Goal: Contribute content: Contribute content

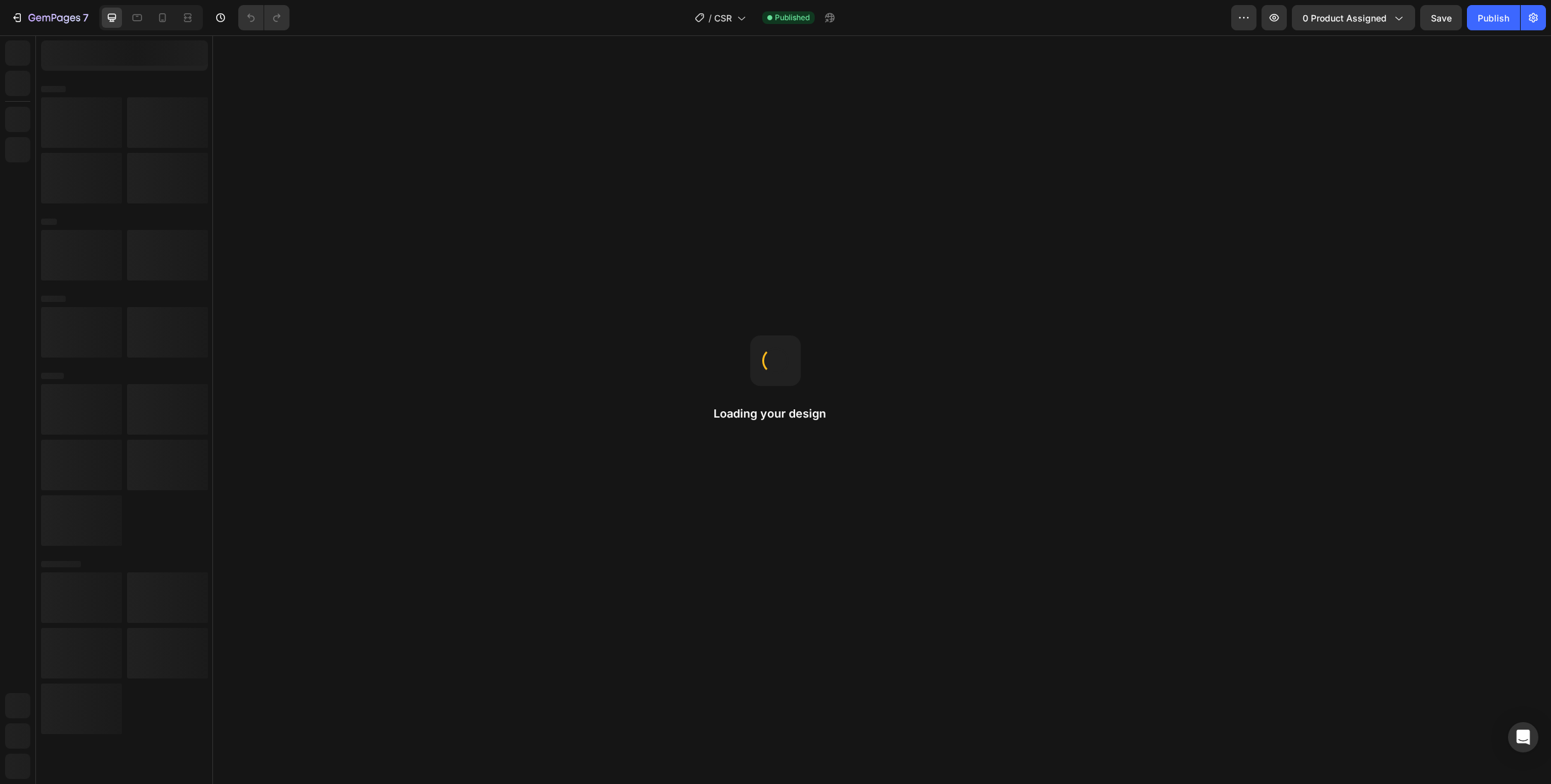
select select "Noir brillant"
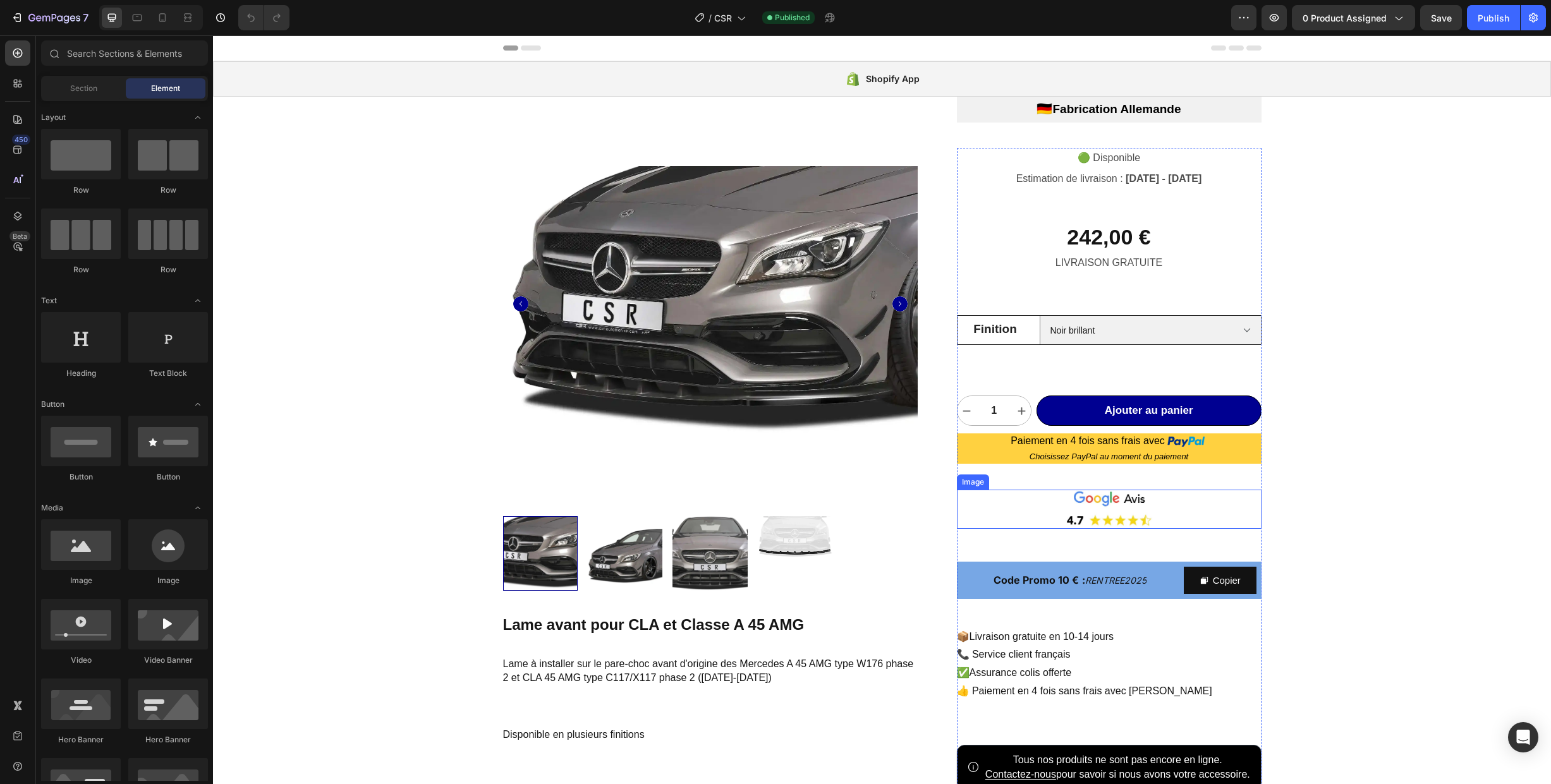
click at [1029, 504] on img at bounding box center [1110, 509] width 305 height 38
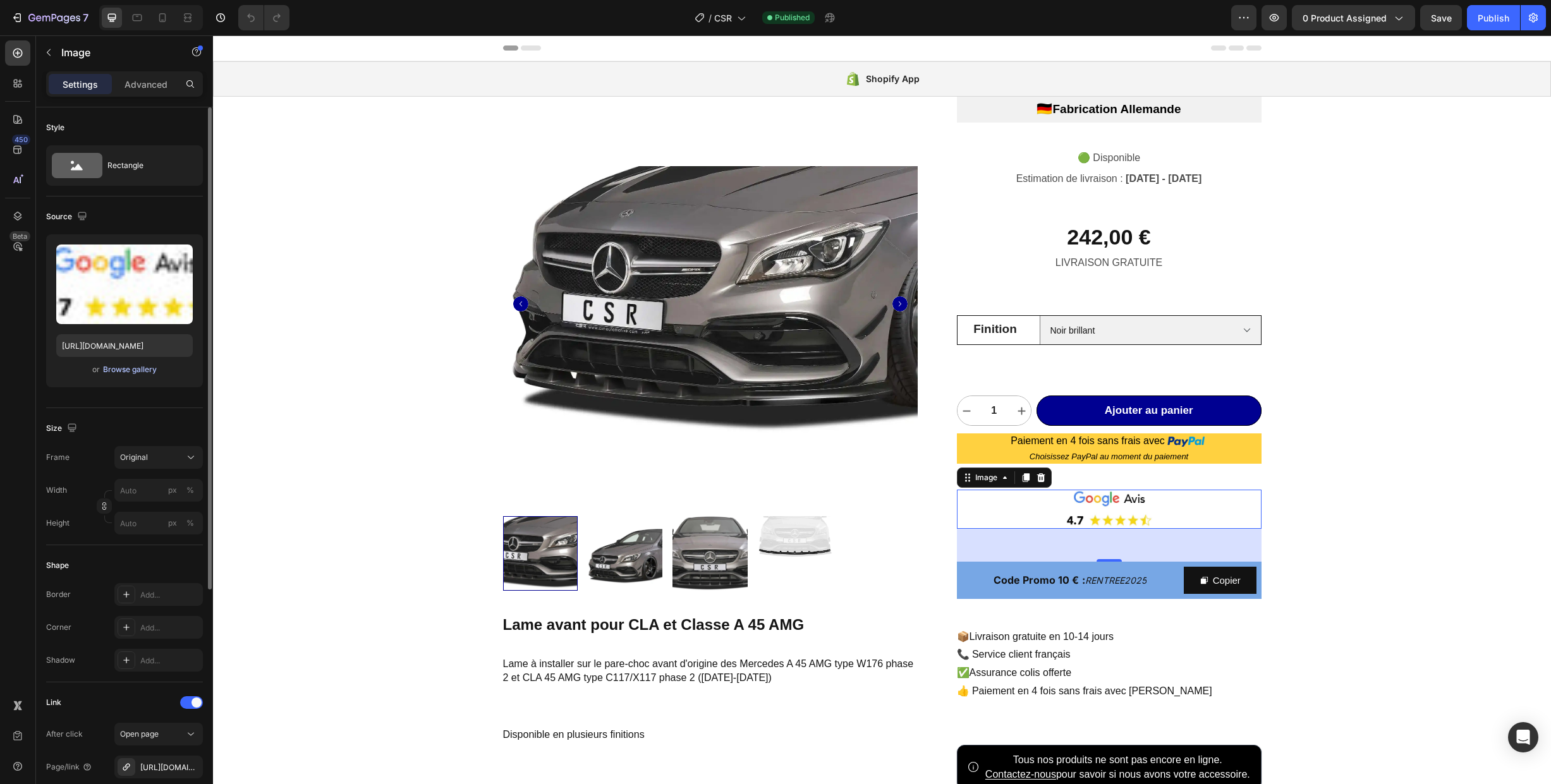
click at [120, 369] on div "Browse gallery" at bounding box center [130, 370] width 54 height 11
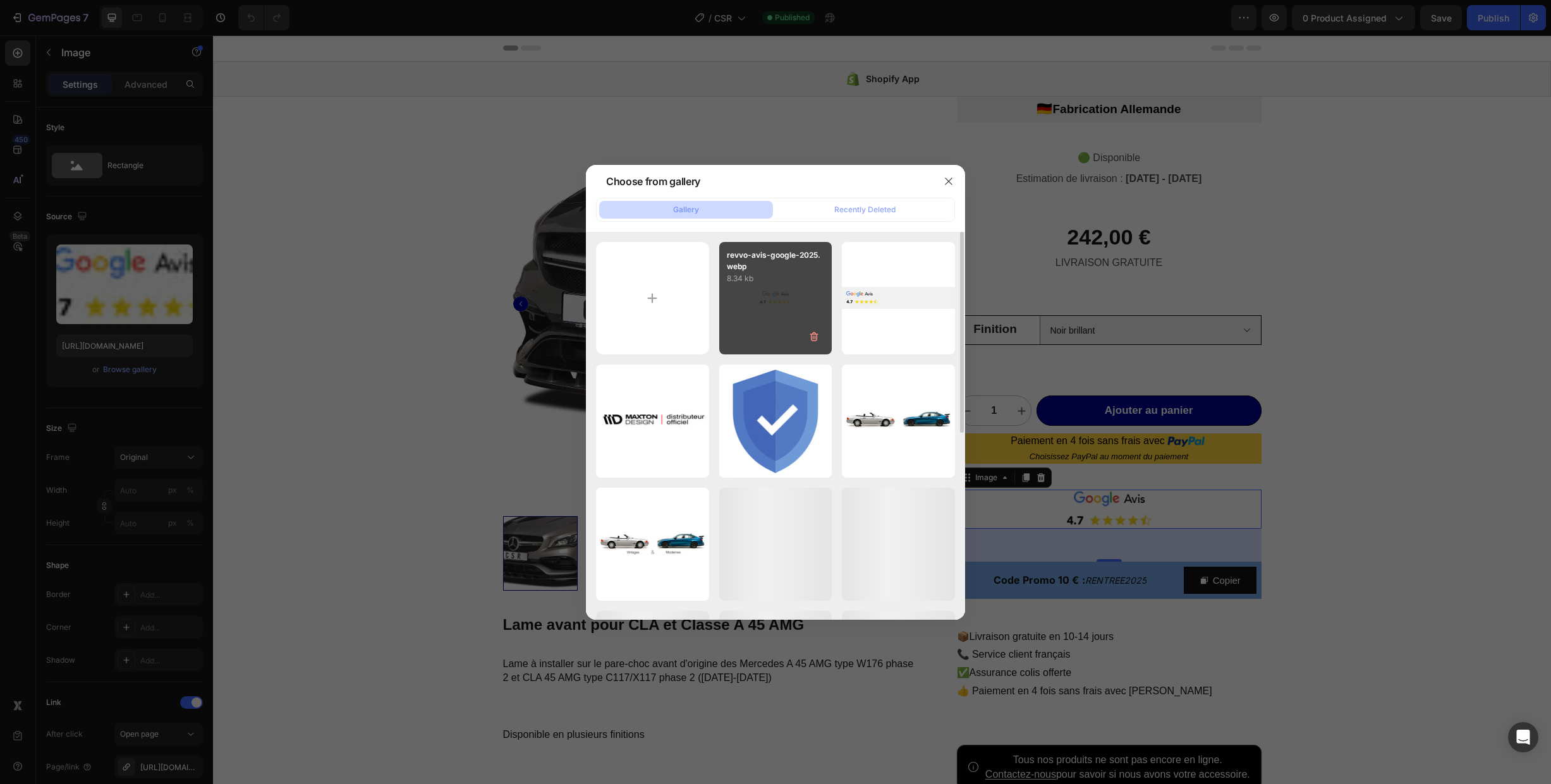
click at [762, 299] on div "revvo-avis-google-2025.webp 8.34 kb" at bounding box center [776, 299] width 113 height 113
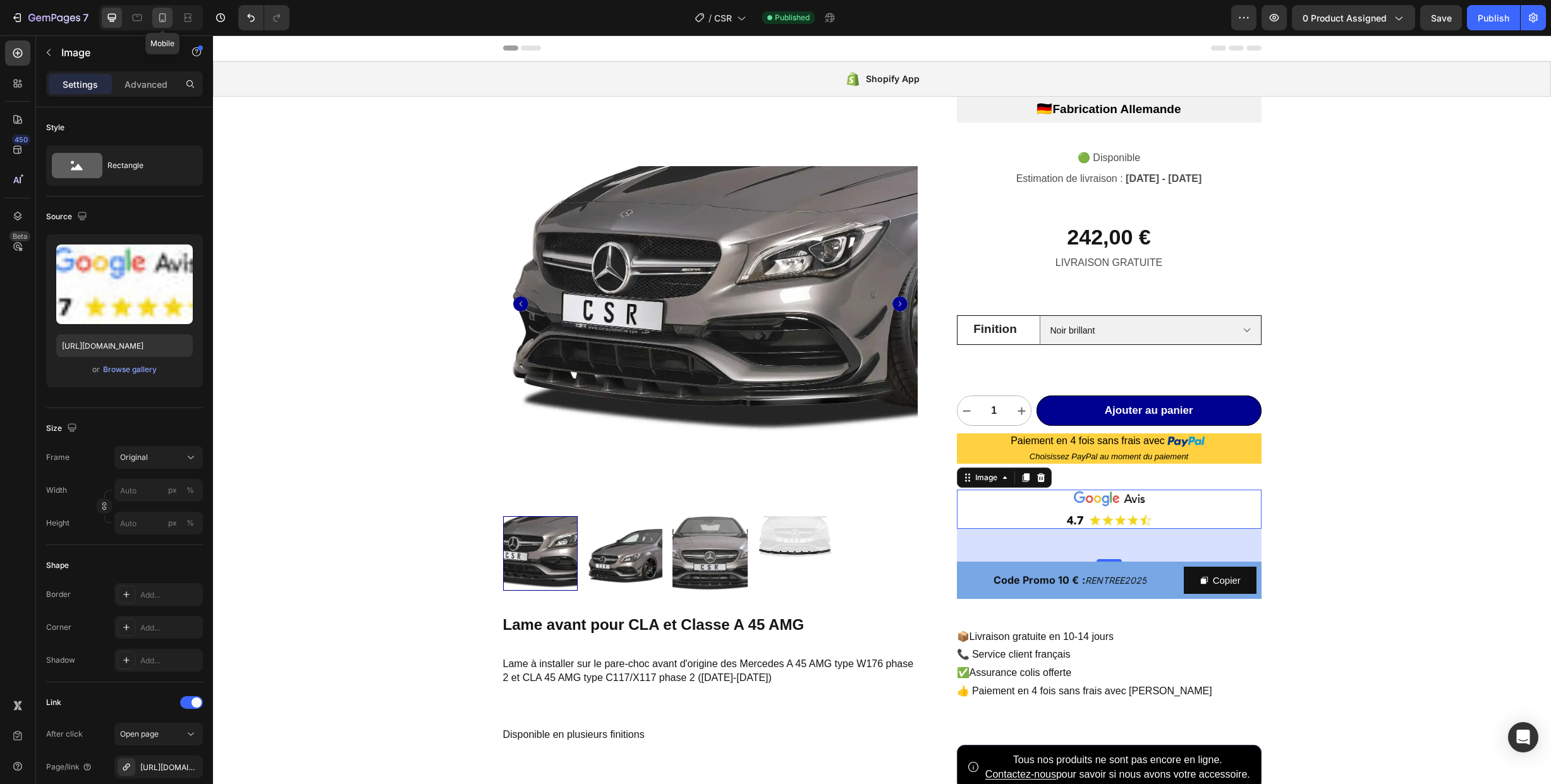
click at [159, 16] on icon at bounding box center [163, 18] width 7 height 8
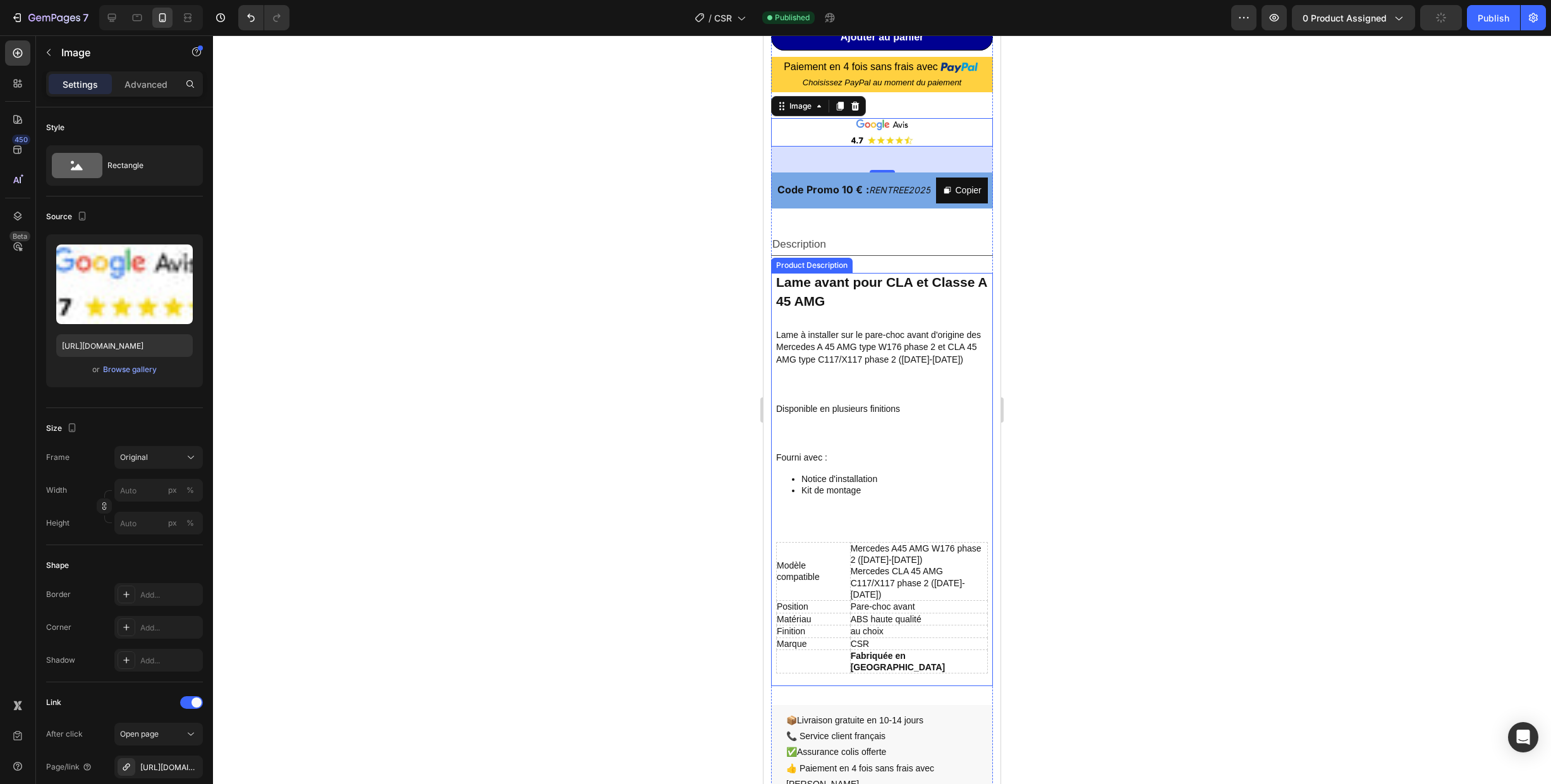
scroll to position [669, 0]
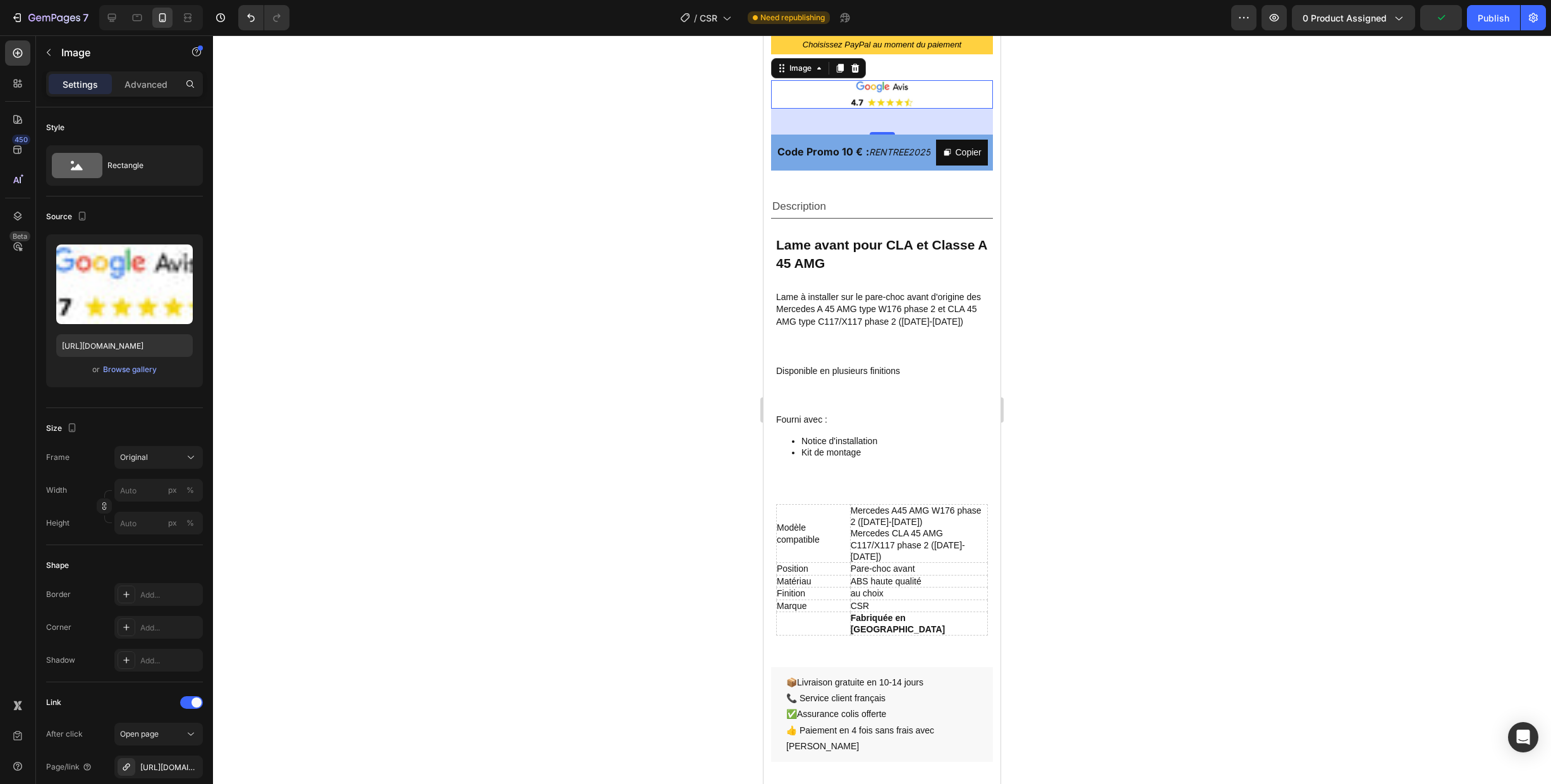
click at [813, 98] on img at bounding box center [881, 94] width 222 height 28
click at [120, 371] on div "Browse gallery" at bounding box center [130, 370] width 54 height 11
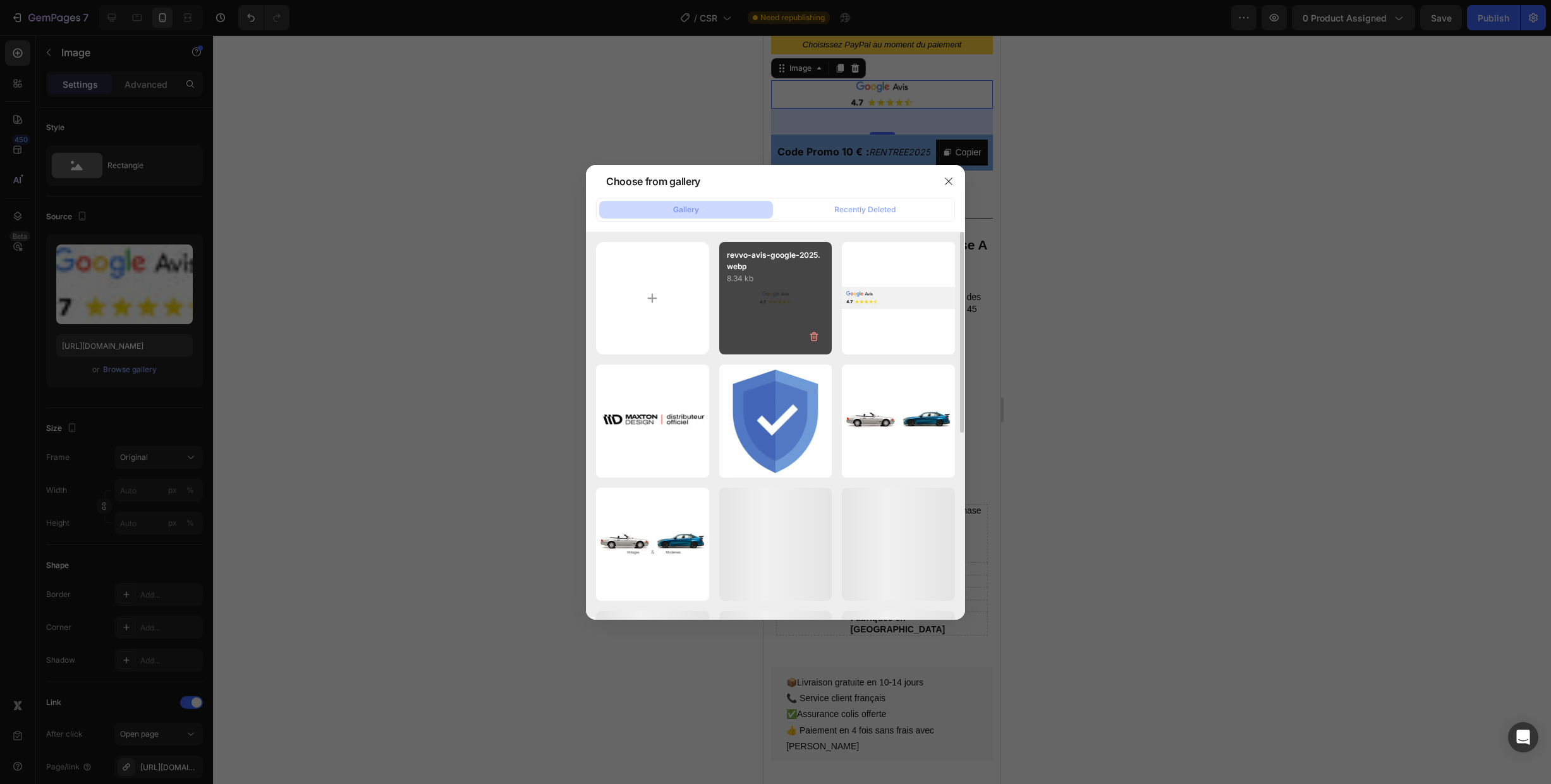
click at [765, 282] on p "8.34 kb" at bounding box center [776, 278] width 98 height 13
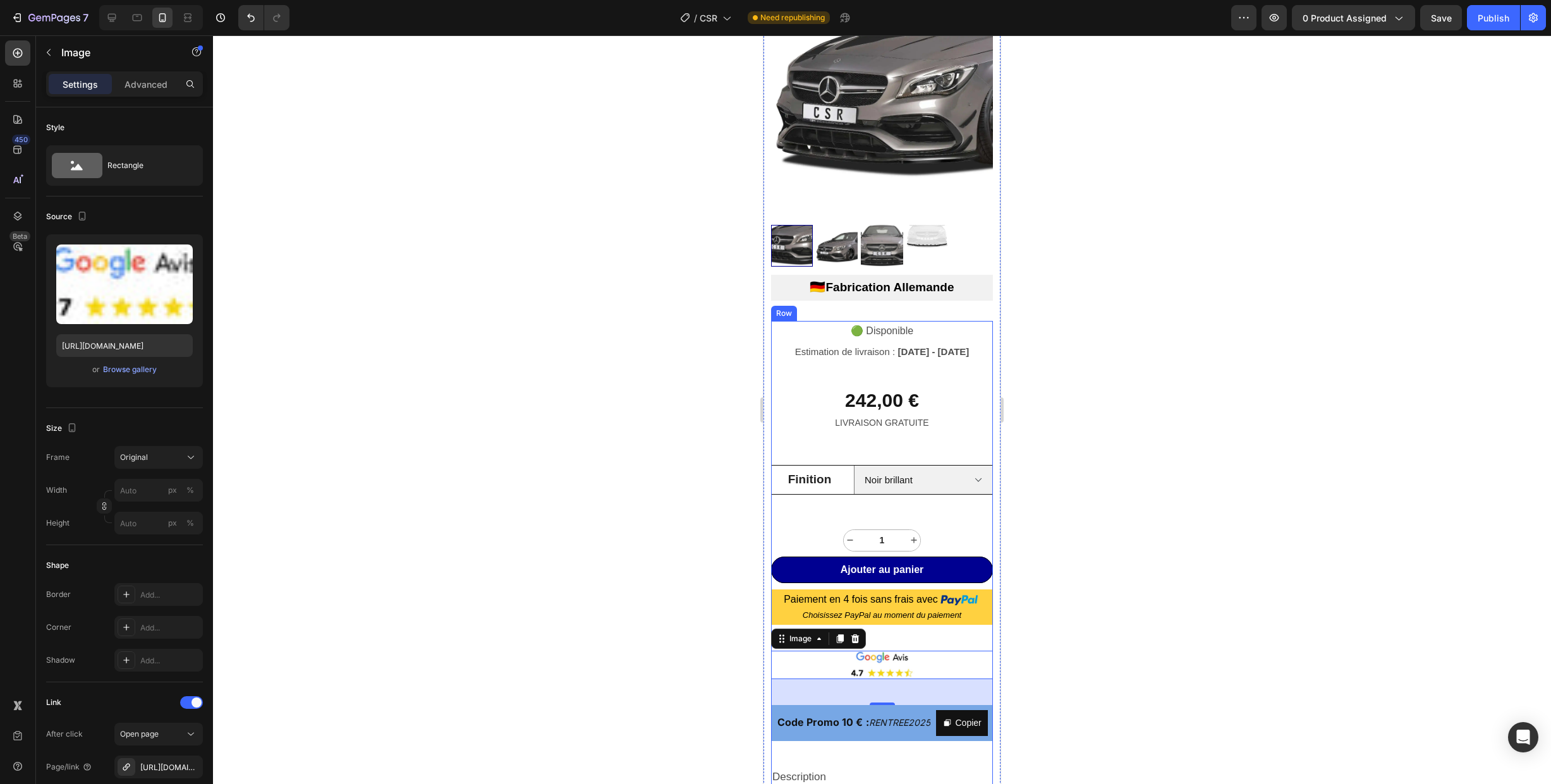
scroll to position [0, 0]
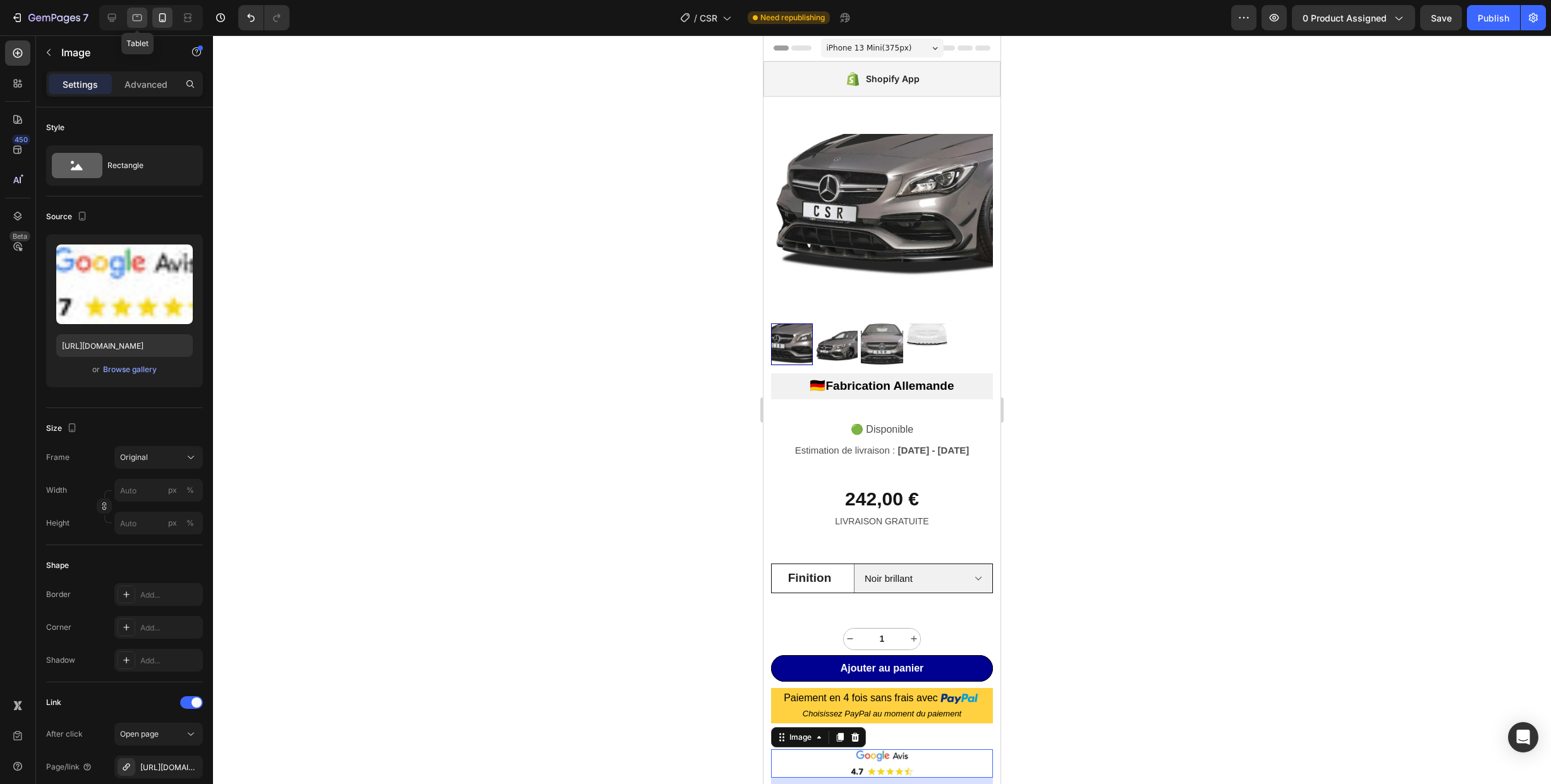
click at [142, 18] on icon at bounding box center [137, 18] width 9 height 7
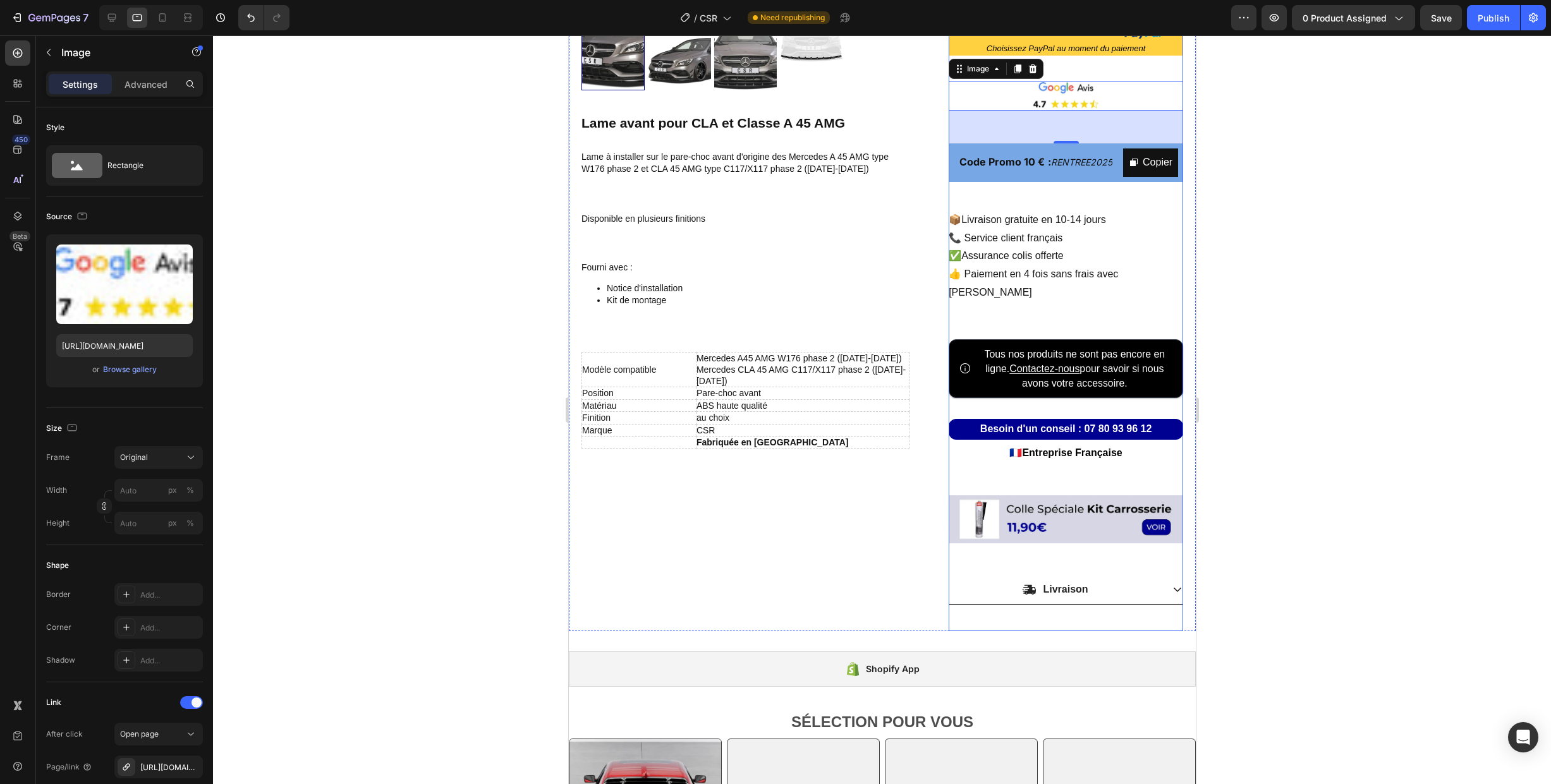
scroll to position [402, 0]
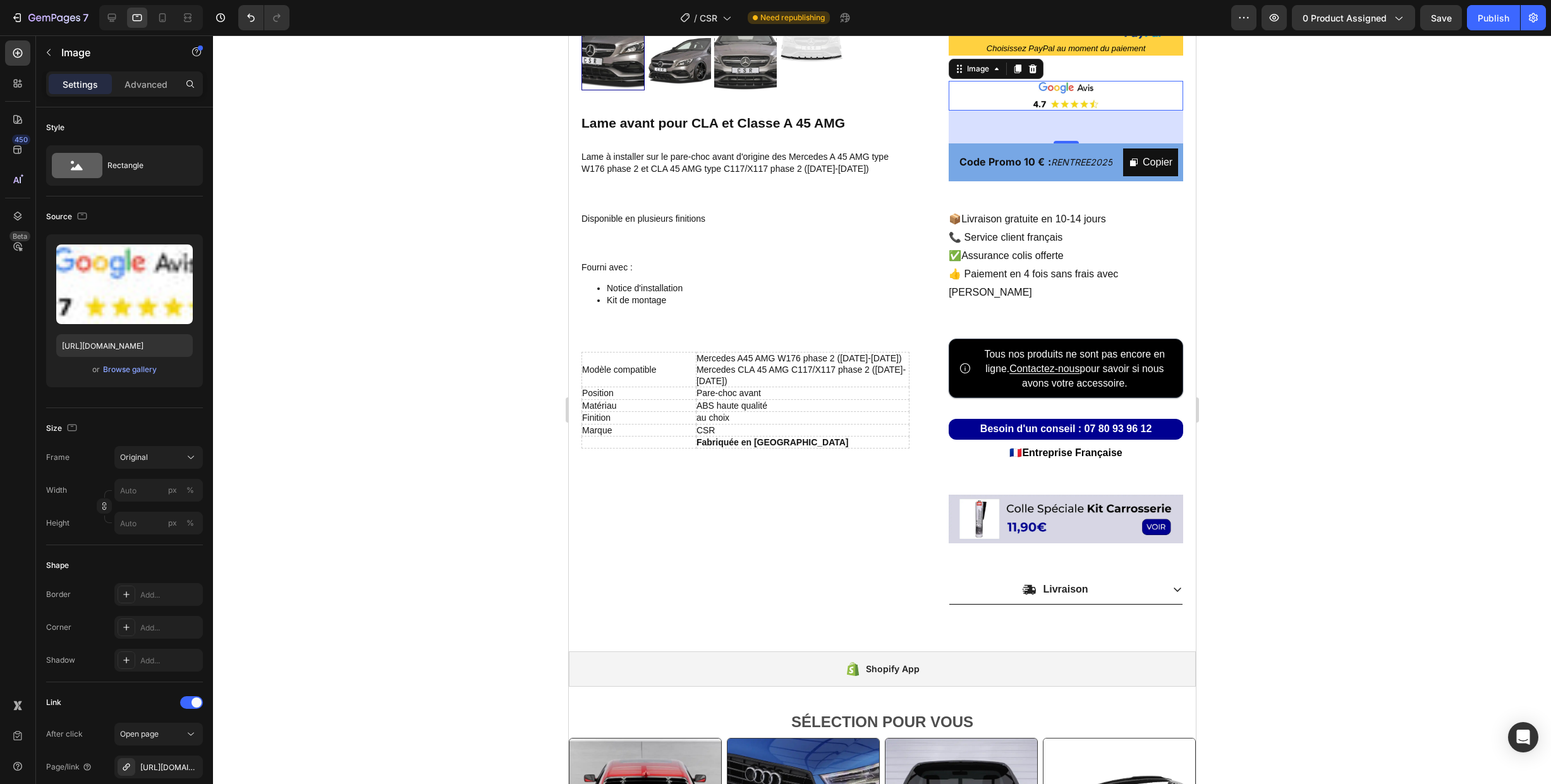
click at [1016, 87] on img at bounding box center [1065, 96] width 235 height 30
click at [120, 377] on div "or Browse gallery" at bounding box center [124, 369] width 137 height 15
click at [127, 371] on div "Browse gallery" at bounding box center [130, 370] width 54 height 11
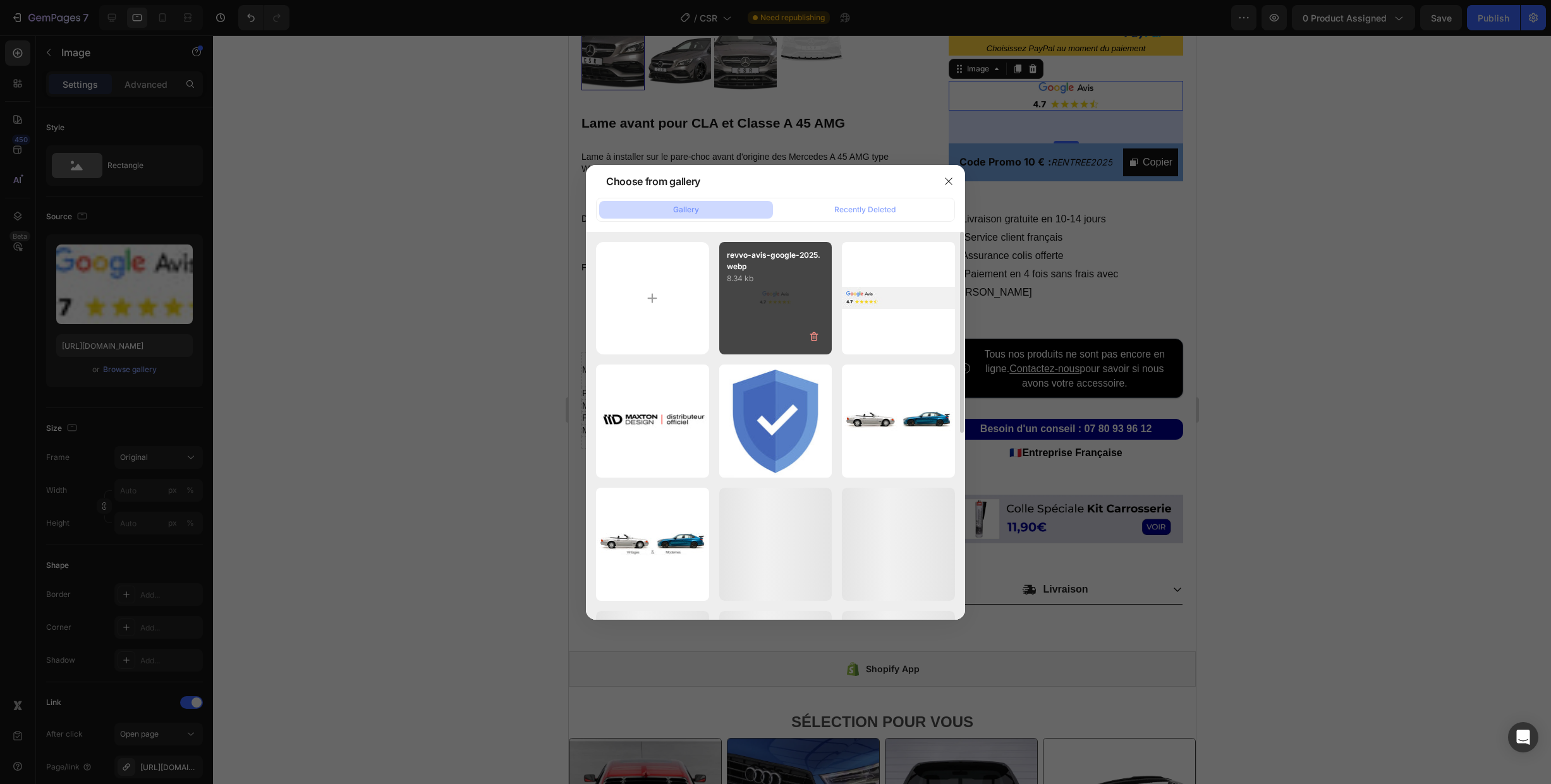
click at [769, 297] on div "revvo-avis-google-2025.webp 8.34 kb" at bounding box center [776, 299] width 113 height 113
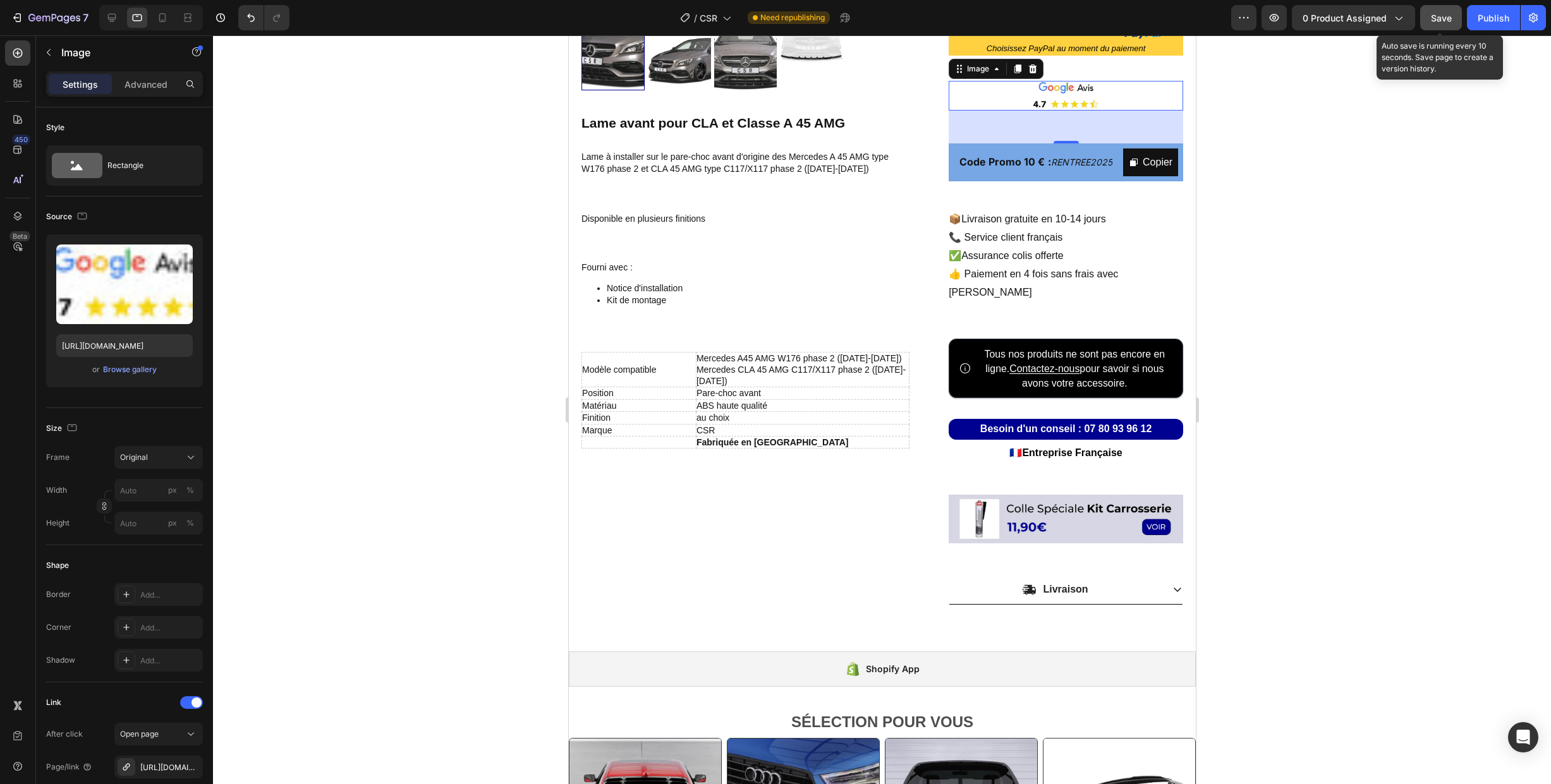
click at [1440, 17] on span "Save" at bounding box center [1441, 18] width 21 height 11
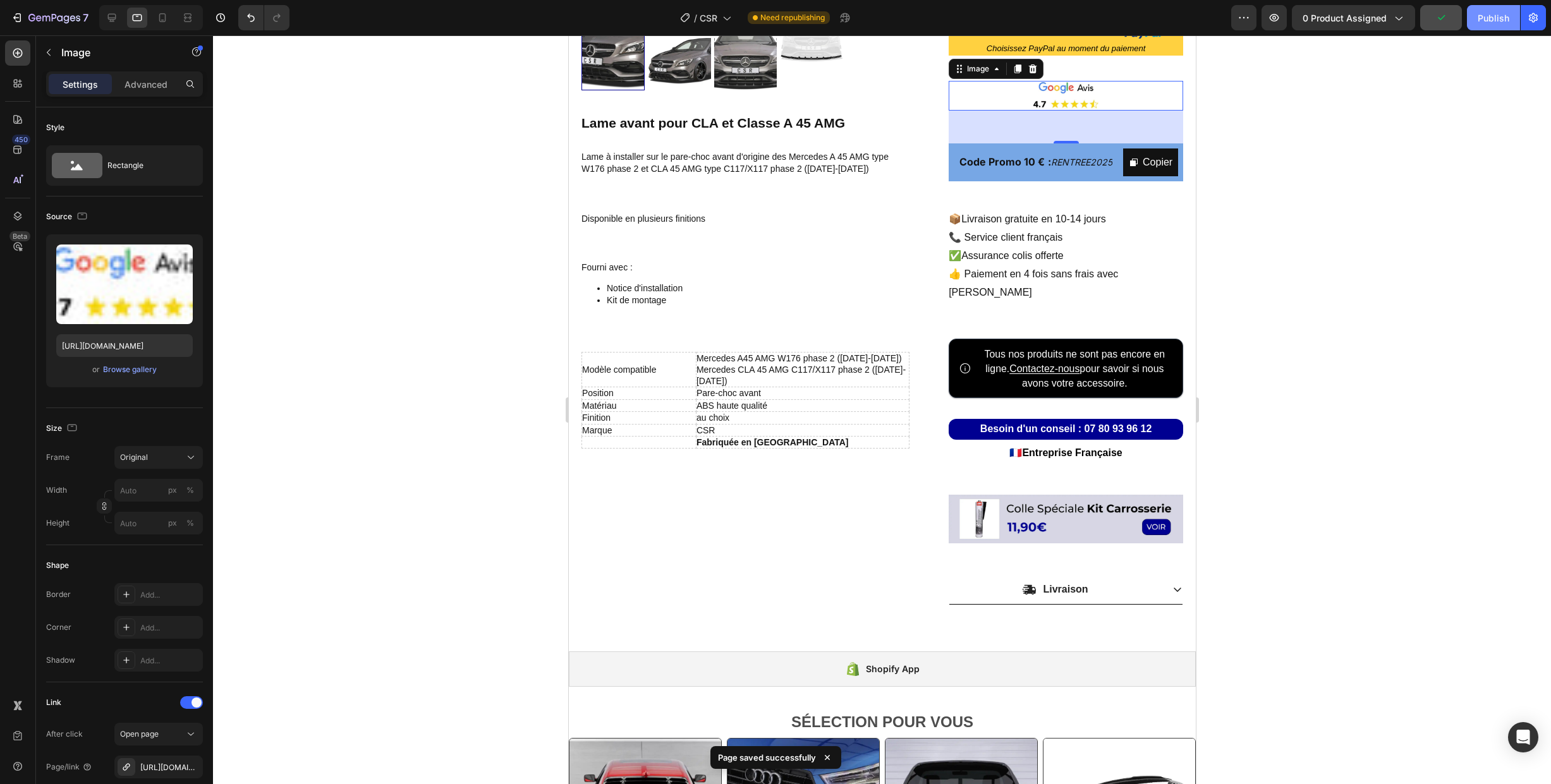
click at [1484, 21] on div "Publish" at bounding box center [1494, 18] width 32 height 13
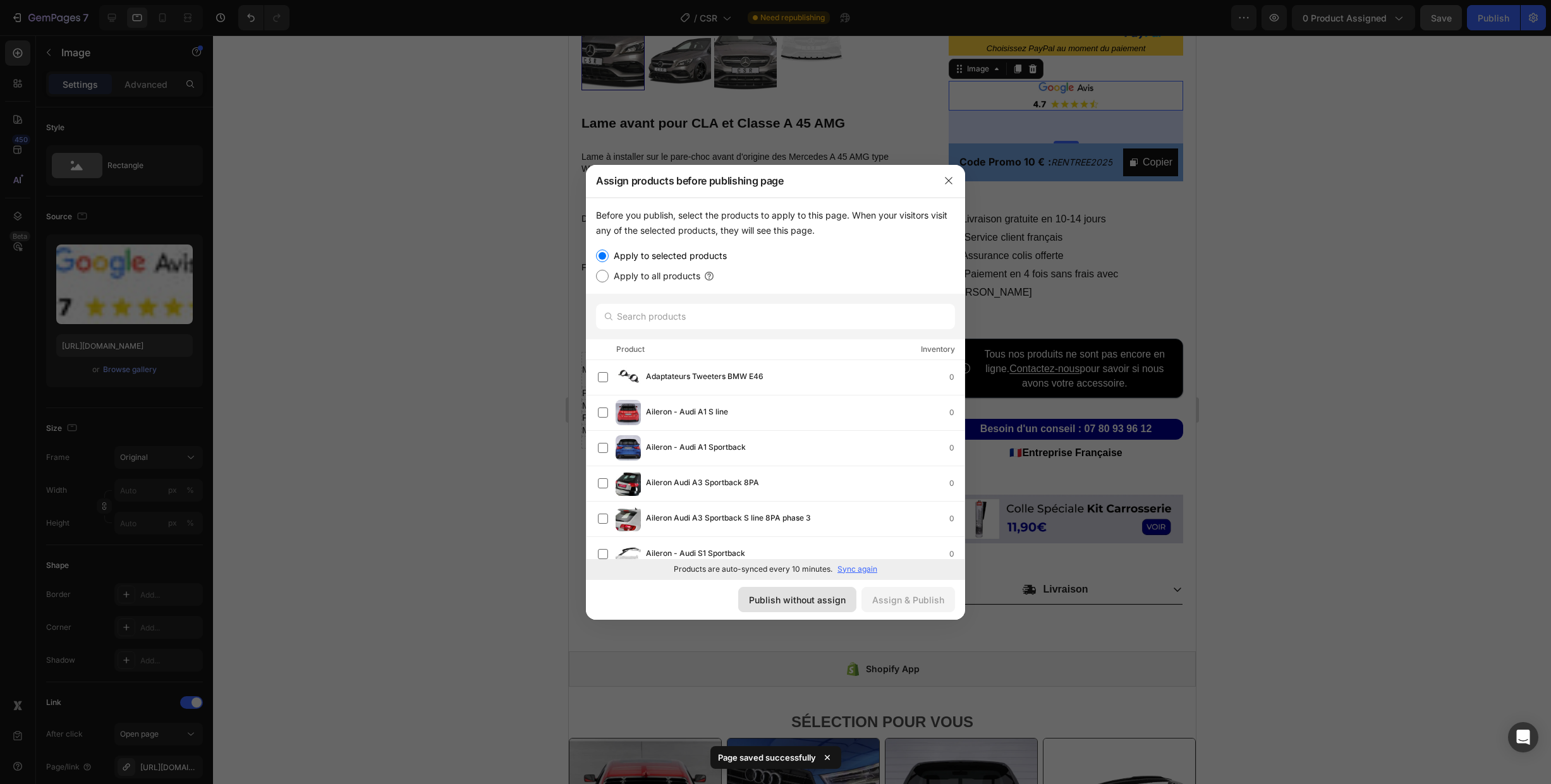
click at [806, 610] on button "Publish without assign" at bounding box center [797, 600] width 118 height 25
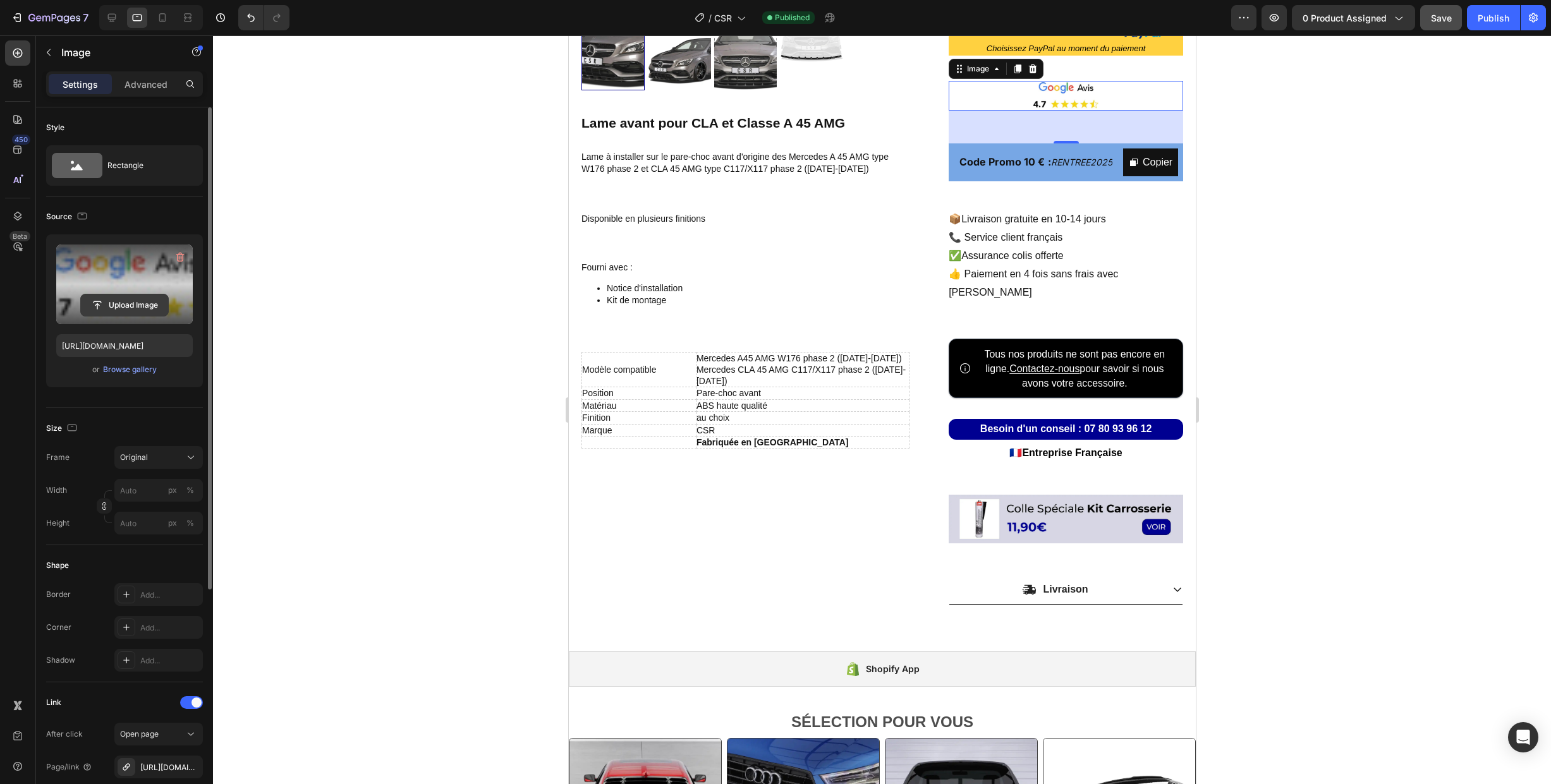
click at [124, 307] on input "file" at bounding box center [124, 305] width 87 height 21
click at [108, 14] on icon at bounding box center [112, 18] width 13 height 13
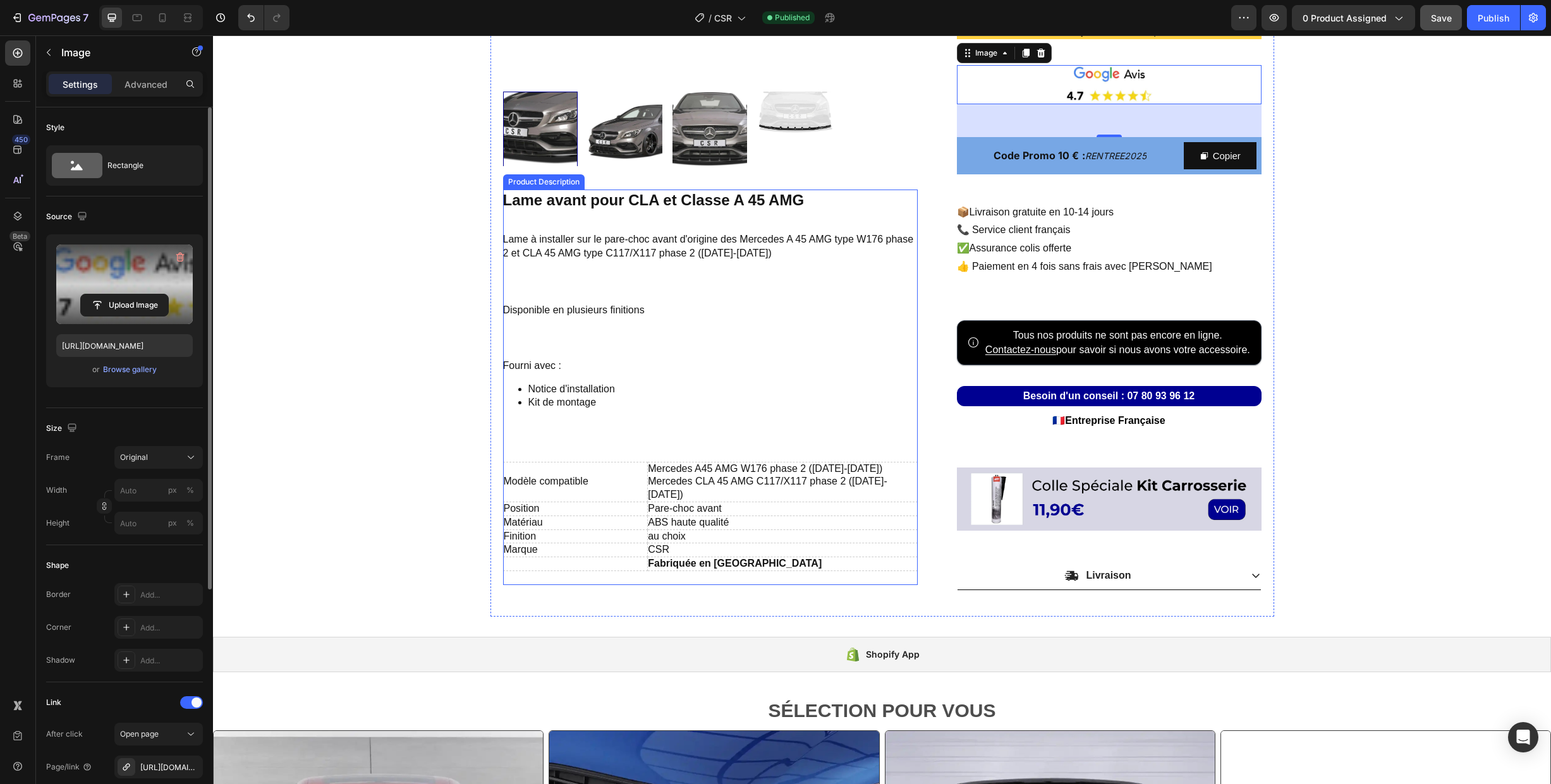
scroll to position [409, 0]
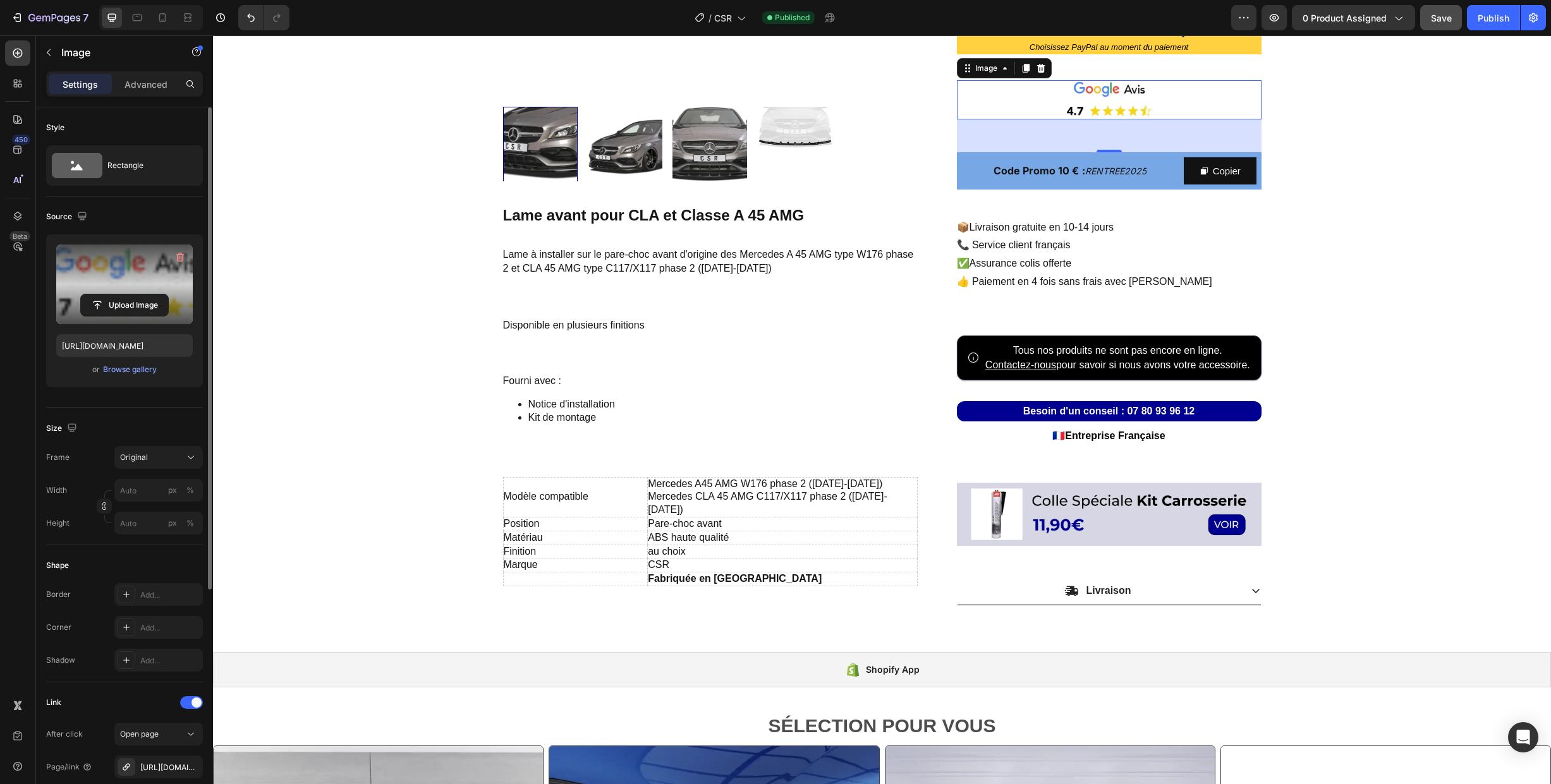
click at [1045, 107] on img at bounding box center [1110, 99] width 305 height 38
click at [115, 367] on div "Browse gallery" at bounding box center [130, 370] width 54 height 11
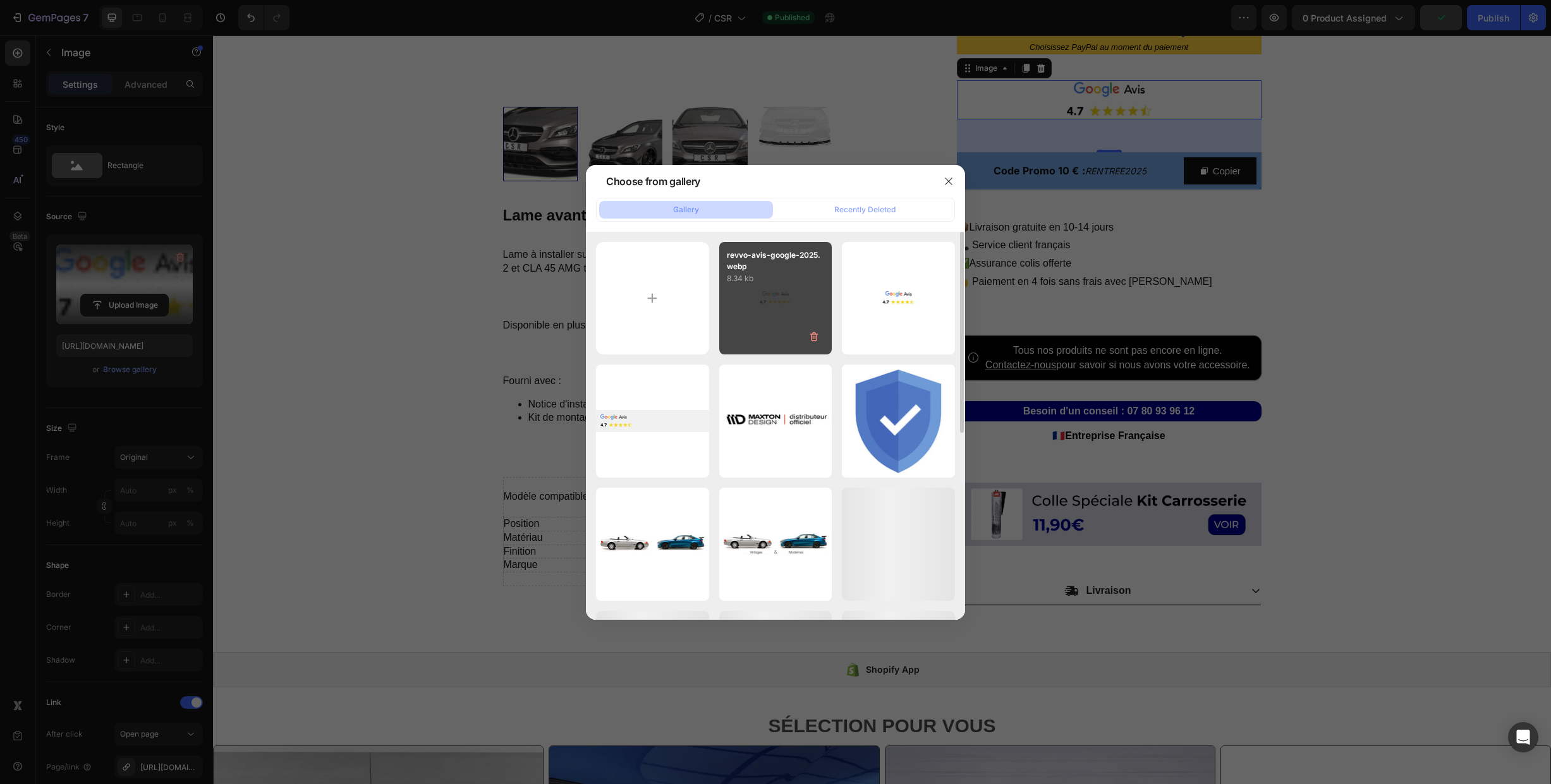
click at [765, 306] on div "revvo-avis-google-2025.webp 8.34 kb" at bounding box center [776, 299] width 113 height 113
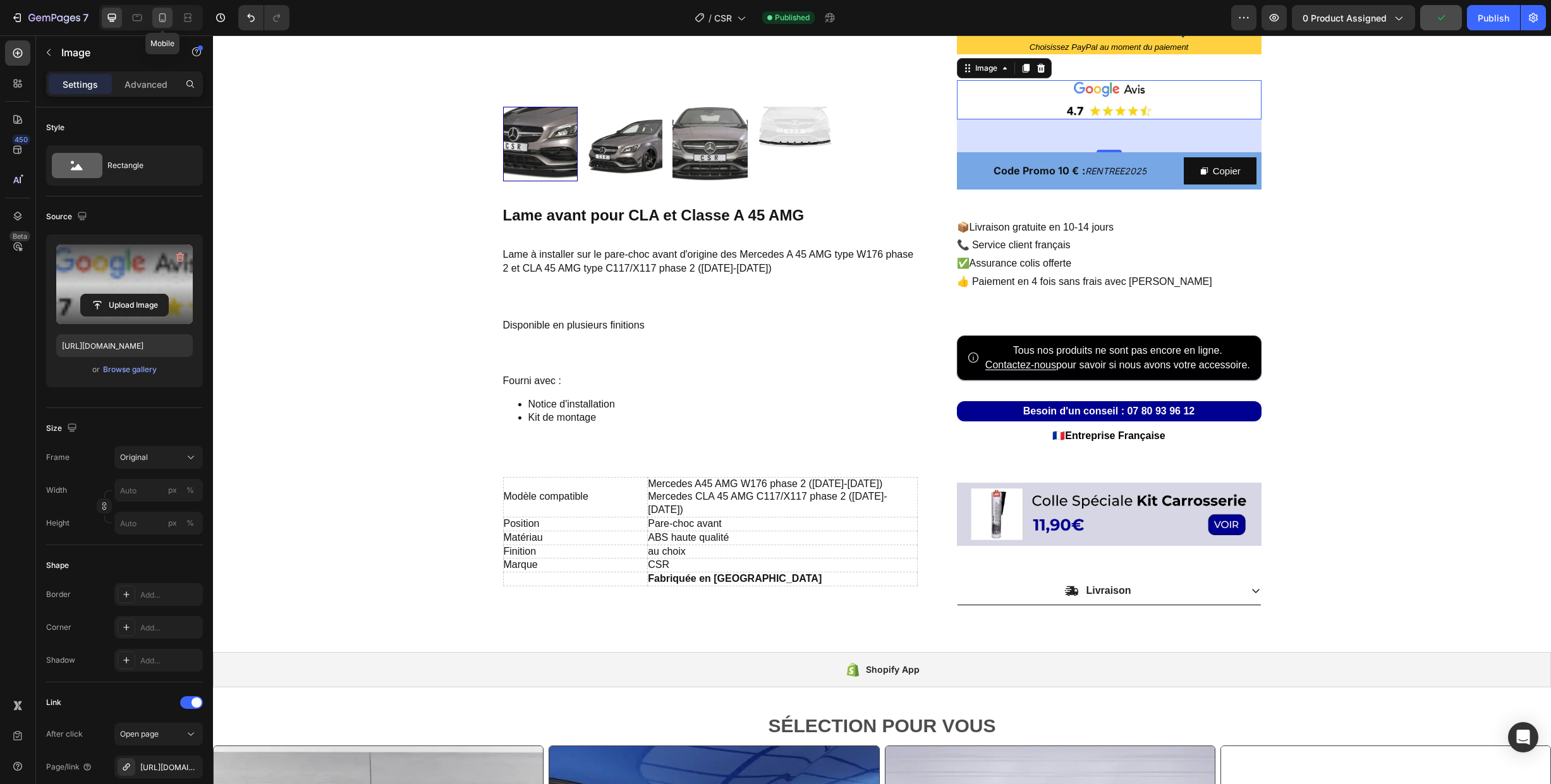
click at [162, 21] on icon at bounding box center [163, 18] width 7 height 8
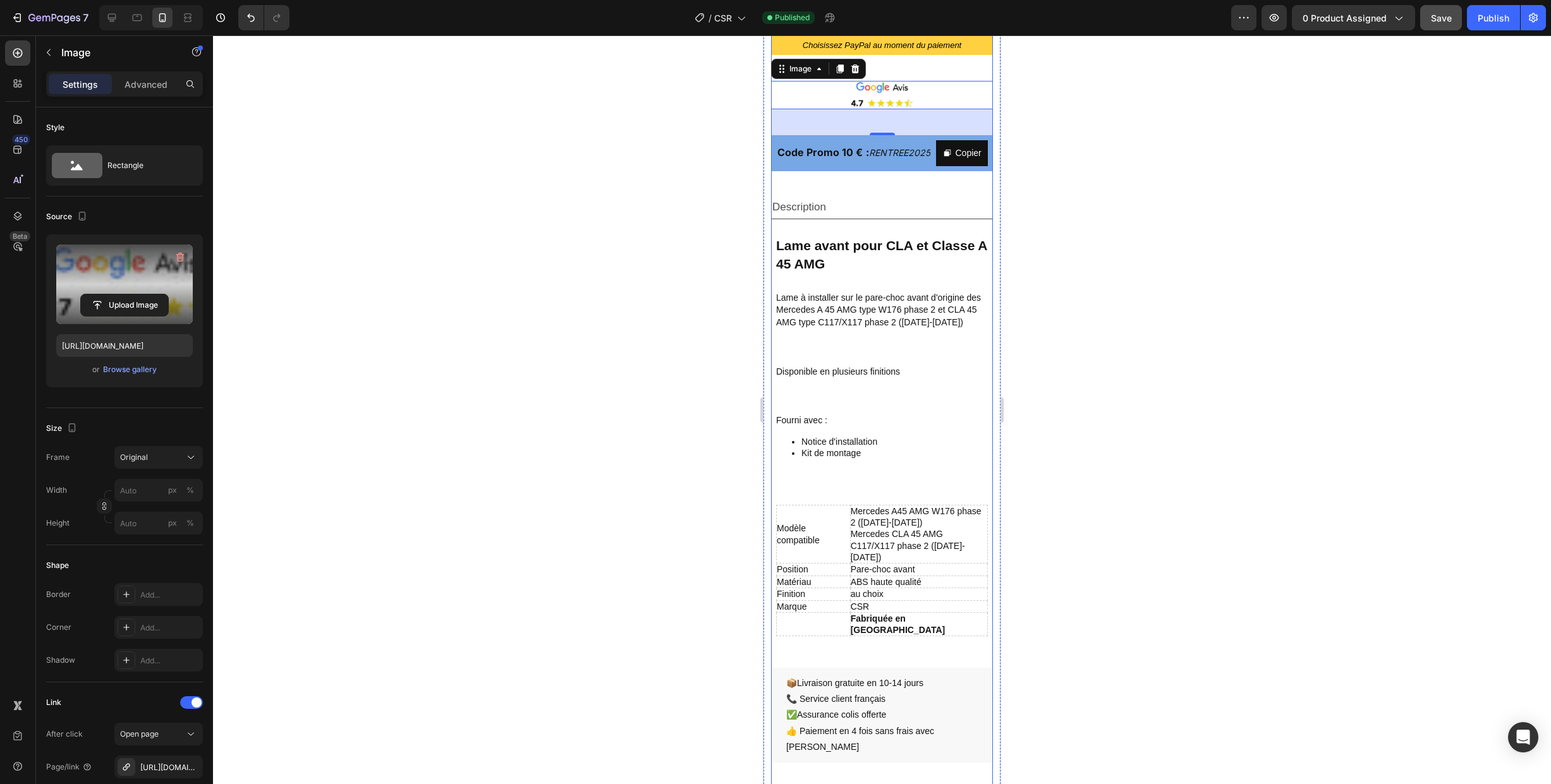
scroll to position [669, 0]
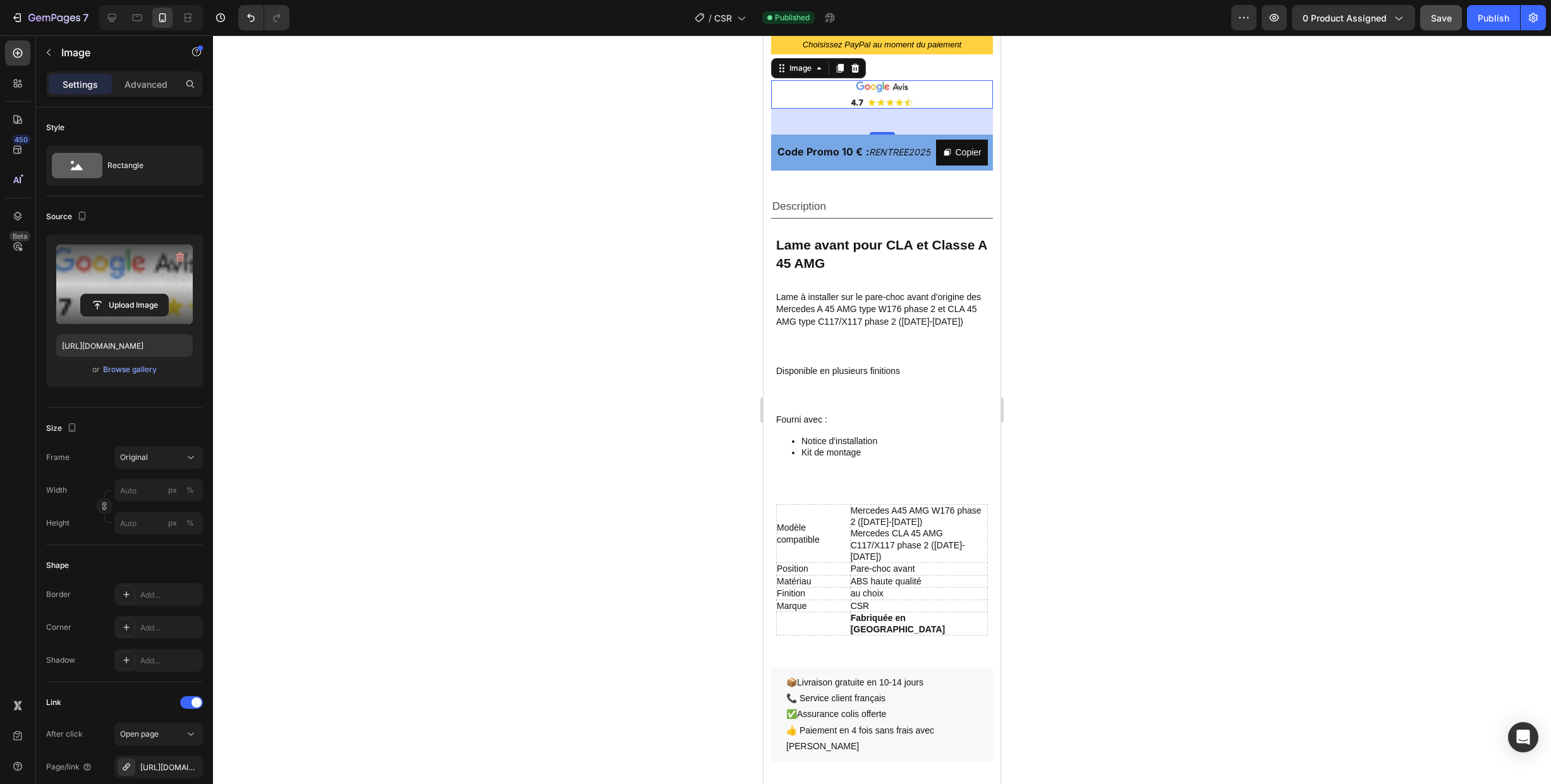
click at [817, 95] on img at bounding box center [881, 94] width 222 height 28
click at [119, 366] on div "Browse gallery" at bounding box center [130, 370] width 54 height 11
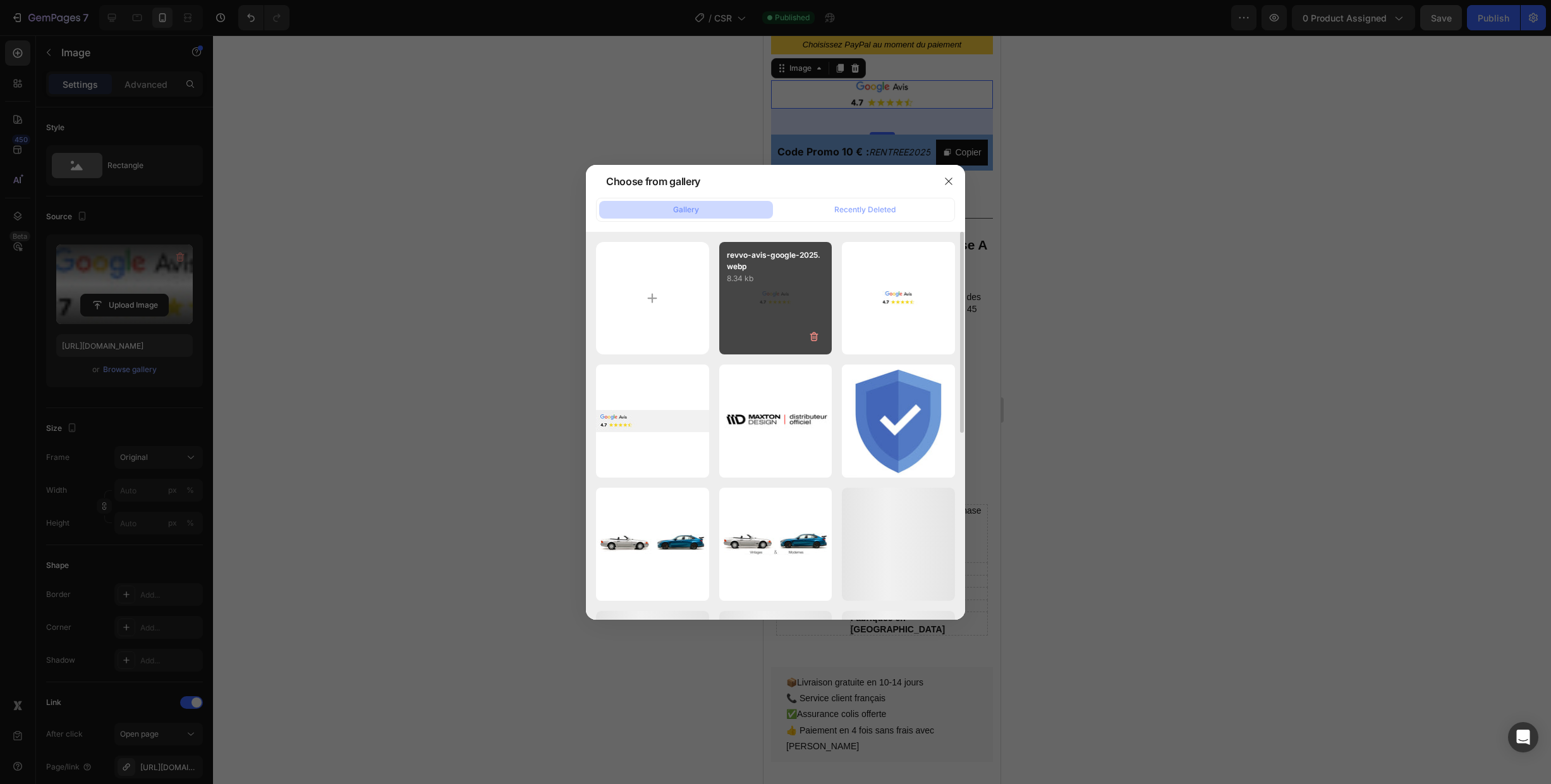
click at [748, 306] on div "revvo-avis-google-2025.webp 8.34 kb" at bounding box center [776, 299] width 113 height 113
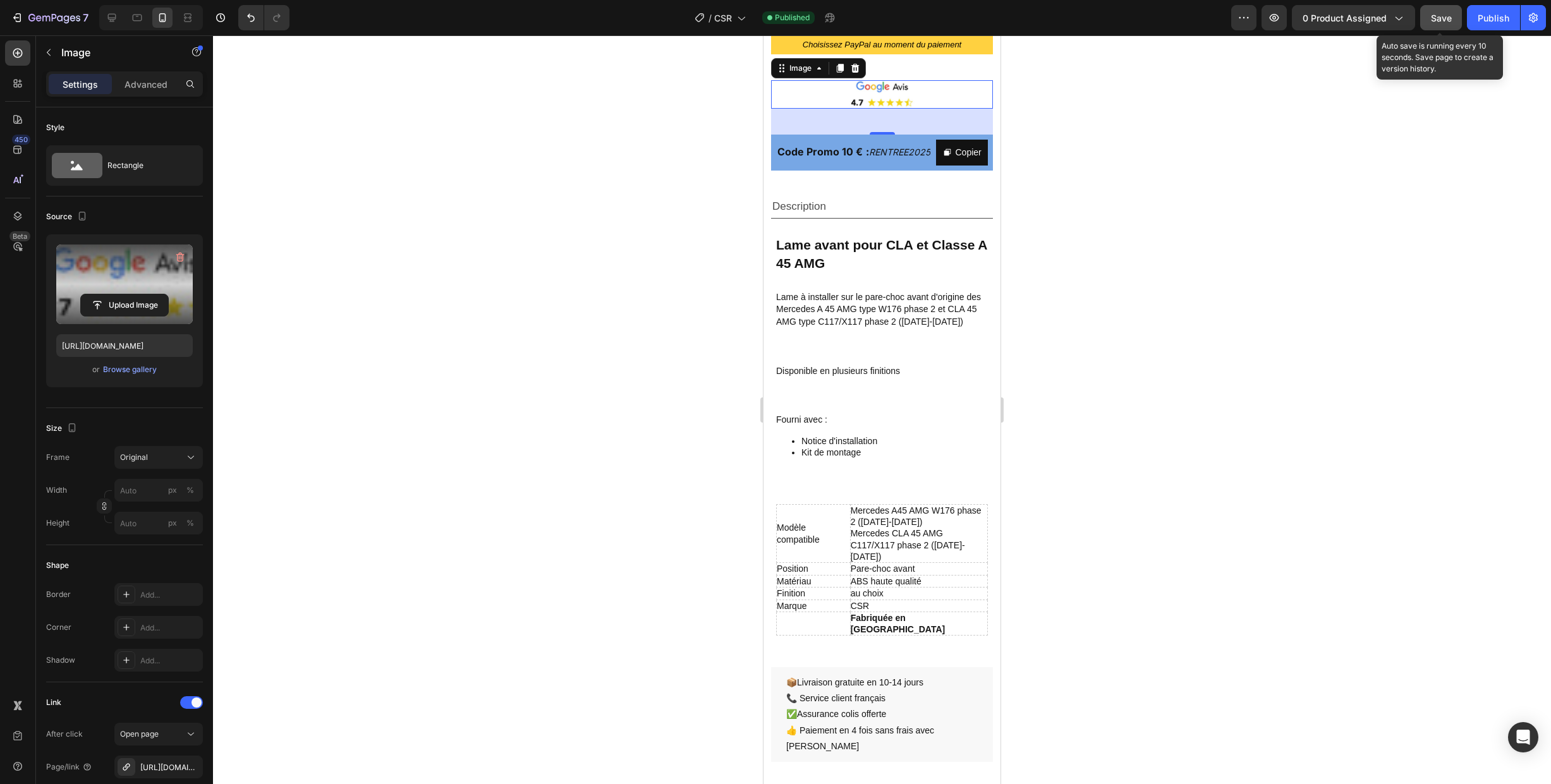
click at [1441, 16] on span "Save" at bounding box center [1441, 18] width 21 height 11
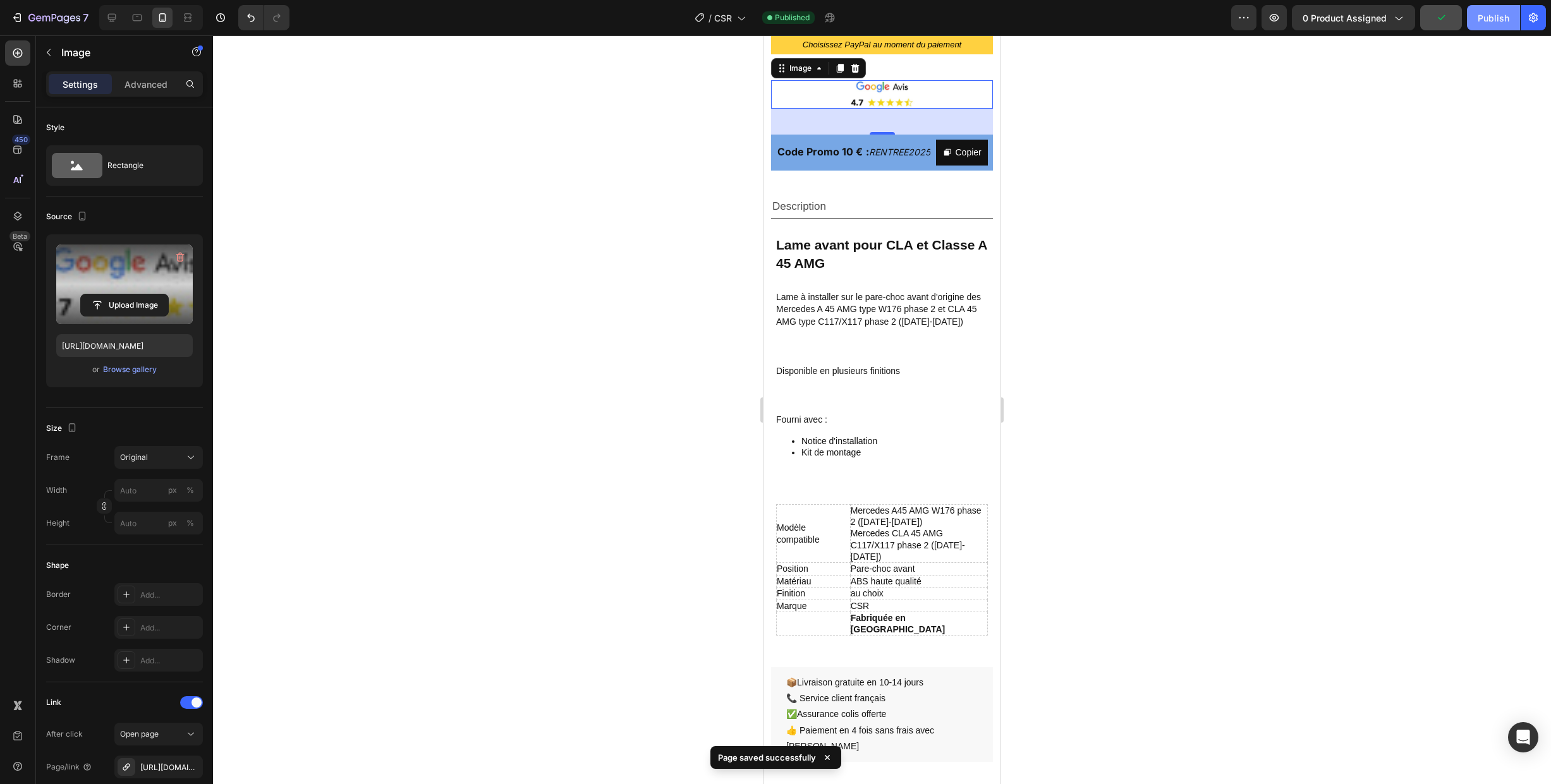
click at [1480, 18] on div "Publish" at bounding box center [1494, 18] width 32 height 13
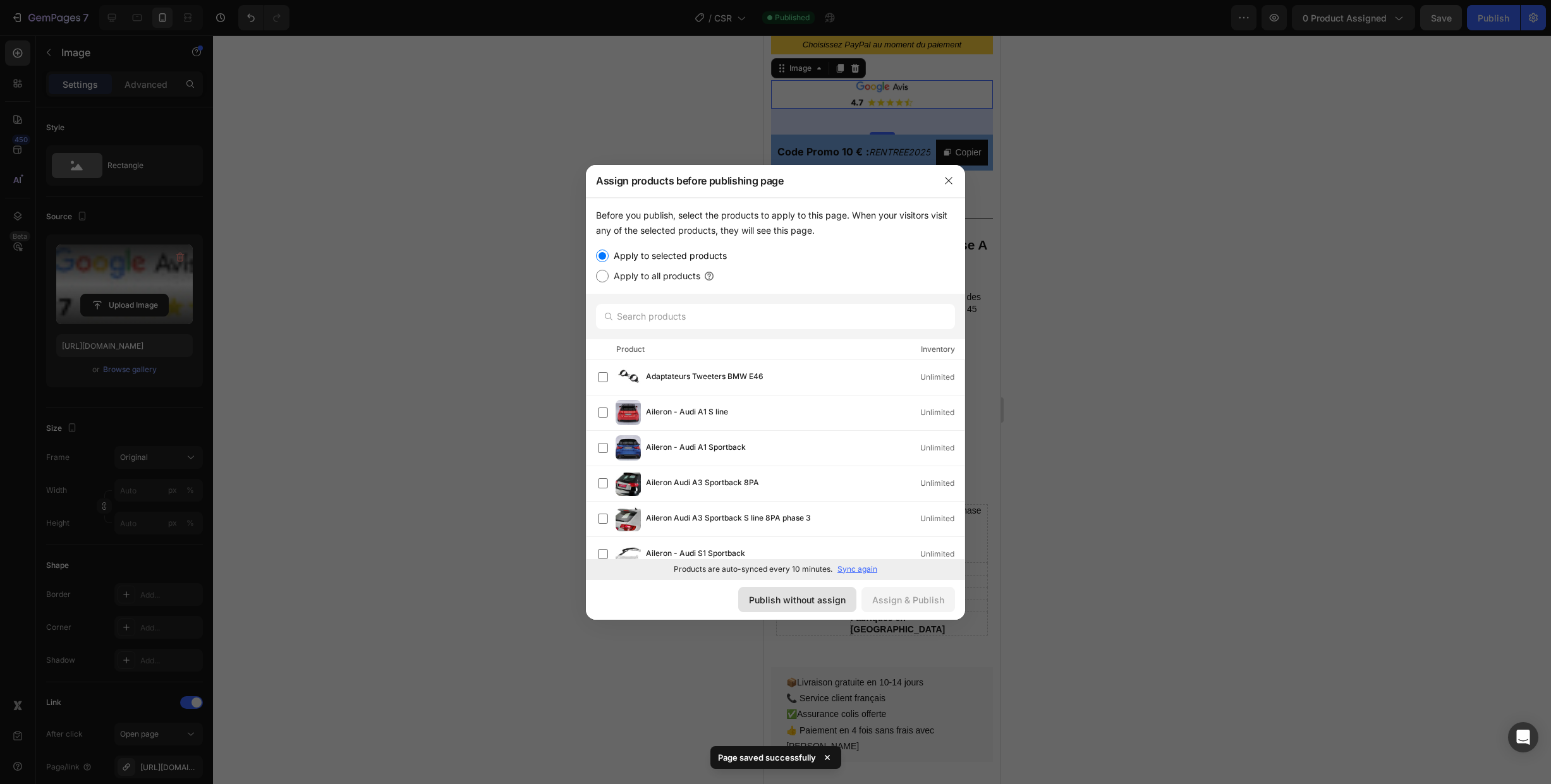
click at [799, 601] on div "Publish without assign" at bounding box center [797, 600] width 96 height 13
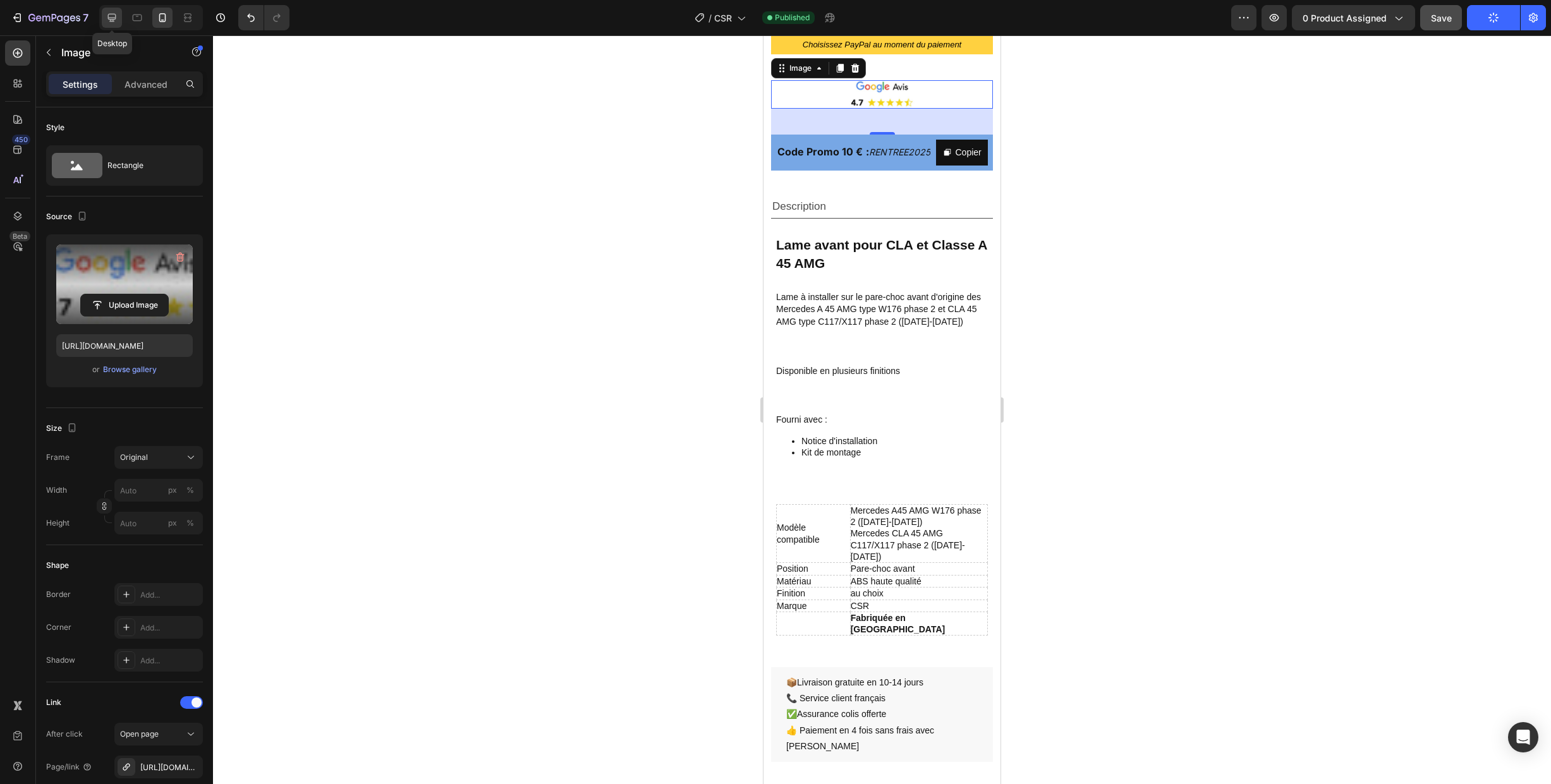
click at [114, 21] on icon at bounding box center [112, 18] width 13 height 13
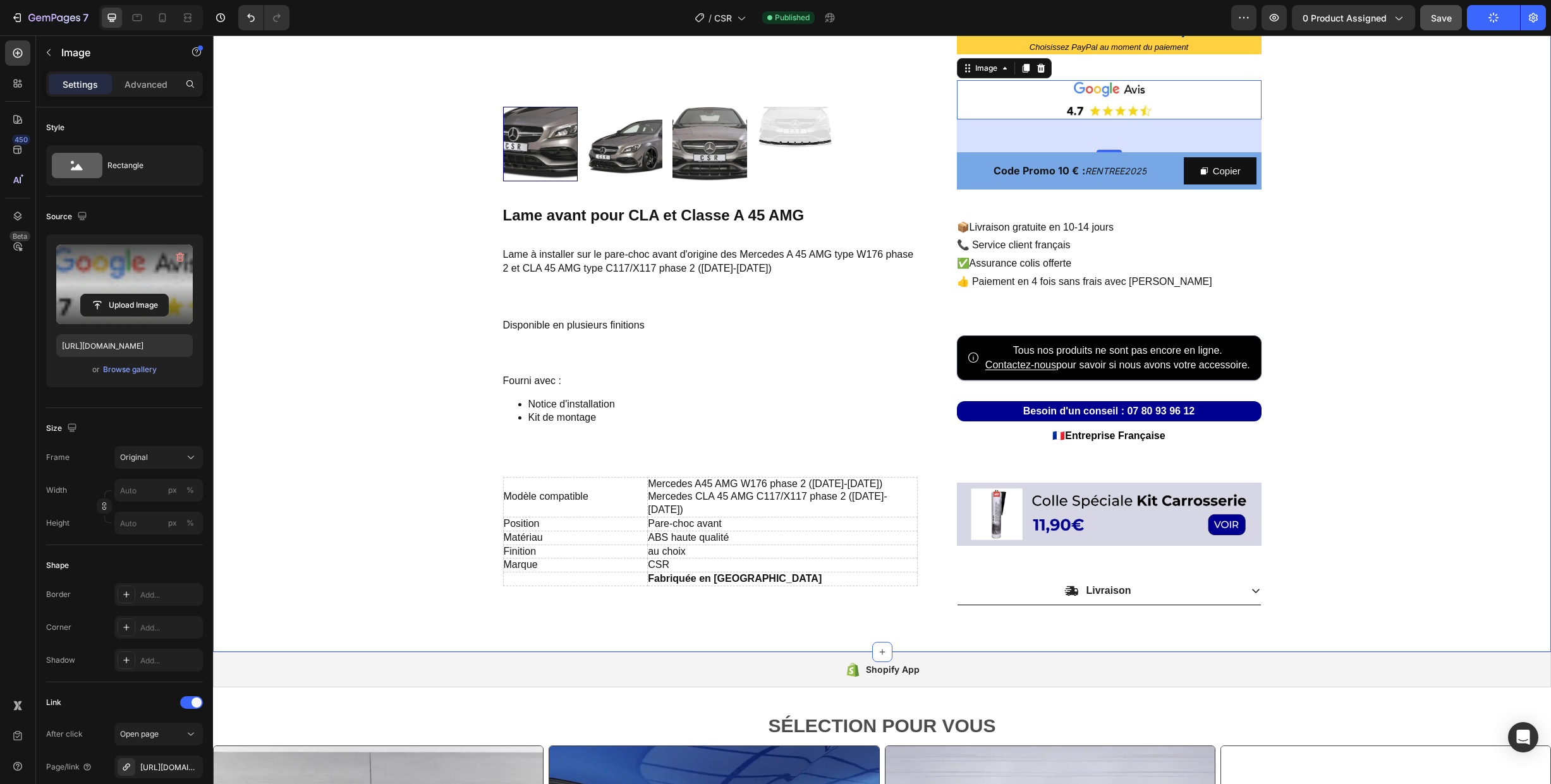
scroll to position [393, 0]
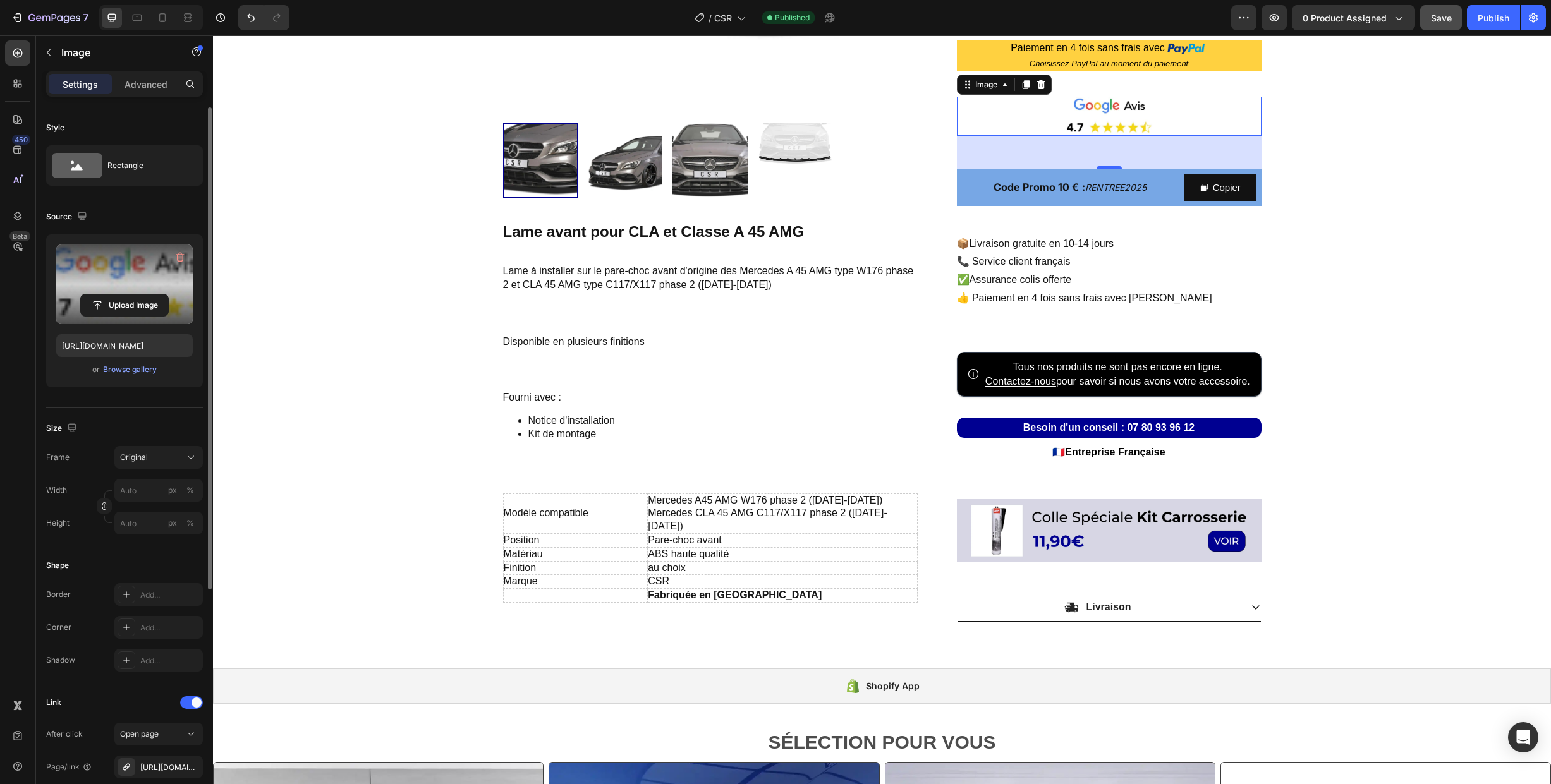
click at [123, 304] on input "file" at bounding box center [124, 305] width 87 height 21
click at [182, 254] on icon "button" at bounding box center [180, 257] width 13 height 13
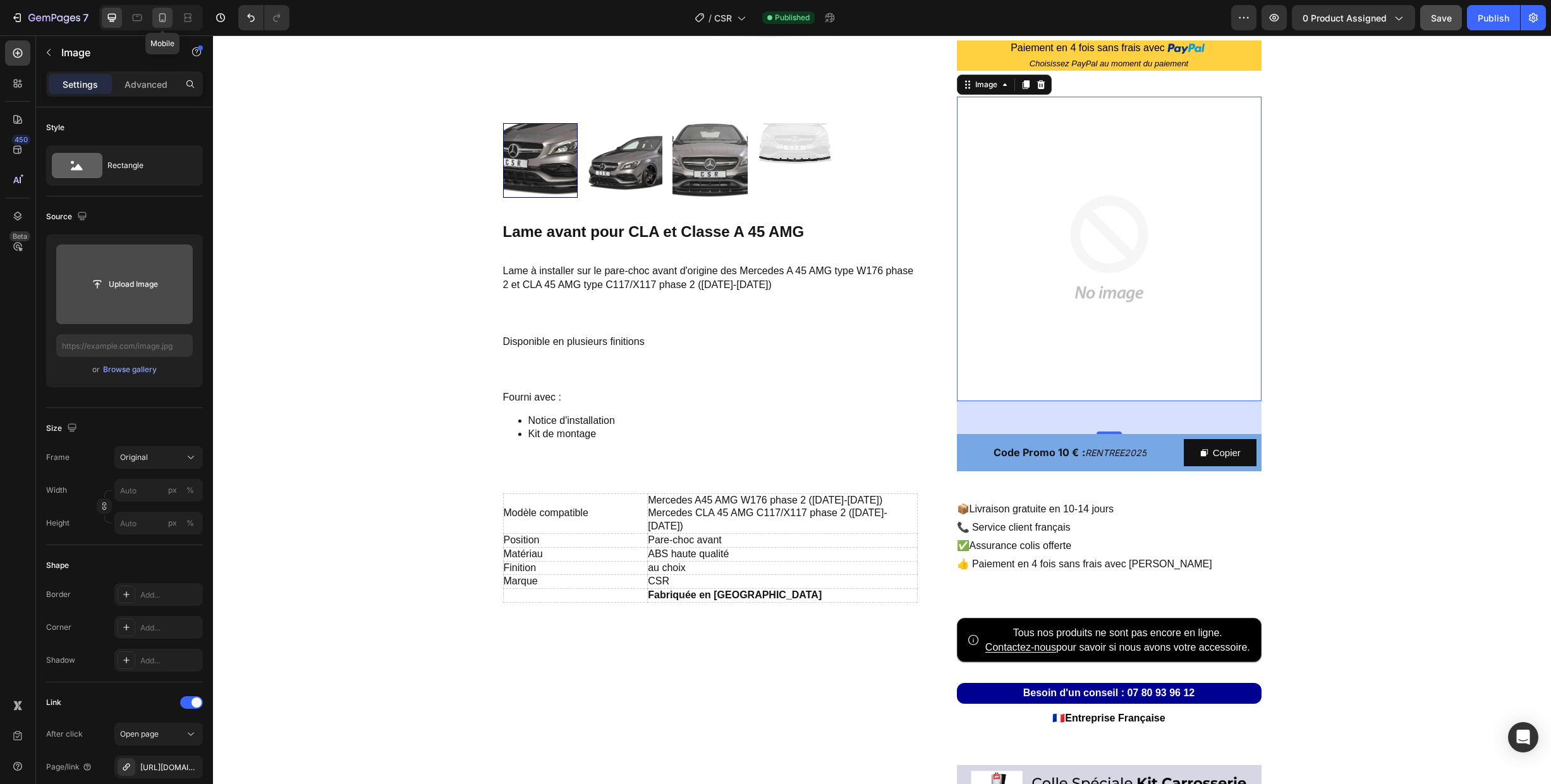
click at [165, 17] on icon at bounding box center [163, 18] width 7 height 8
type input "[URL][DOMAIN_NAME]"
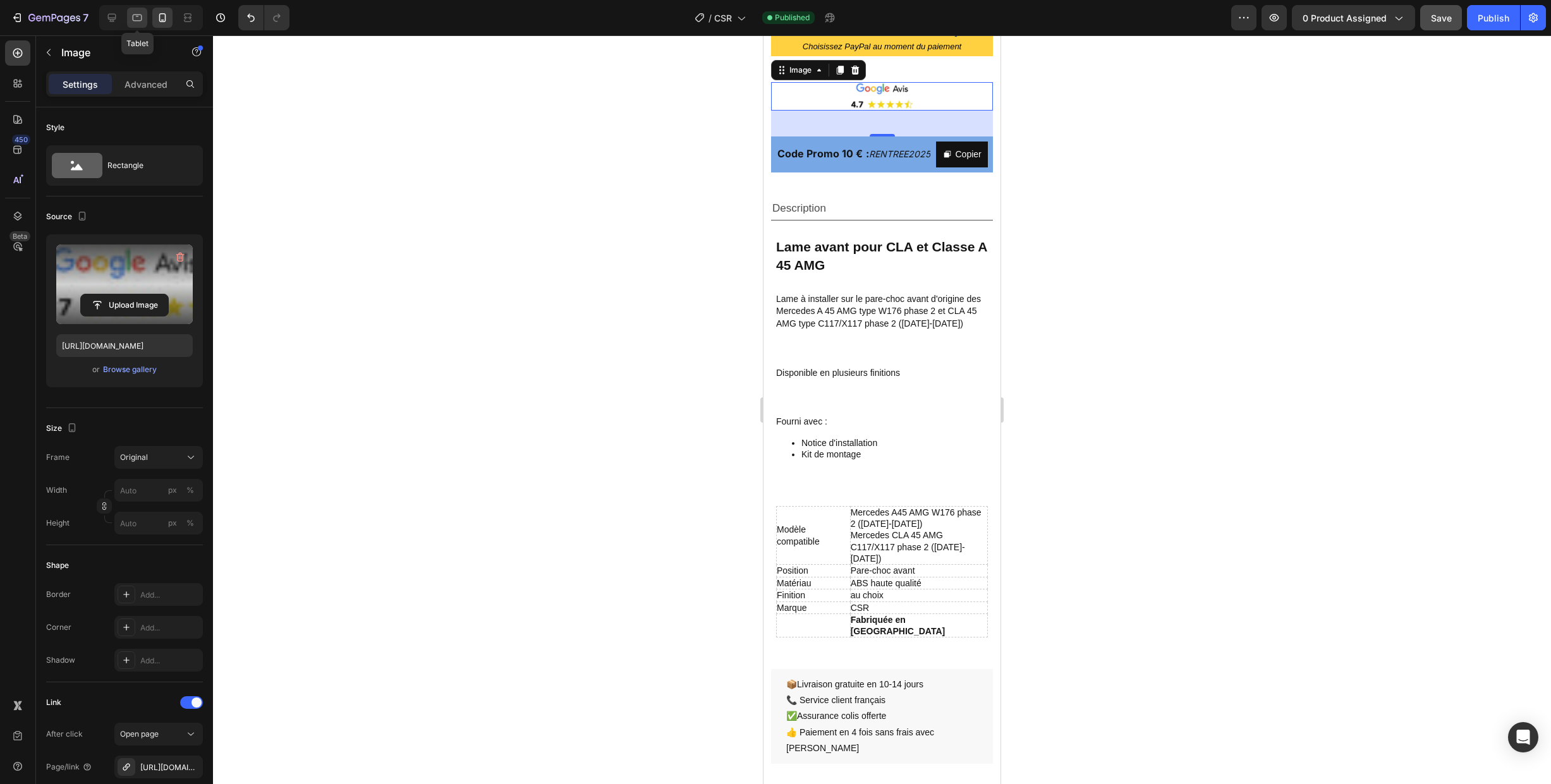
scroll to position [669, 0]
click at [179, 255] on icon "button" at bounding box center [180, 257] width 13 height 13
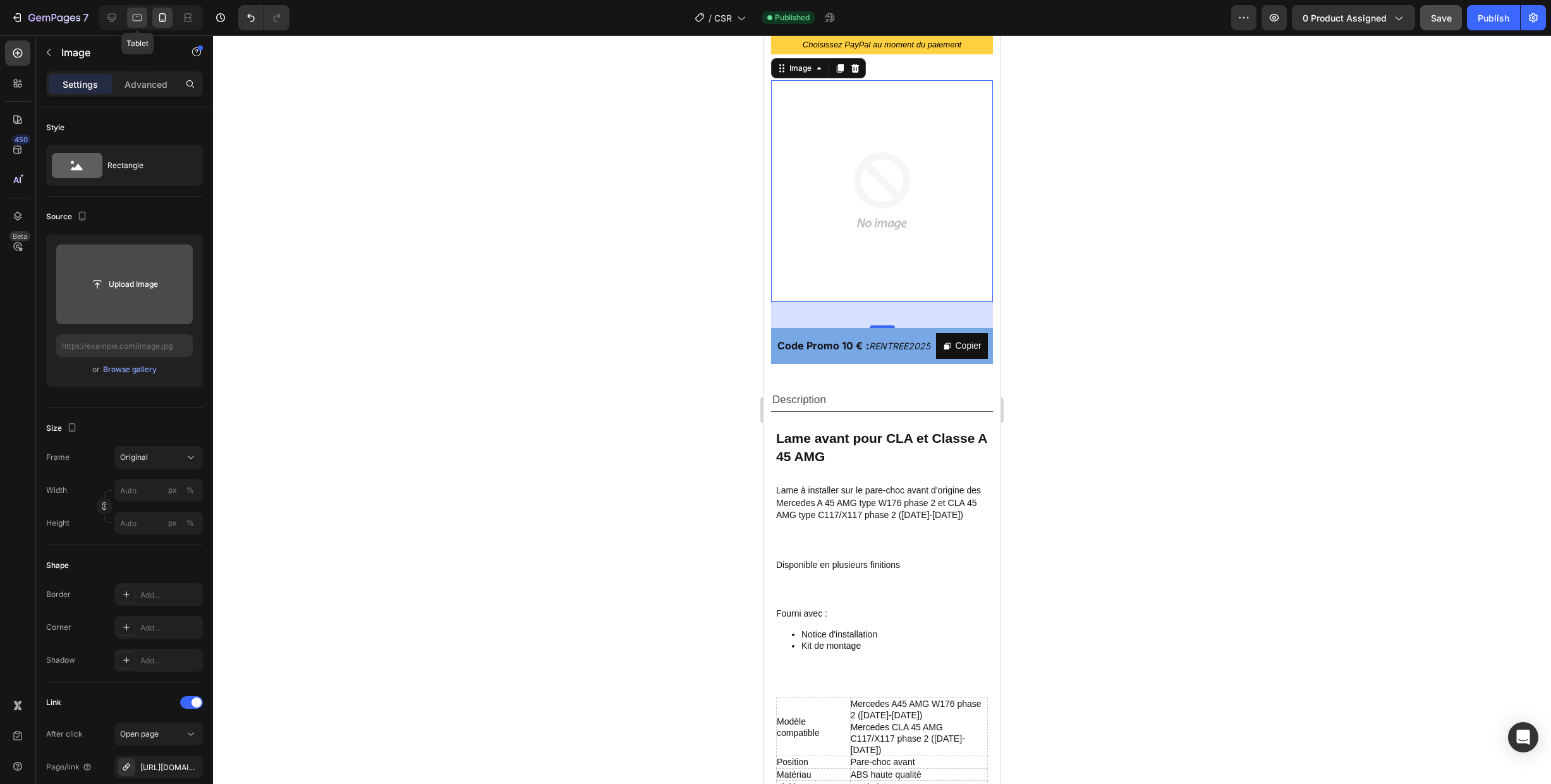
click at [132, 18] on icon at bounding box center [137, 18] width 9 height 7
type input "[URL][DOMAIN_NAME]"
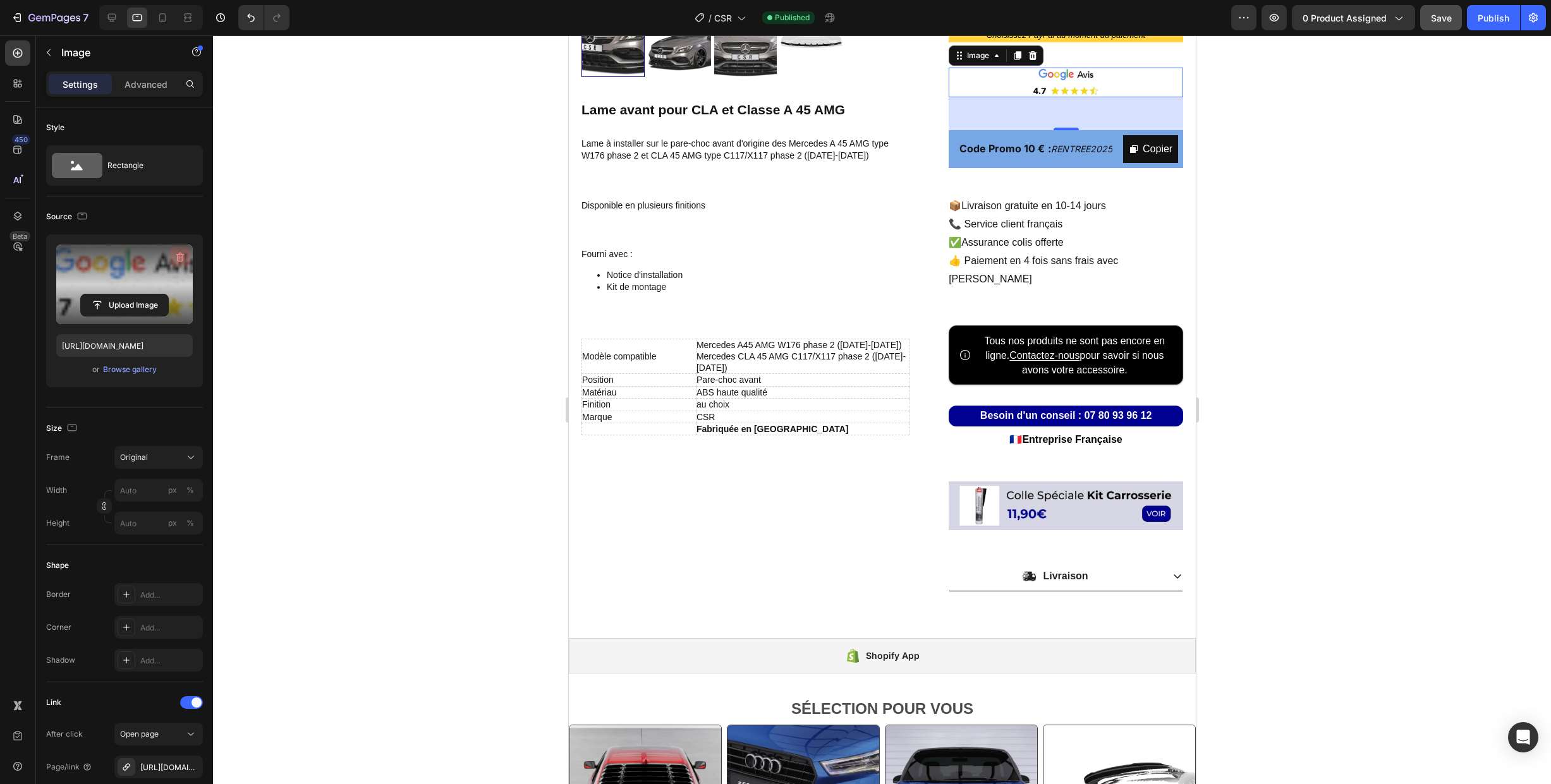
scroll to position [402, 0]
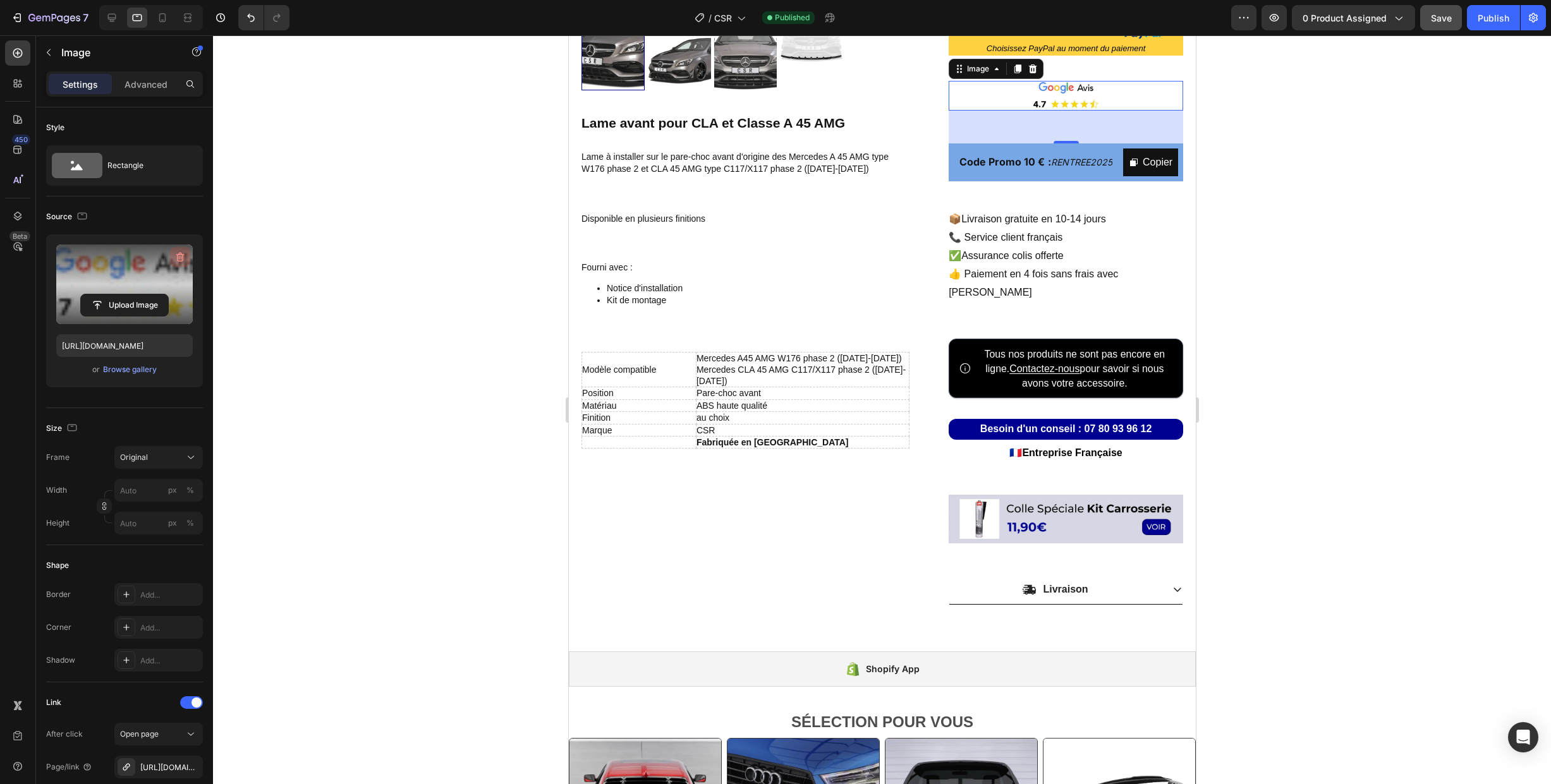
click at [180, 257] on icon "button" at bounding box center [180, 257] width 13 height 13
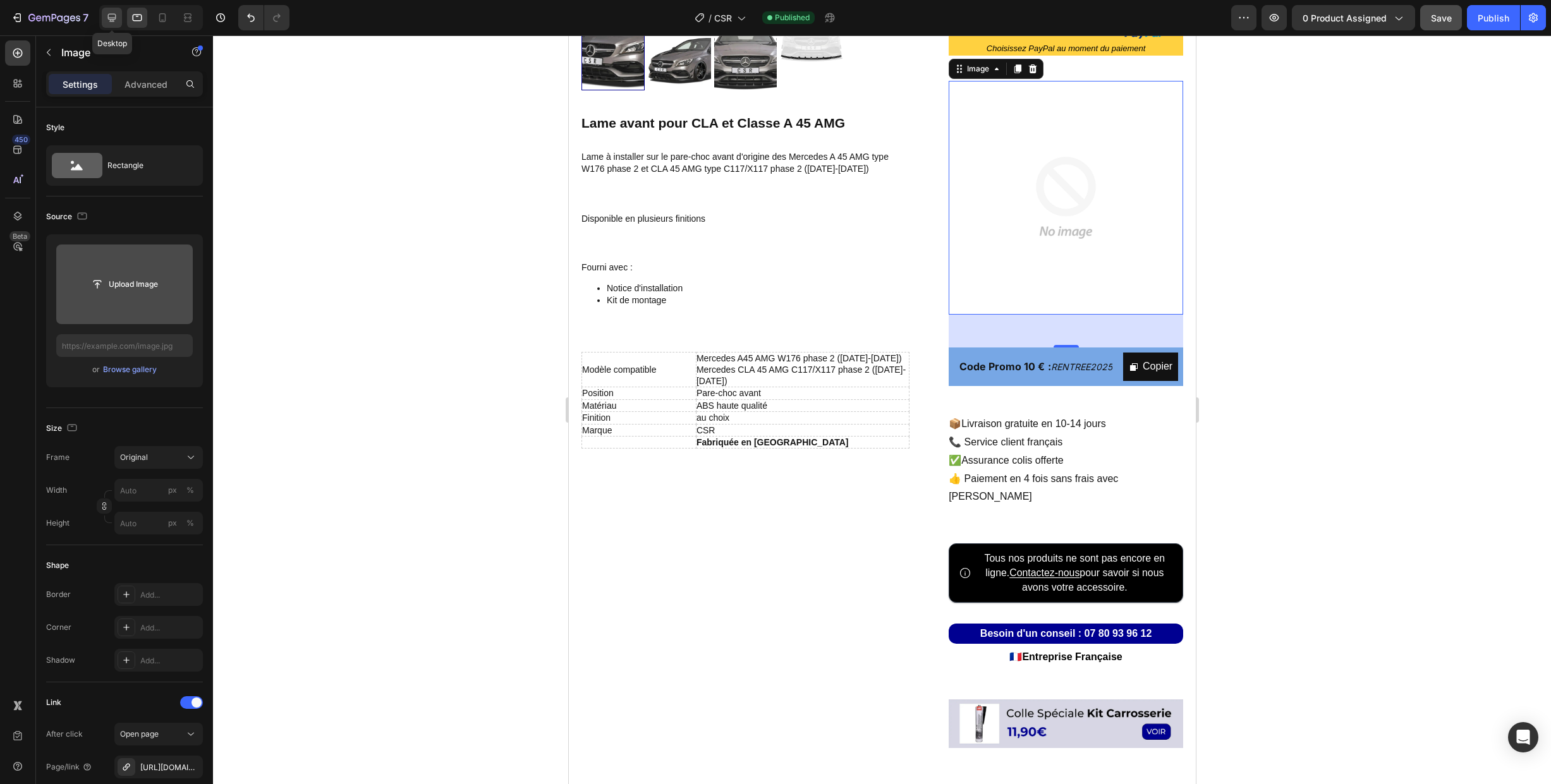
click at [110, 16] on icon at bounding box center [112, 18] width 13 height 13
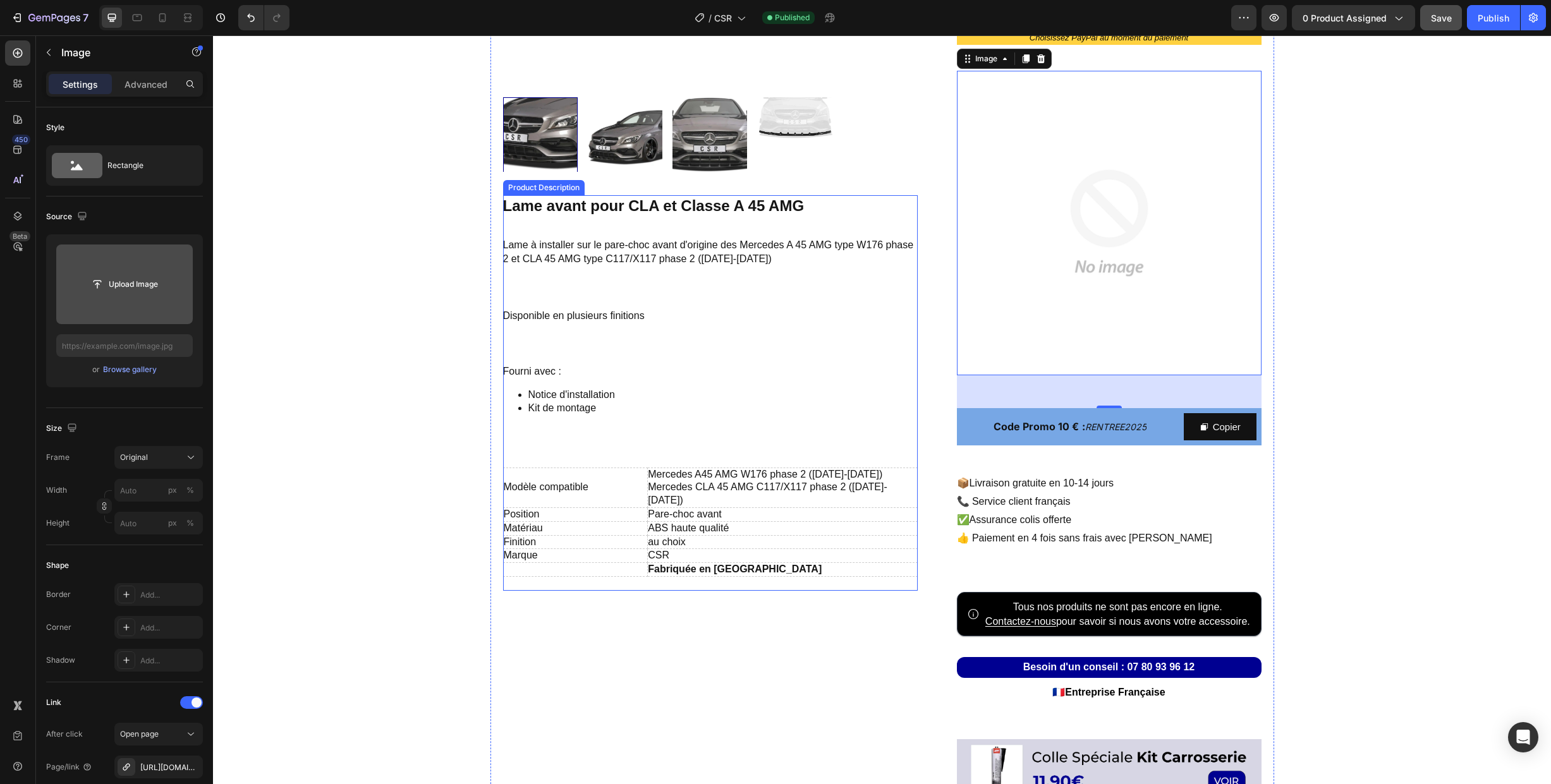
scroll to position [409, 0]
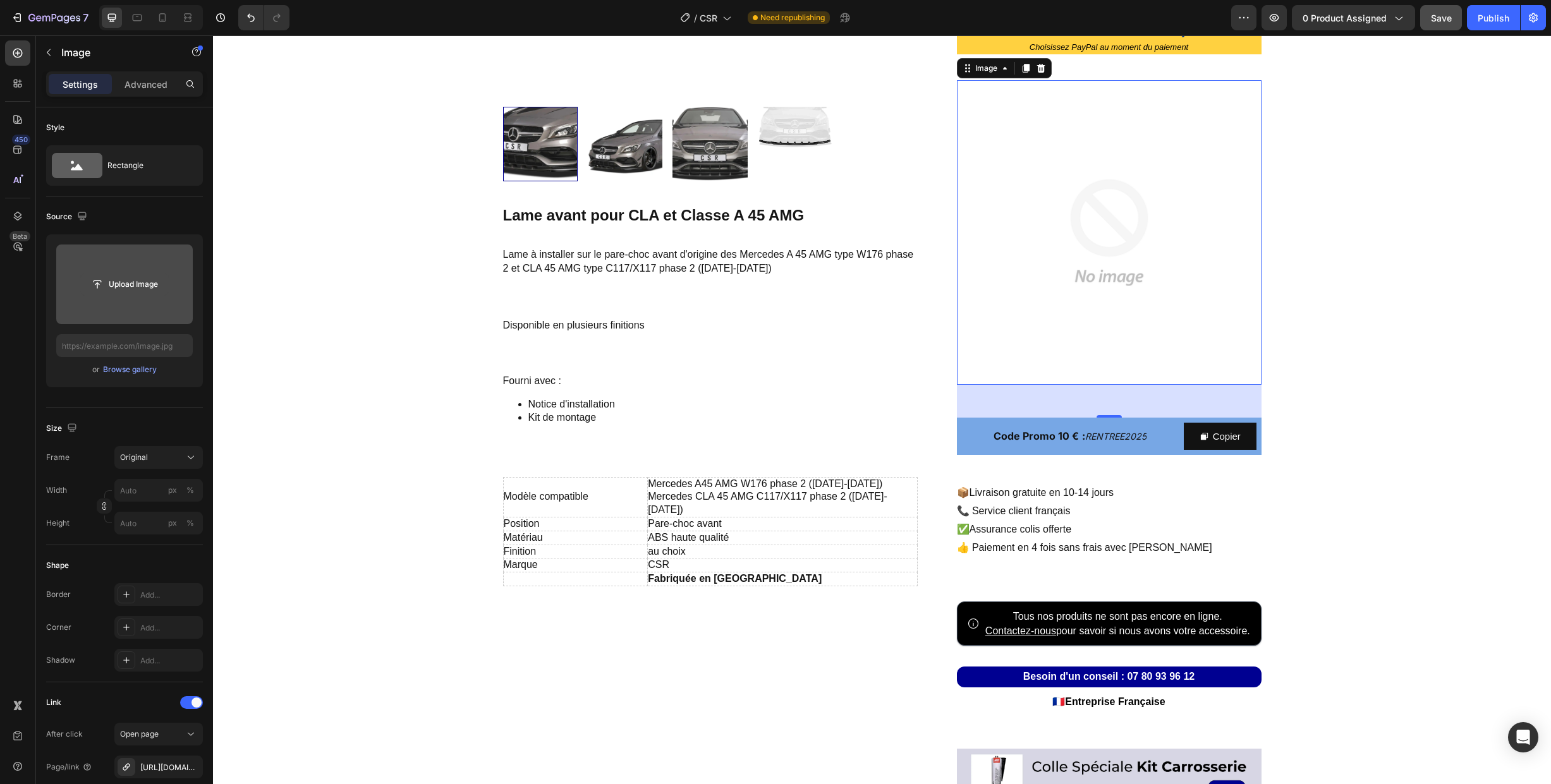
click at [131, 286] on input "file" at bounding box center [124, 284] width 87 height 21
type input "[URL][DOMAIN_NAME]"
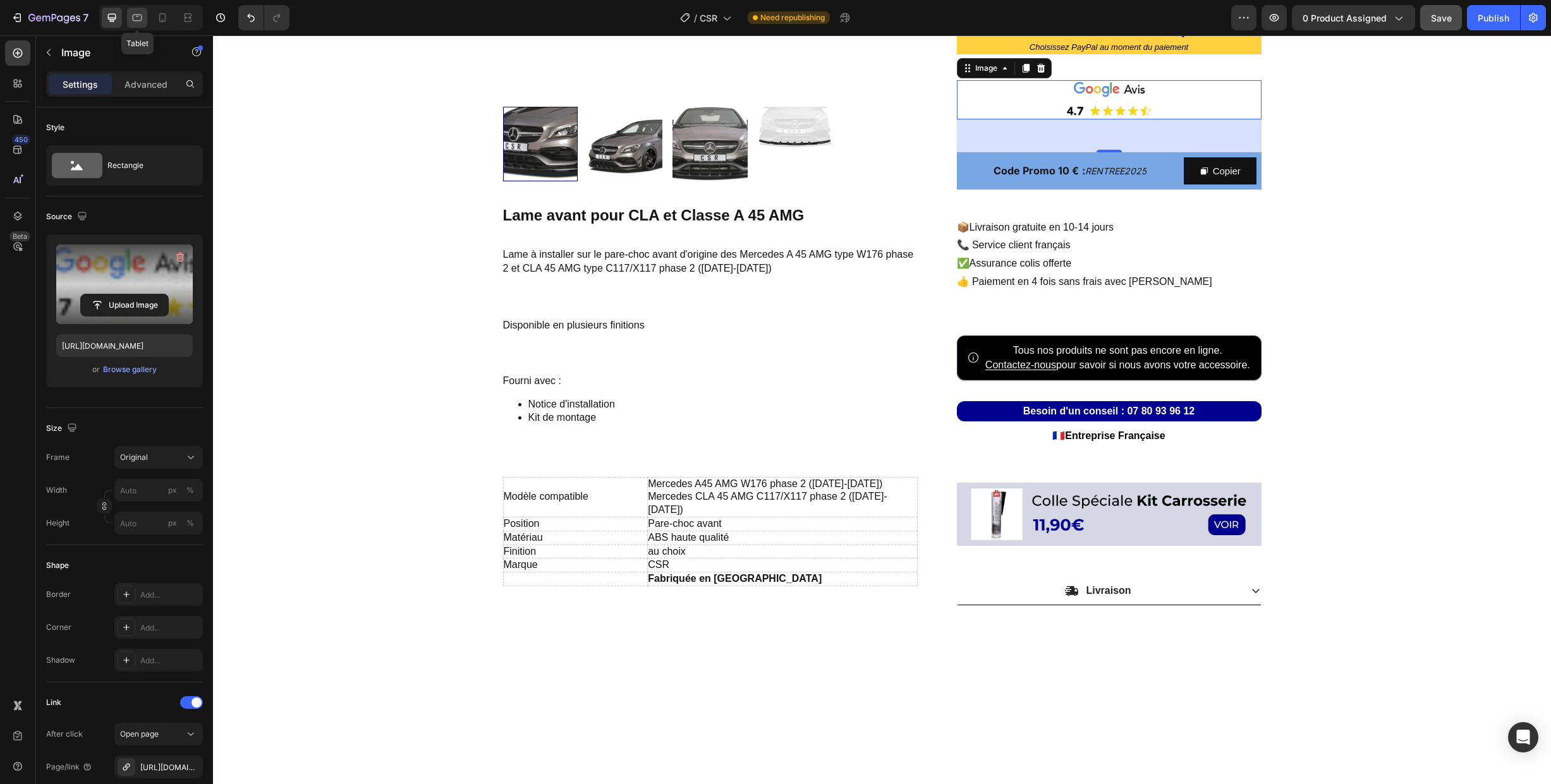
click at [136, 11] on icon at bounding box center [137, 18] width 13 height 13
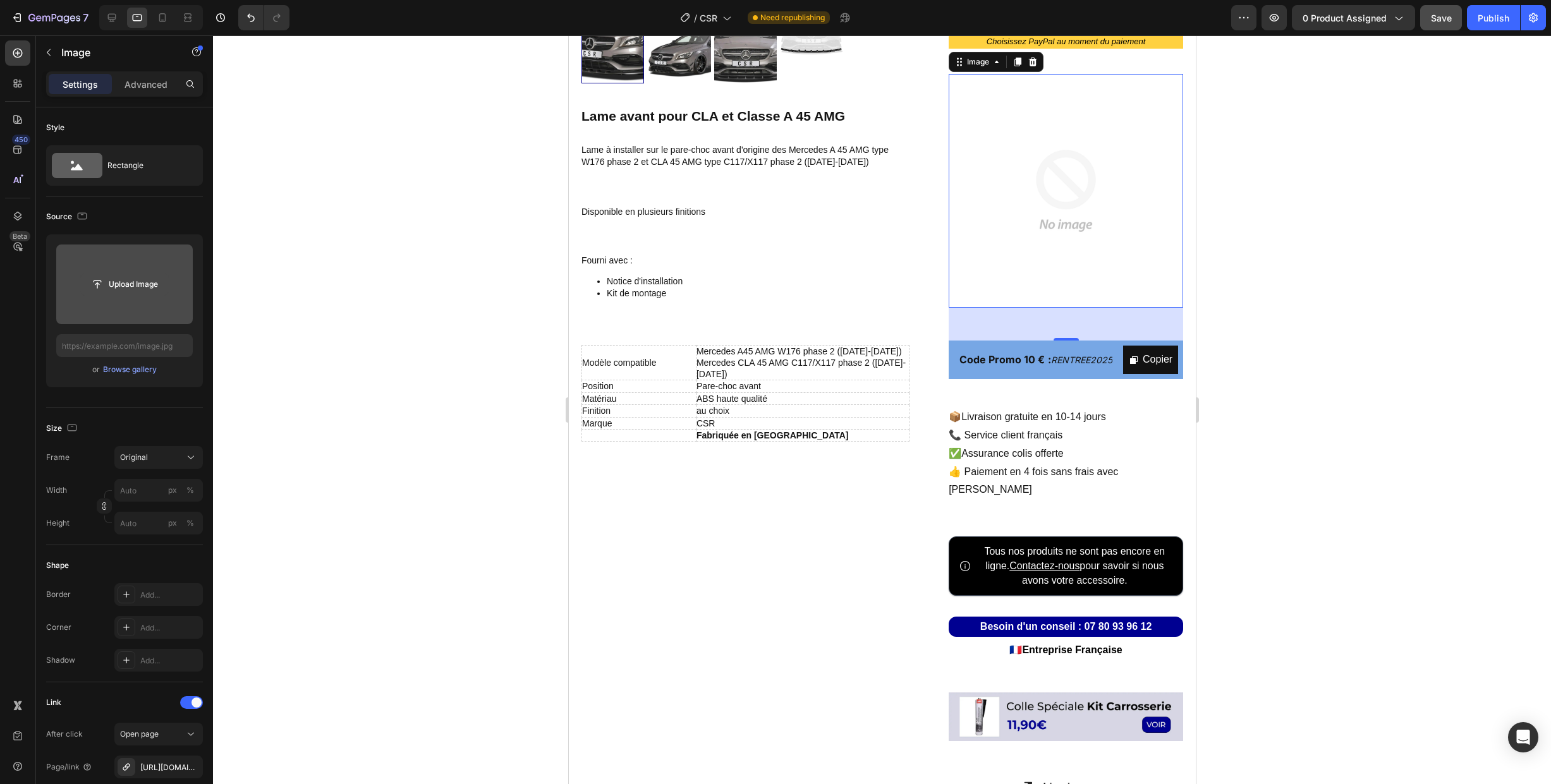
scroll to position [402, 0]
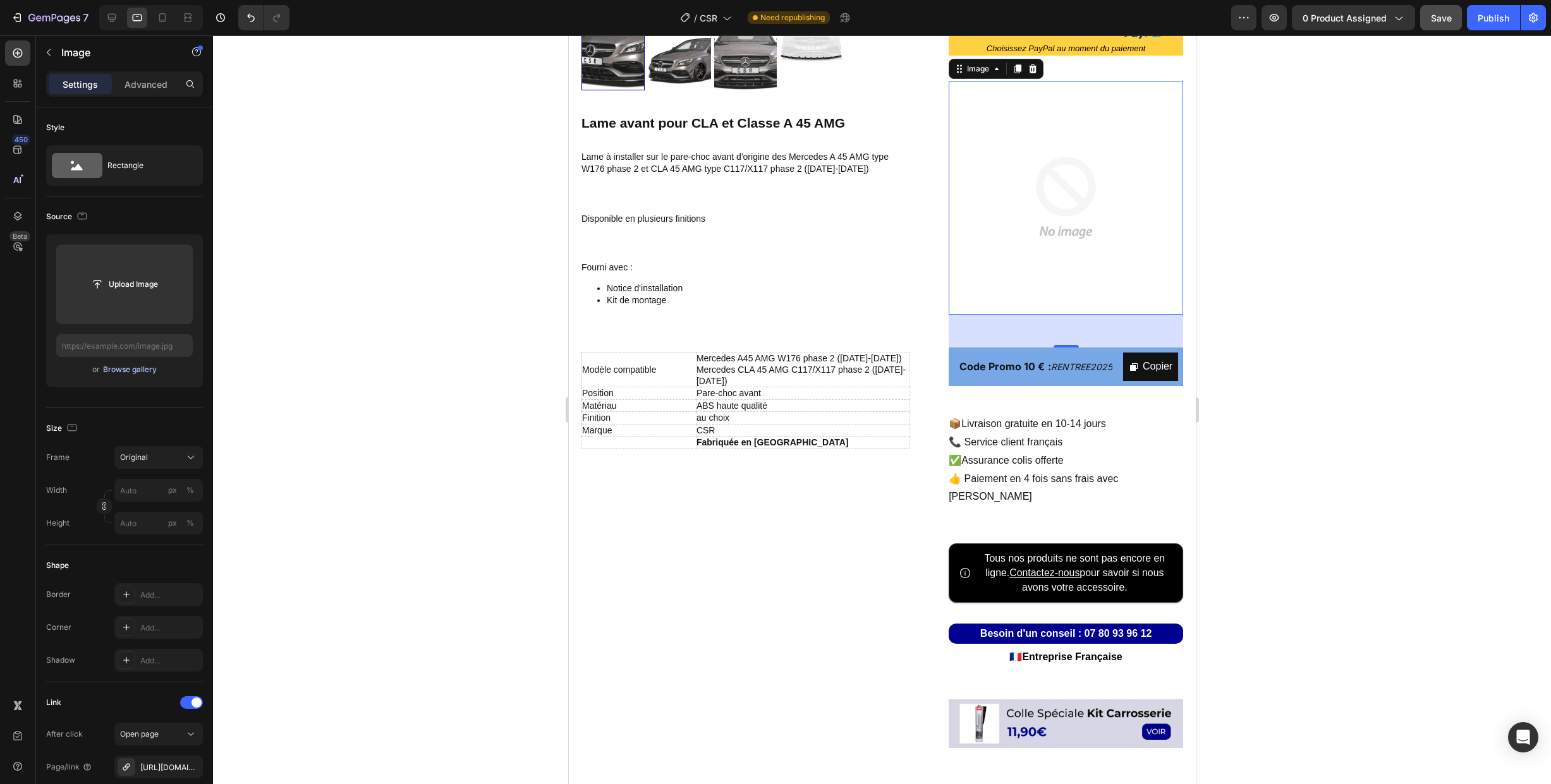
click at [128, 375] on div "Browse gallery" at bounding box center [130, 370] width 54 height 11
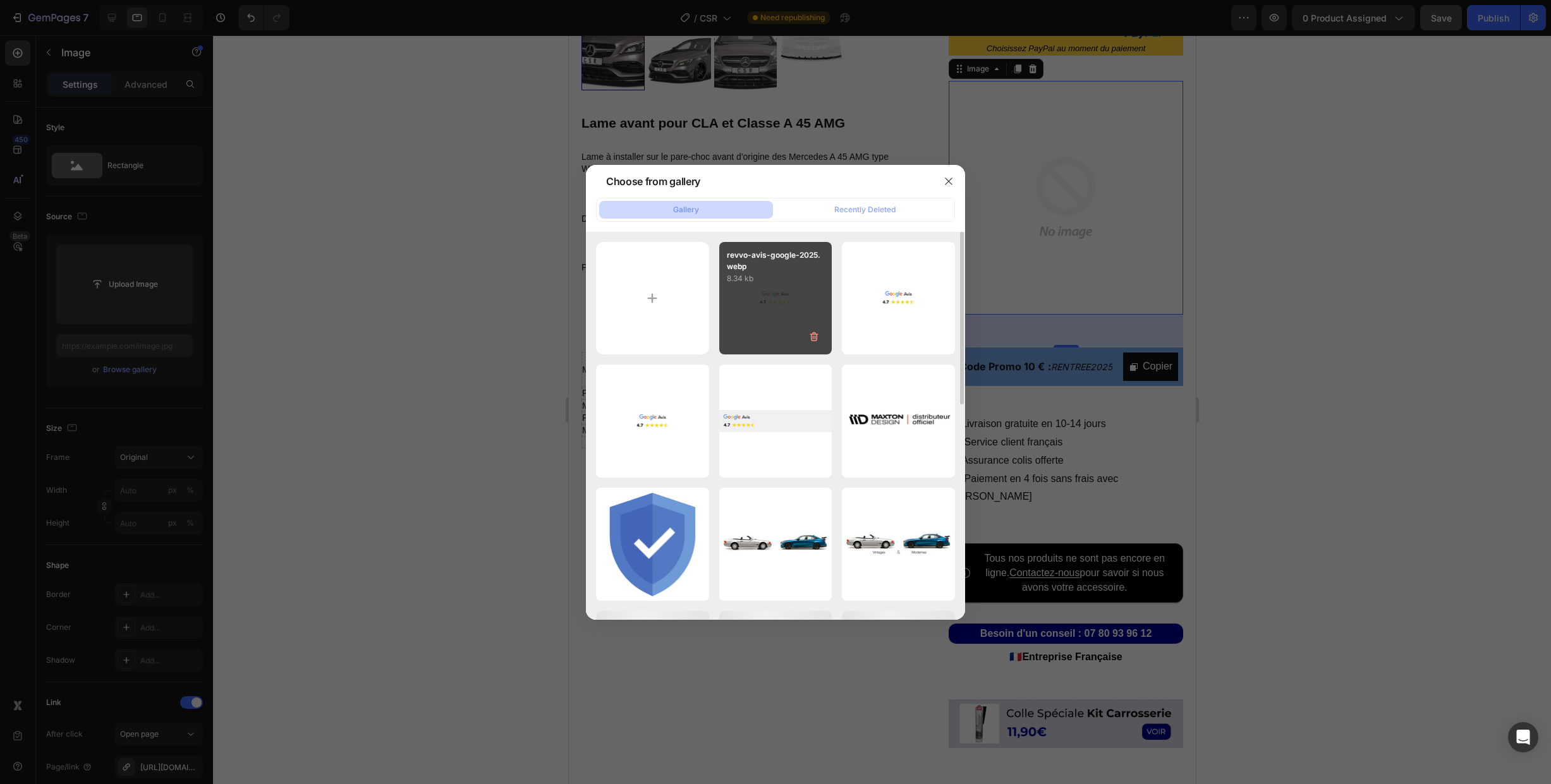
click at [739, 300] on div "revvo-avis-google-2025.webp 8.34 kb" at bounding box center [776, 299] width 113 height 113
type input "[URL][DOMAIN_NAME]"
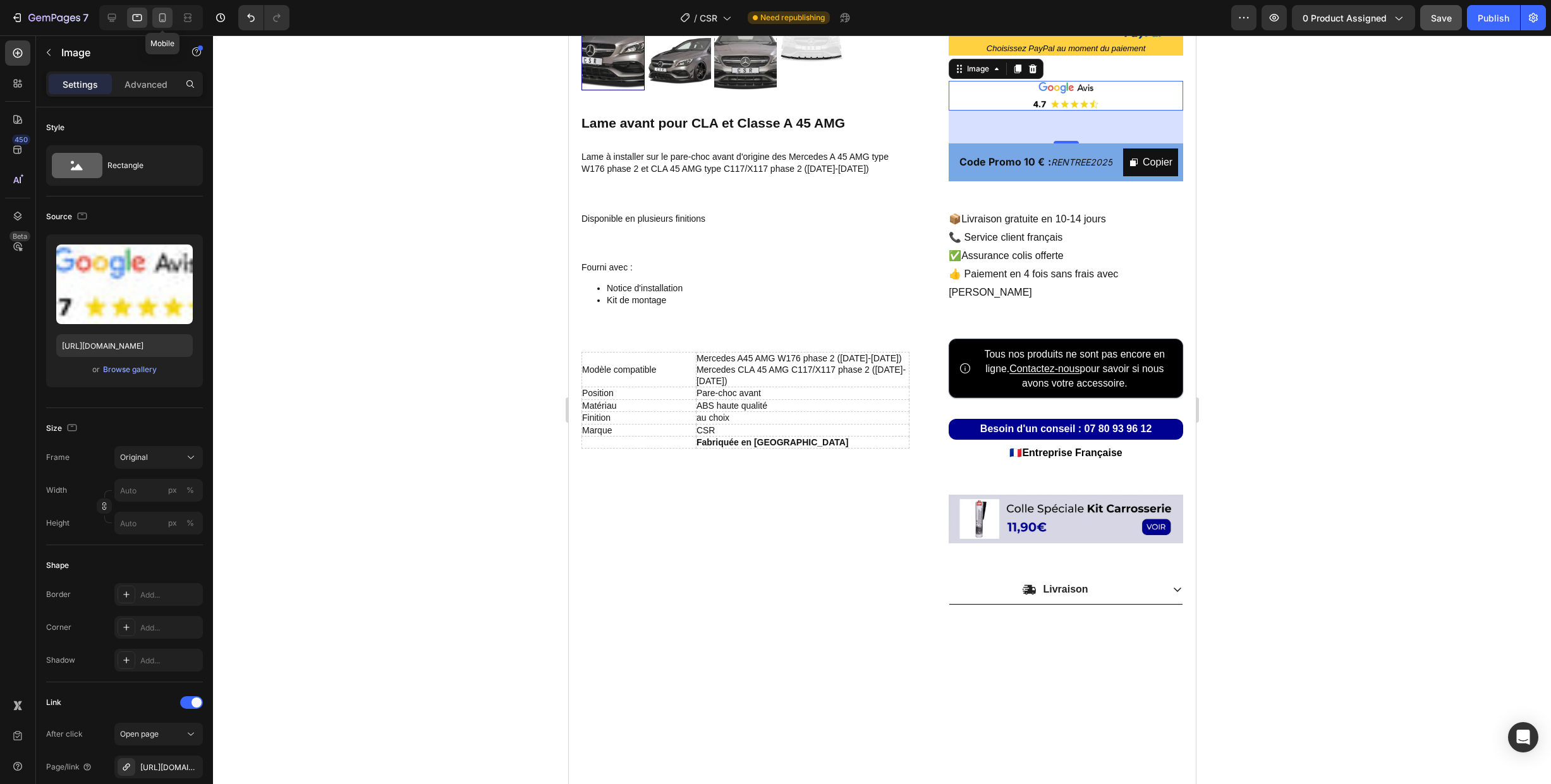
click at [162, 21] on icon at bounding box center [163, 18] width 7 height 8
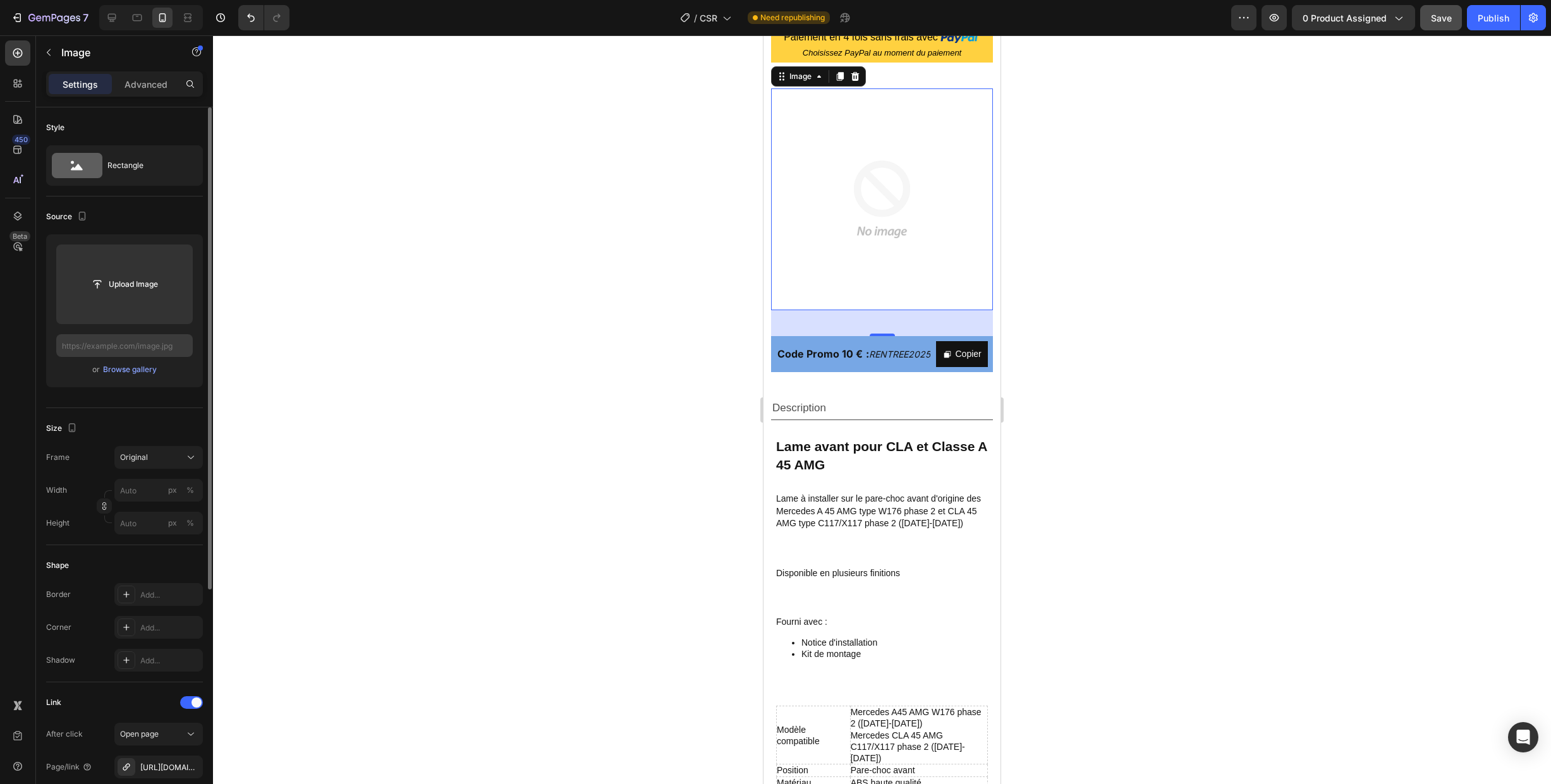
scroll to position [669, 0]
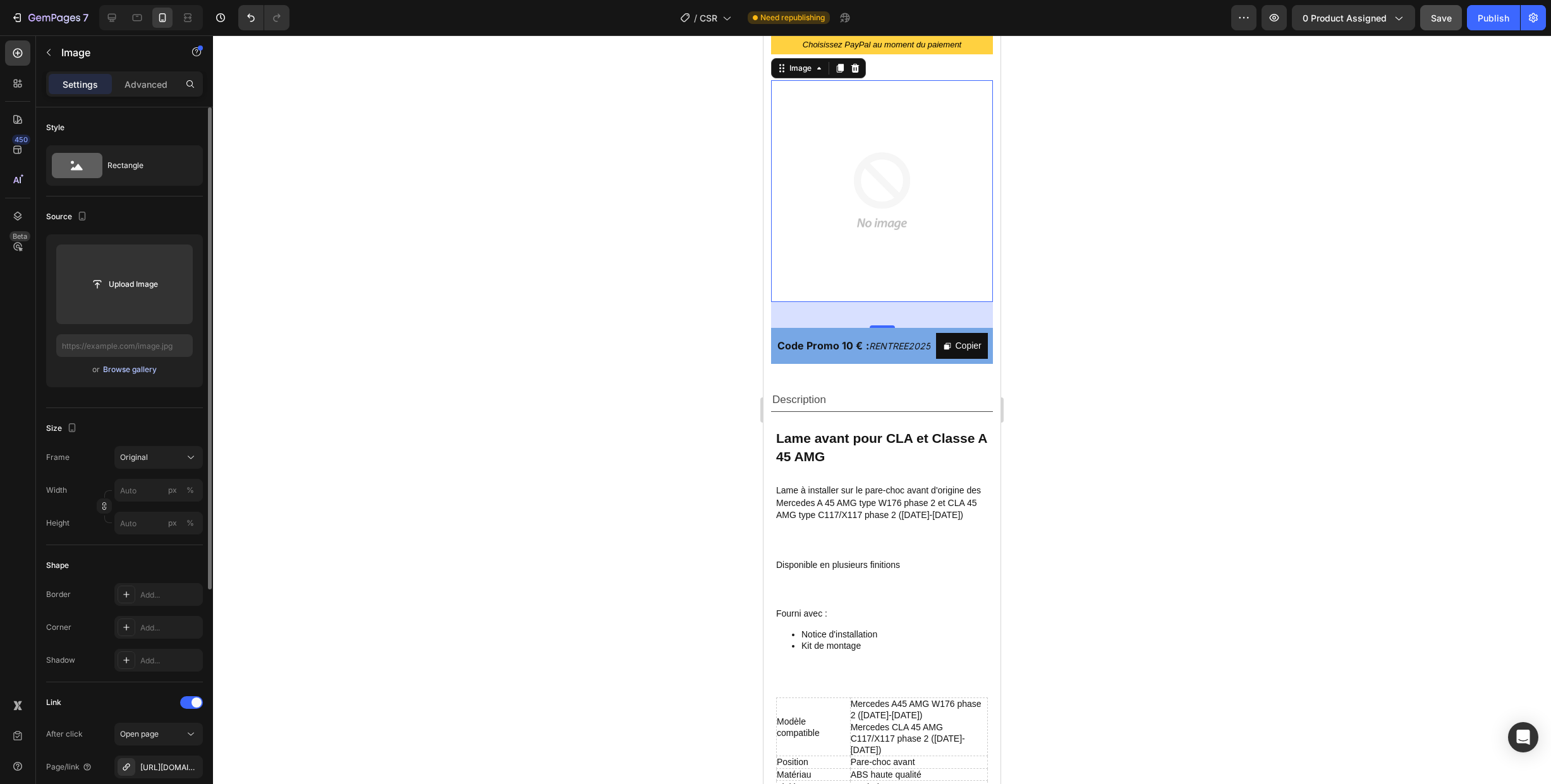
click at [130, 372] on div "Browse gallery" at bounding box center [130, 370] width 54 height 11
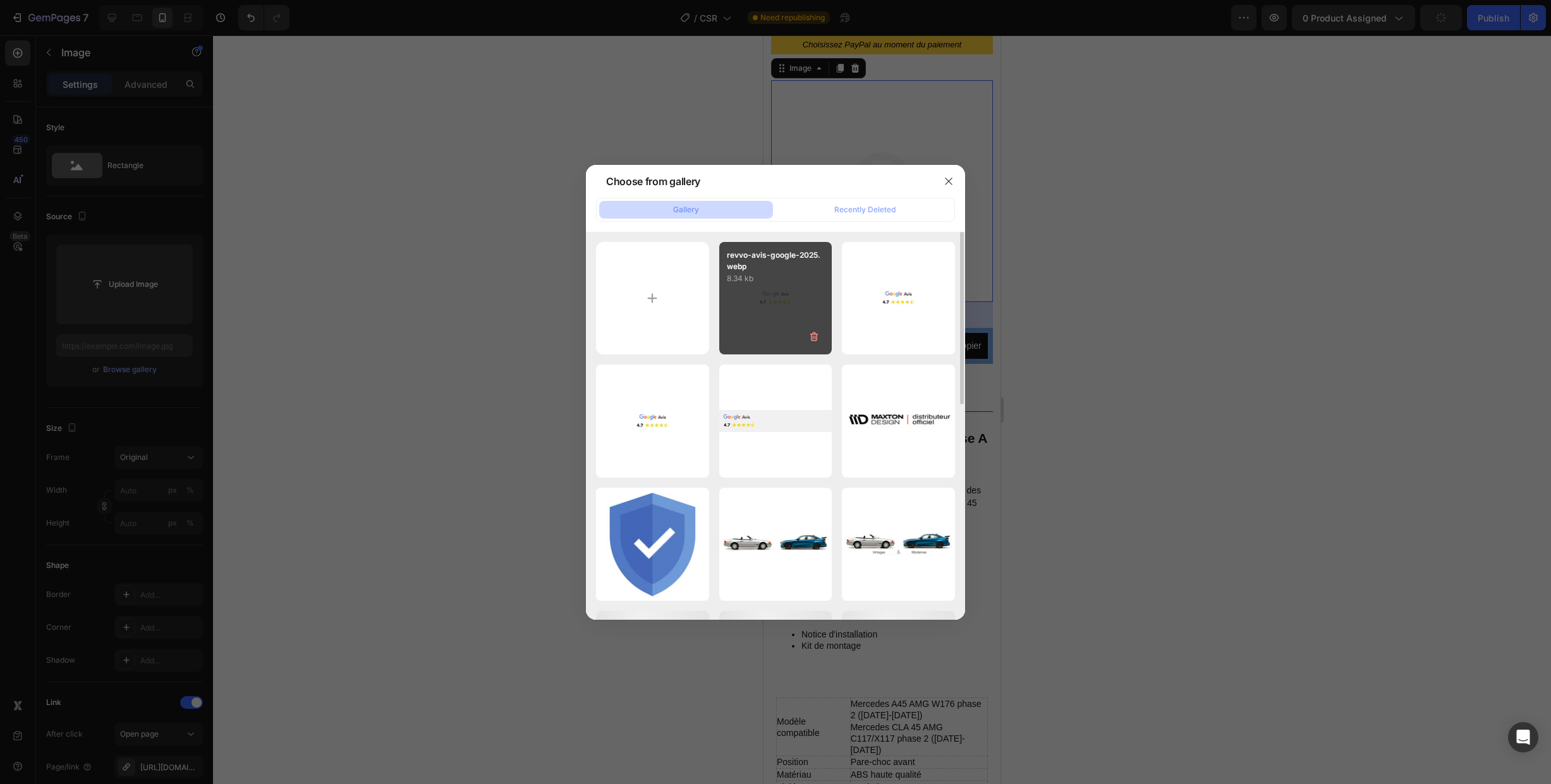
click at [774, 302] on div "revvo-avis-google-2025.webp 8.34 kb" at bounding box center [776, 299] width 113 height 113
type input "[URL][DOMAIN_NAME]"
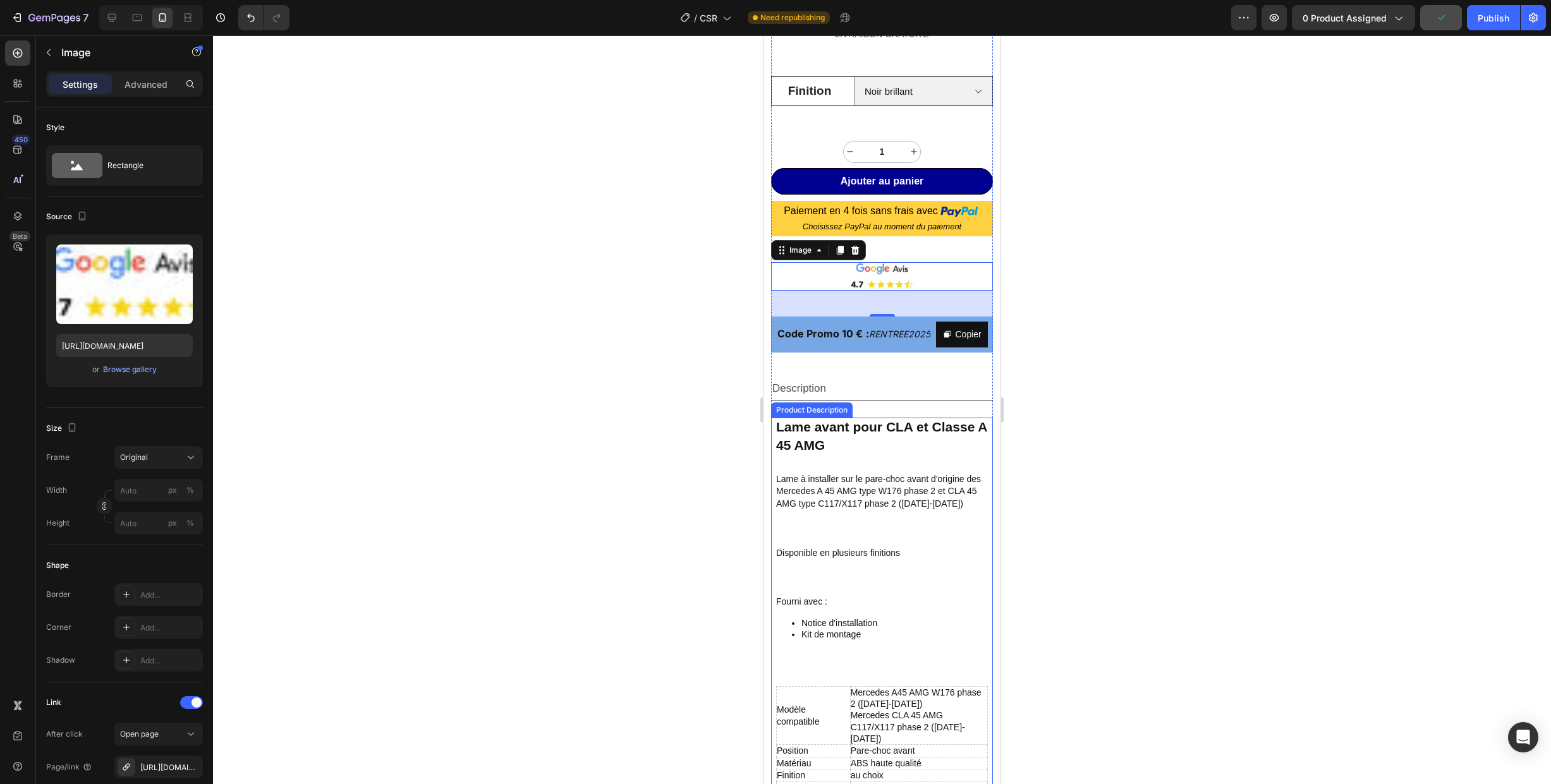
scroll to position [422, 0]
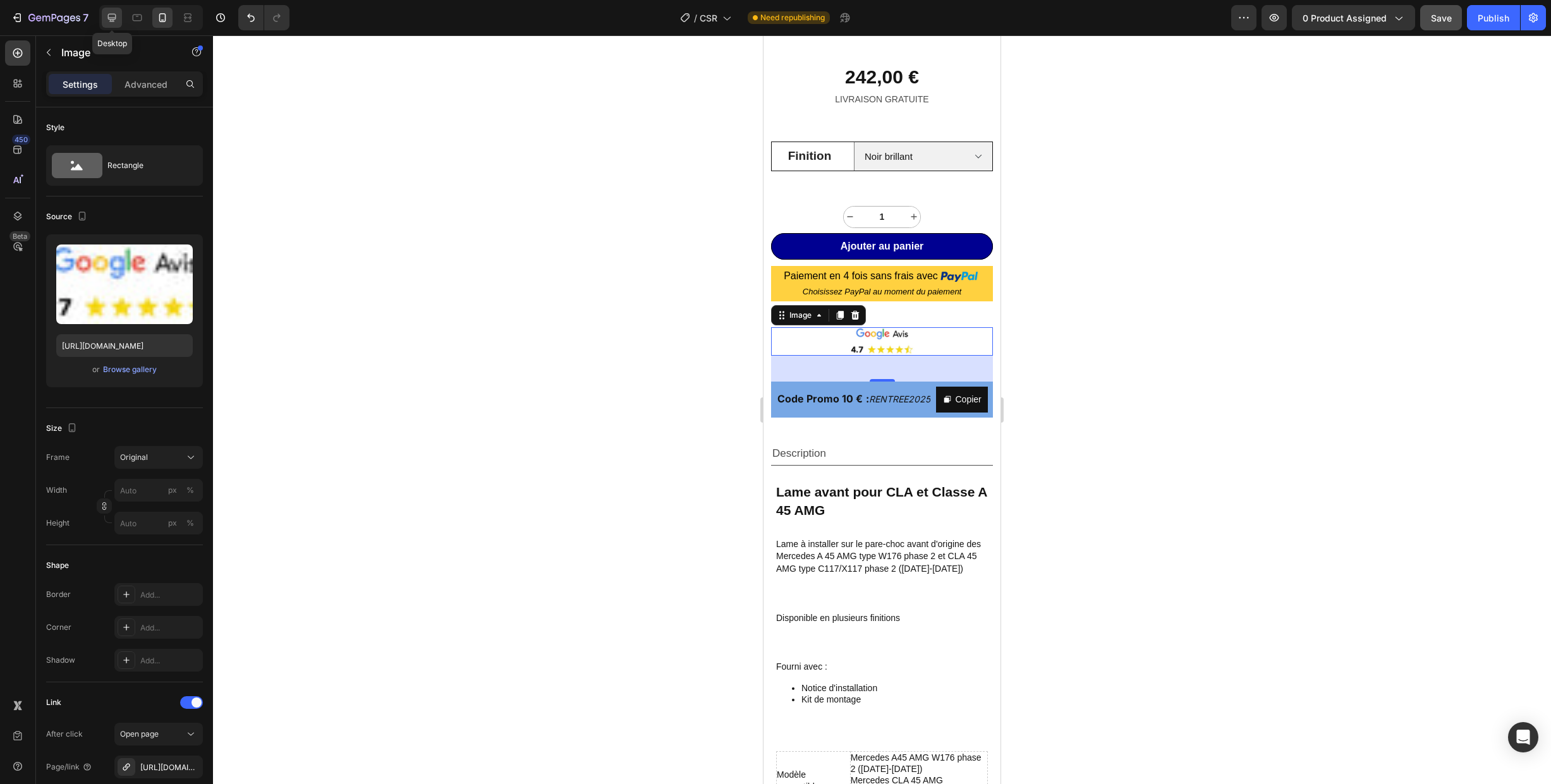
click at [113, 18] on icon at bounding box center [113, 18] width 9 height 8
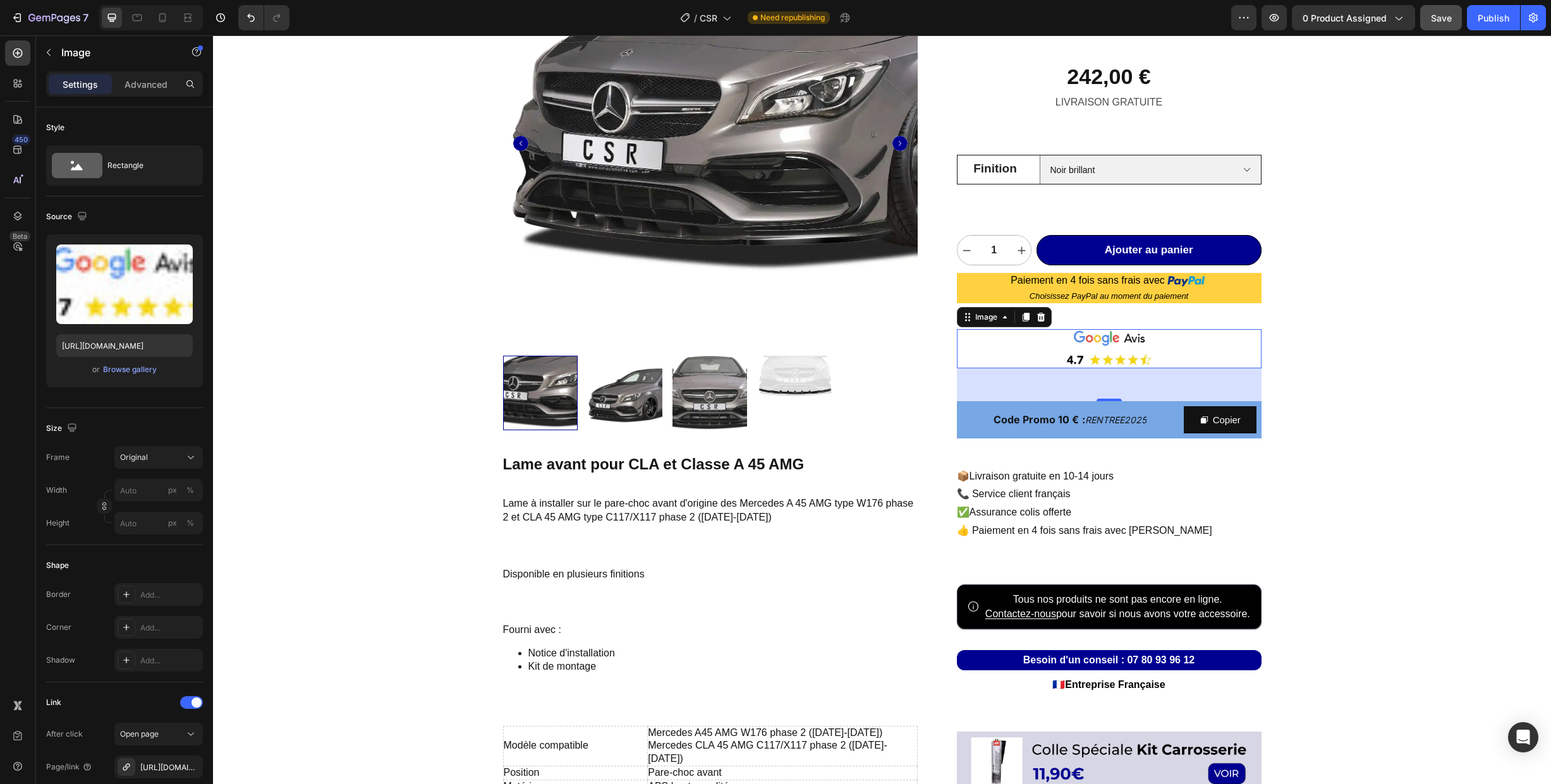
scroll to position [152, 0]
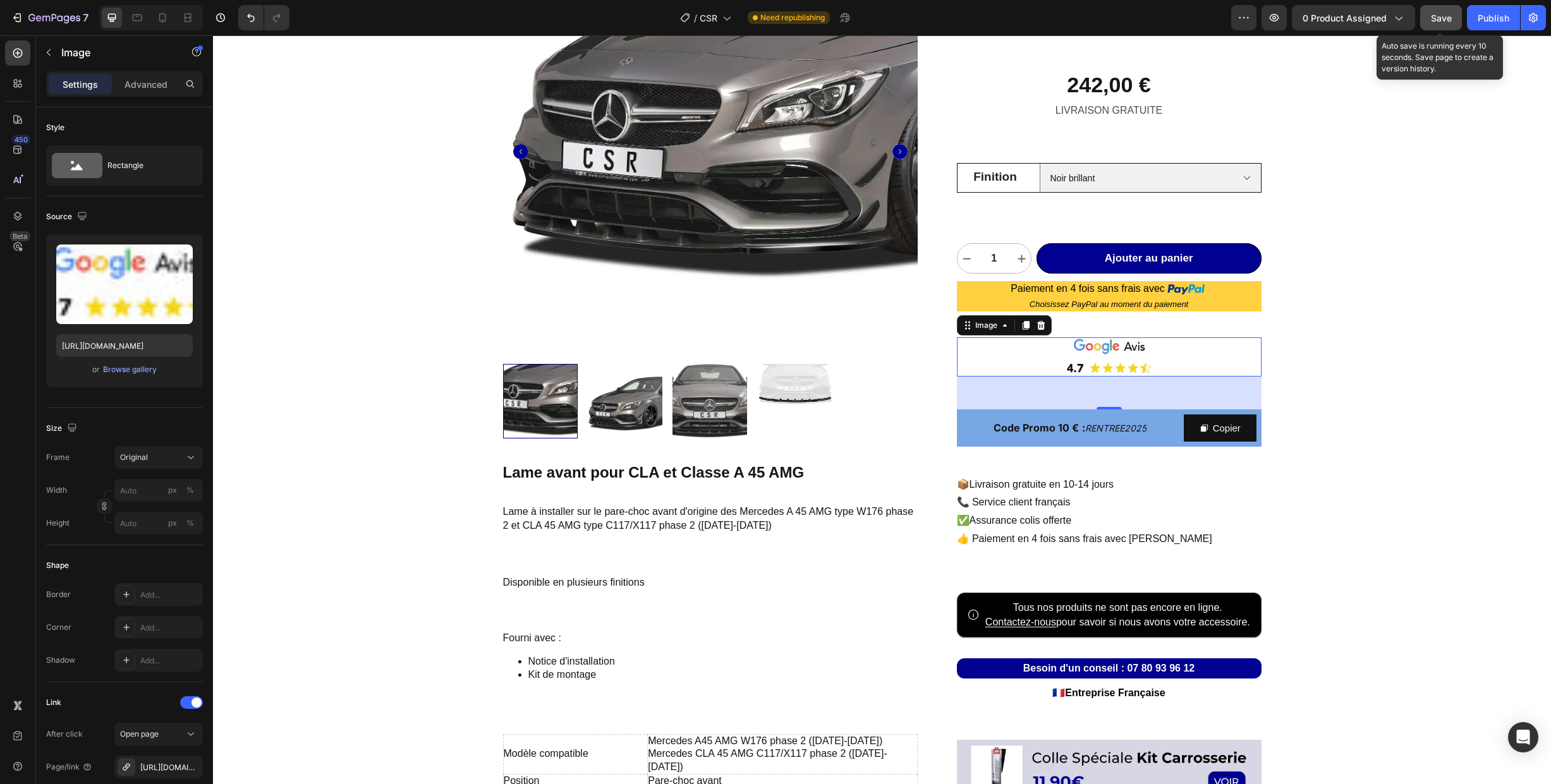
click at [1436, 20] on span "Save" at bounding box center [1441, 18] width 21 height 11
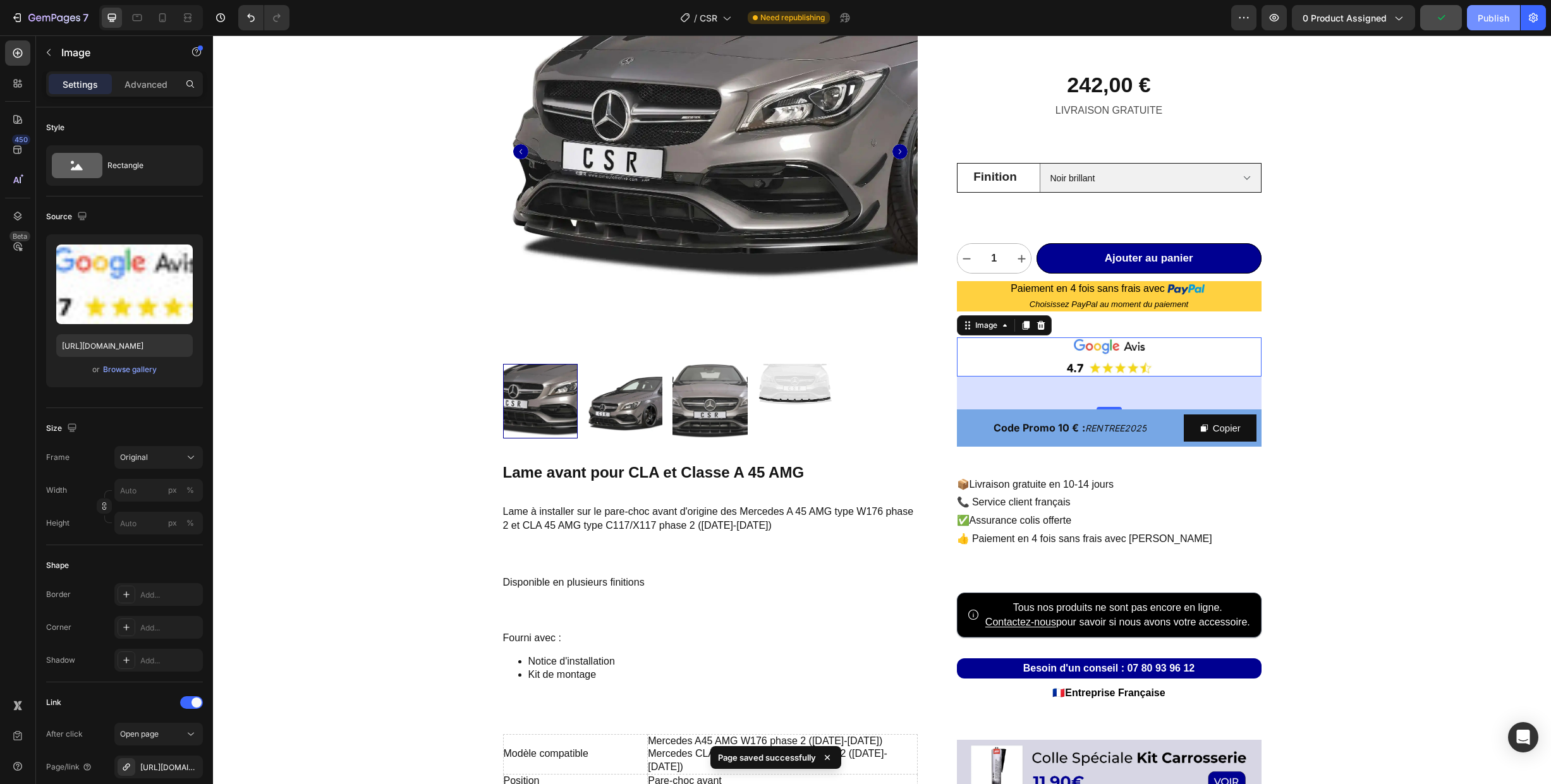
click at [1480, 20] on div "Publish" at bounding box center [1494, 18] width 32 height 13
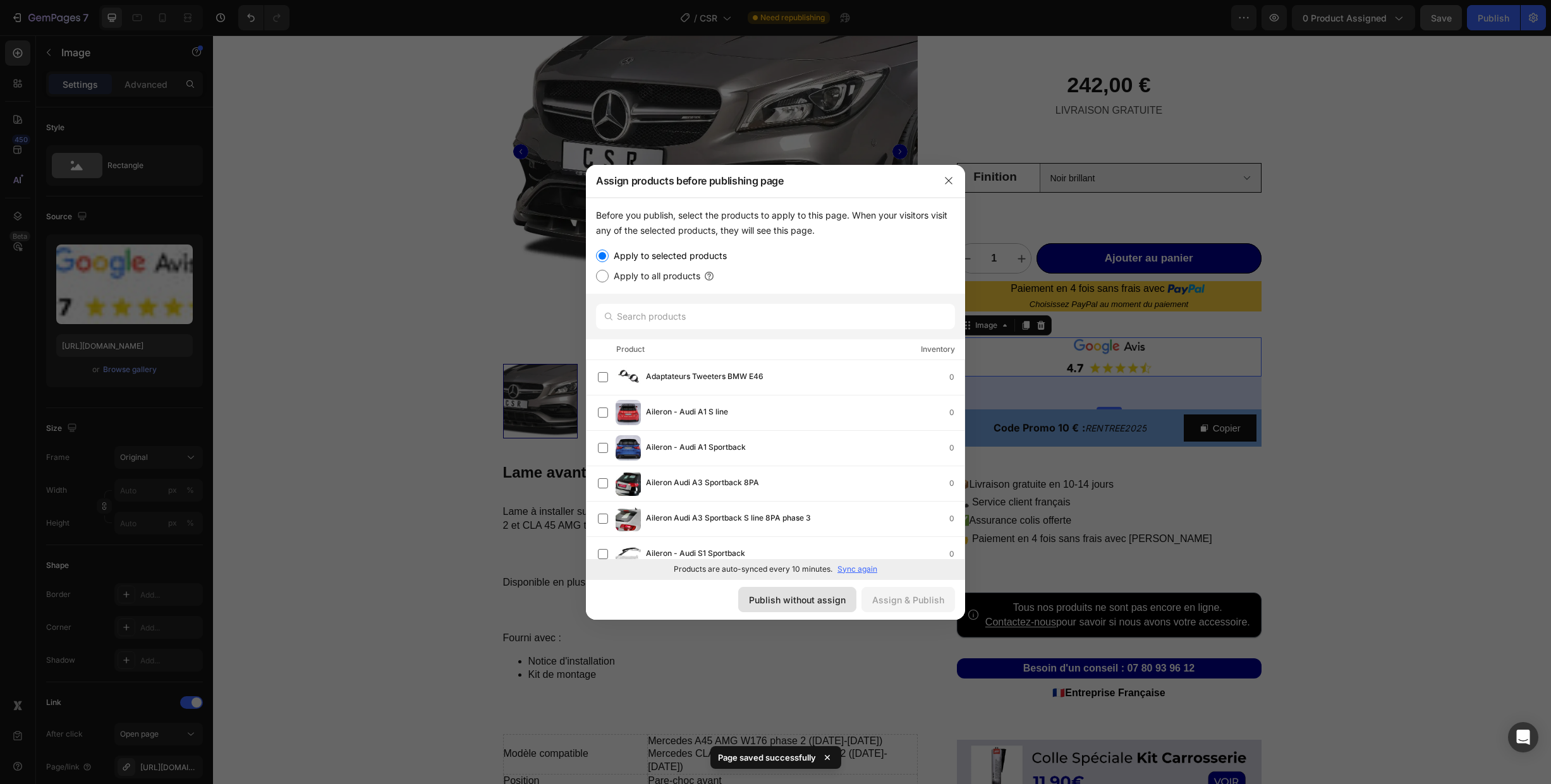
click at [823, 589] on button "Publish without assign" at bounding box center [797, 600] width 118 height 25
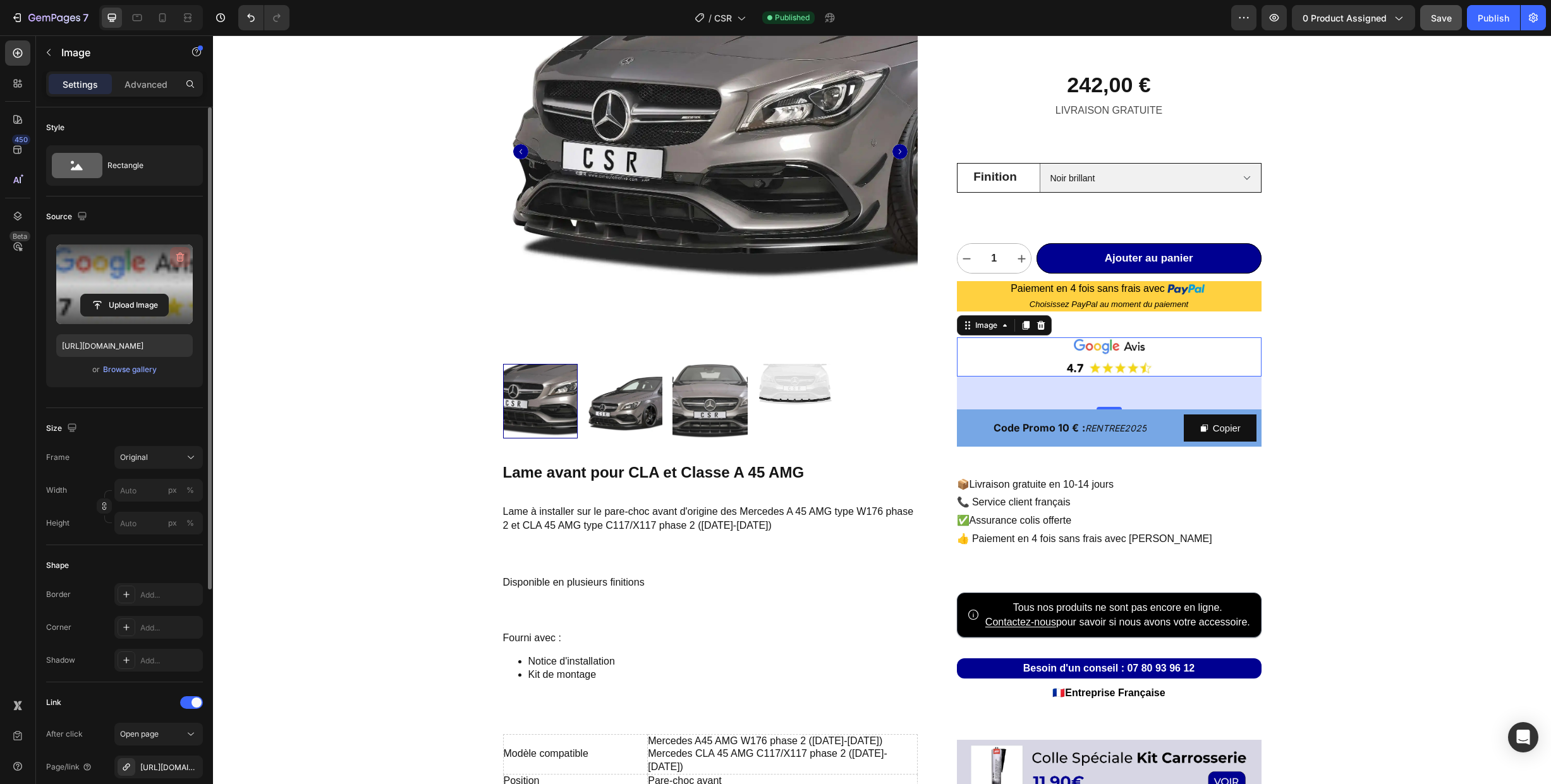
click at [179, 258] on icon "button" at bounding box center [179, 257] width 1 height 4
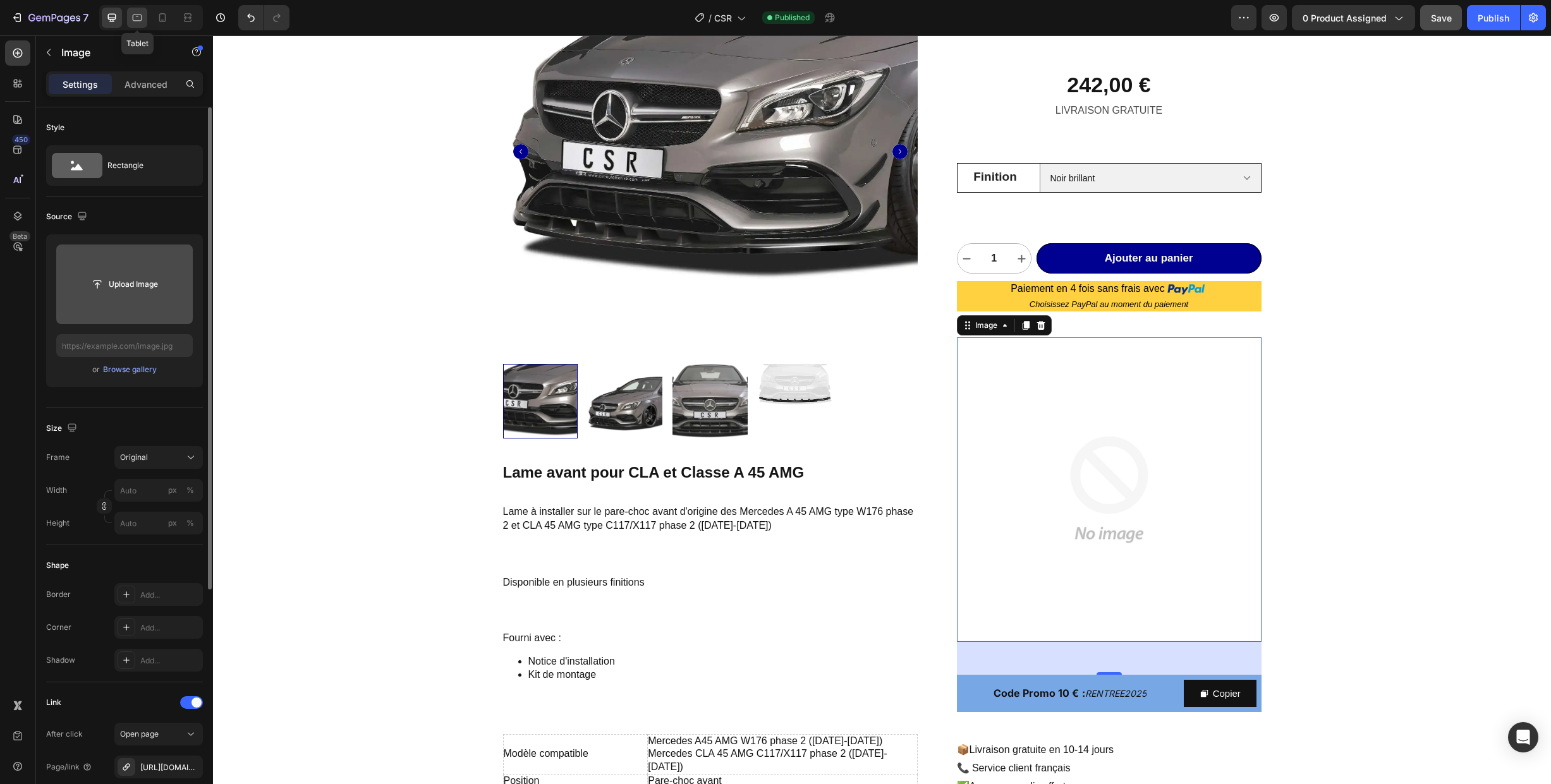
click at [132, 16] on icon at bounding box center [137, 18] width 9 height 7
type input "[URL][DOMAIN_NAME]"
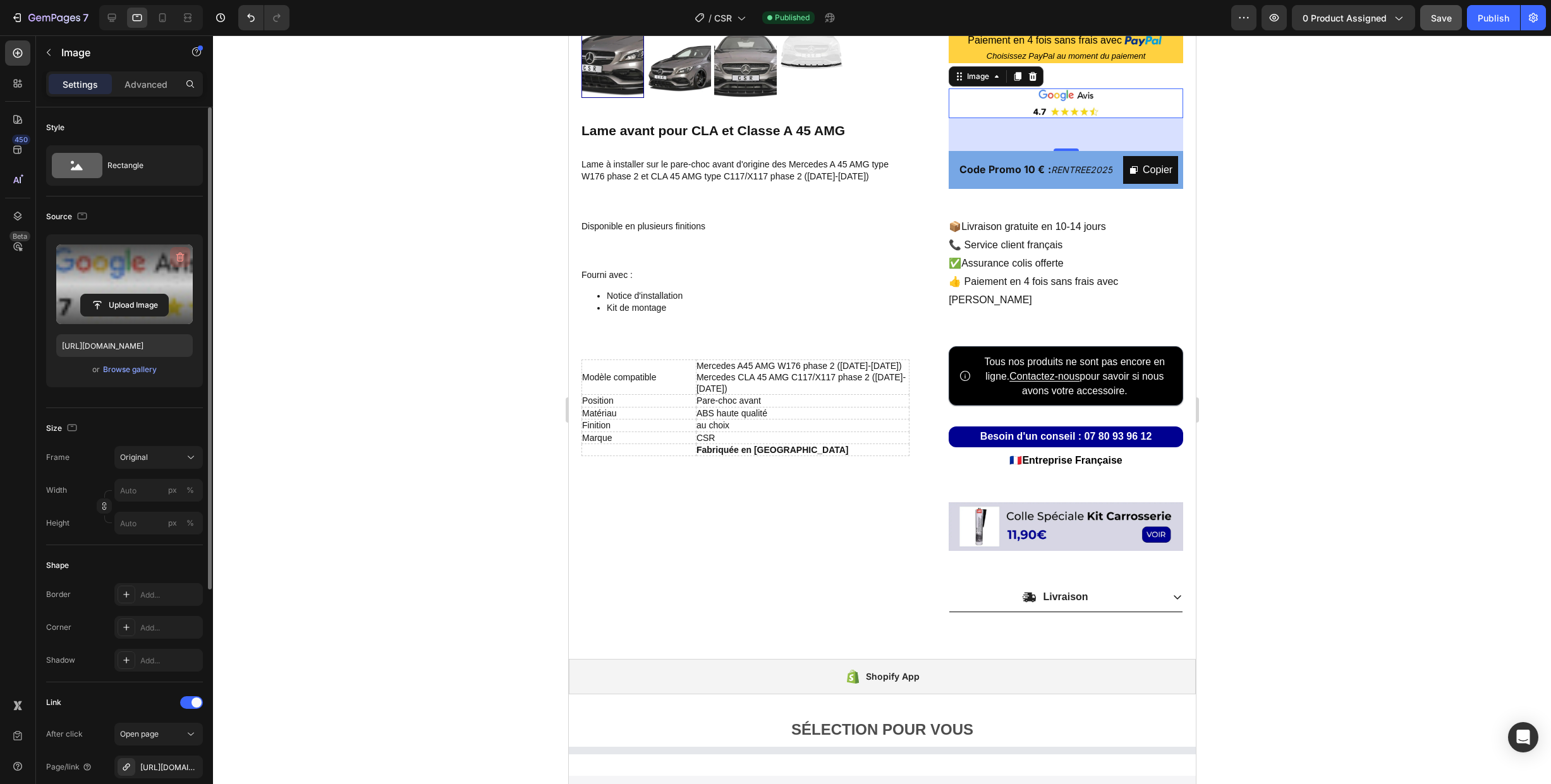
scroll to position [402, 0]
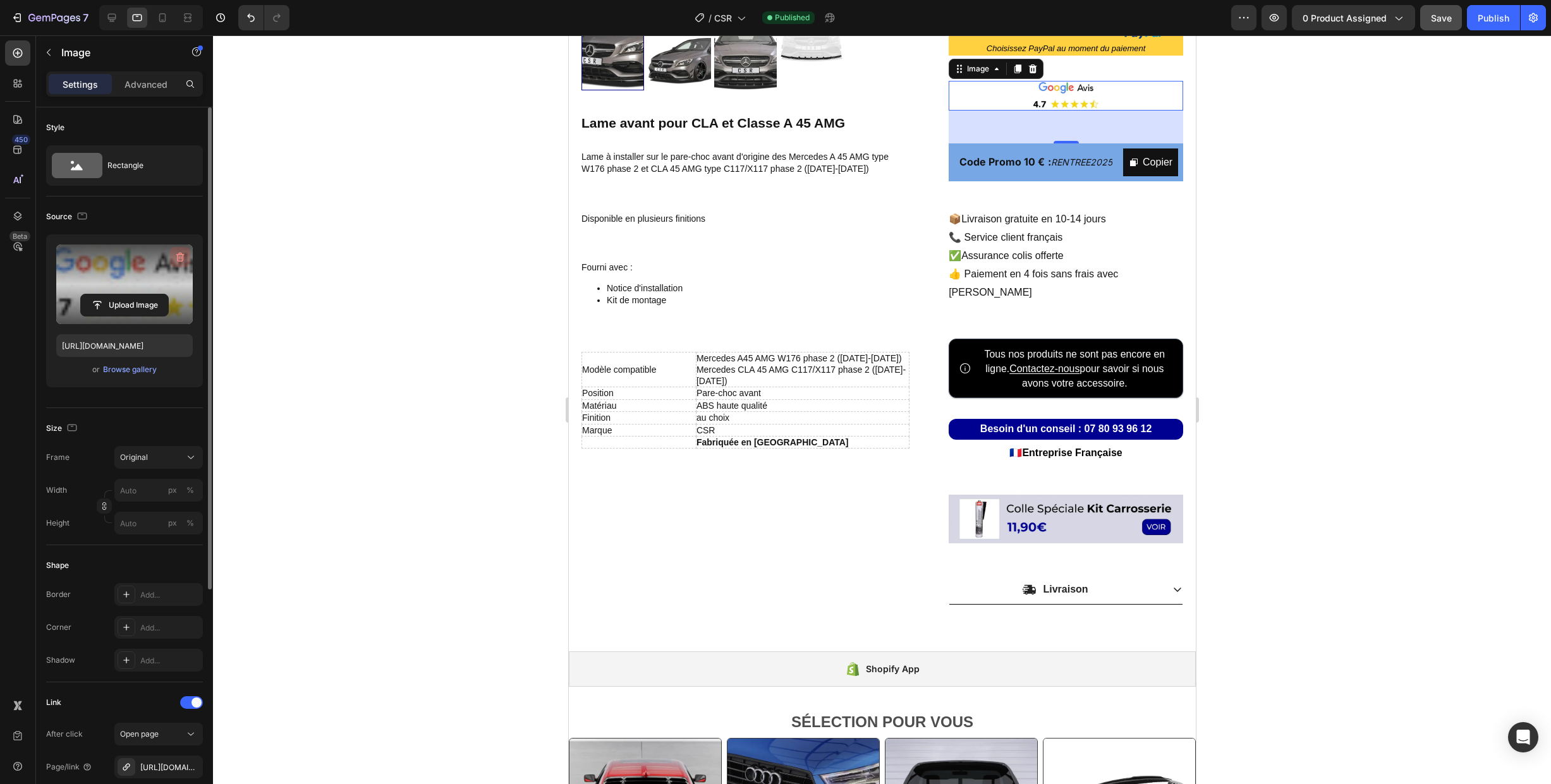
click at [179, 256] on icon "button" at bounding box center [179, 257] width 1 height 4
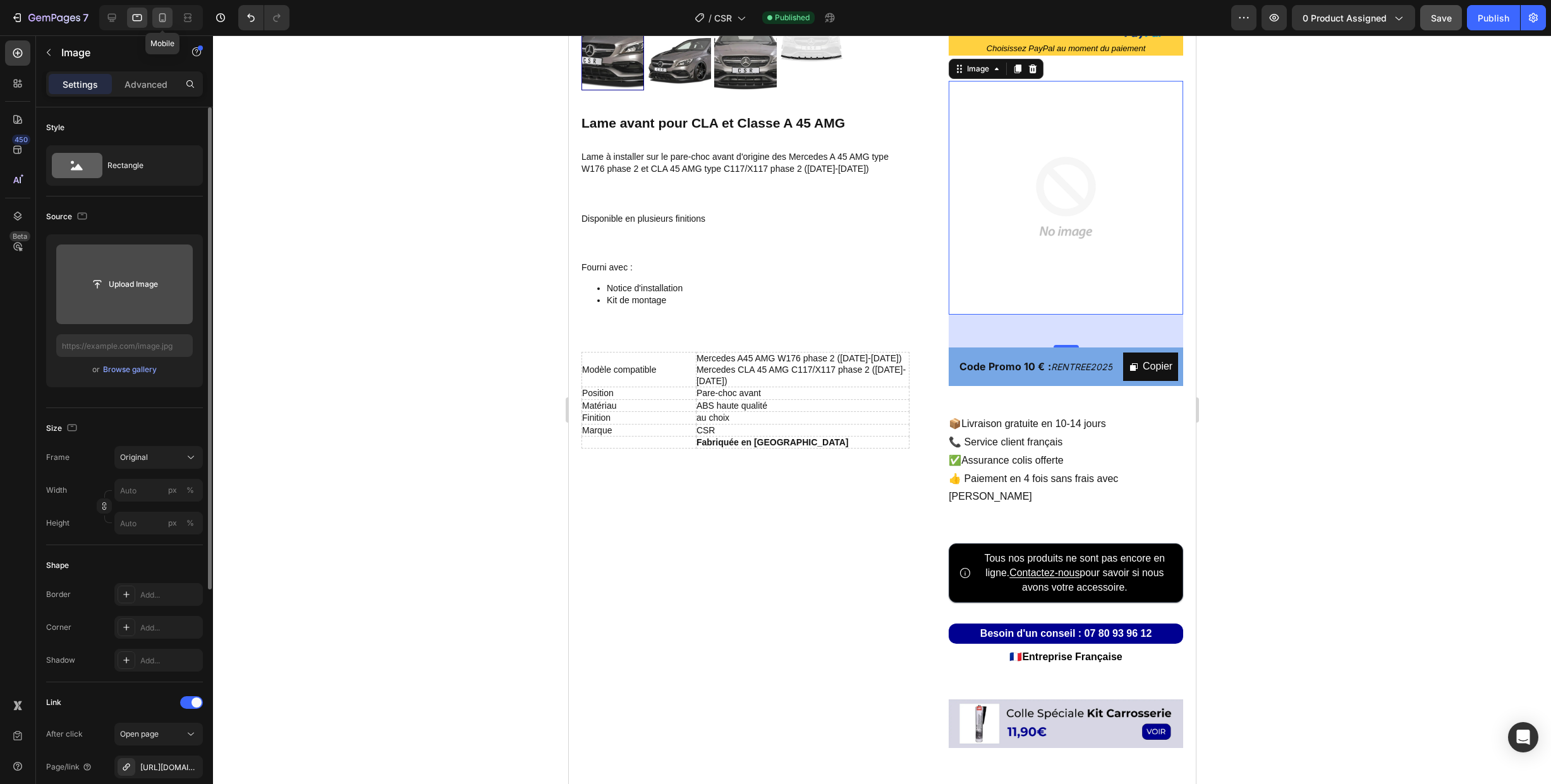
click at [154, 18] on div at bounding box center [162, 18] width 21 height 21
type input "[URL][DOMAIN_NAME]"
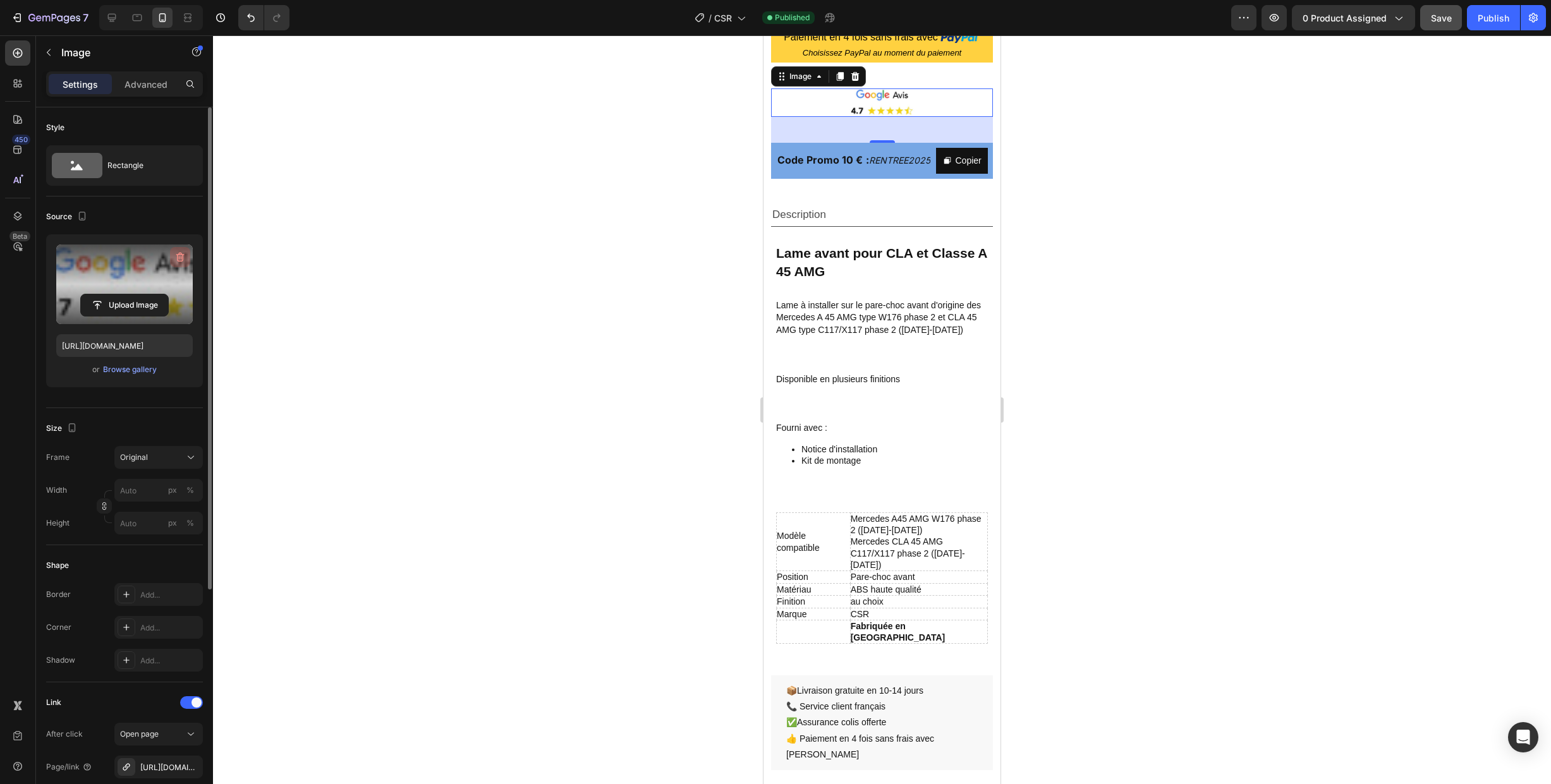
scroll to position [669, 0]
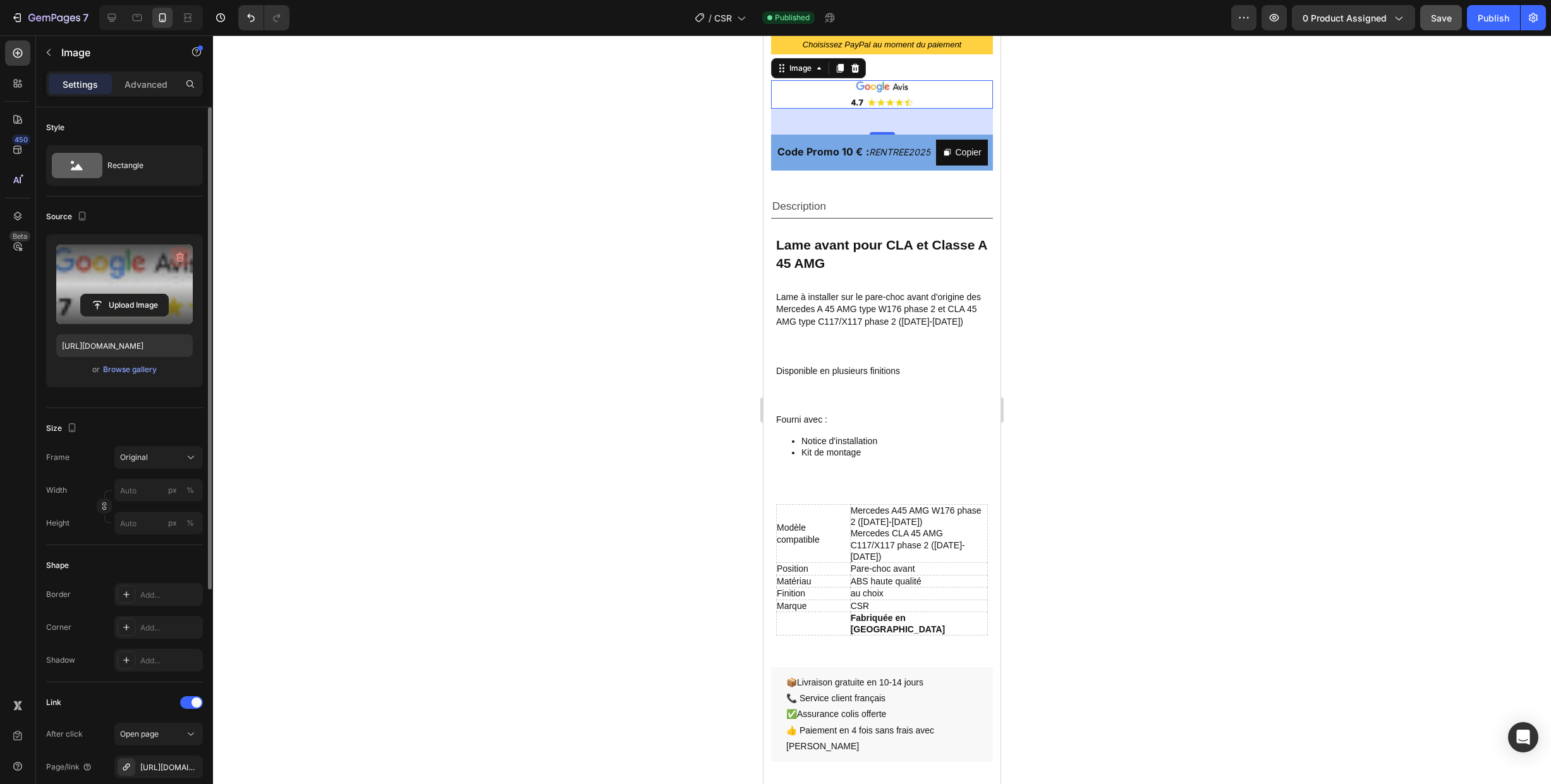
click at [182, 259] on icon "button" at bounding box center [180, 257] width 13 height 13
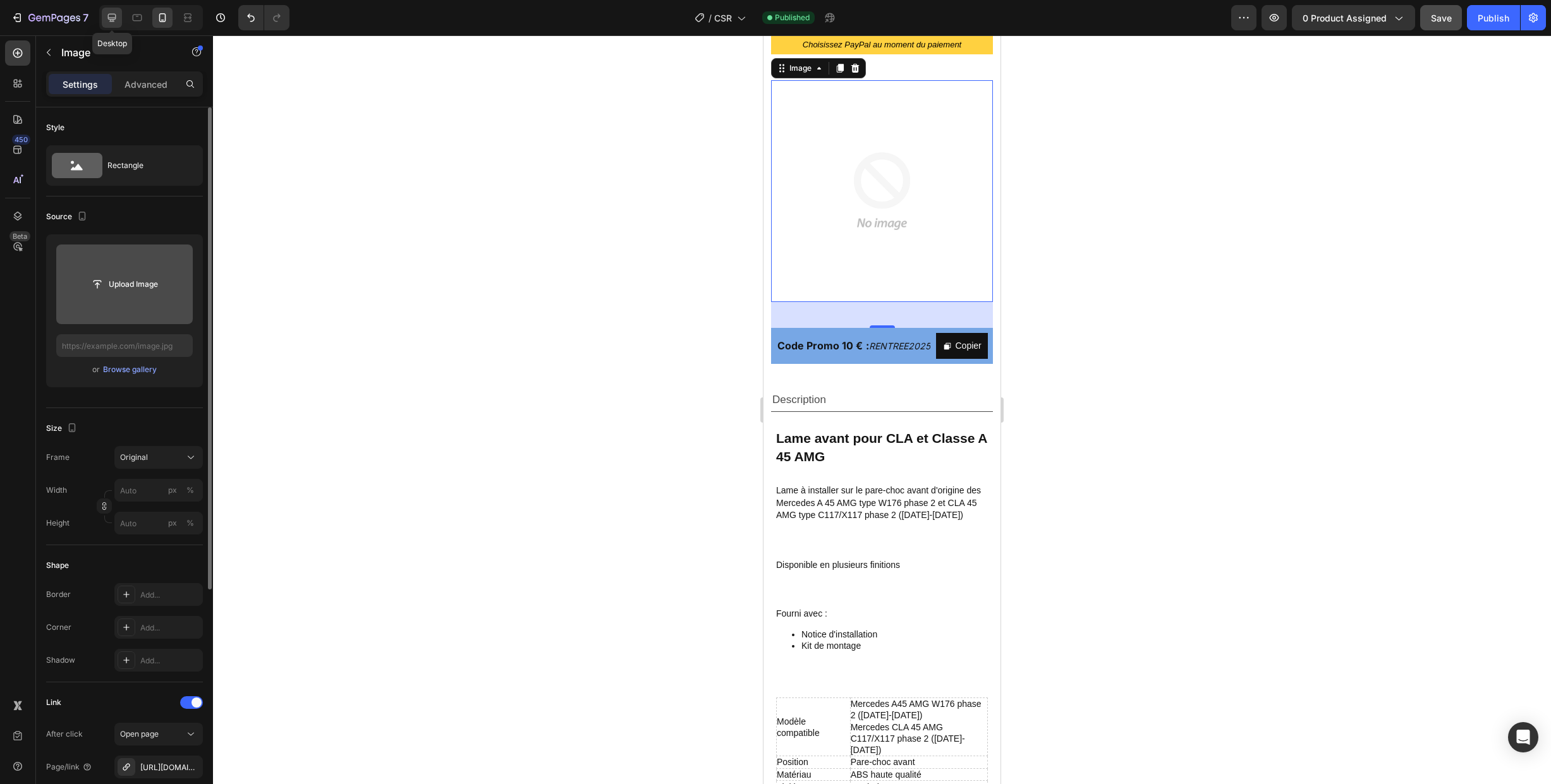
click at [111, 17] on icon at bounding box center [112, 18] width 13 height 13
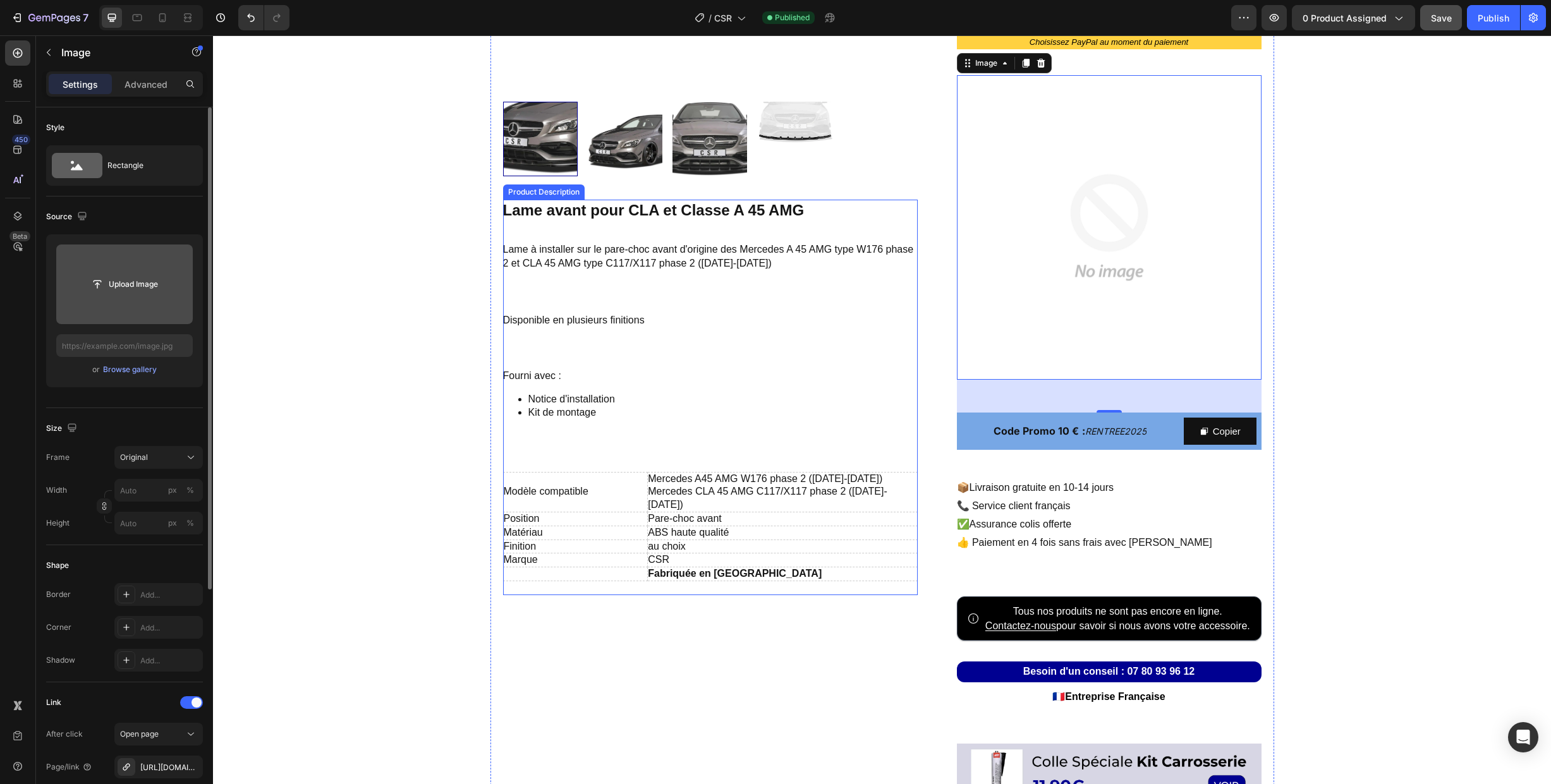
scroll to position [409, 0]
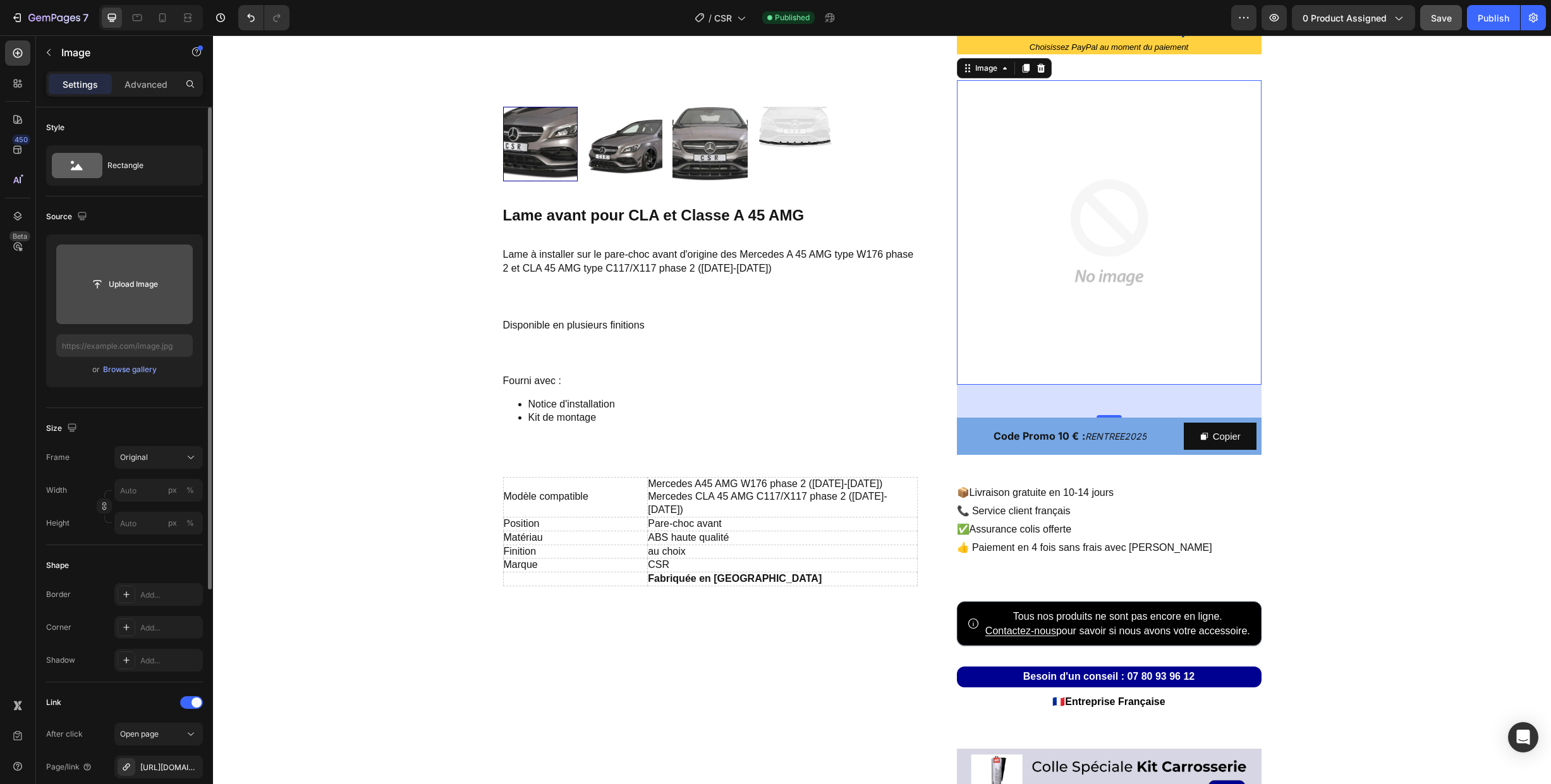
click at [117, 281] on input "file" at bounding box center [124, 284] width 87 height 21
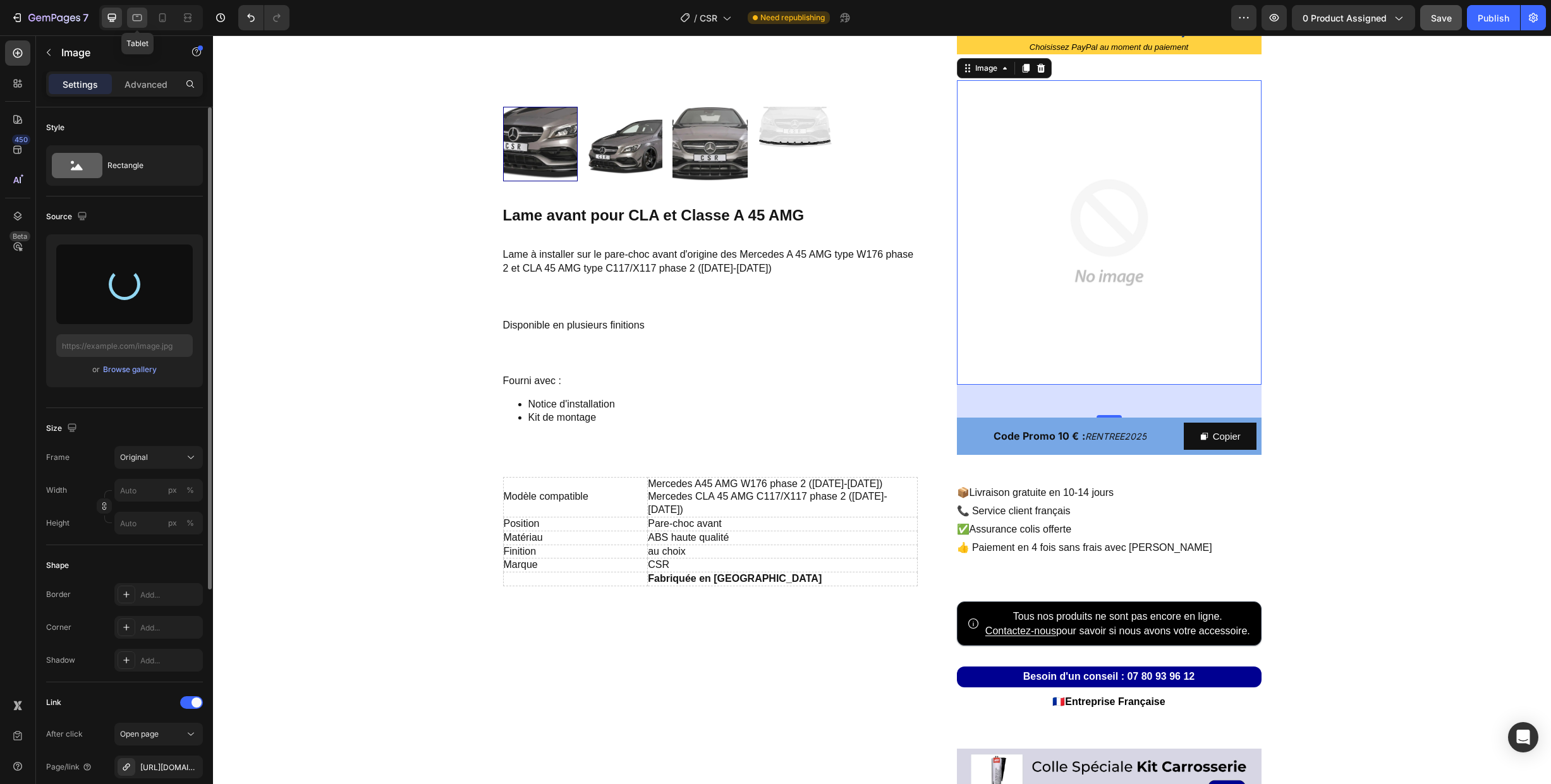
type input "[URL][DOMAIN_NAME]"
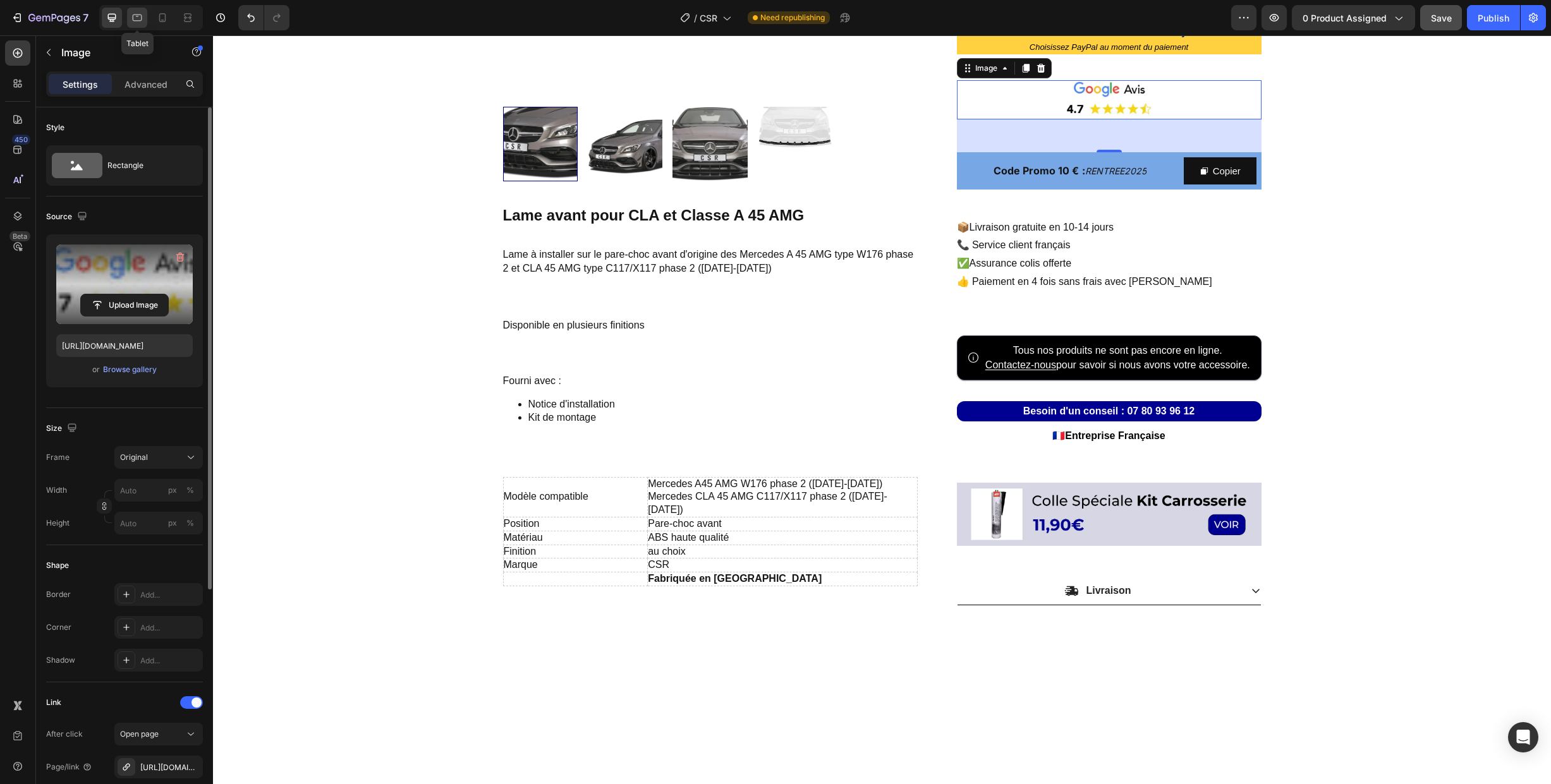
click at [137, 16] on icon at bounding box center [137, 18] width 9 height 7
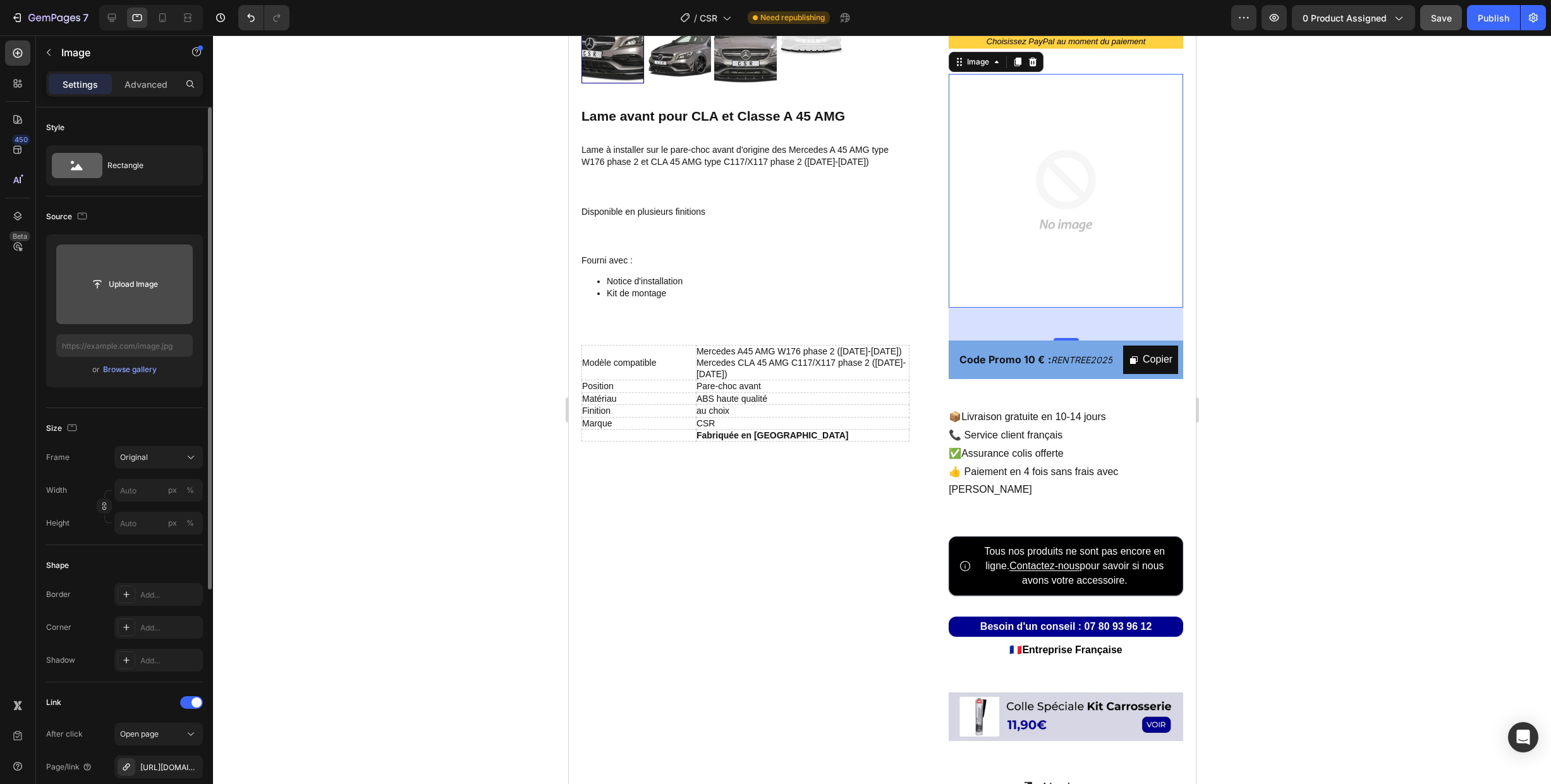
scroll to position [402, 0]
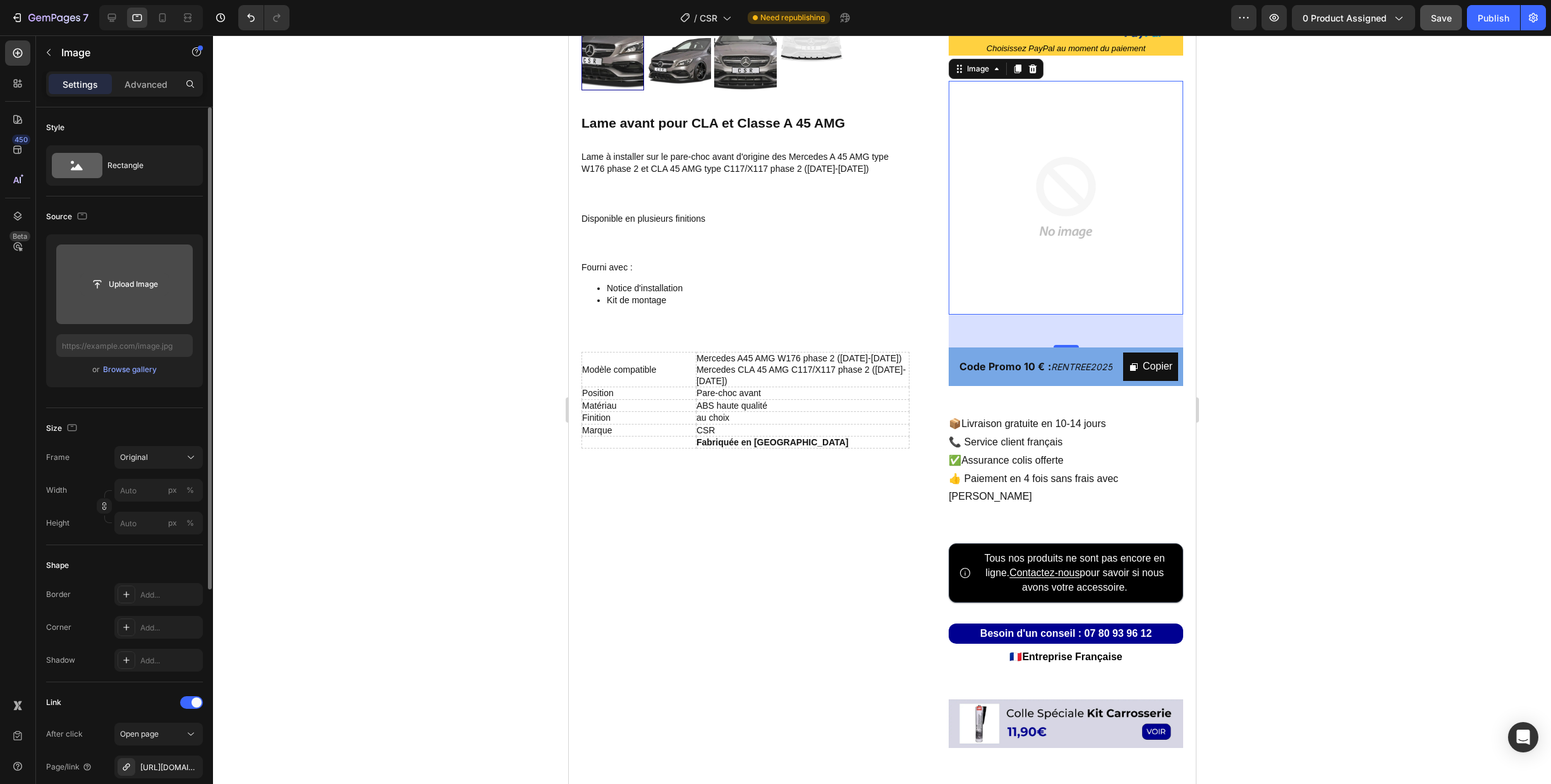
click at [125, 288] on input "file" at bounding box center [124, 284] width 87 height 21
click at [132, 374] on div "Browse gallery" at bounding box center [130, 370] width 54 height 11
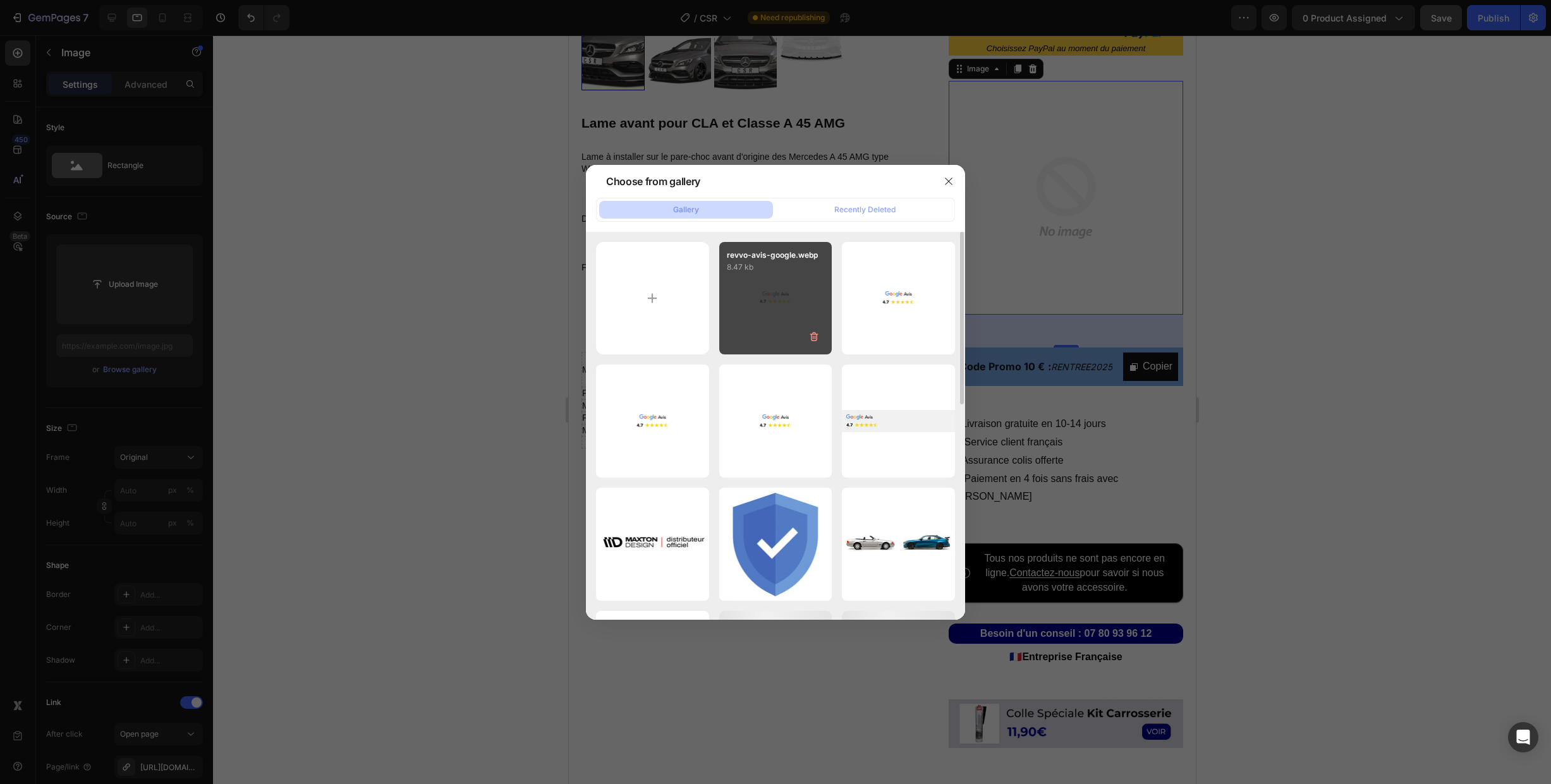
click at [758, 301] on div "revvo-avis-google.webp 8.47 kb" at bounding box center [776, 299] width 113 height 113
type input "[URL][DOMAIN_NAME]"
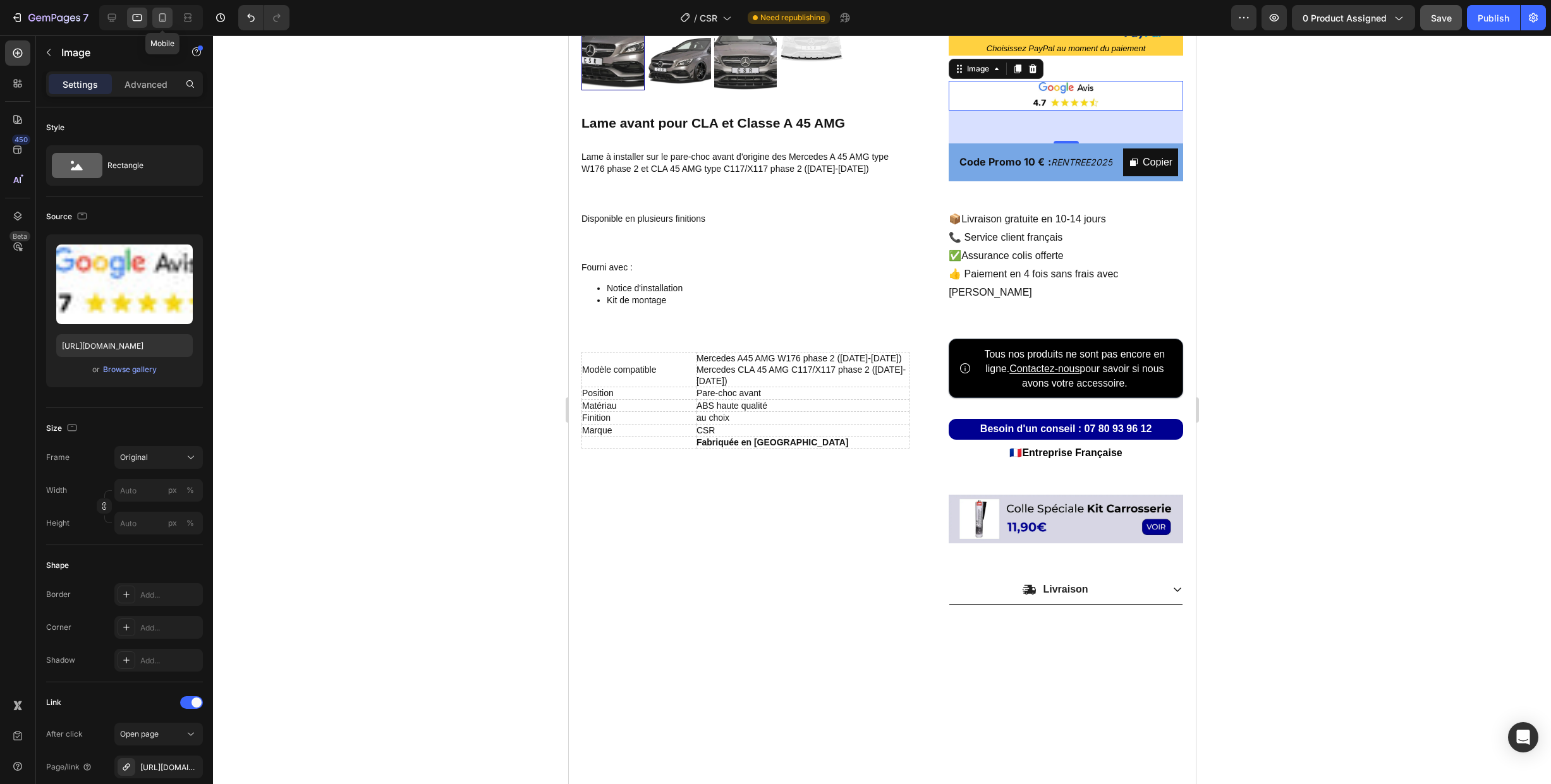
click at [167, 15] on icon at bounding box center [162, 18] width 13 height 13
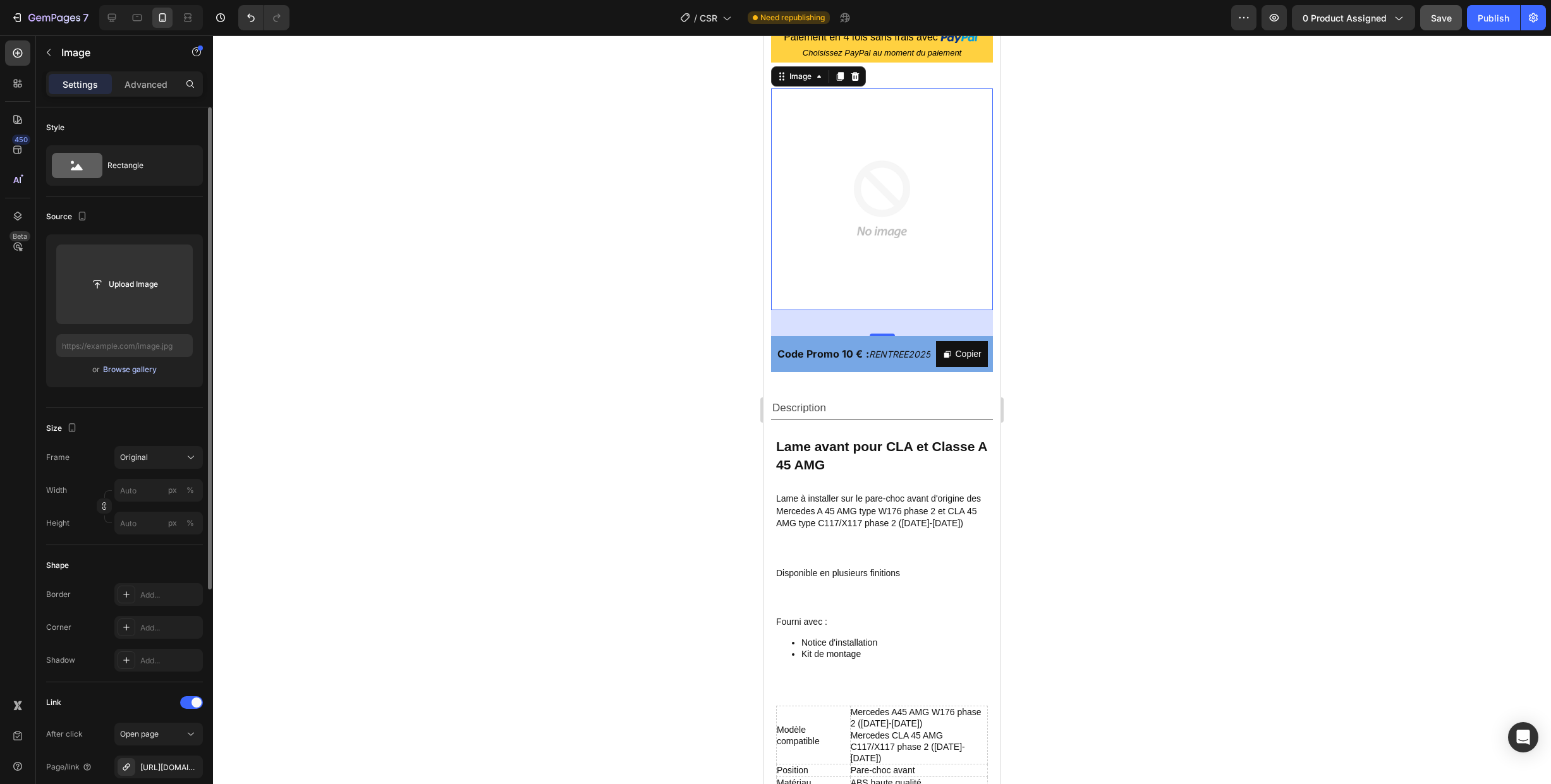
scroll to position [669, 0]
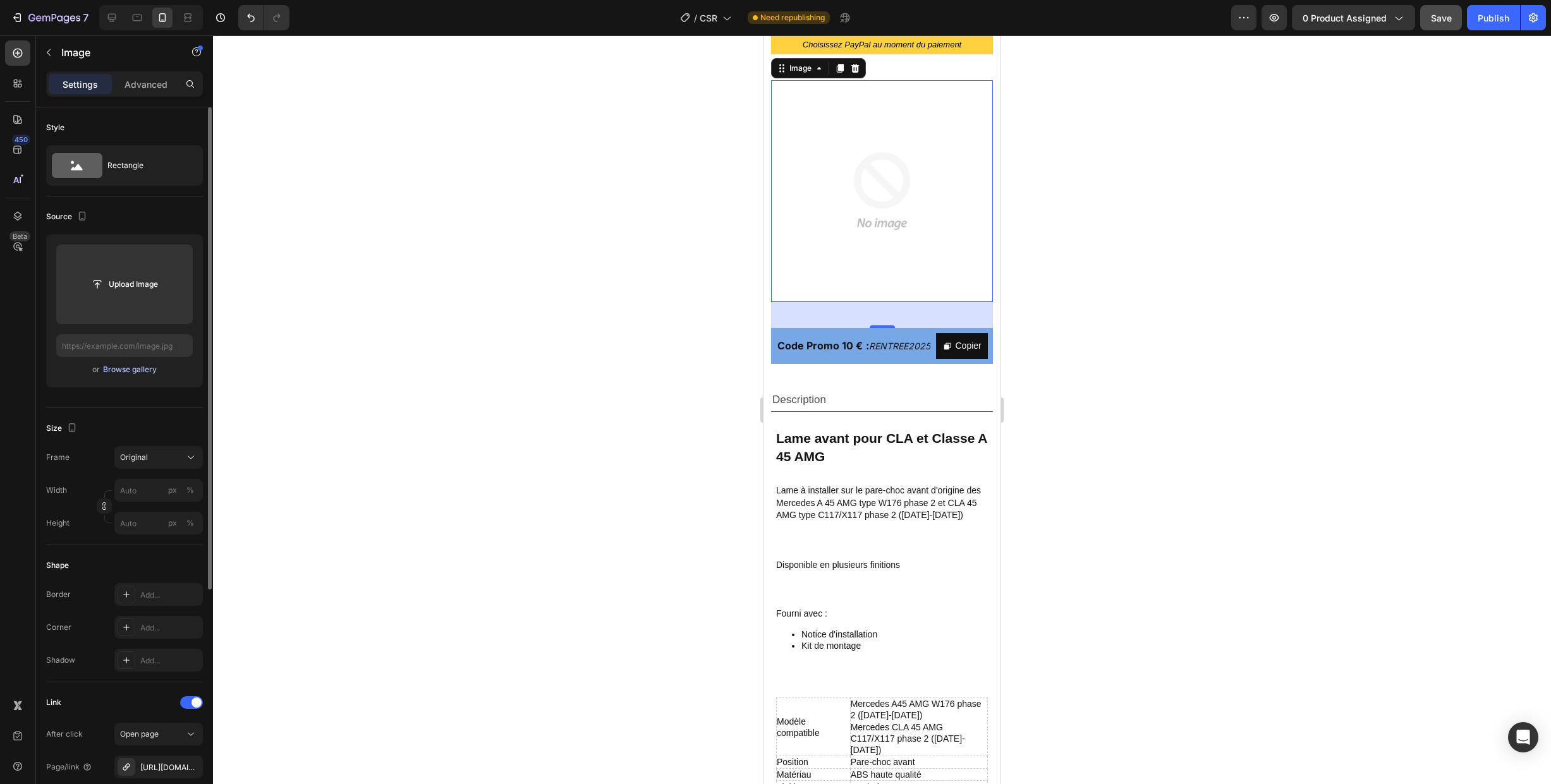
click at [118, 370] on div "Browse gallery" at bounding box center [130, 370] width 54 height 11
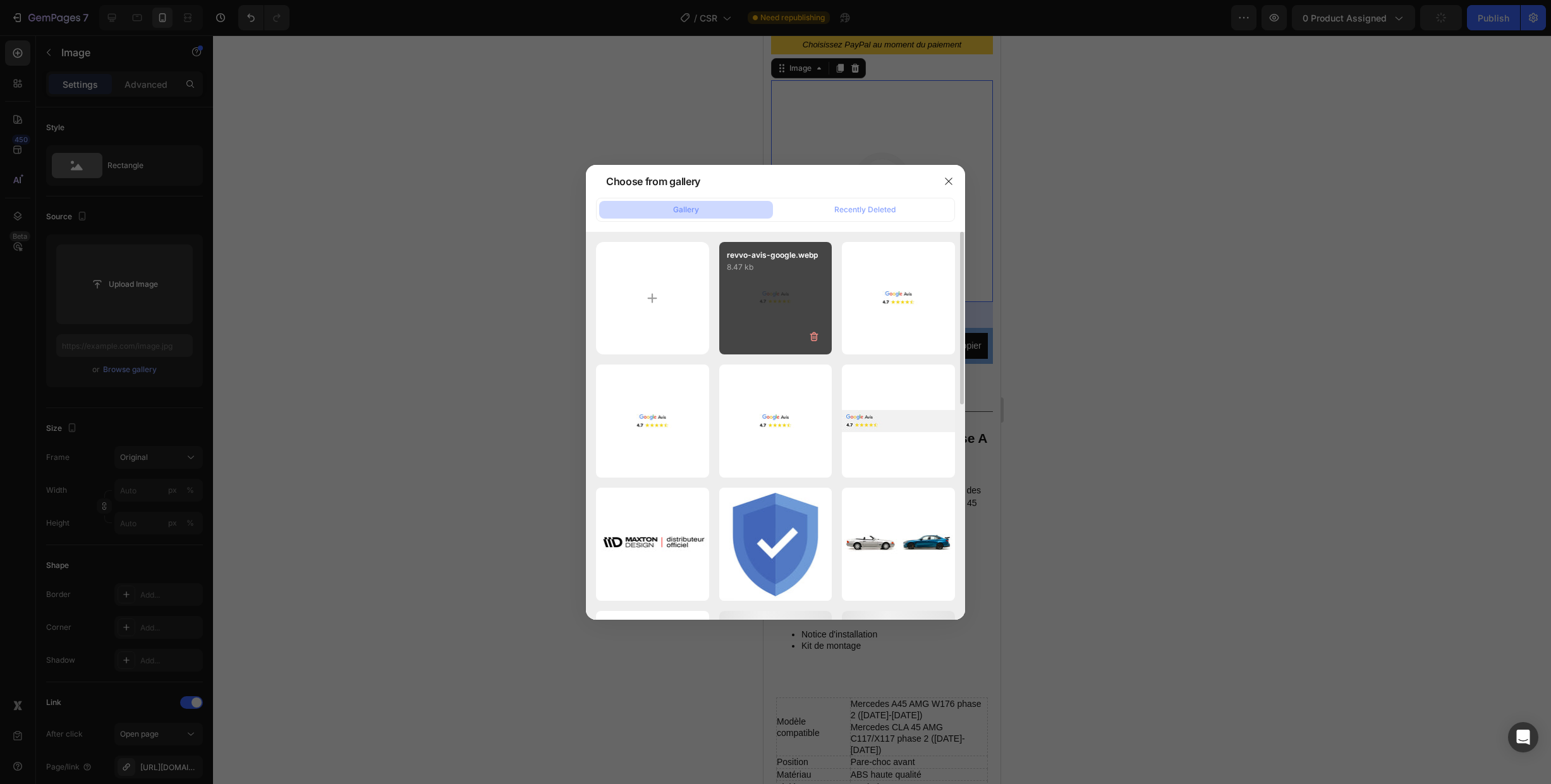
click at [760, 300] on div "revvo-avis-google.webp 8.47 kb" at bounding box center [776, 299] width 113 height 113
type input "[URL][DOMAIN_NAME]"
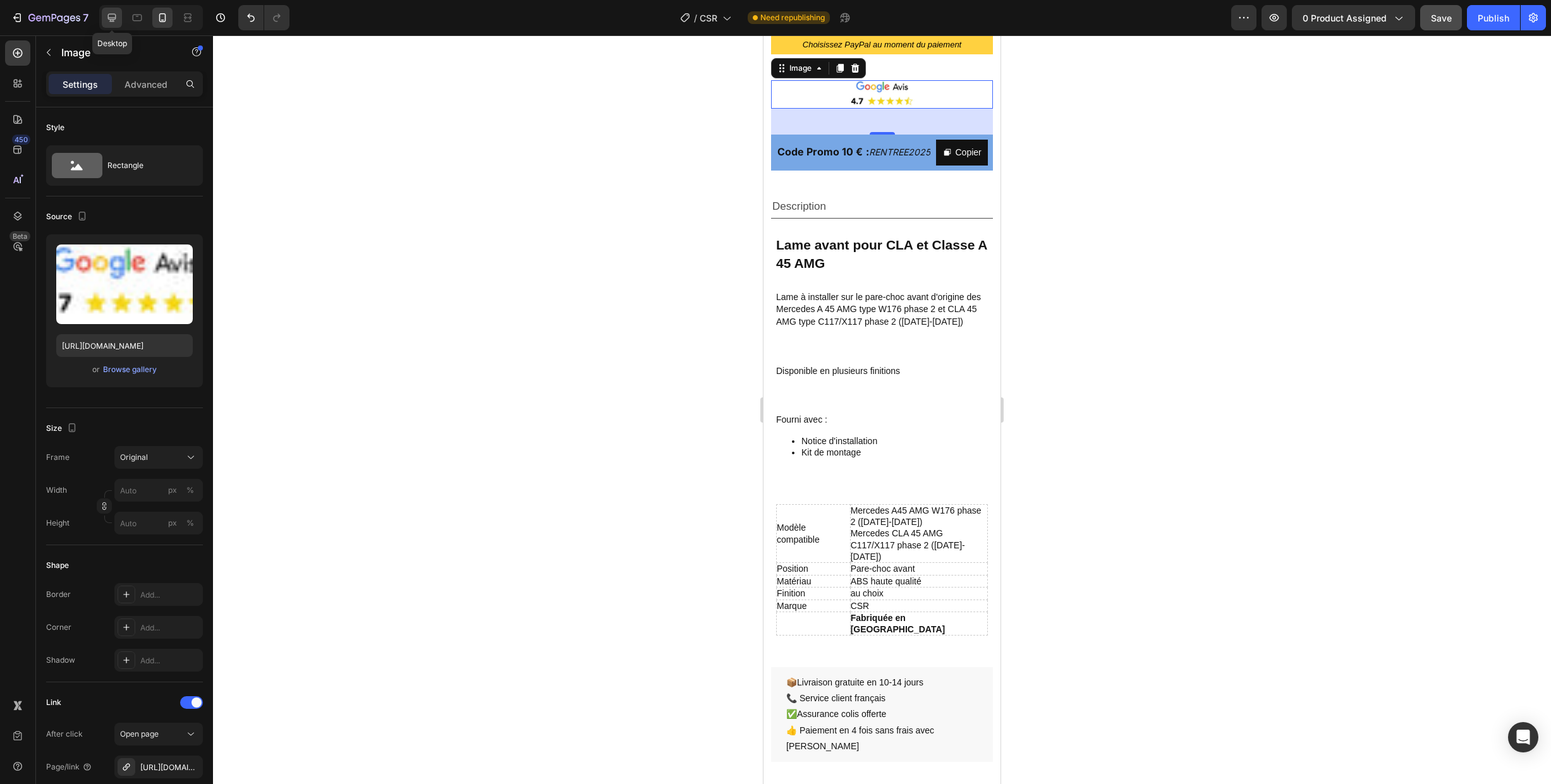
click at [115, 15] on icon at bounding box center [113, 18] width 9 height 8
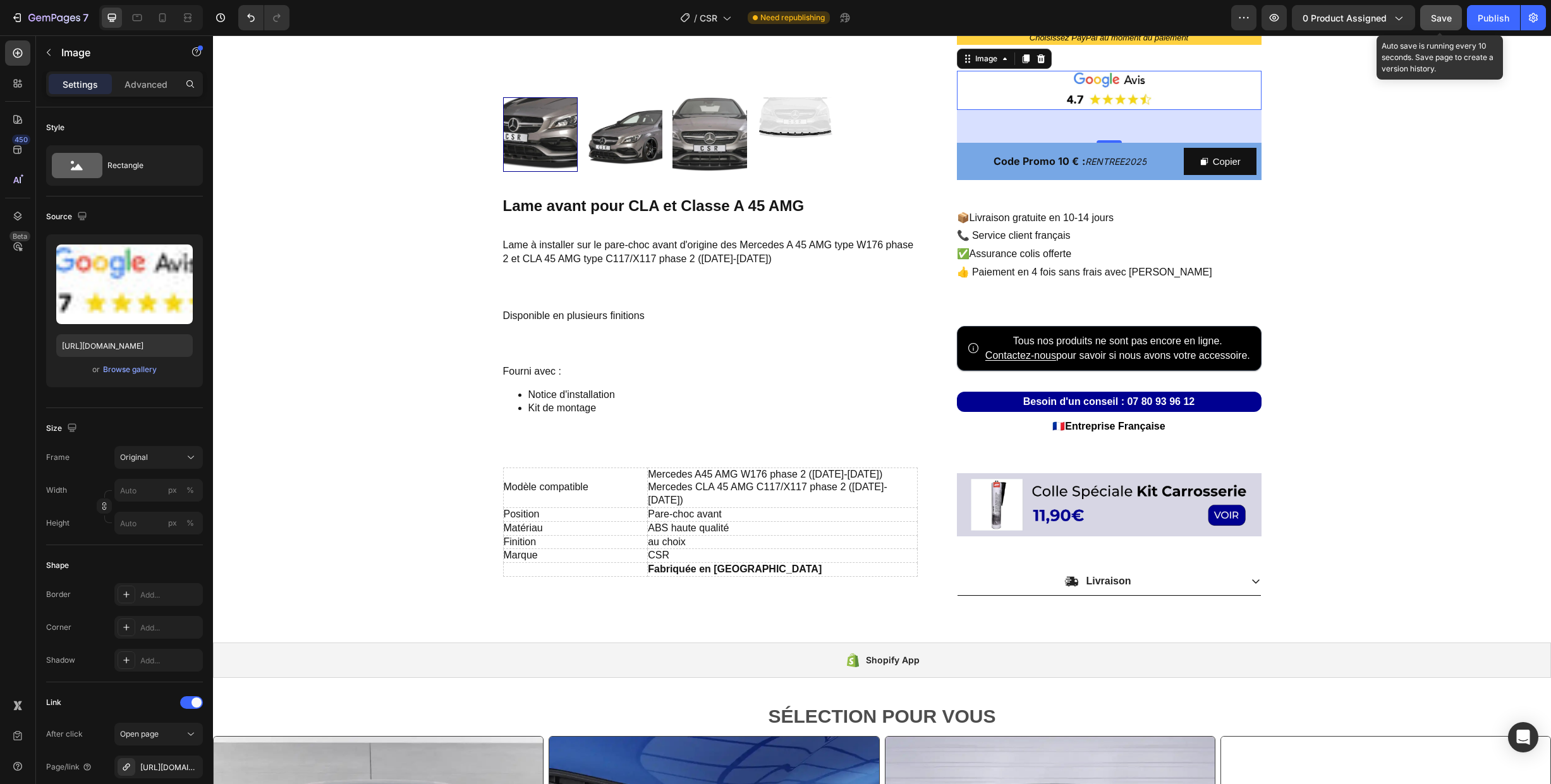
scroll to position [409, 0]
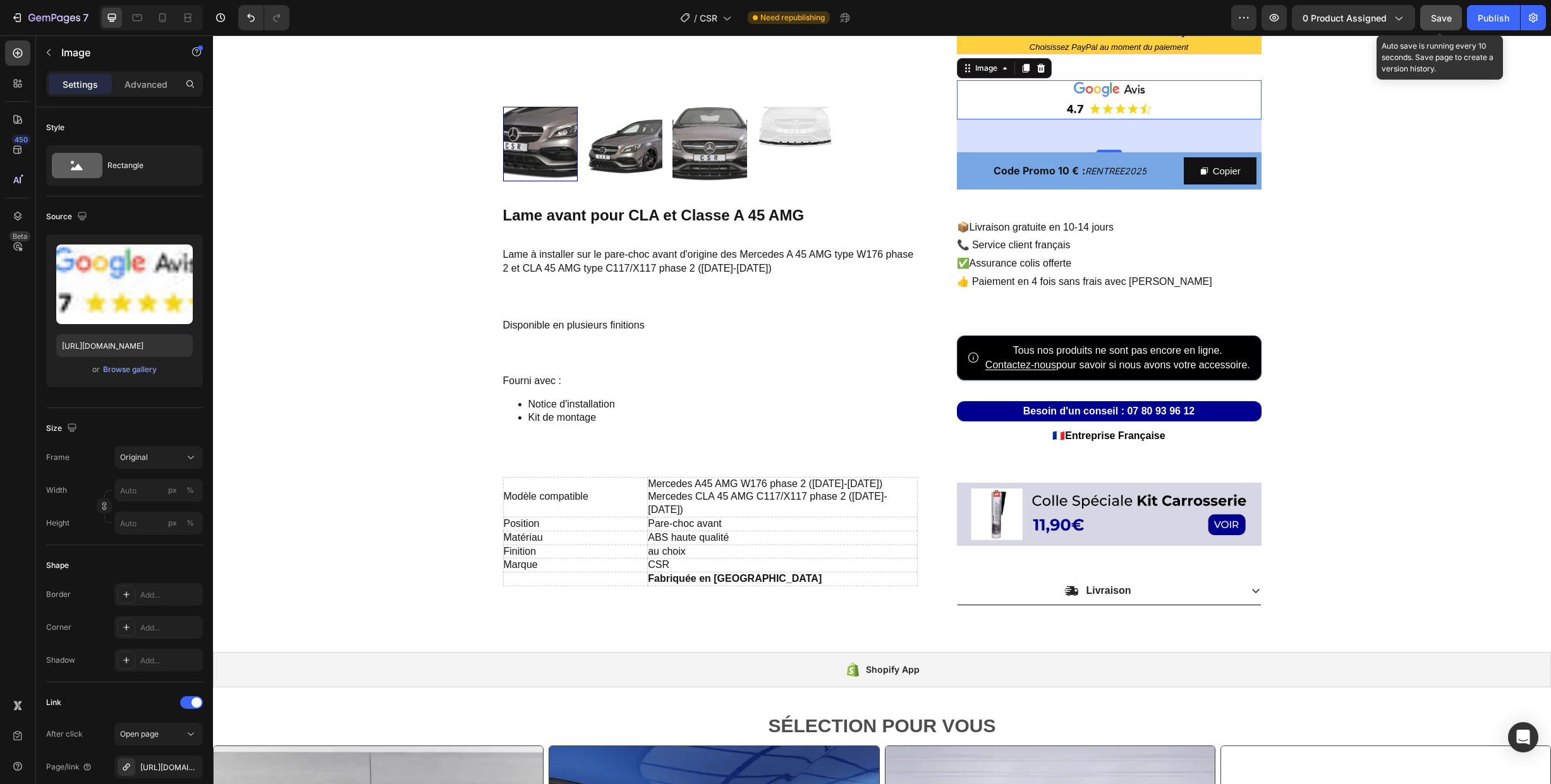
click at [1443, 23] on span "Save" at bounding box center [1441, 18] width 21 height 11
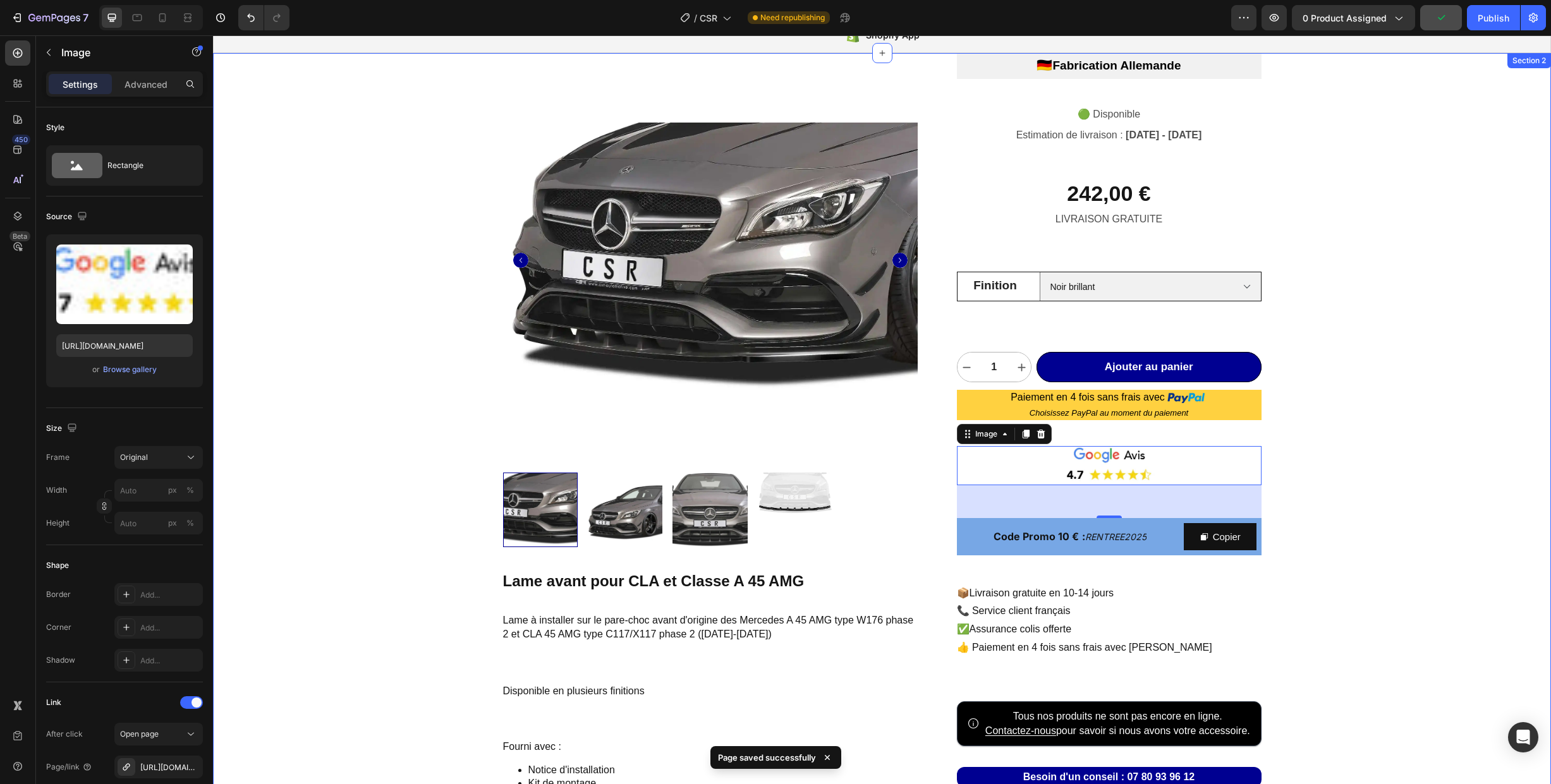
scroll to position [35, 0]
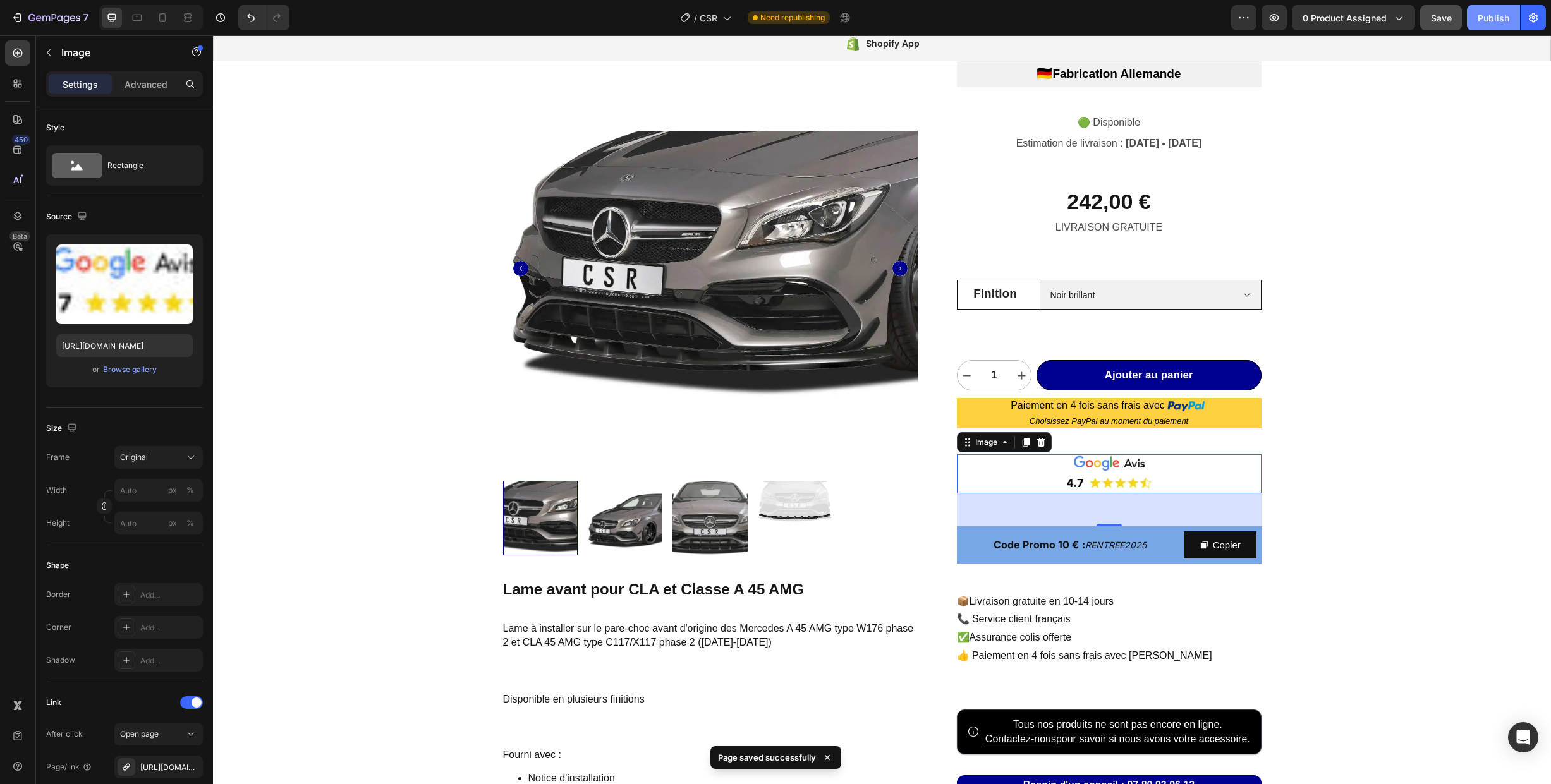
click at [1489, 18] on div "Publish" at bounding box center [1494, 18] width 32 height 13
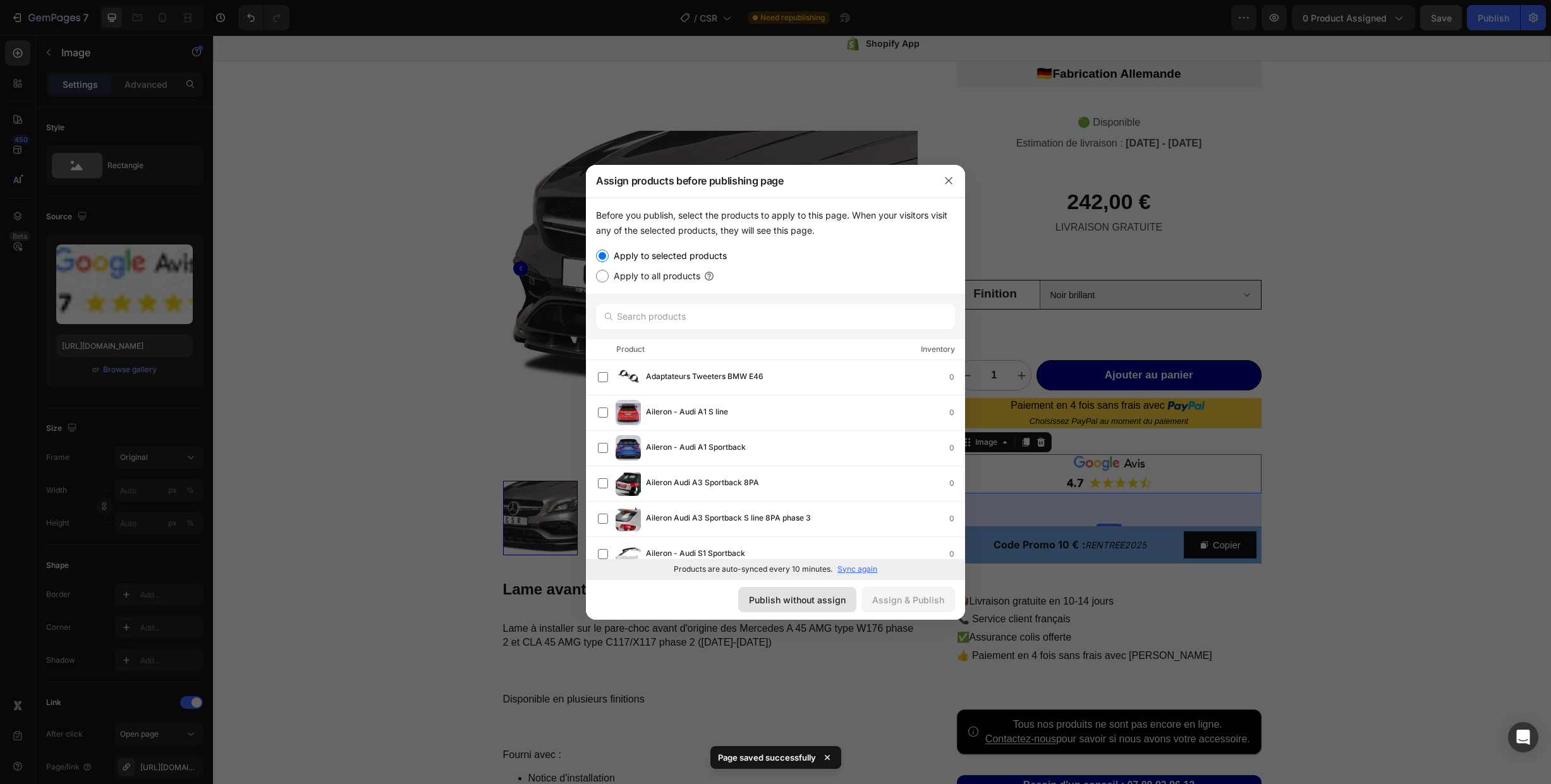
click at [811, 600] on div "Publish without assign" at bounding box center [797, 600] width 96 height 13
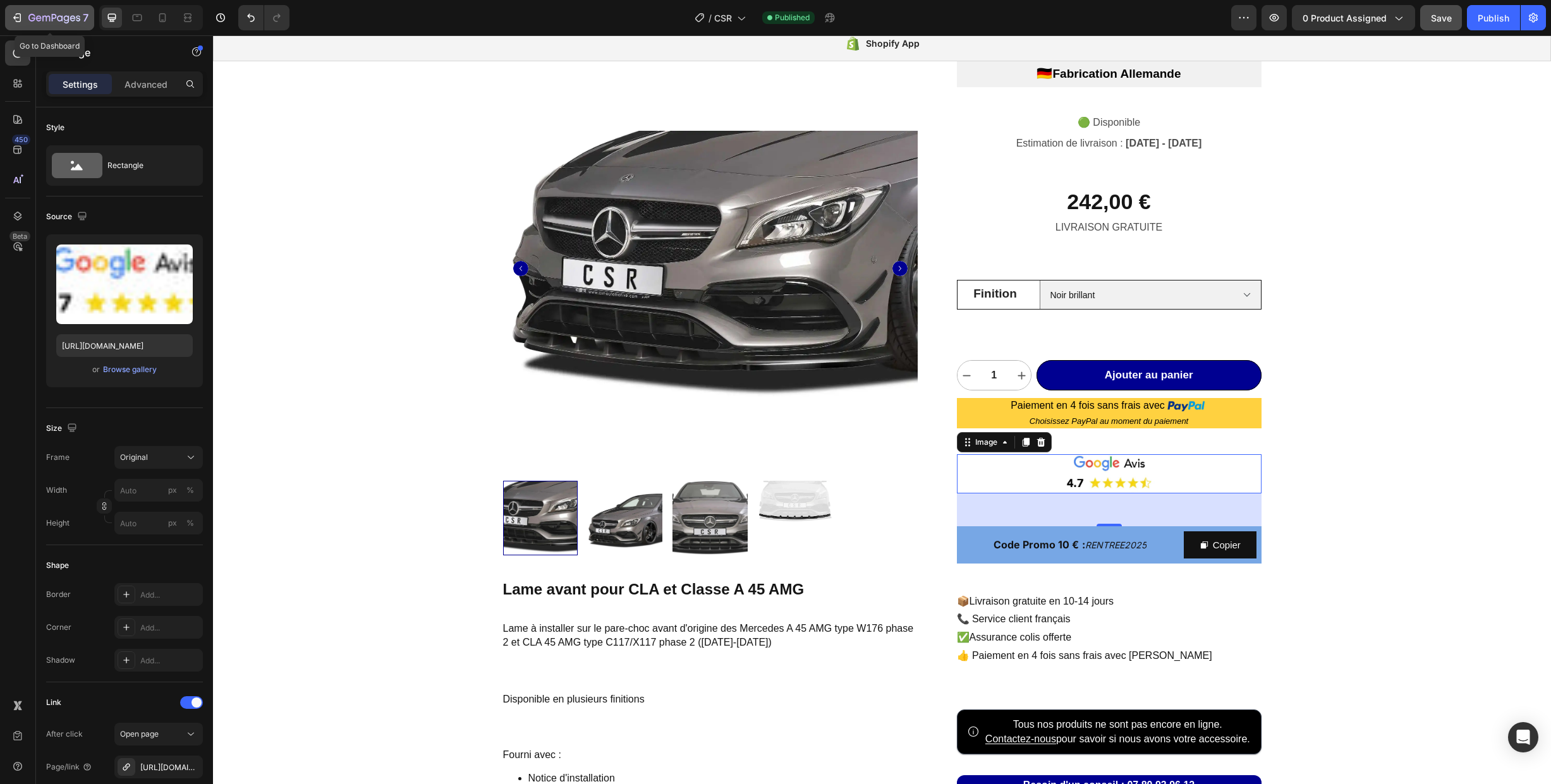
click at [48, 18] on icon "button" at bounding box center [54, 18] width 52 height 11
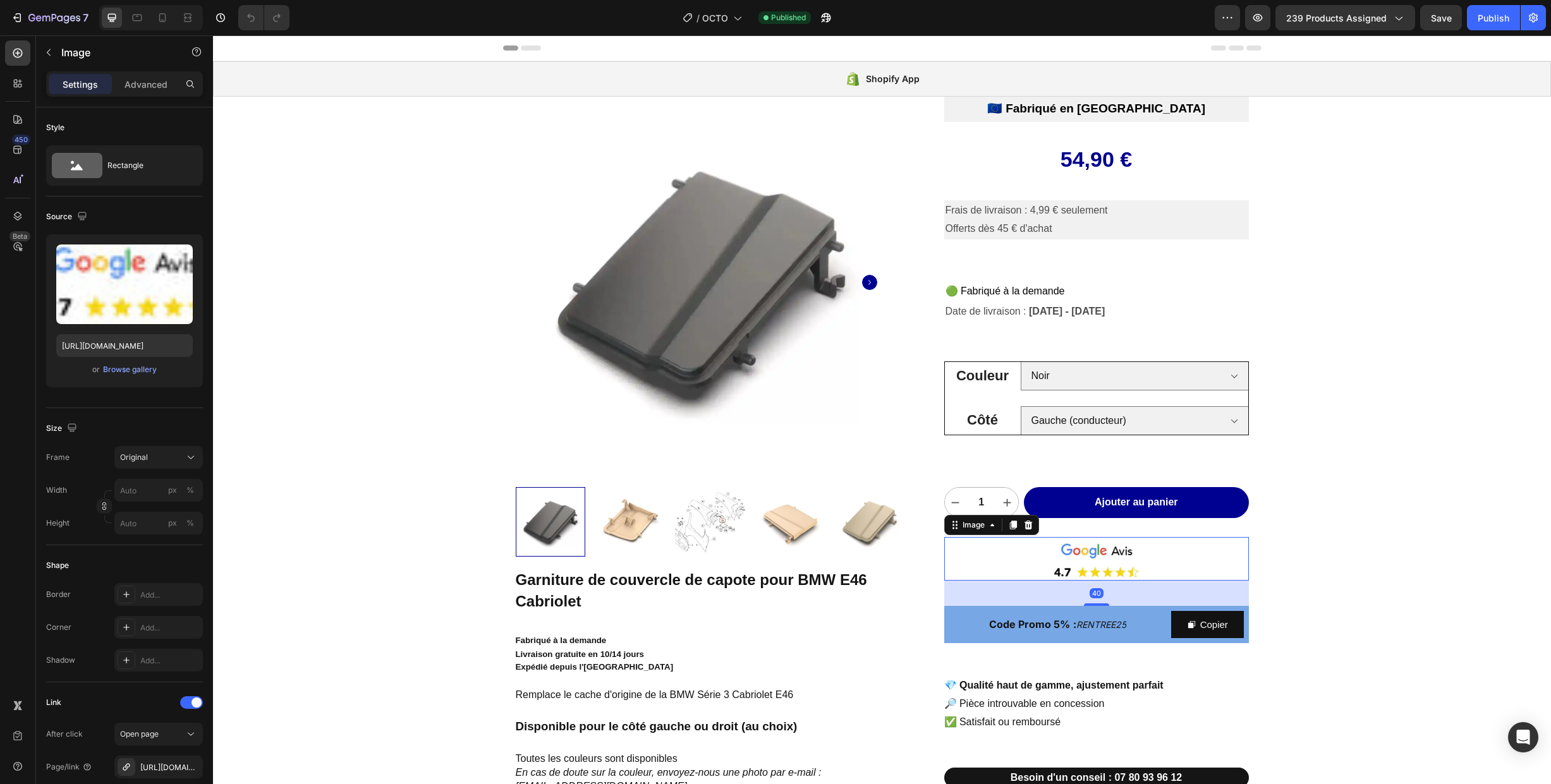
click at [1021, 561] on img at bounding box center [1097, 561] width 305 height 38
click at [1026, 555] on img at bounding box center [1097, 561] width 305 height 38
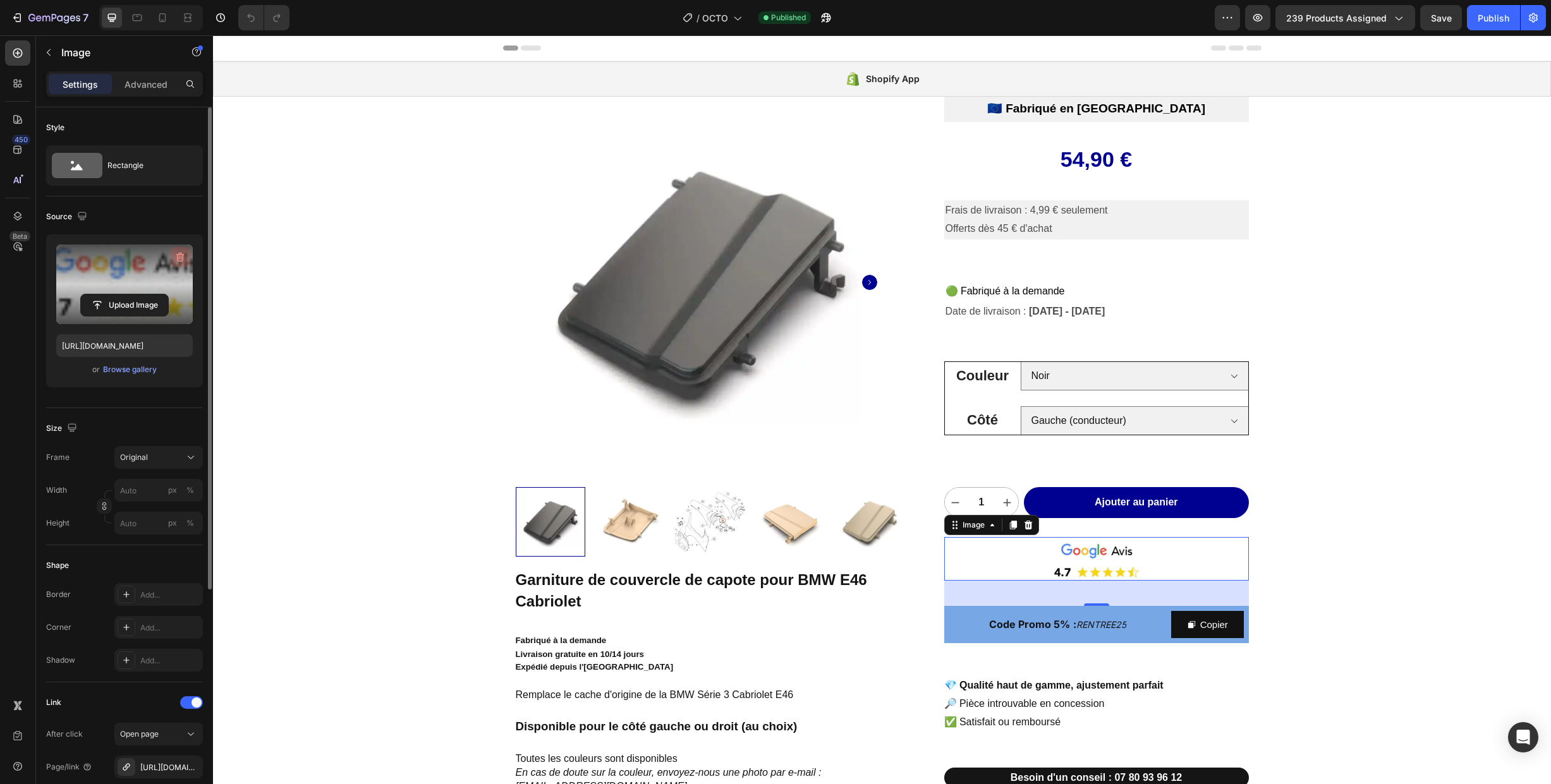
click at [181, 255] on icon "button" at bounding box center [180, 257] width 13 height 13
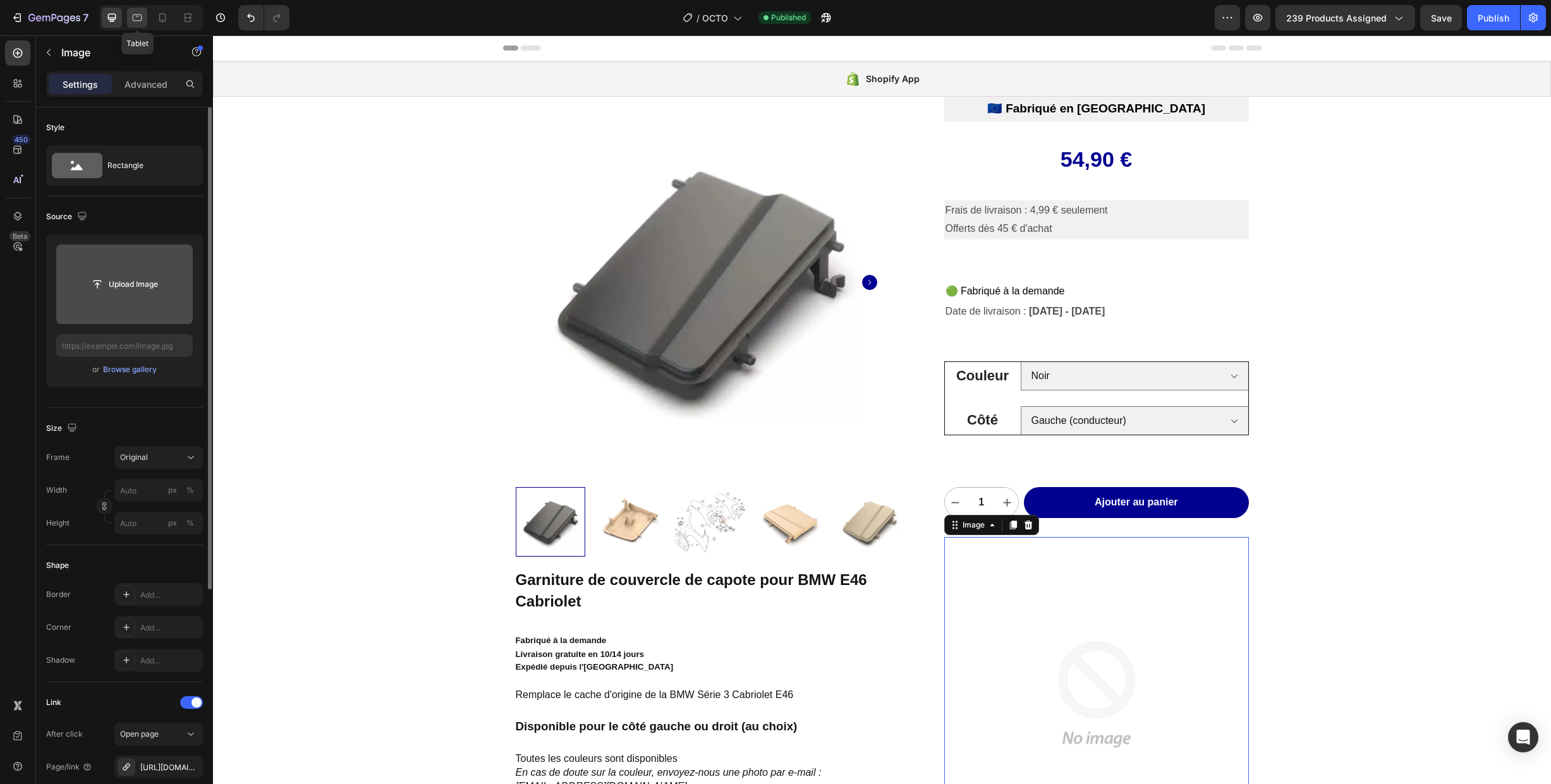
click at [135, 21] on icon at bounding box center [137, 18] width 9 height 7
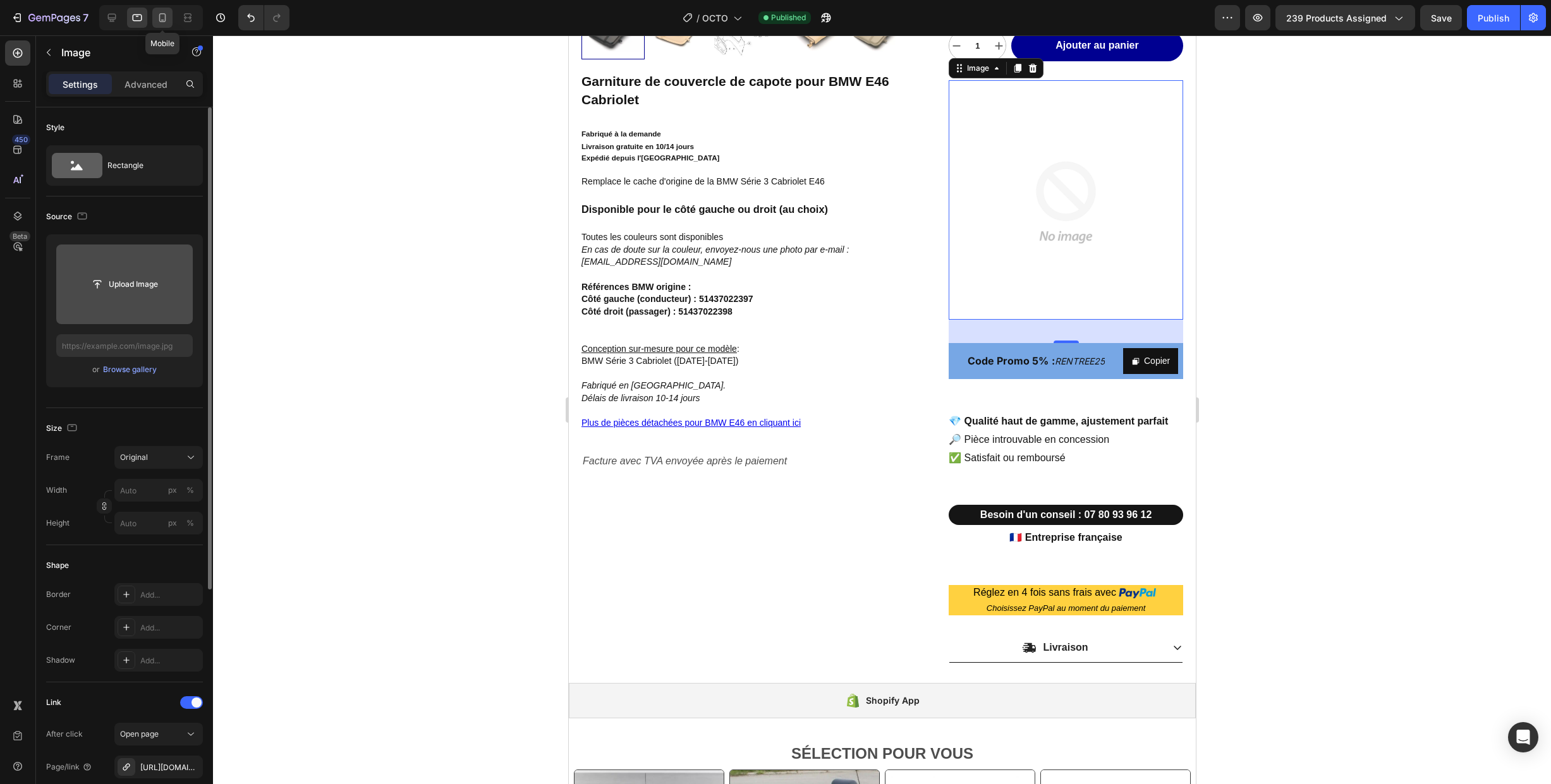
click at [162, 23] on icon at bounding box center [162, 18] width 13 height 13
type input "100"
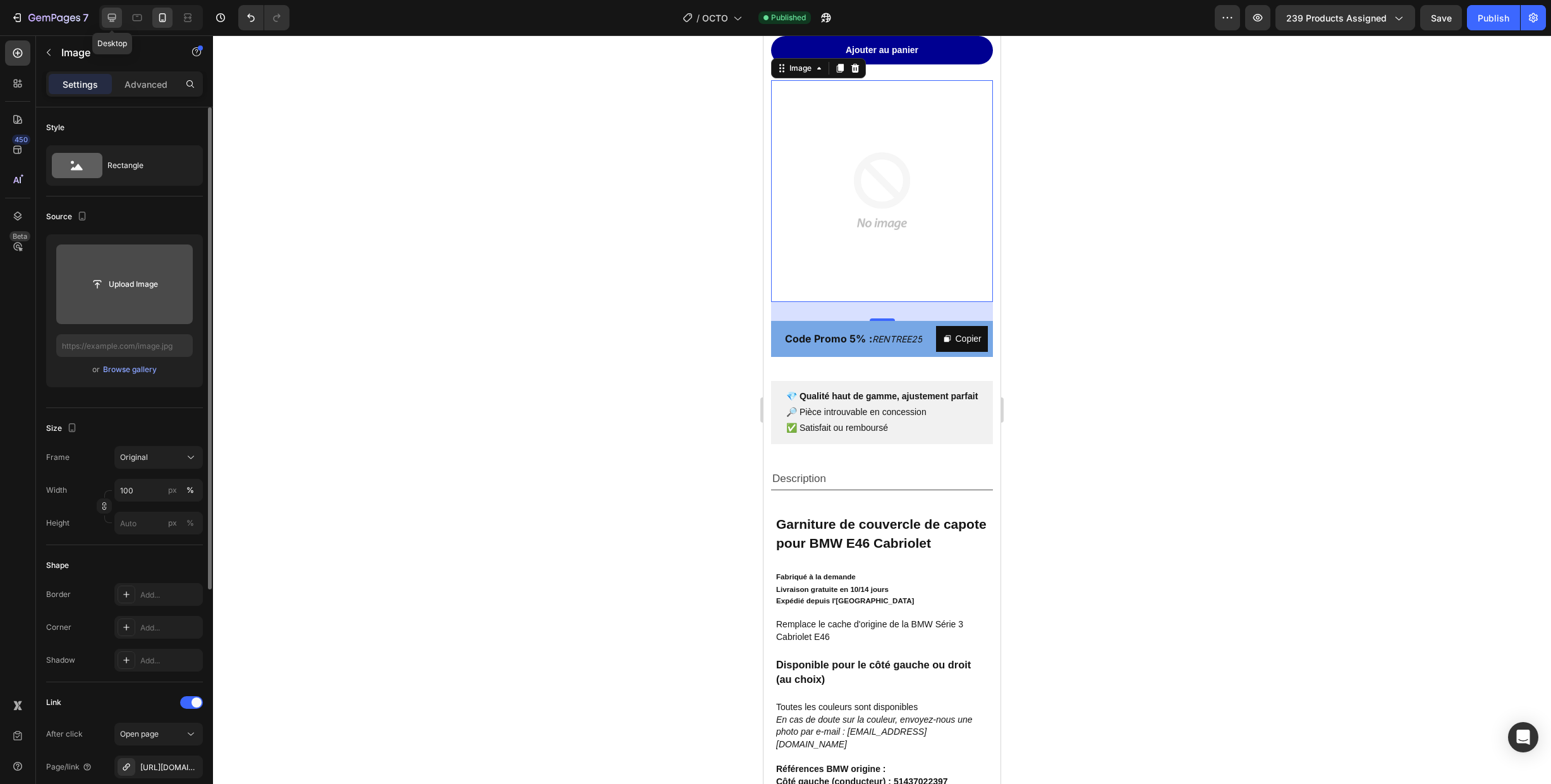
click at [113, 17] on icon at bounding box center [112, 18] width 13 height 13
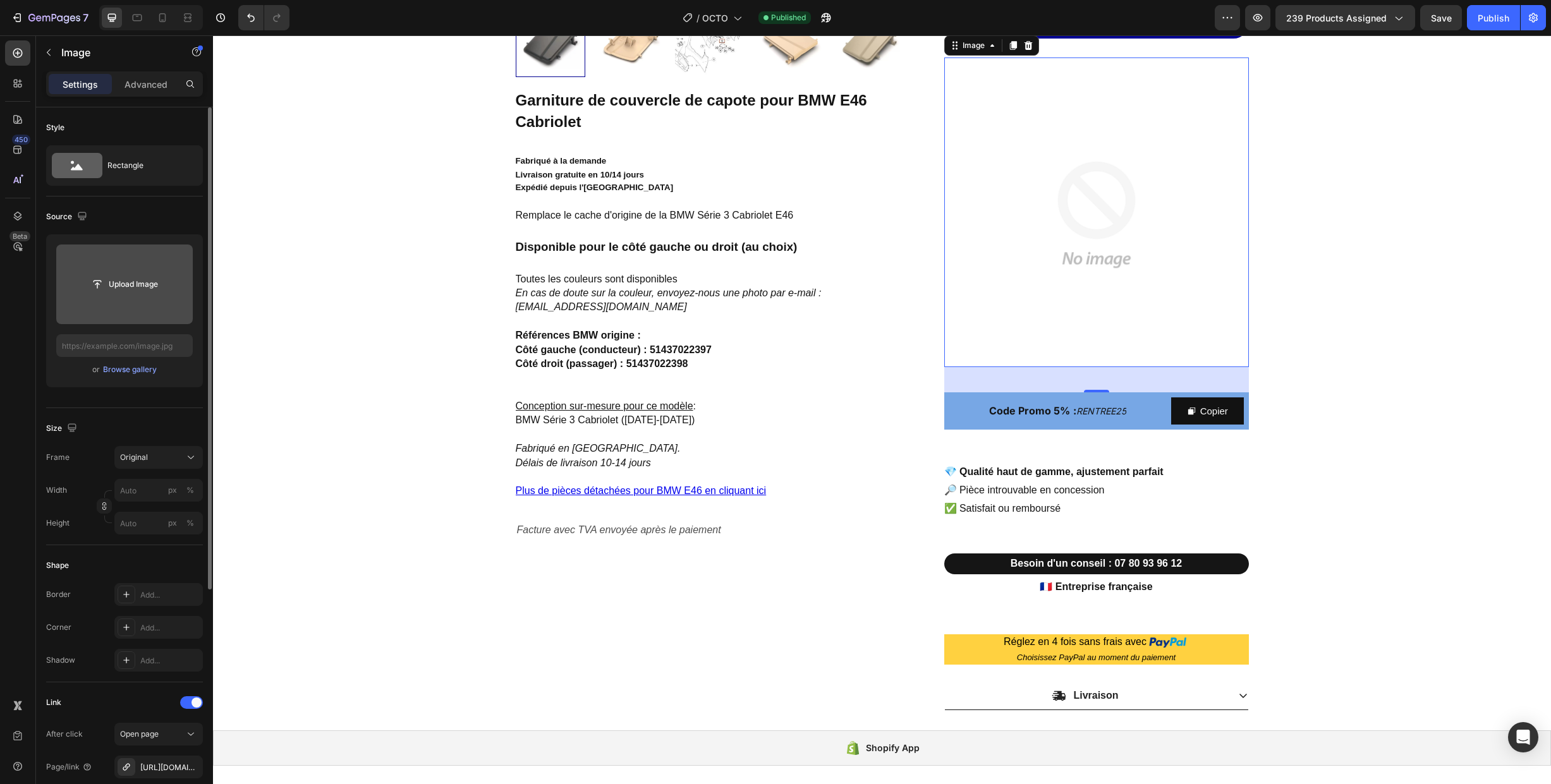
scroll to position [457, 0]
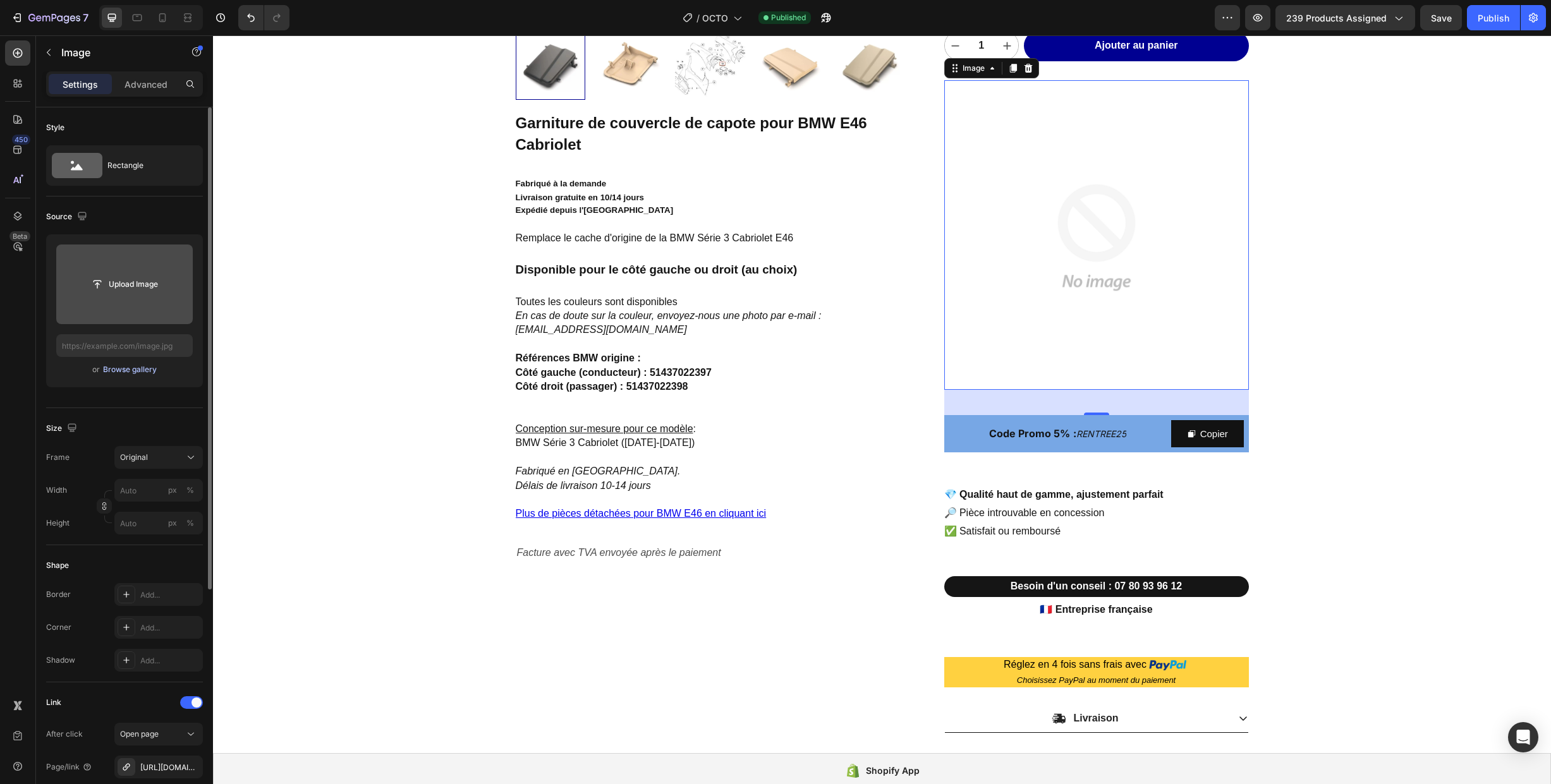
click at [119, 367] on div "Browse gallery" at bounding box center [130, 370] width 54 height 11
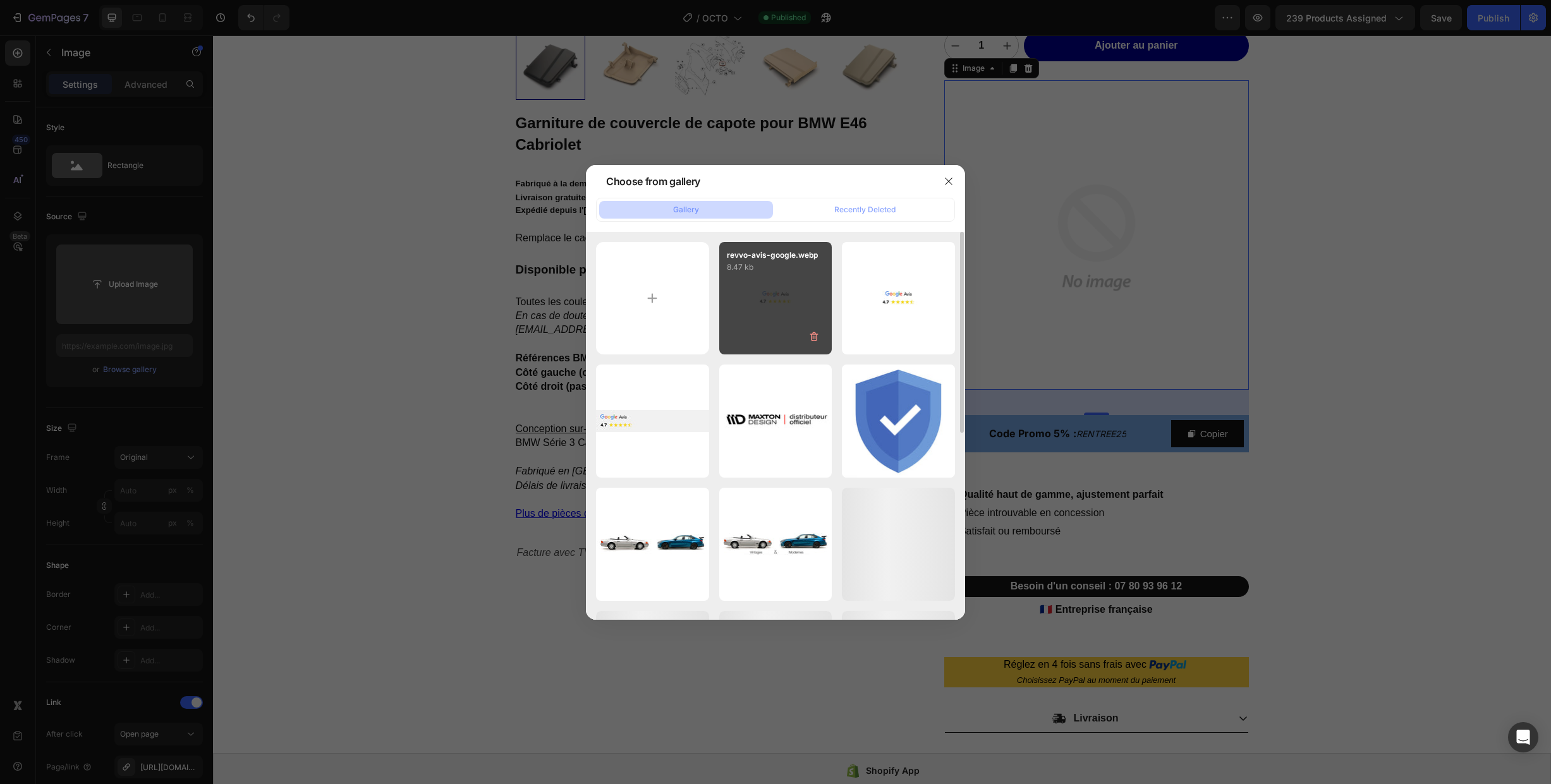
click at [765, 304] on div "revvo-avis-google.webp 8.47 kb" at bounding box center [776, 299] width 113 height 113
type input "[URL][DOMAIN_NAME]"
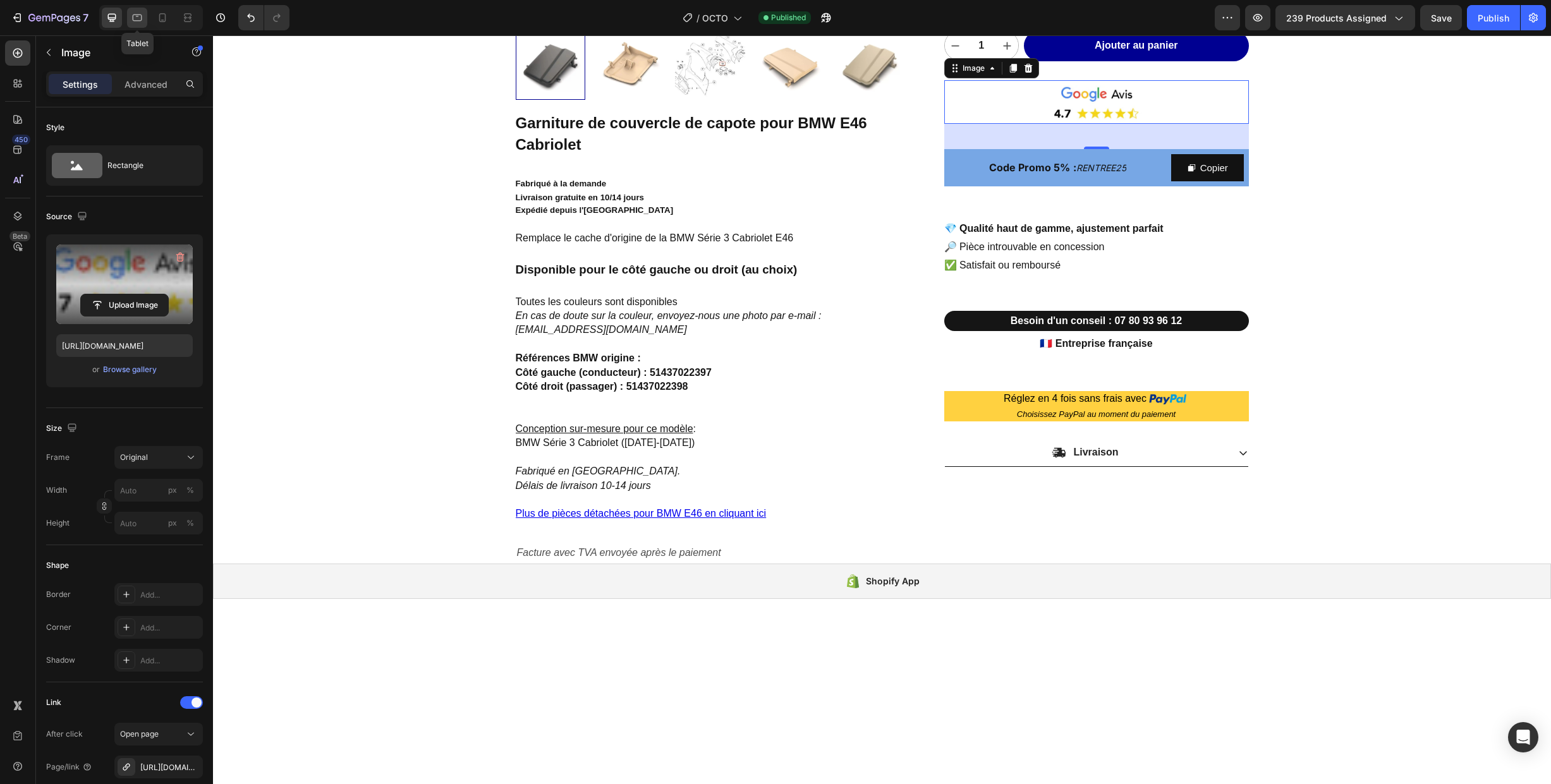
click at [130, 23] on div at bounding box center [137, 18] width 21 height 21
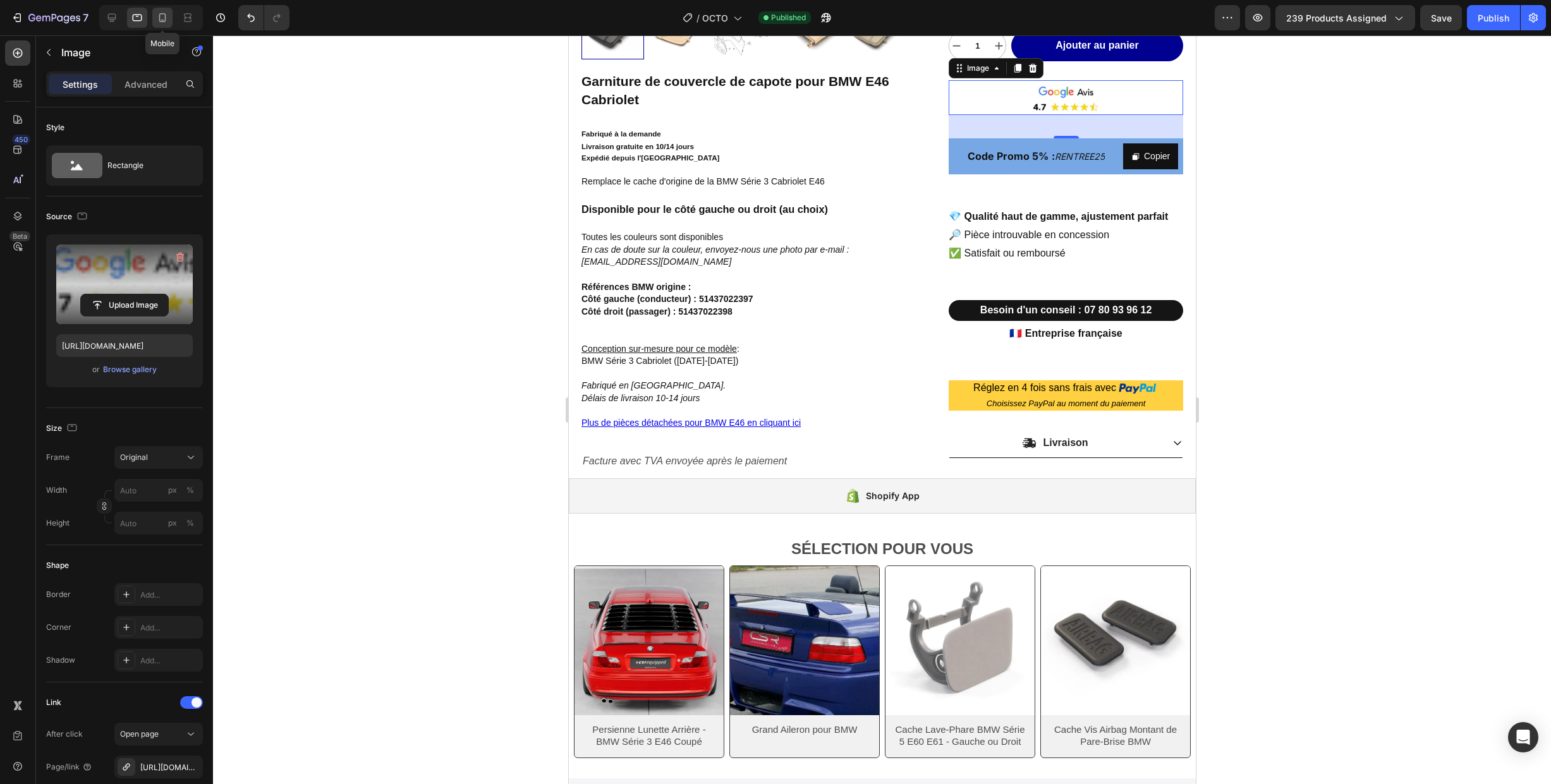
click at [162, 21] on icon at bounding box center [163, 18] width 7 height 8
type input "100"
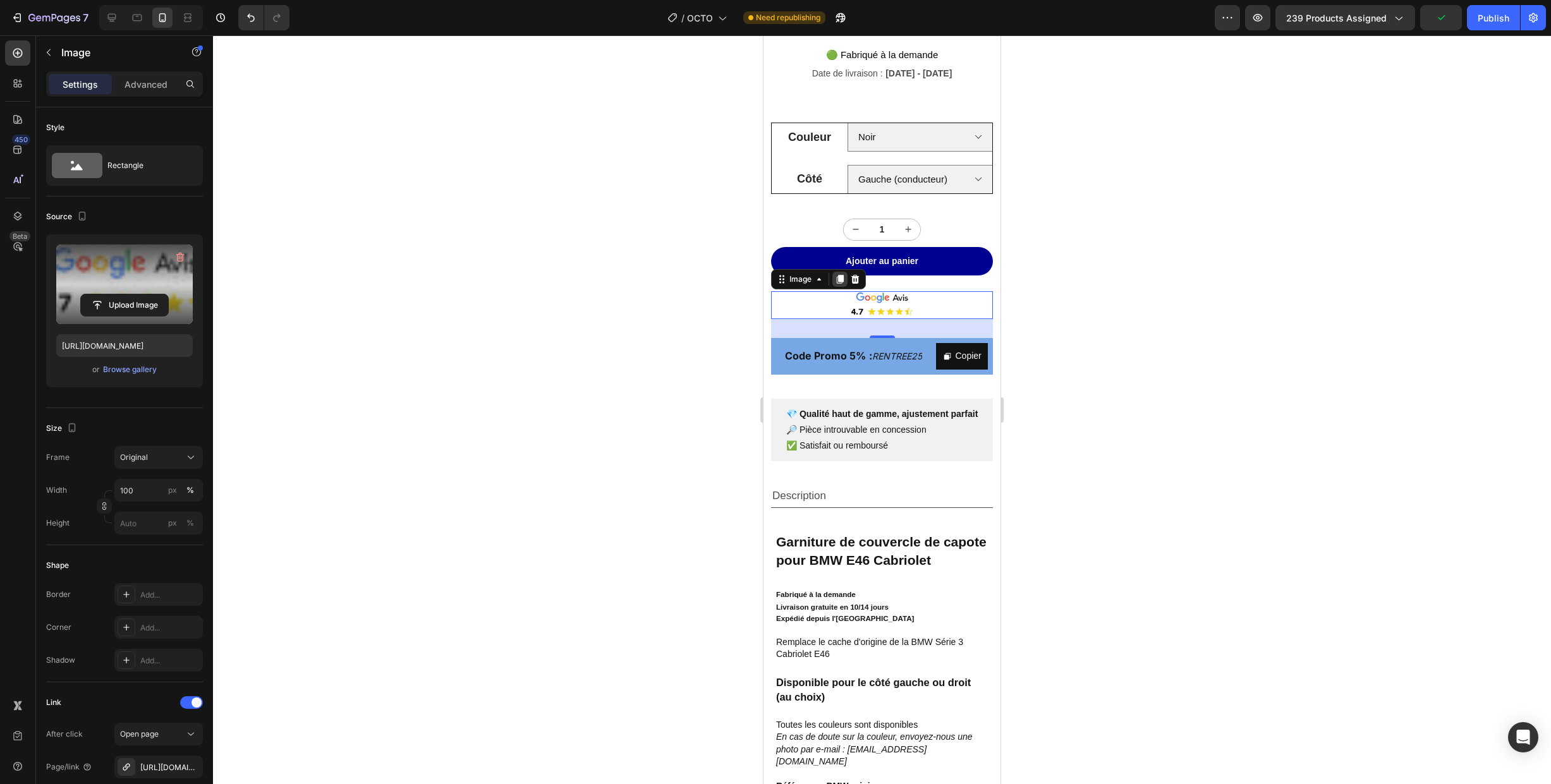
scroll to position [419, 0]
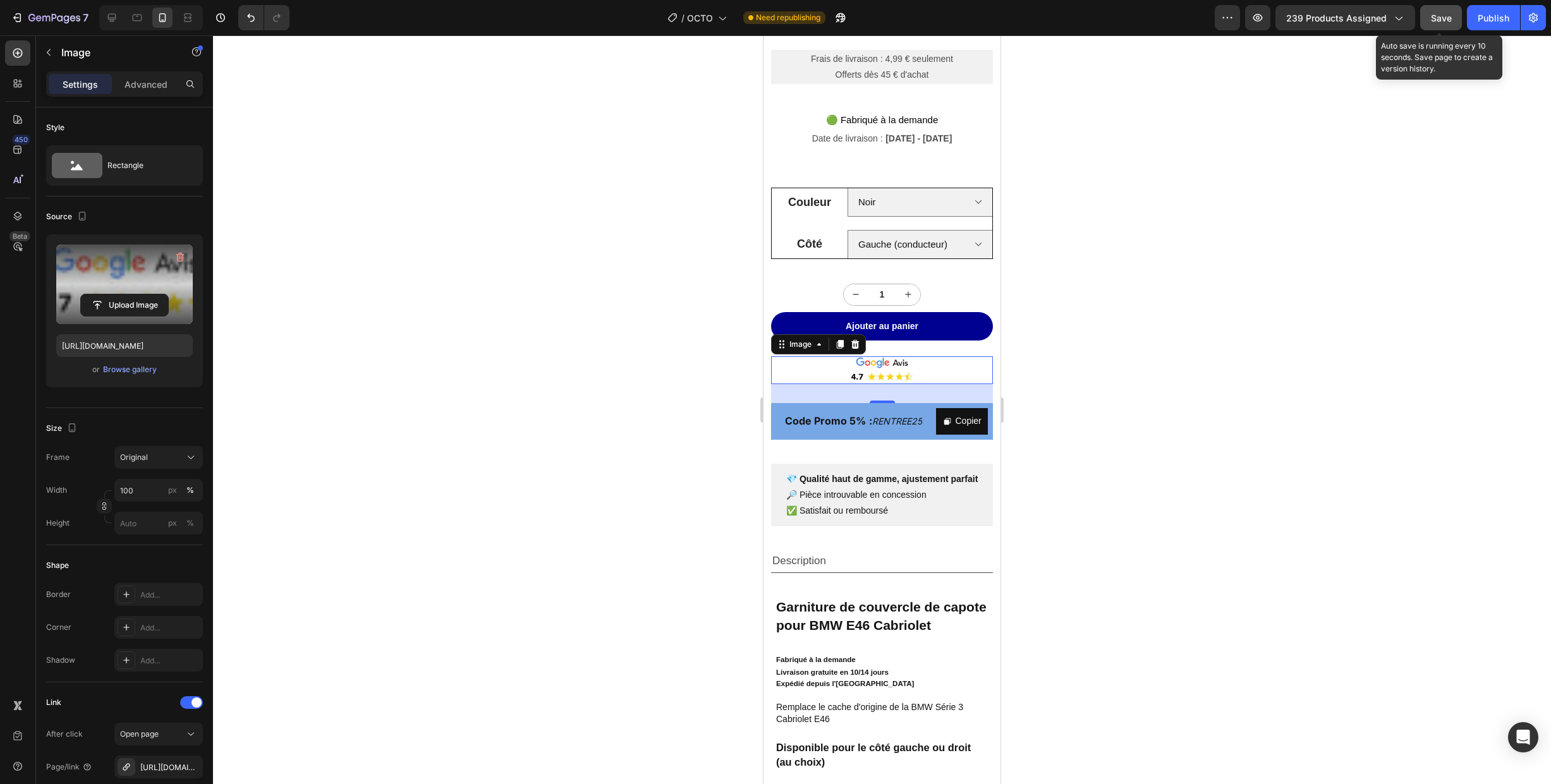
click at [1439, 17] on span "Save" at bounding box center [1441, 18] width 21 height 11
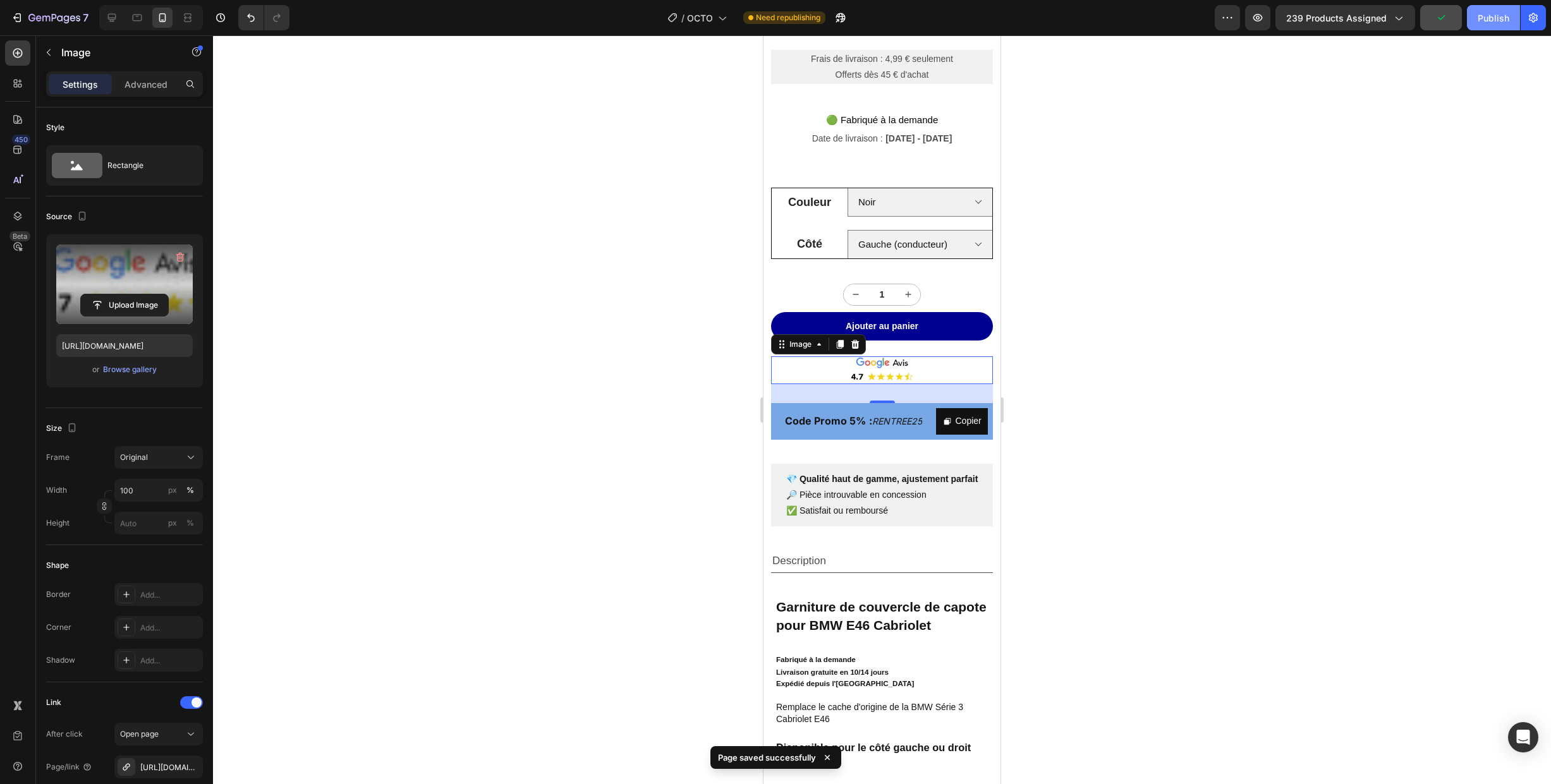
click at [1482, 16] on div "Publish" at bounding box center [1494, 18] width 32 height 13
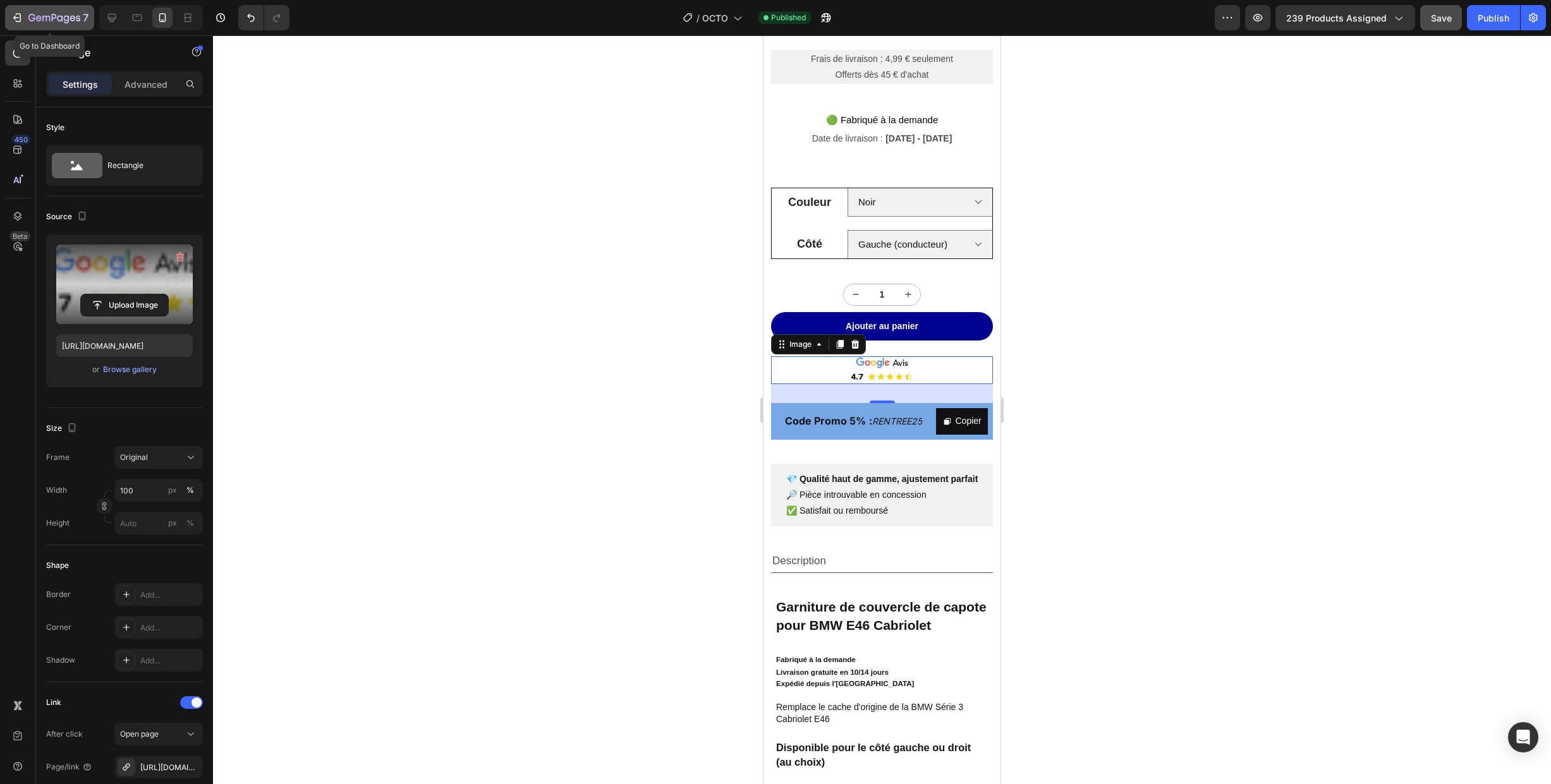
click at [55, 17] on icon "button" at bounding box center [54, 18] width 52 height 11
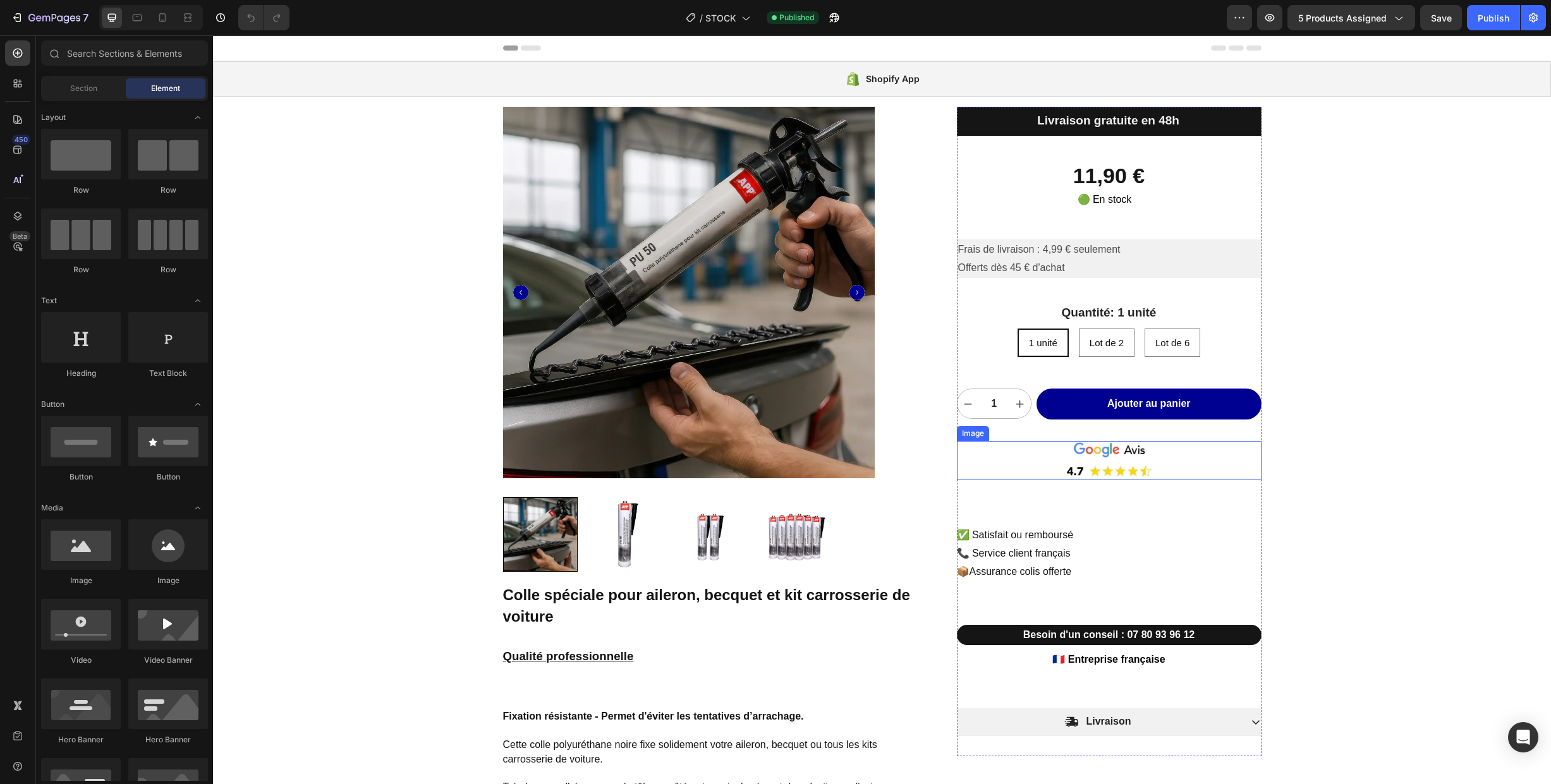
click at [1110, 471] on img at bounding box center [1110, 460] width 305 height 38
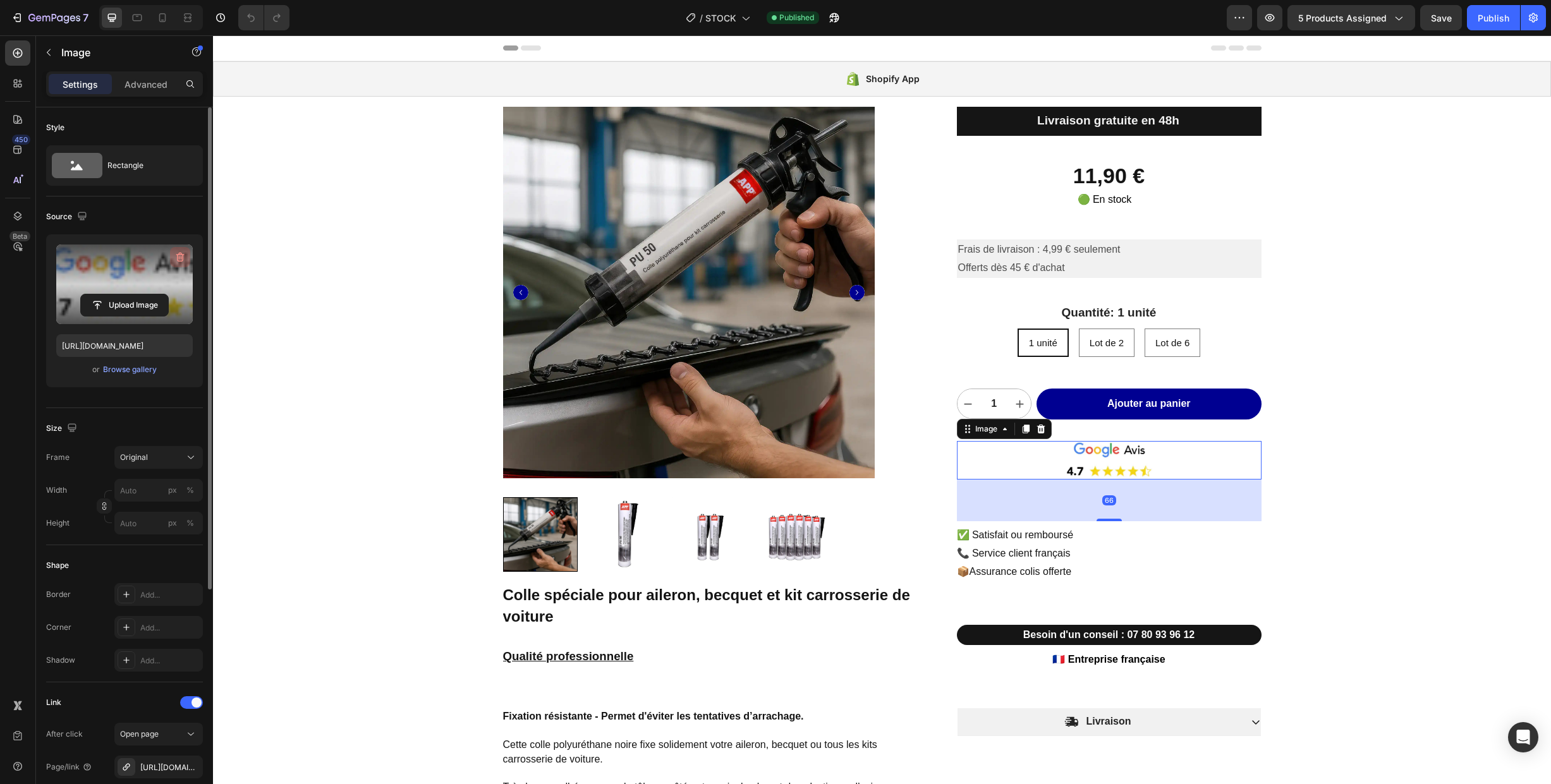
click at [178, 256] on icon "button" at bounding box center [181, 257] width 9 height 9
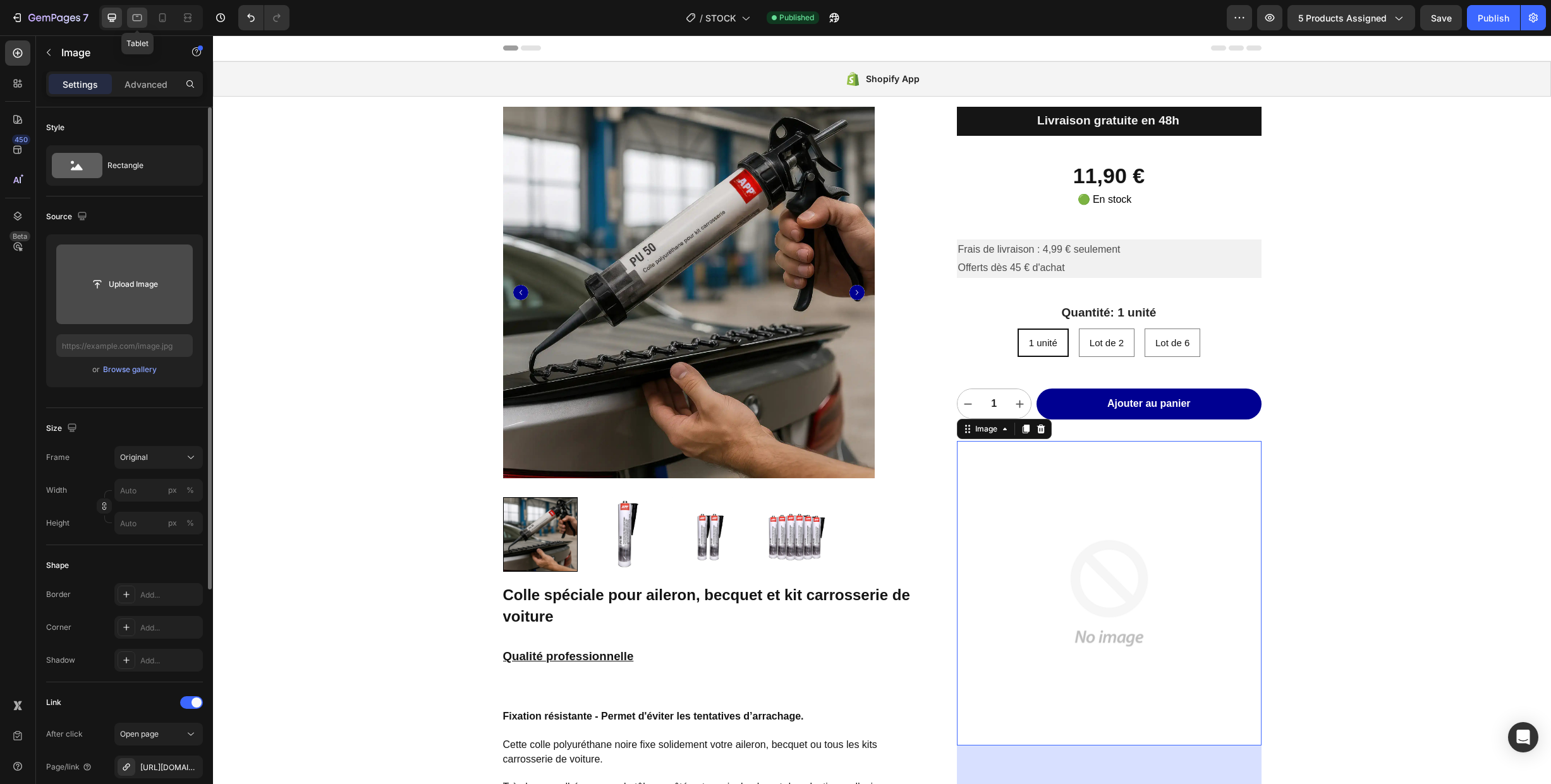
click at [132, 17] on icon at bounding box center [137, 18] width 13 height 13
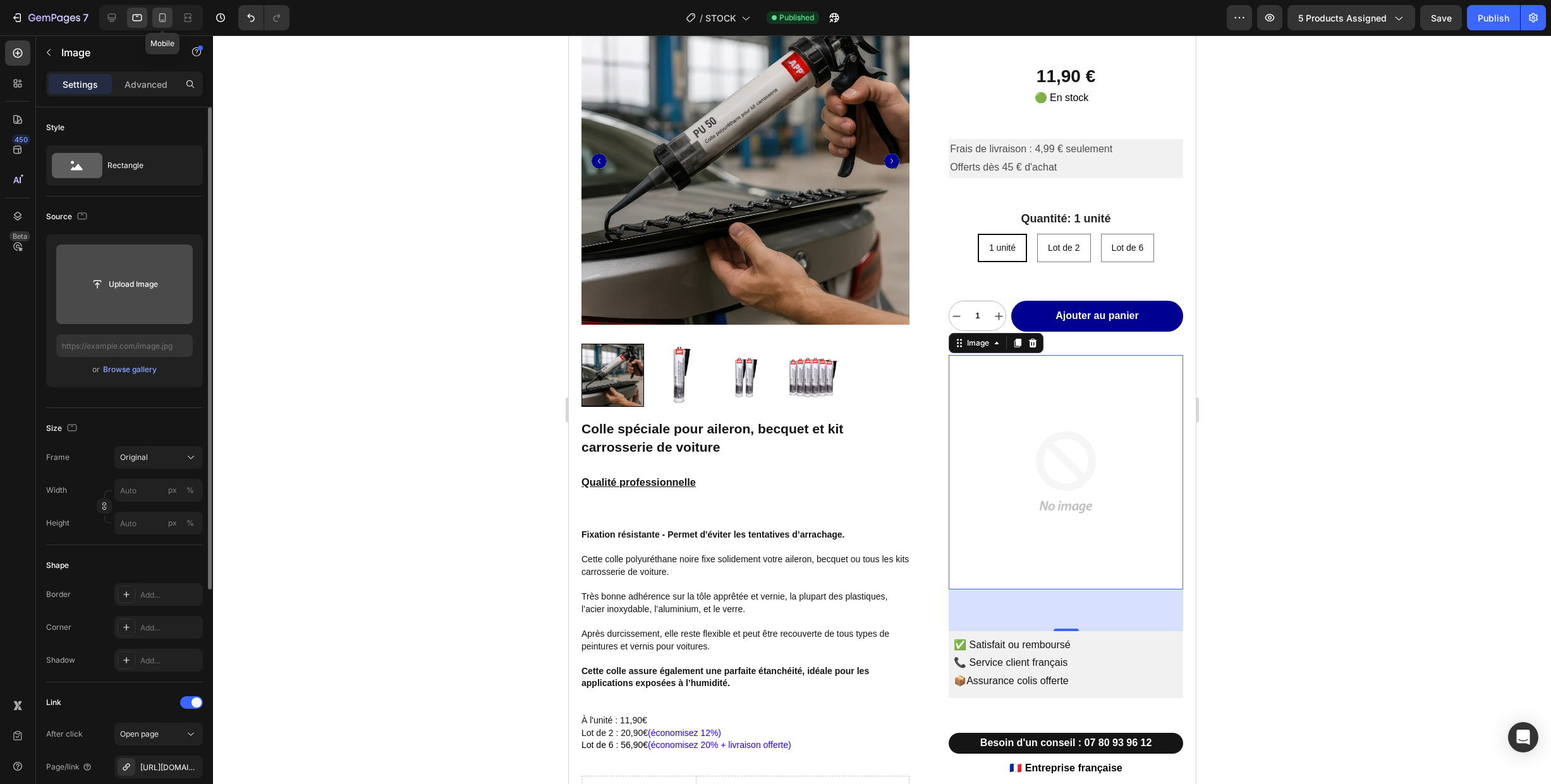
click at [159, 18] on icon at bounding box center [162, 18] width 13 height 13
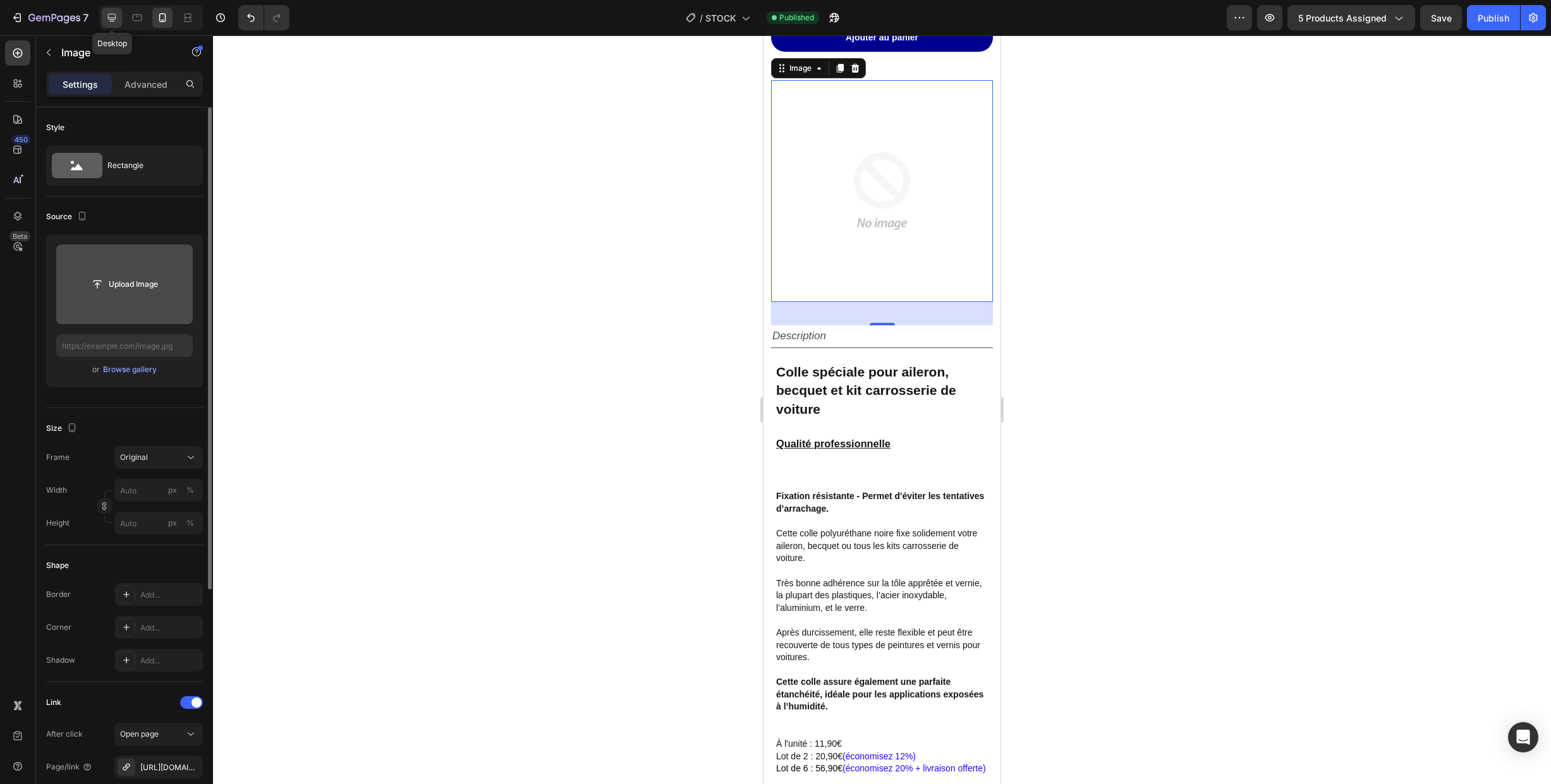
click at [115, 16] on icon at bounding box center [112, 18] width 13 height 13
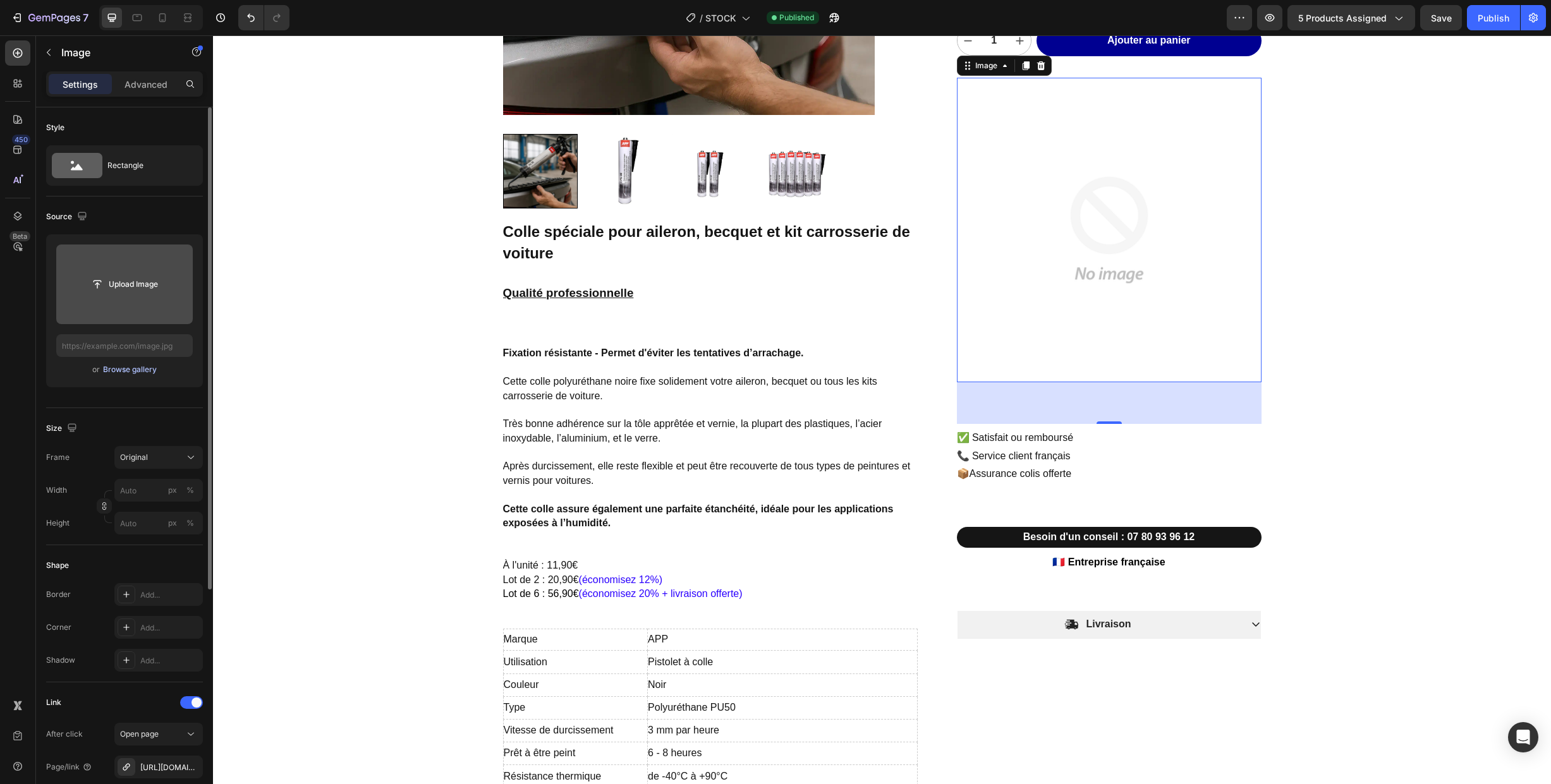
scroll to position [360, 0]
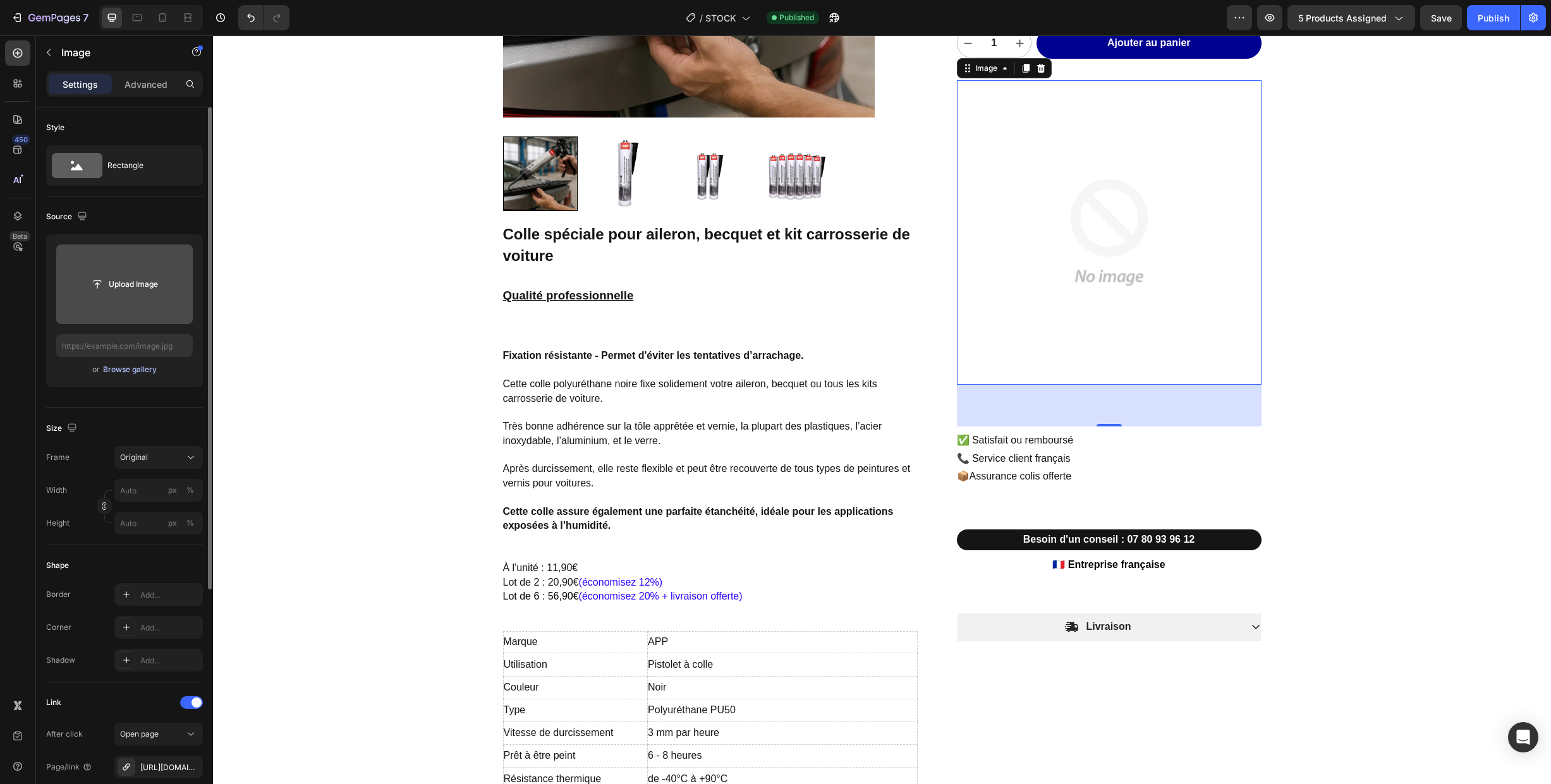
click at [125, 370] on div "Browse gallery" at bounding box center [130, 370] width 54 height 11
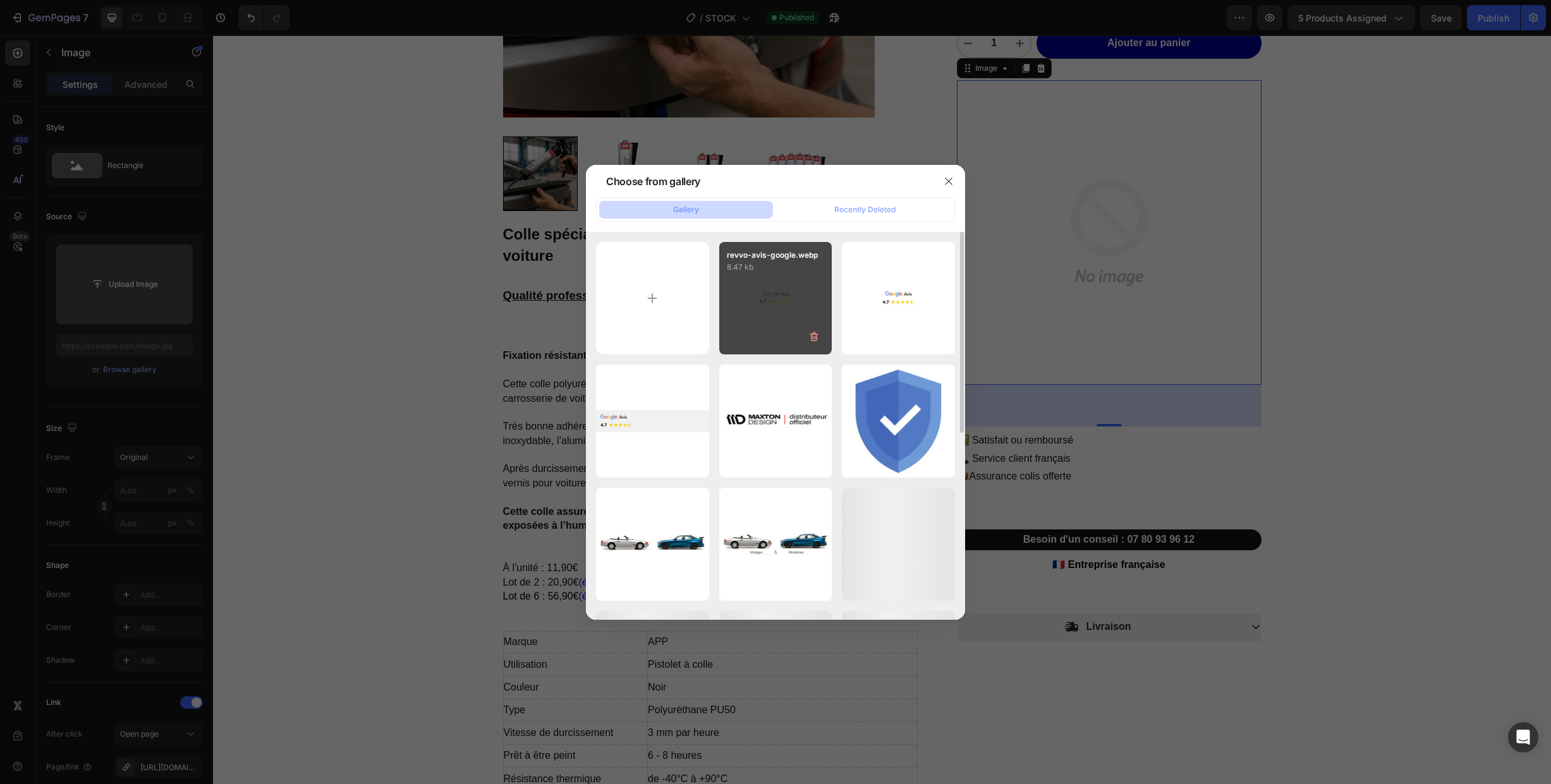
click at [740, 293] on div "revvo-avis-google.webp 8.47 kb" at bounding box center [776, 299] width 113 height 113
type input "[URL][DOMAIN_NAME]"
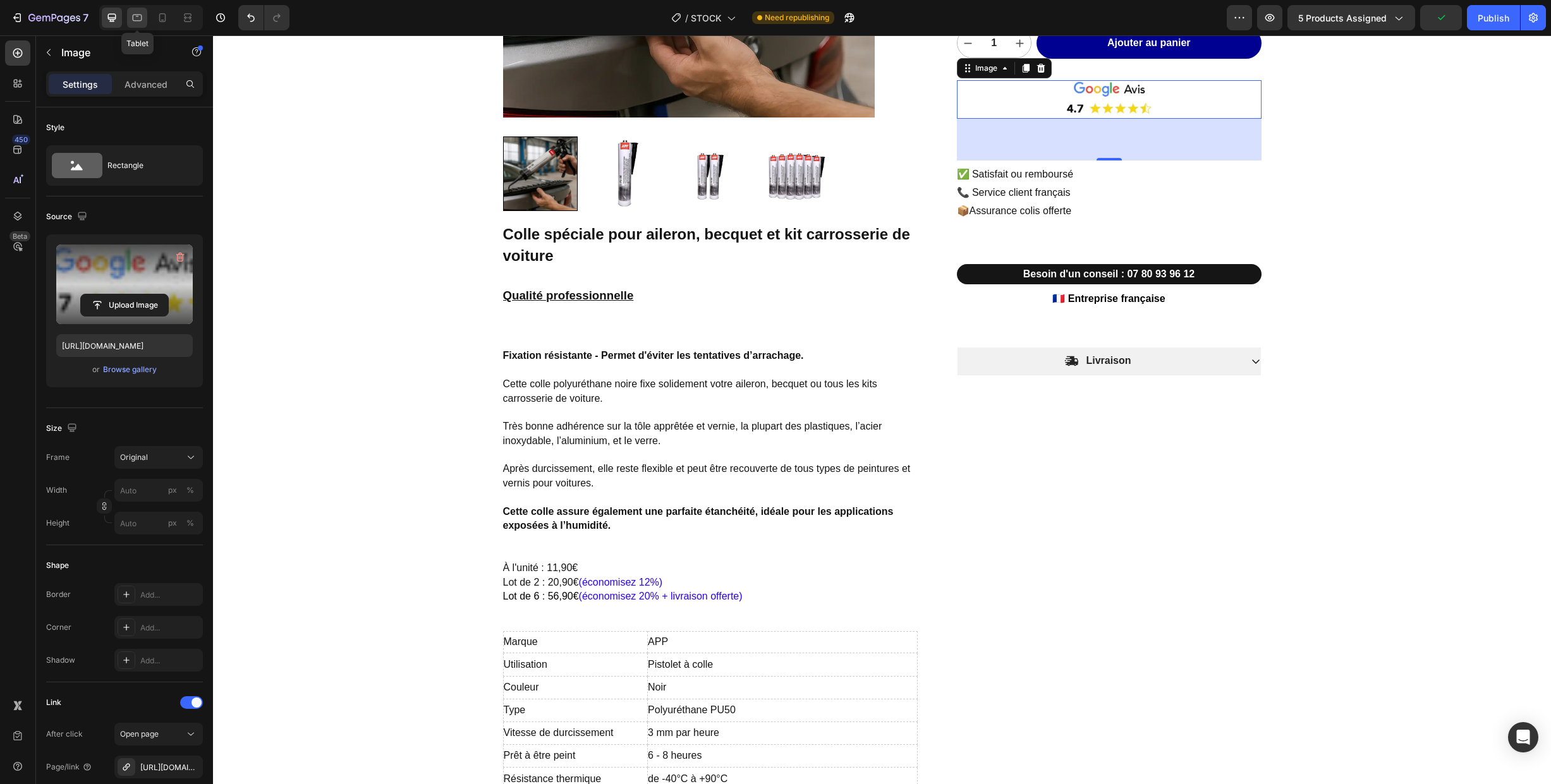
click at [132, 18] on icon at bounding box center [137, 18] width 13 height 13
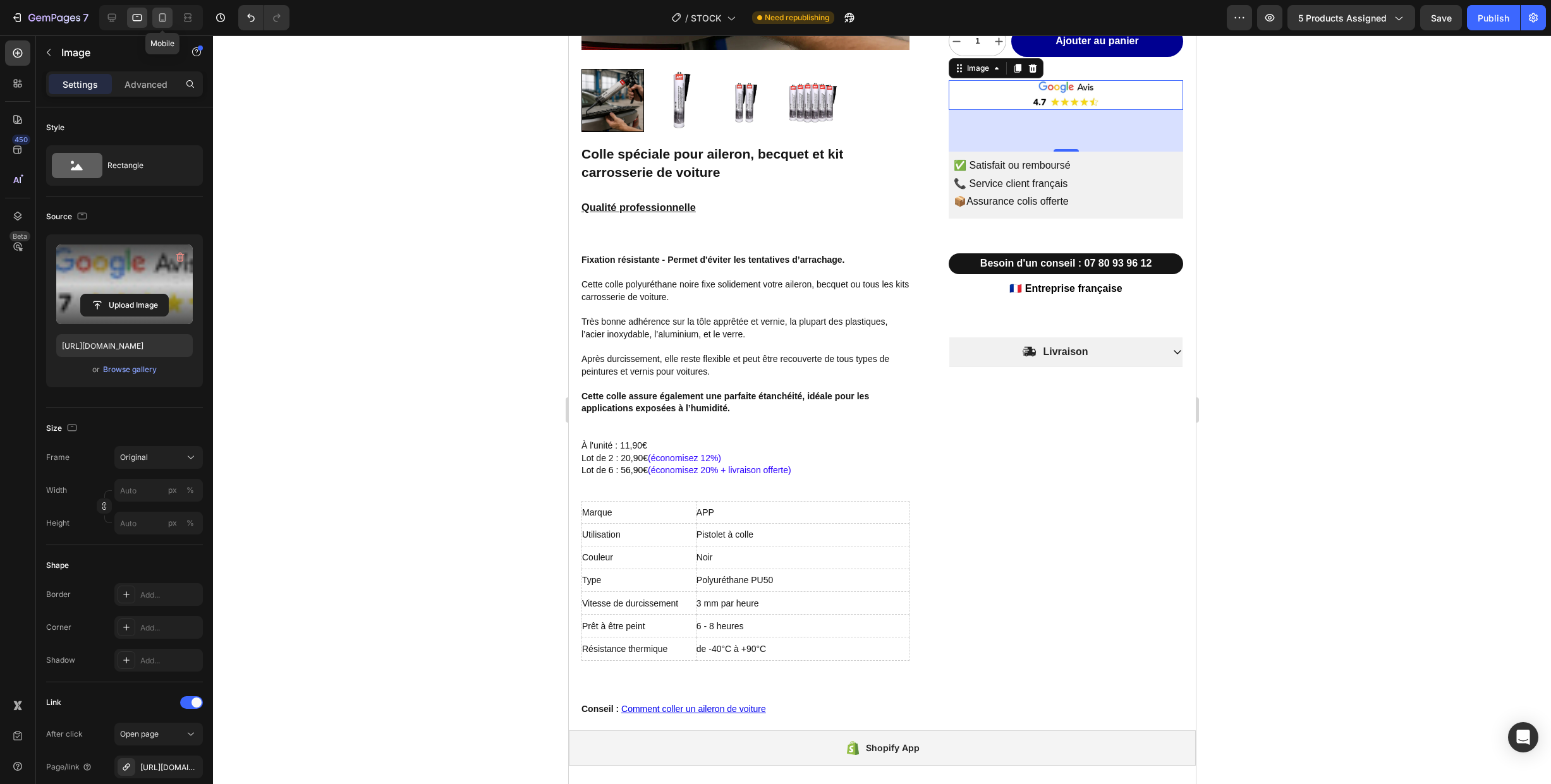
click at [162, 17] on icon at bounding box center [162, 18] width 13 height 13
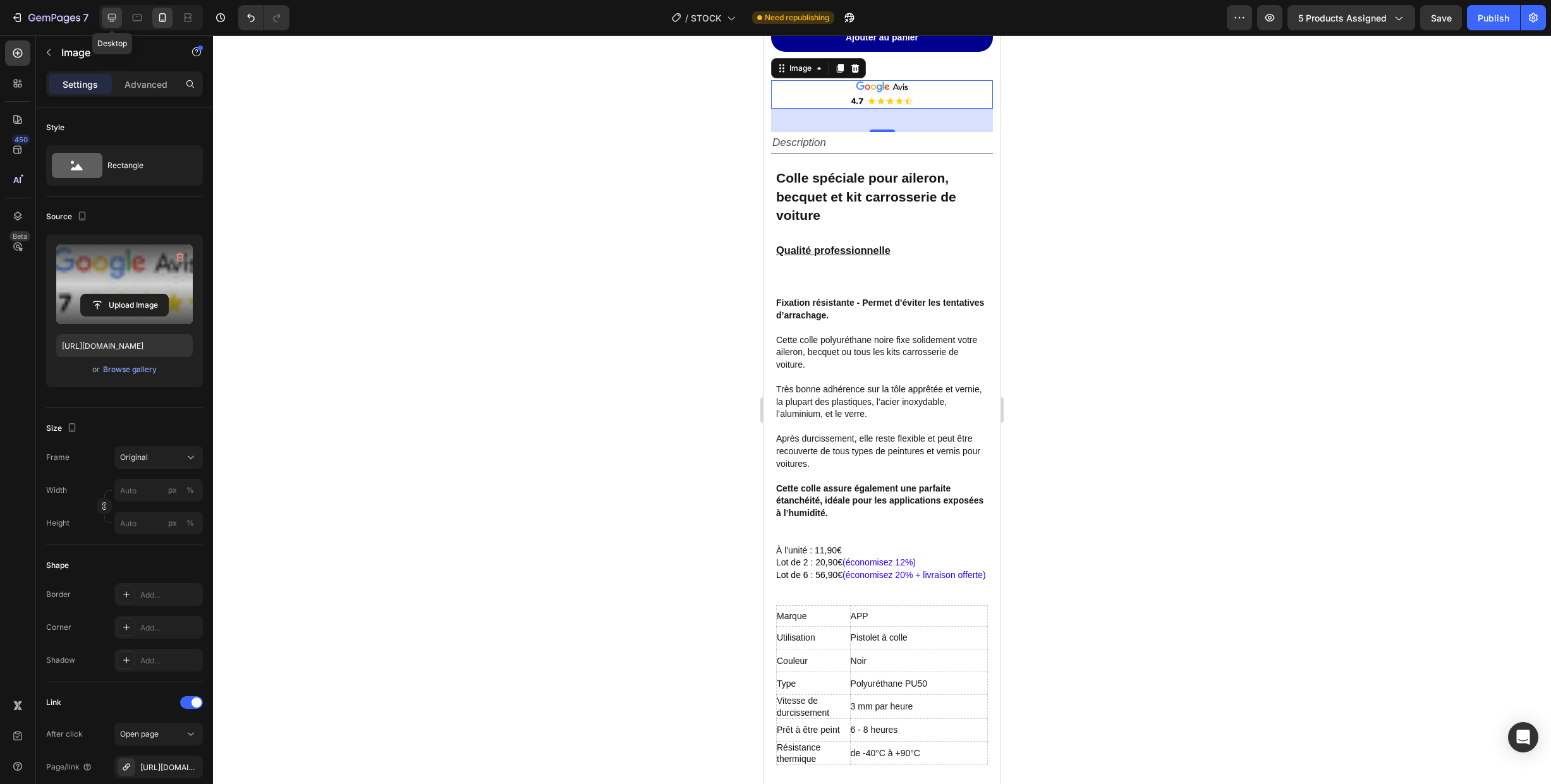
click at [113, 16] on icon at bounding box center [112, 18] width 13 height 13
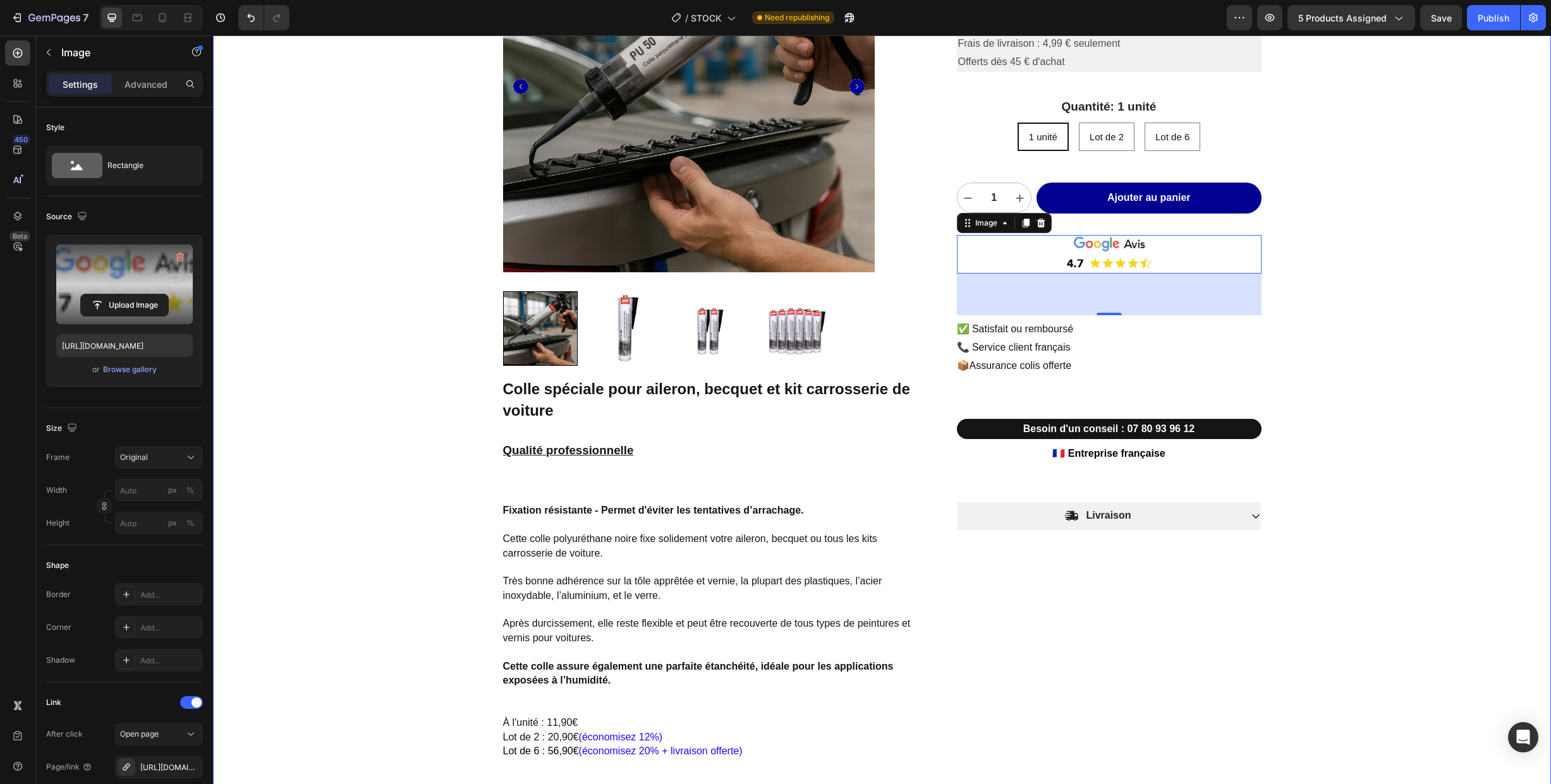
scroll to position [141, 0]
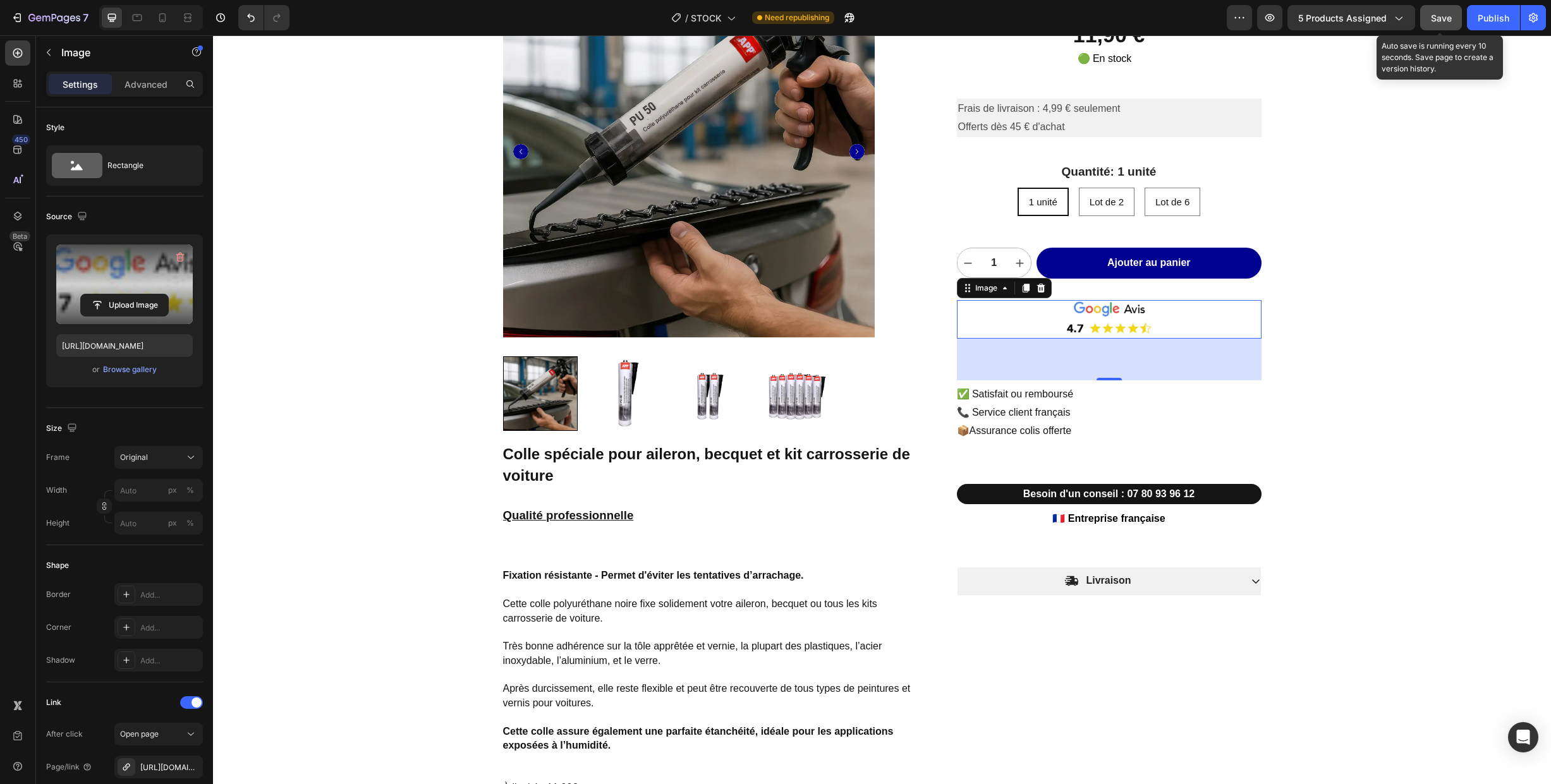
click at [1439, 20] on span "Save" at bounding box center [1441, 18] width 21 height 11
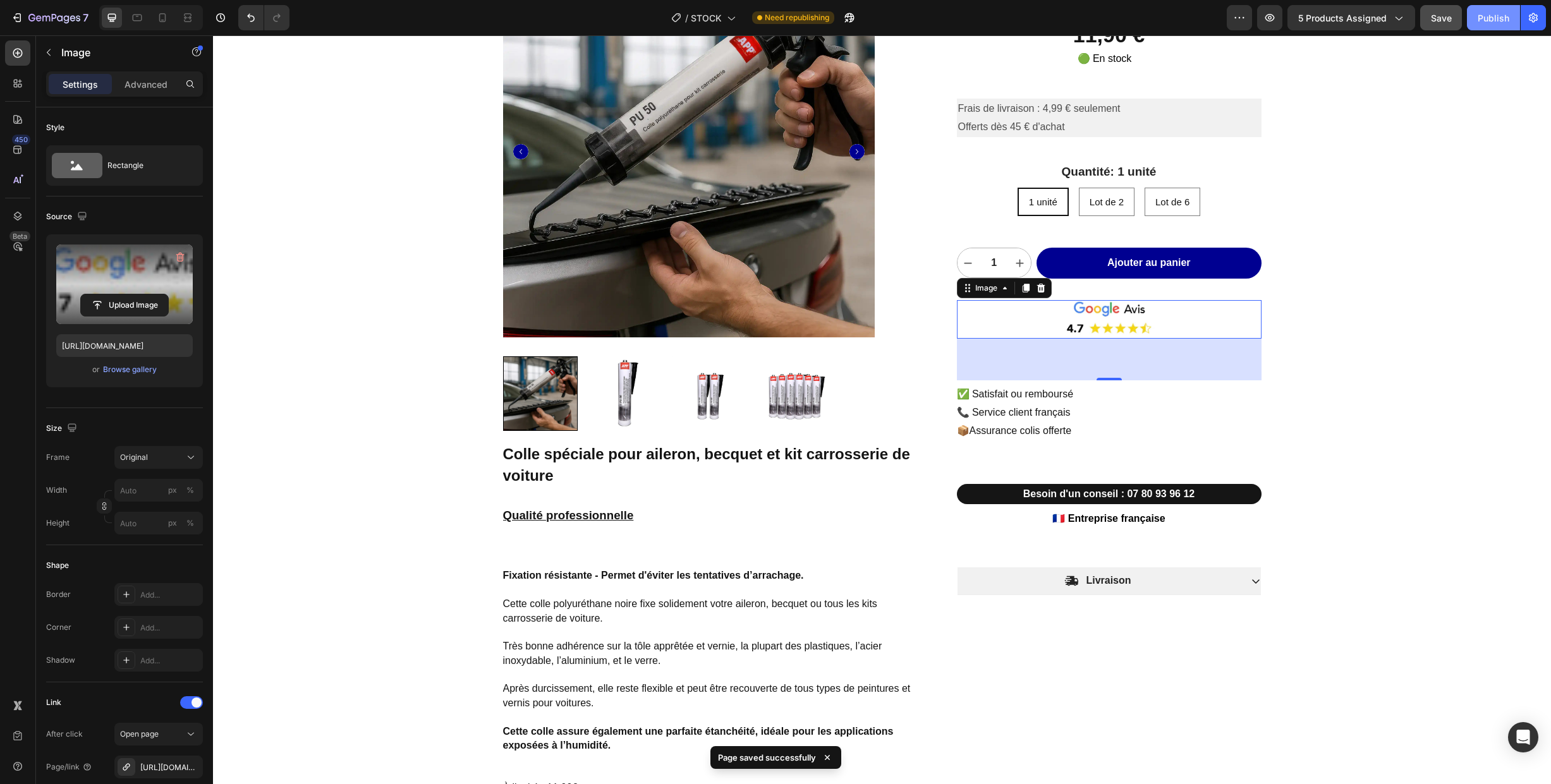
click at [1493, 17] on div "Publish" at bounding box center [1494, 18] width 32 height 13
click at [53, 21] on icon "button" at bounding box center [54, 18] width 52 height 11
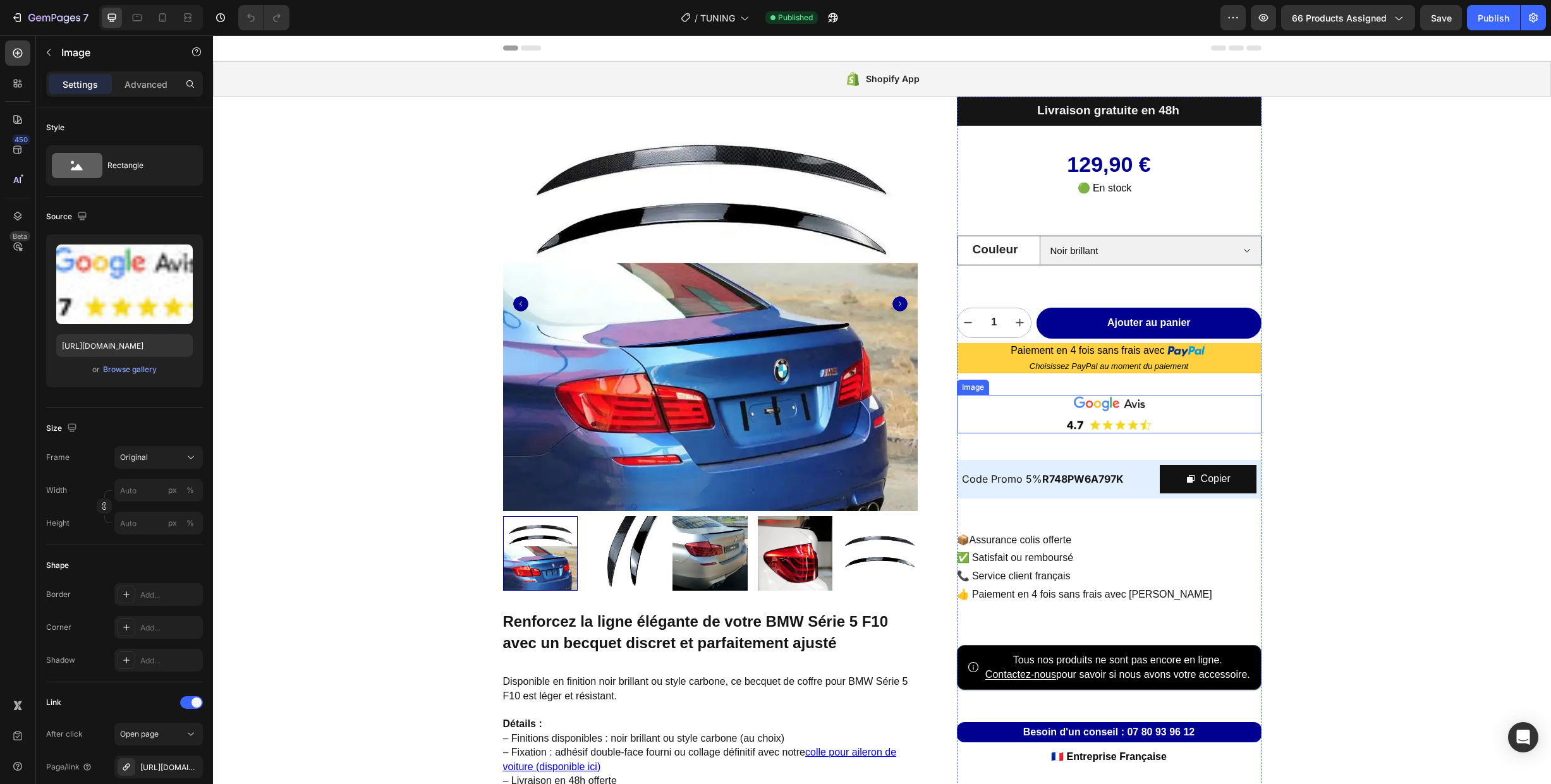
click at [1027, 421] on img at bounding box center [1110, 414] width 305 height 38
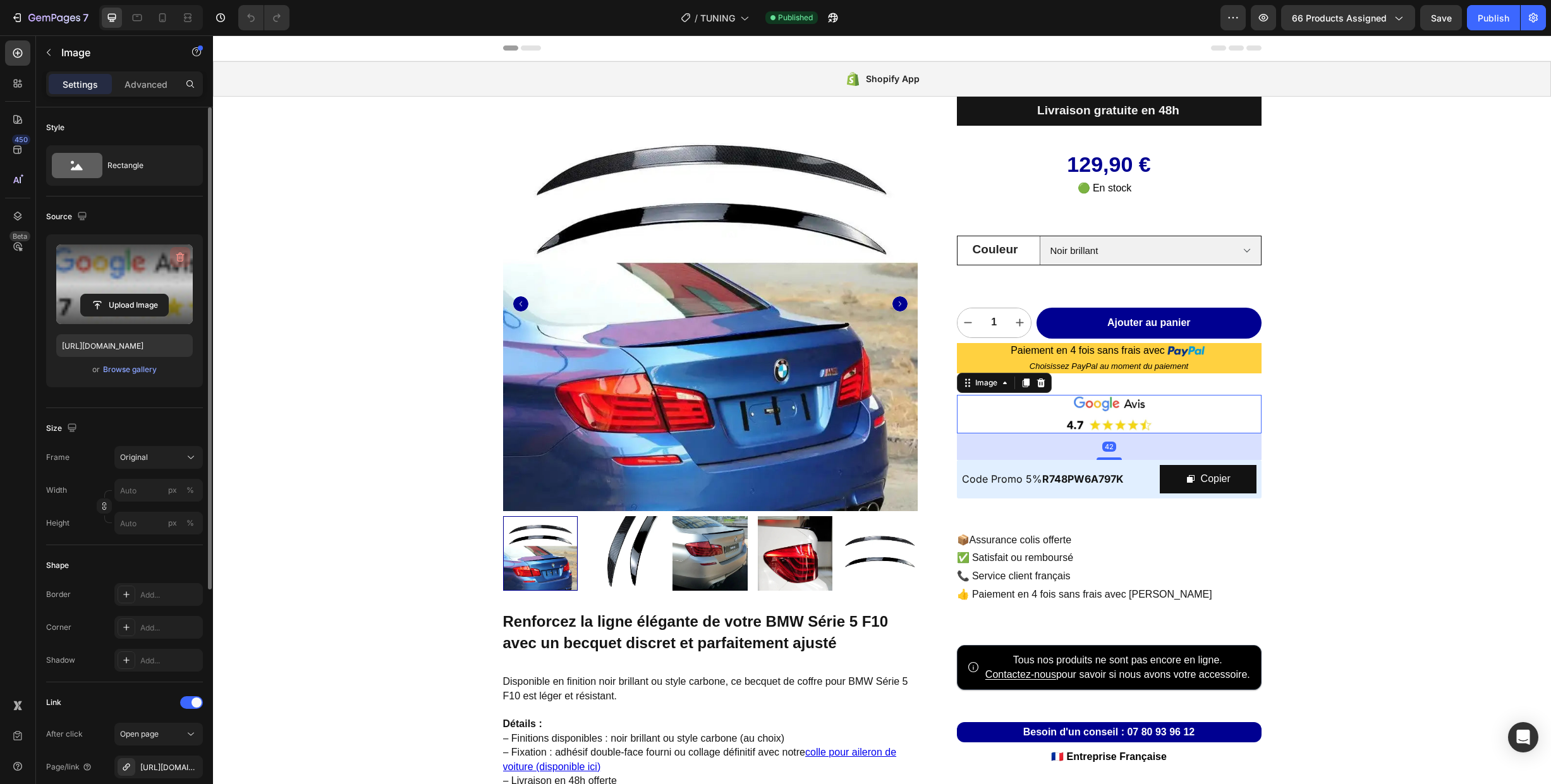
click at [181, 256] on icon "button" at bounding box center [181, 257] width 1 height 4
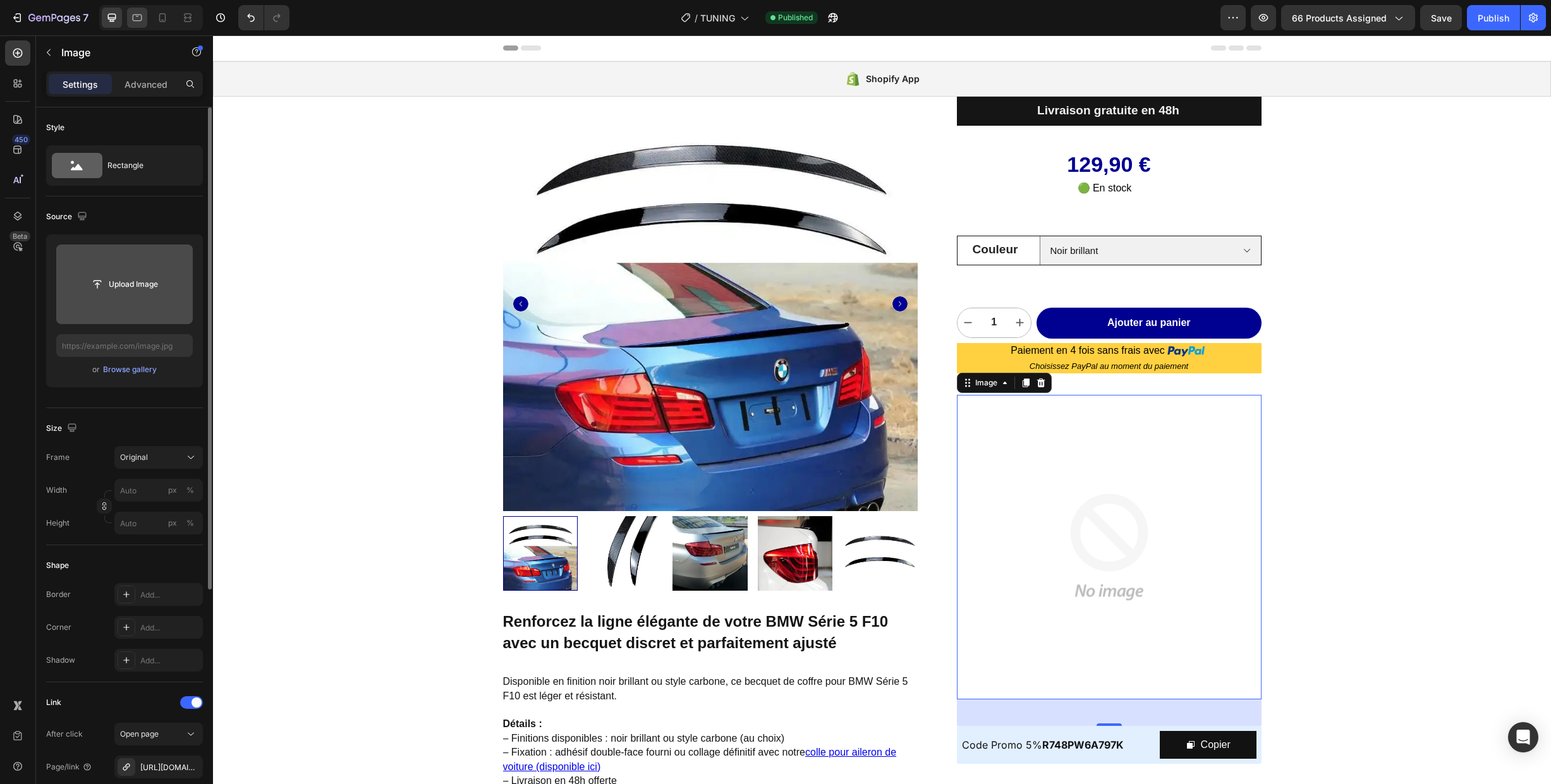
click at [137, 22] on icon at bounding box center [137, 18] width 13 height 13
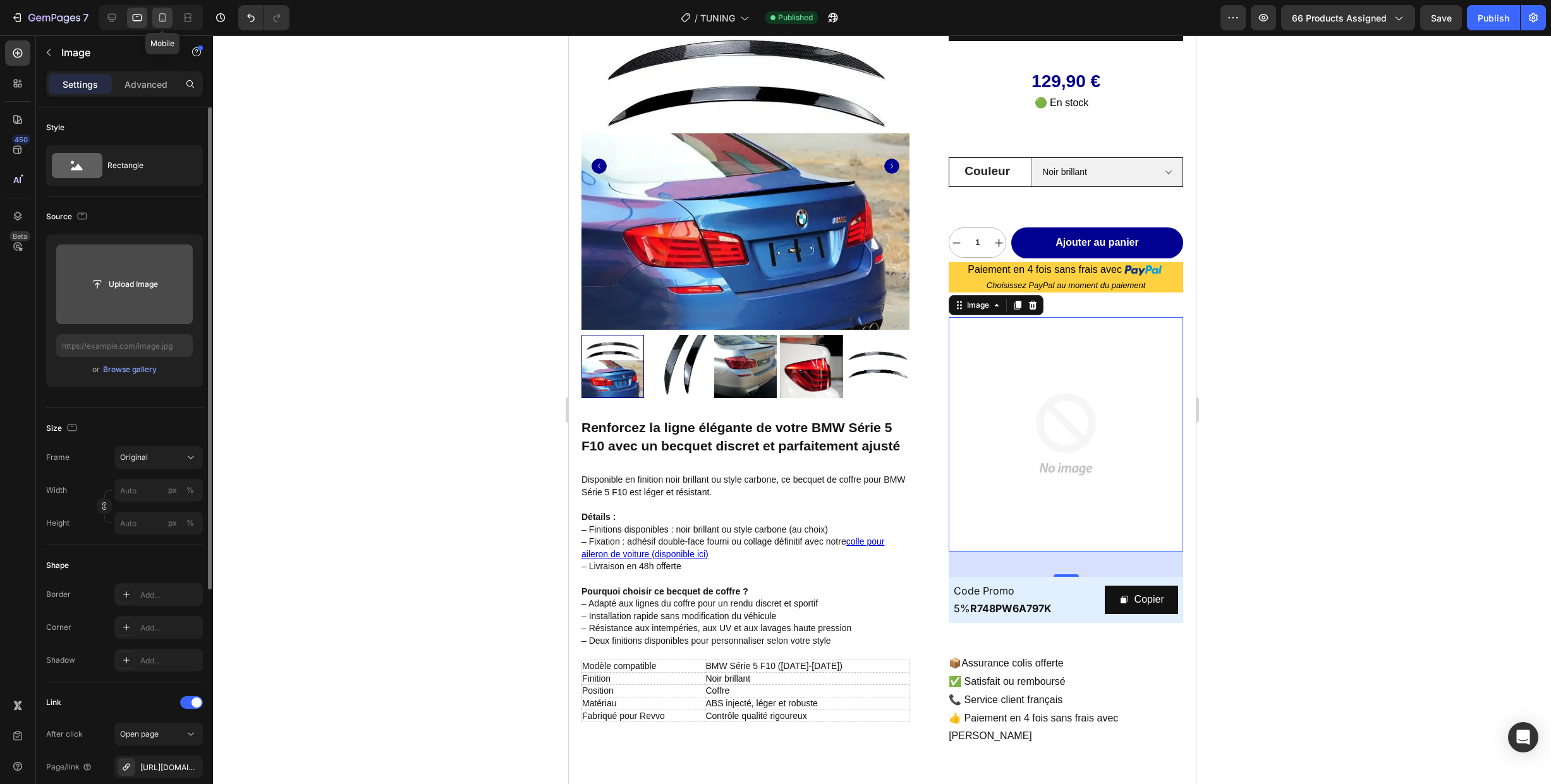
click at [164, 21] on icon at bounding box center [163, 18] width 7 height 8
type input "[URL][DOMAIN_NAME]"
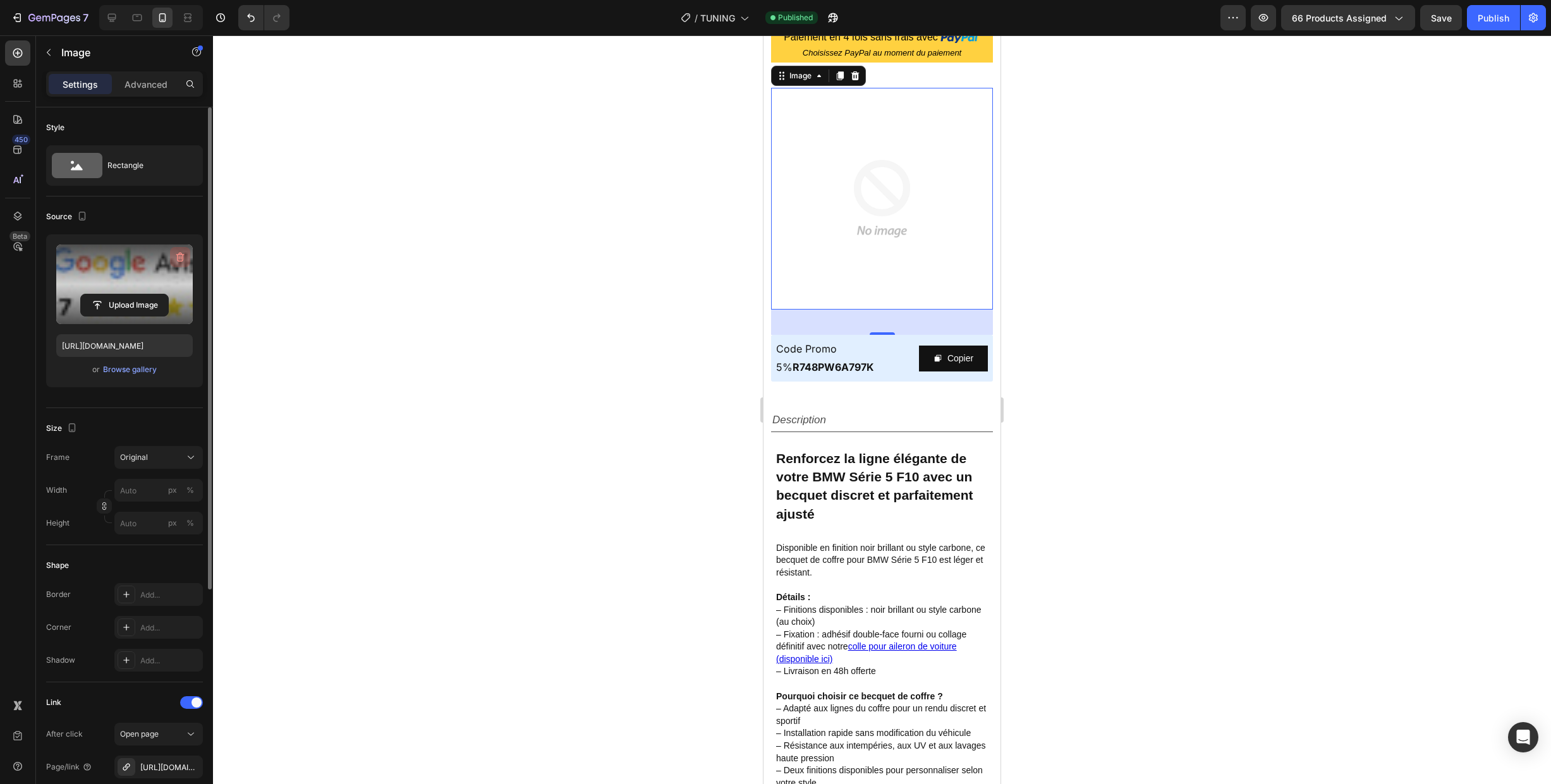
scroll to position [628, 0]
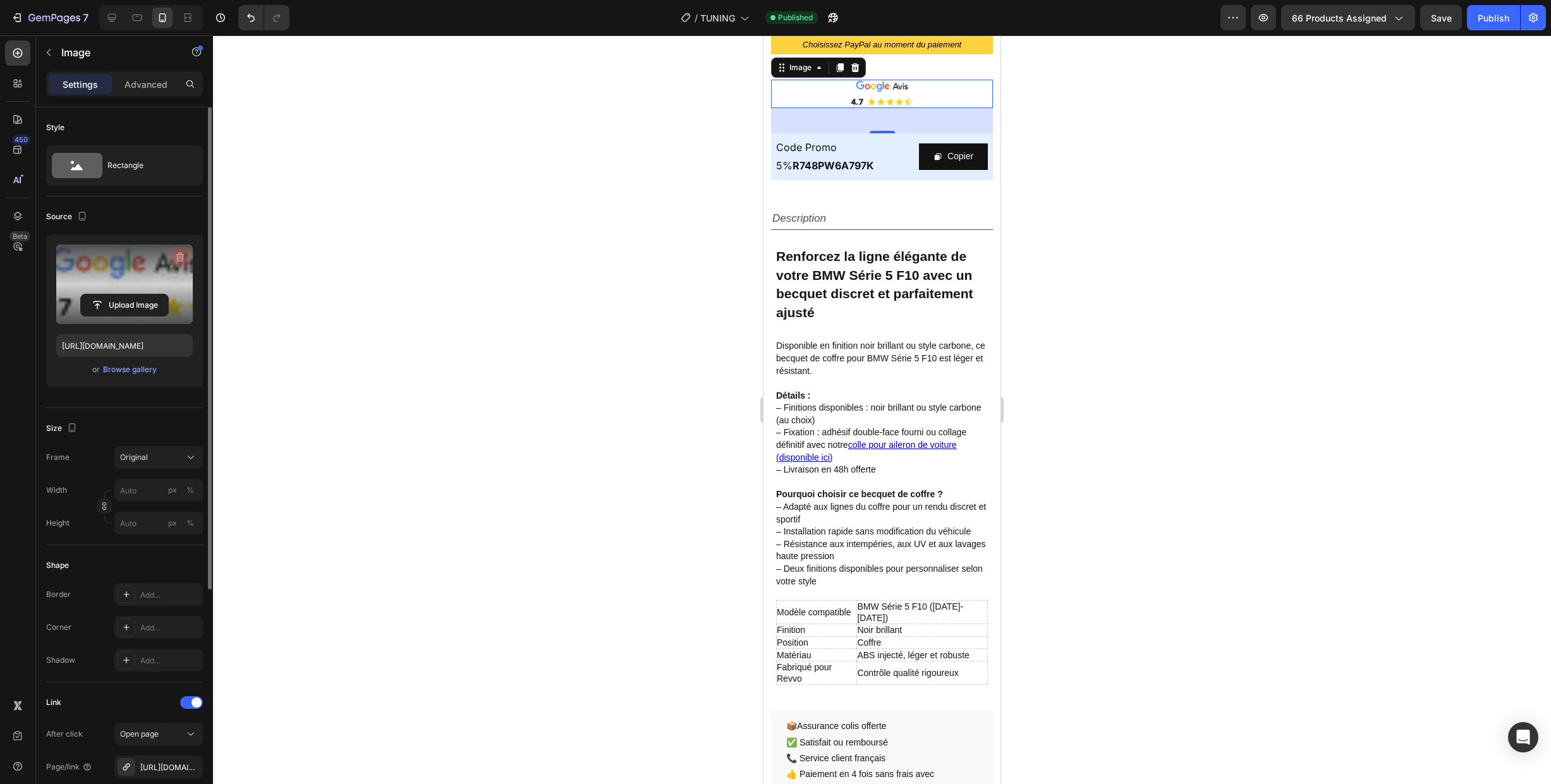
click at [181, 258] on icon "button" at bounding box center [181, 257] width 1 height 4
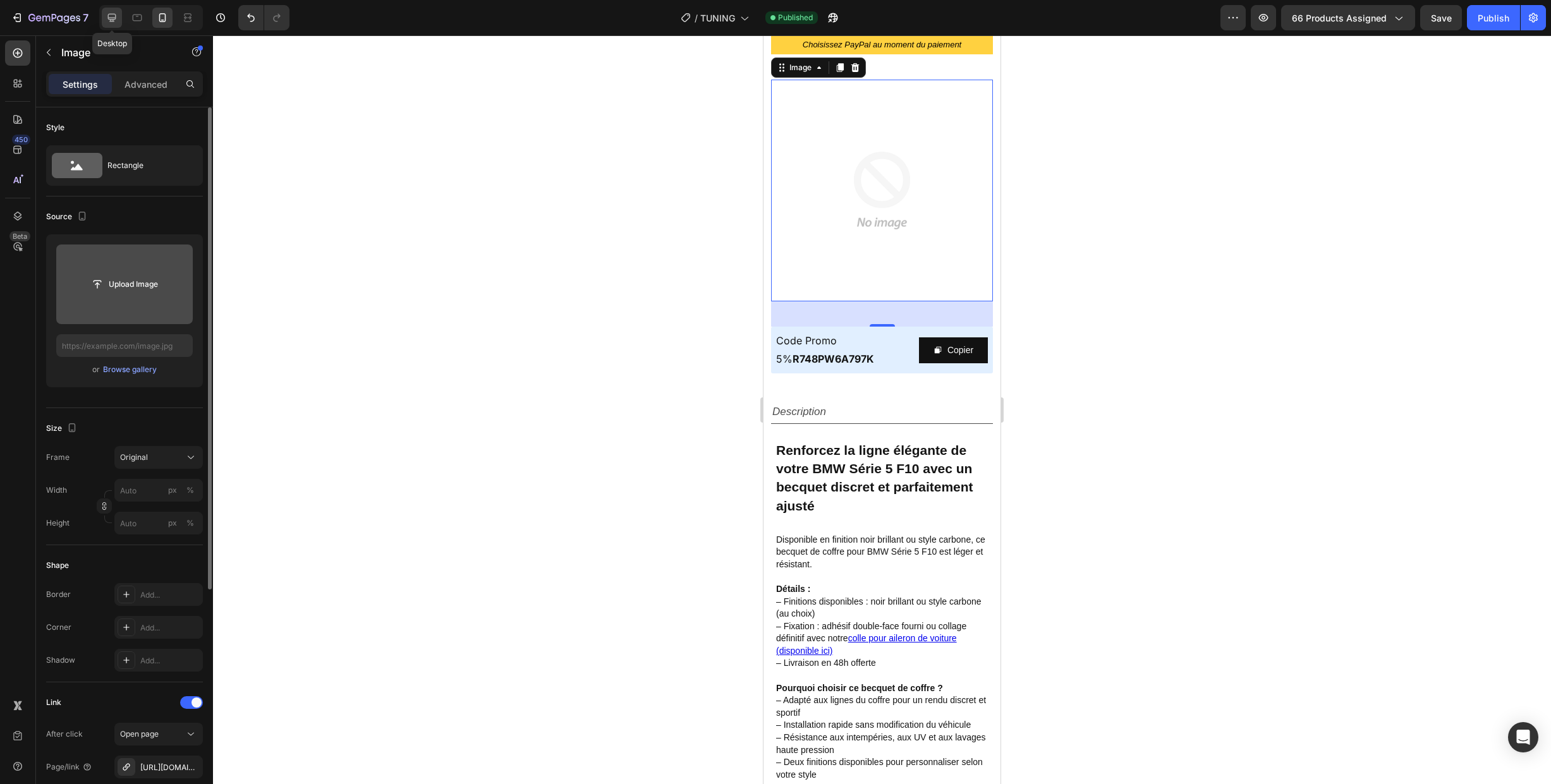
click at [109, 18] on icon at bounding box center [113, 18] width 9 height 8
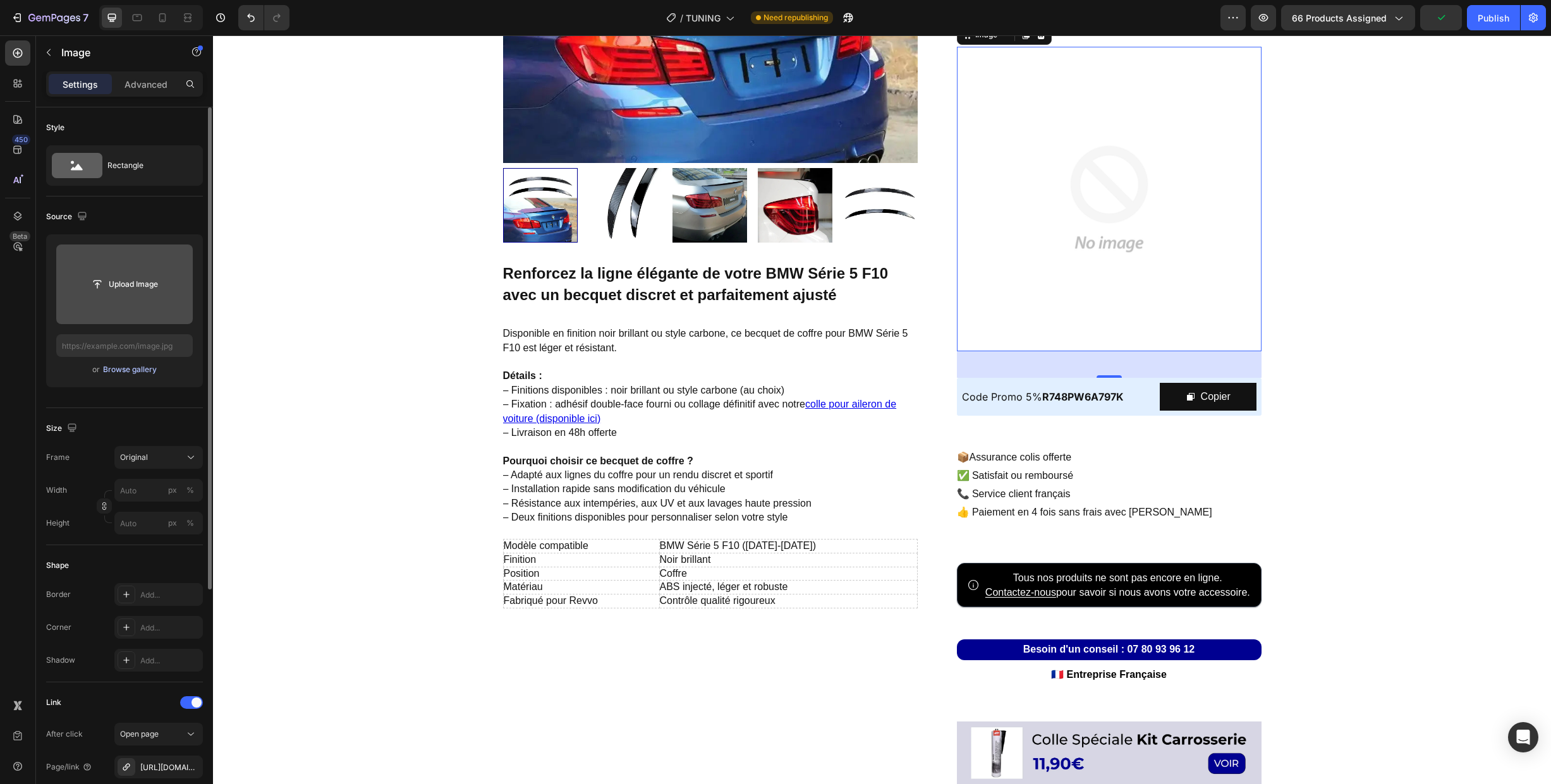
scroll to position [314, 0]
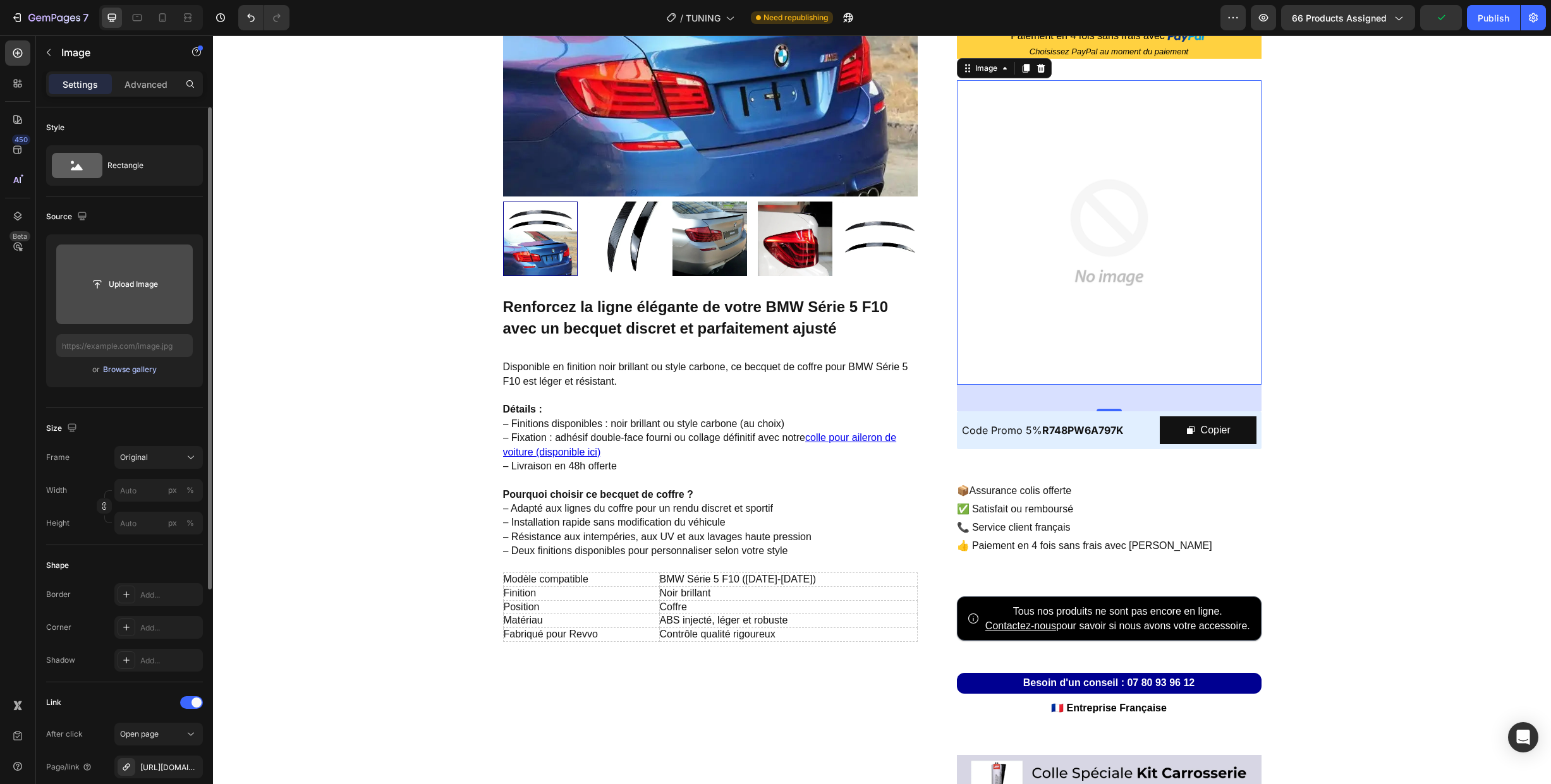
click at [131, 368] on div "Browse gallery" at bounding box center [130, 370] width 54 height 11
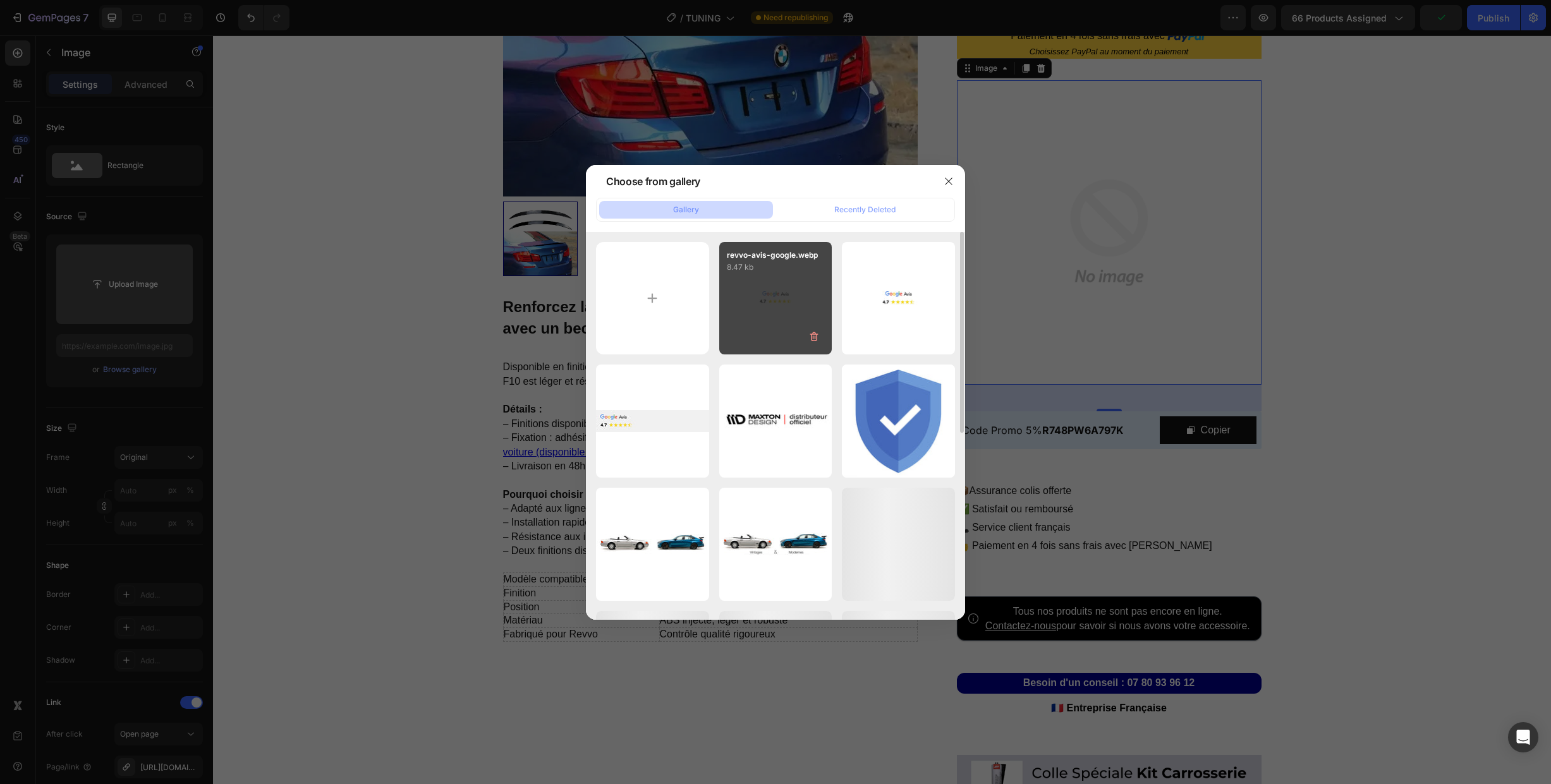
click at [746, 307] on div "revvo-avis-google.webp 8.47 kb" at bounding box center [776, 299] width 113 height 113
type input "[URL][DOMAIN_NAME]"
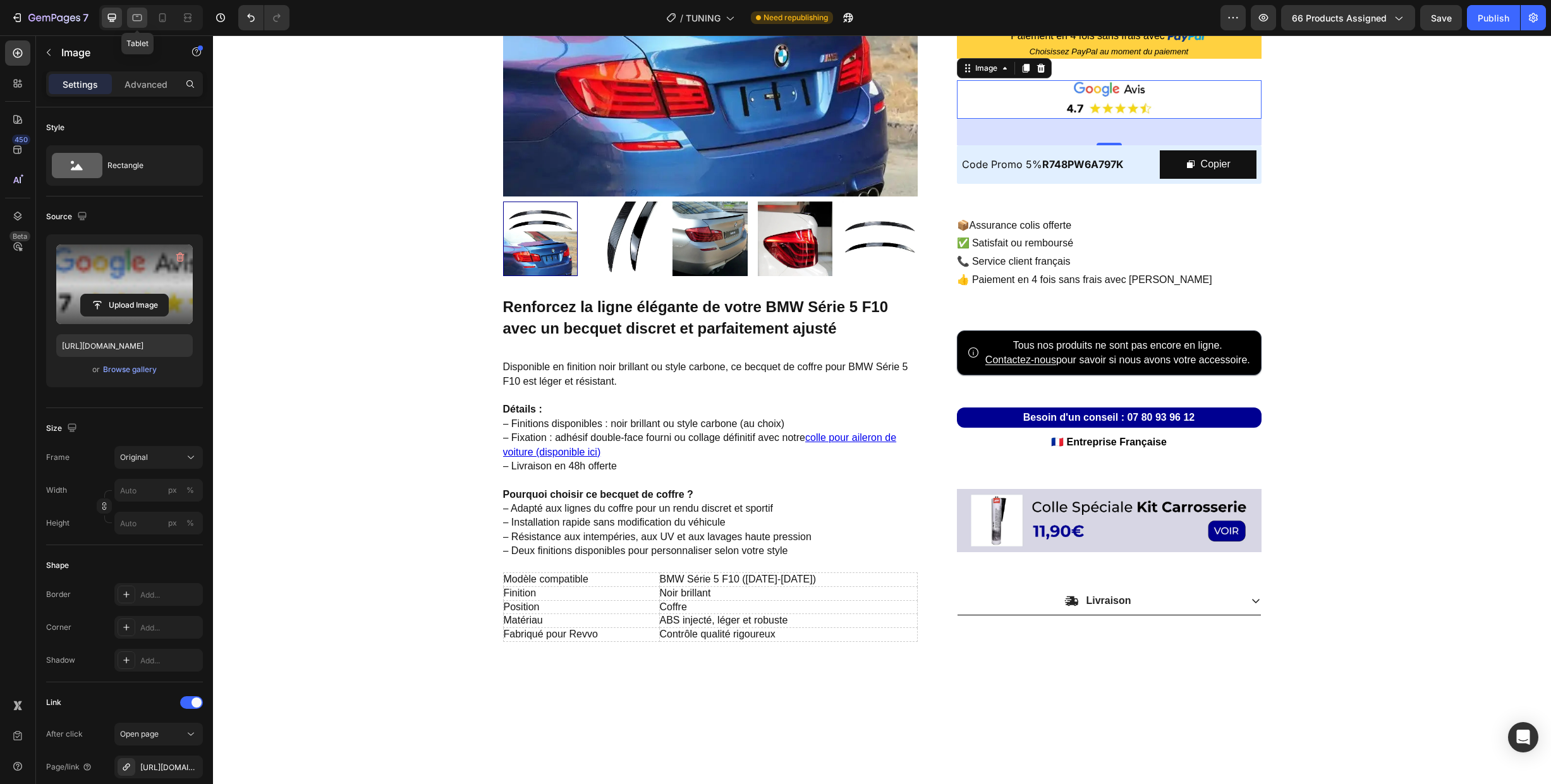
click at [136, 21] on icon at bounding box center [137, 18] width 9 height 7
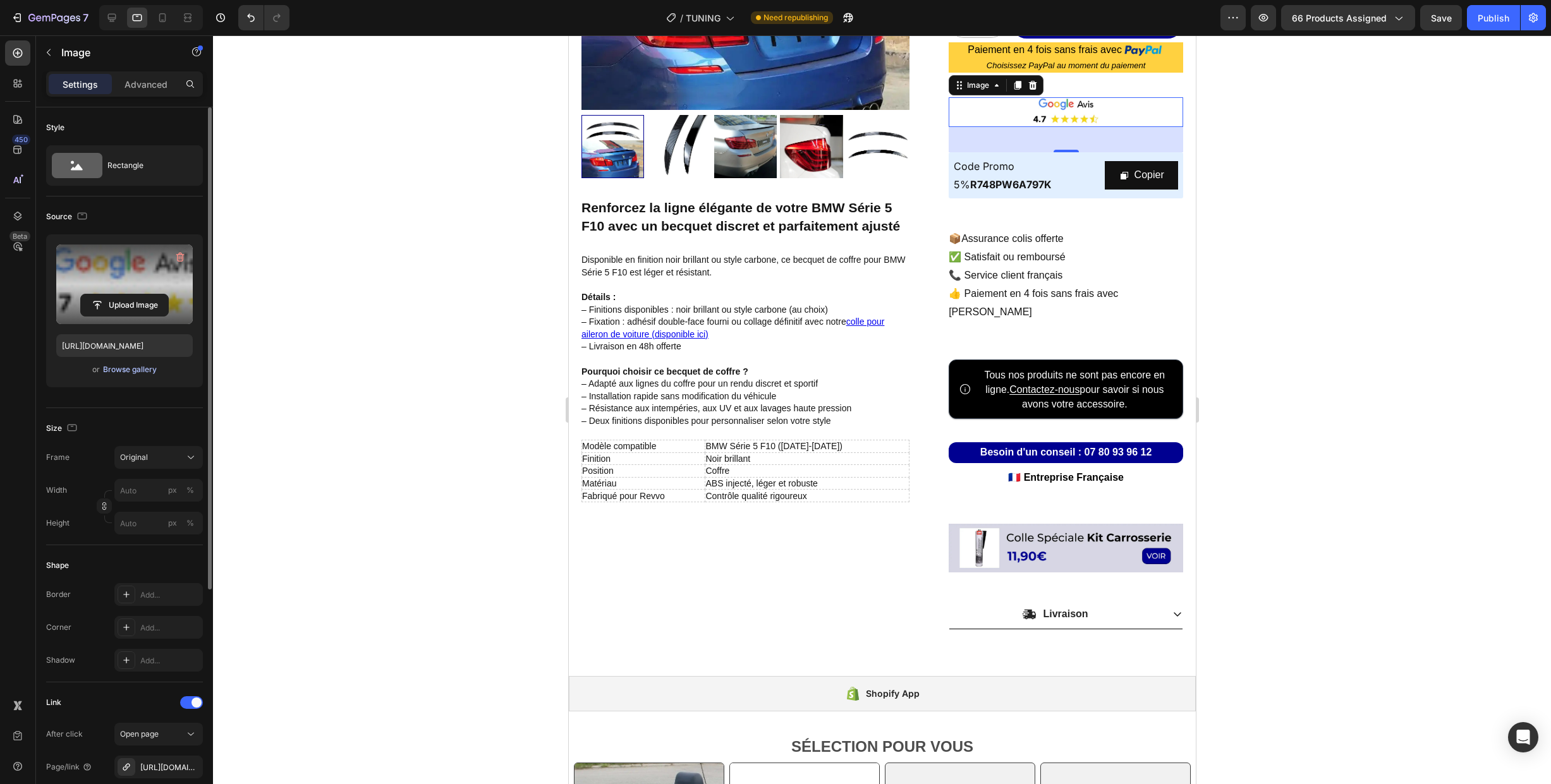
scroll to position [331, 0]
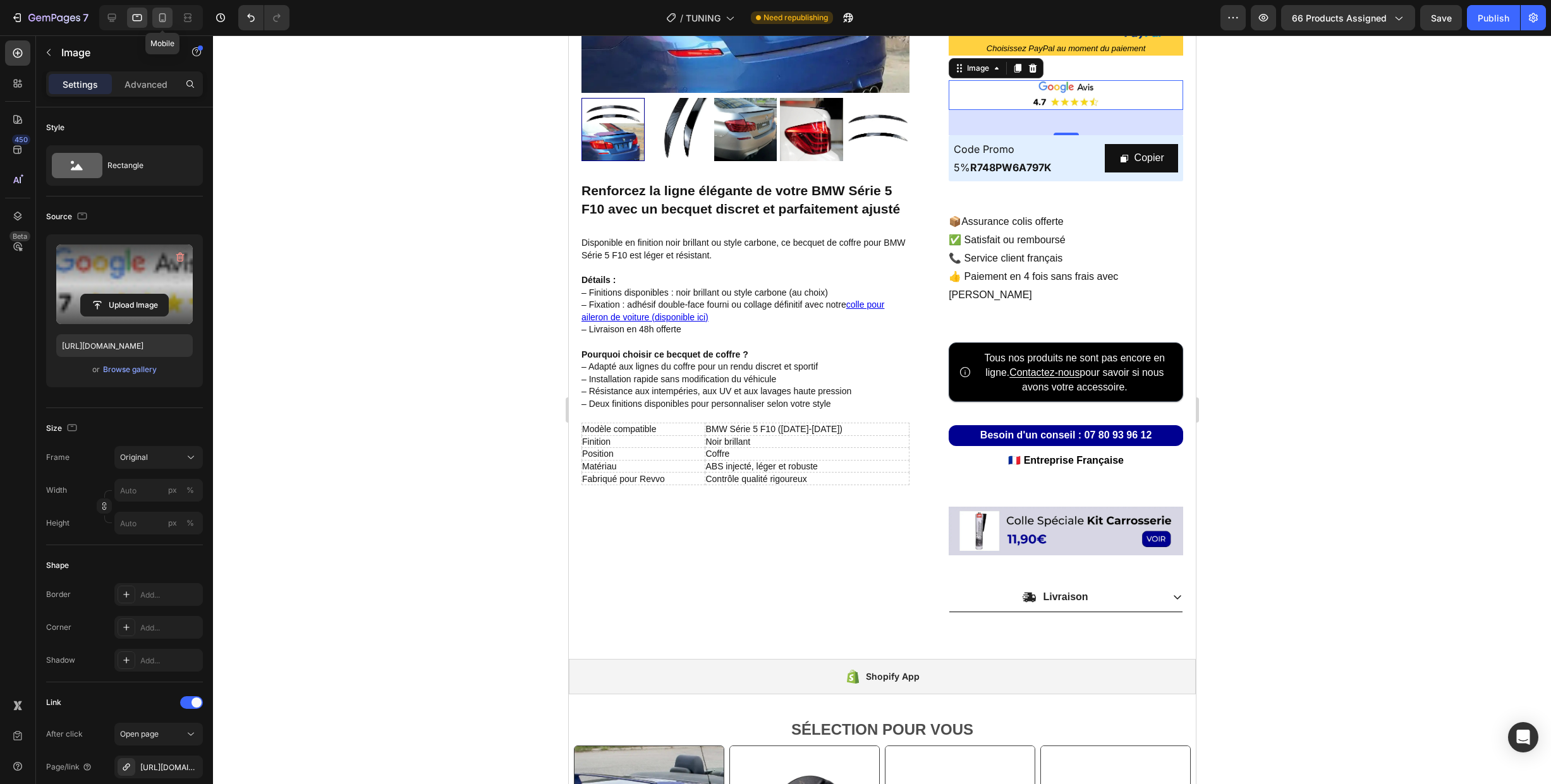
click at [160, 18] on icon at bounding box center [163, 18] width 7 height 8
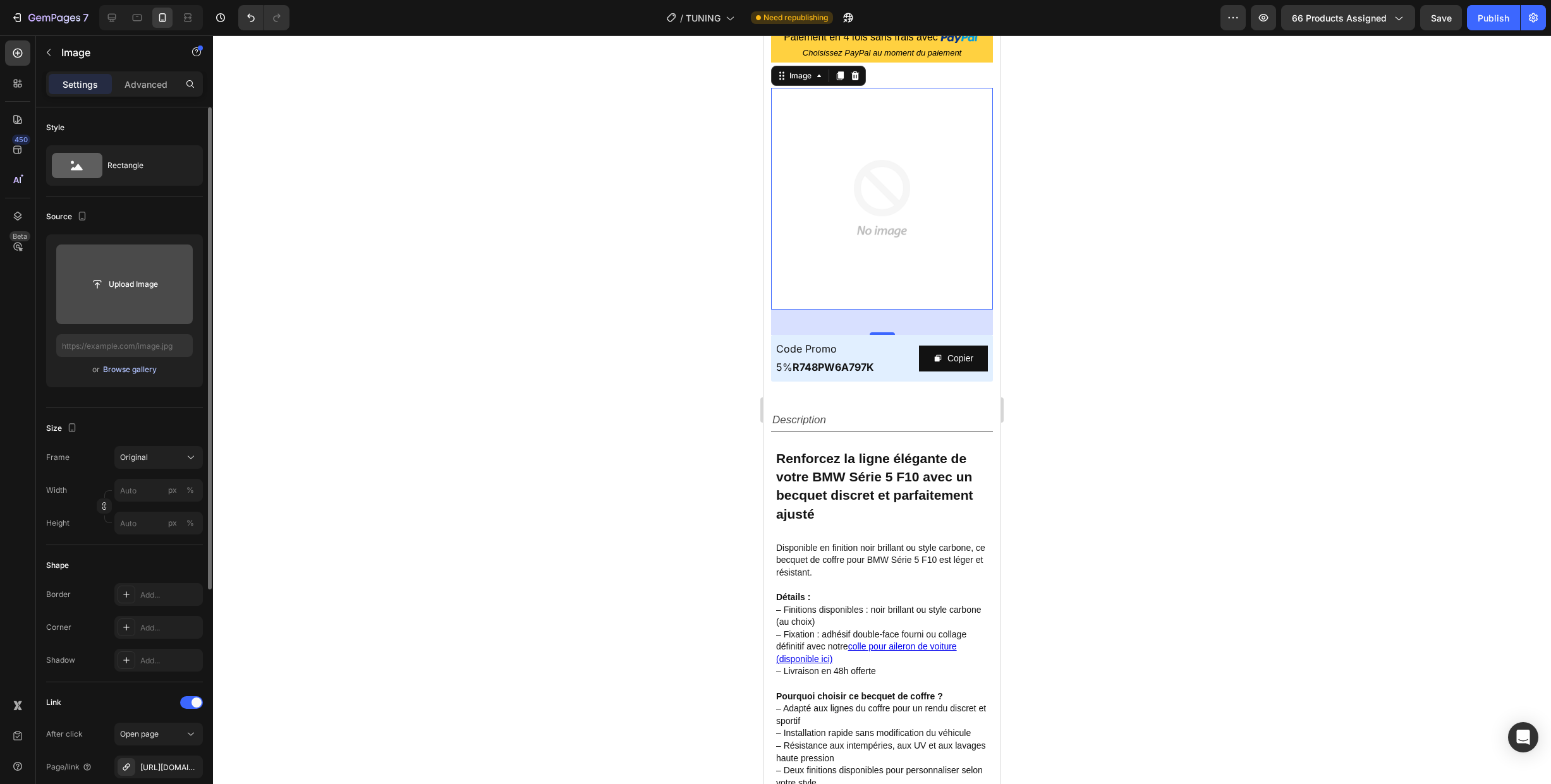
scroll to position [628, 0]
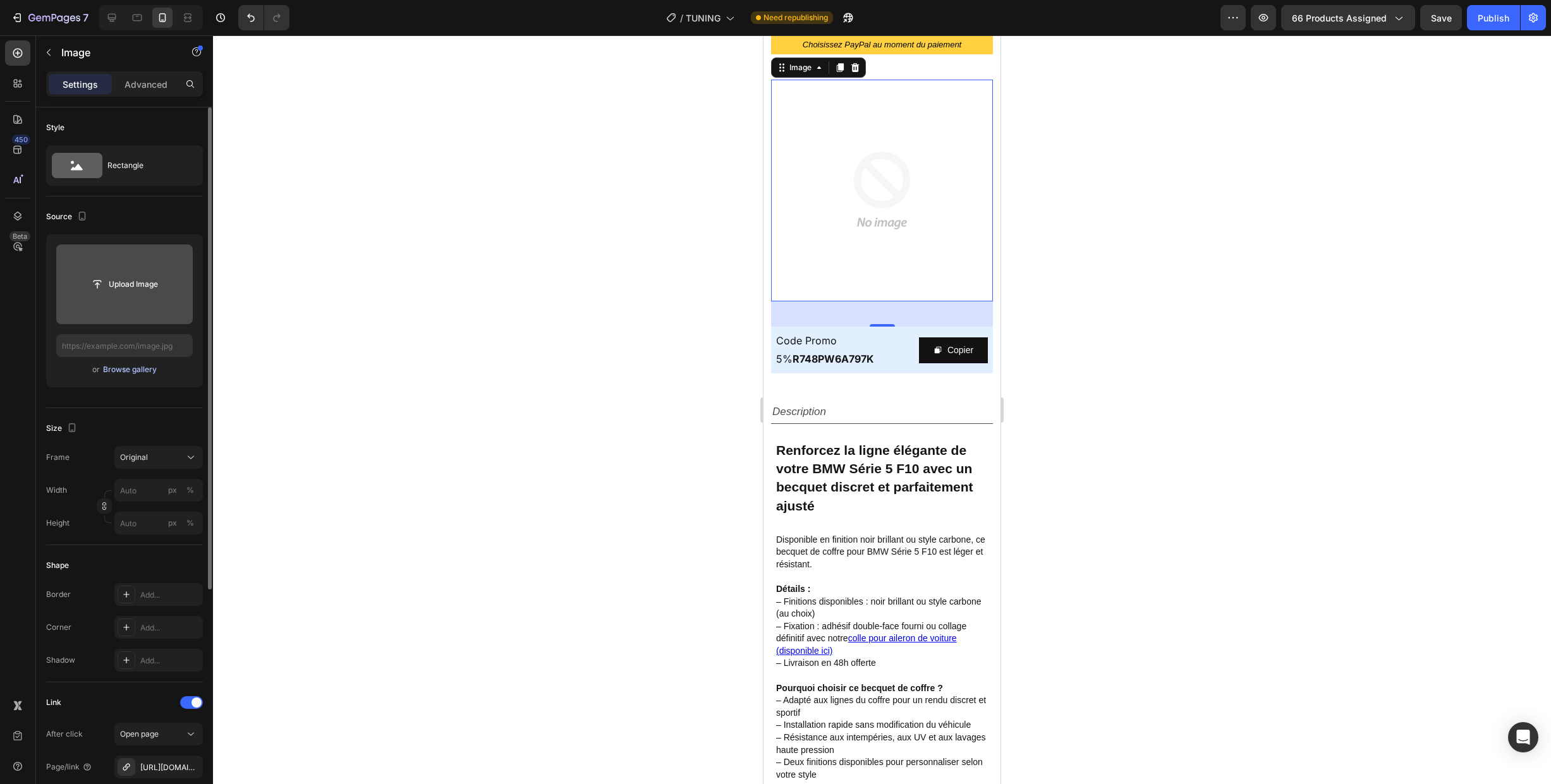
click at [133, 368] on div "Browse gallery" at bounding box center [130, 370] width 54 height 11
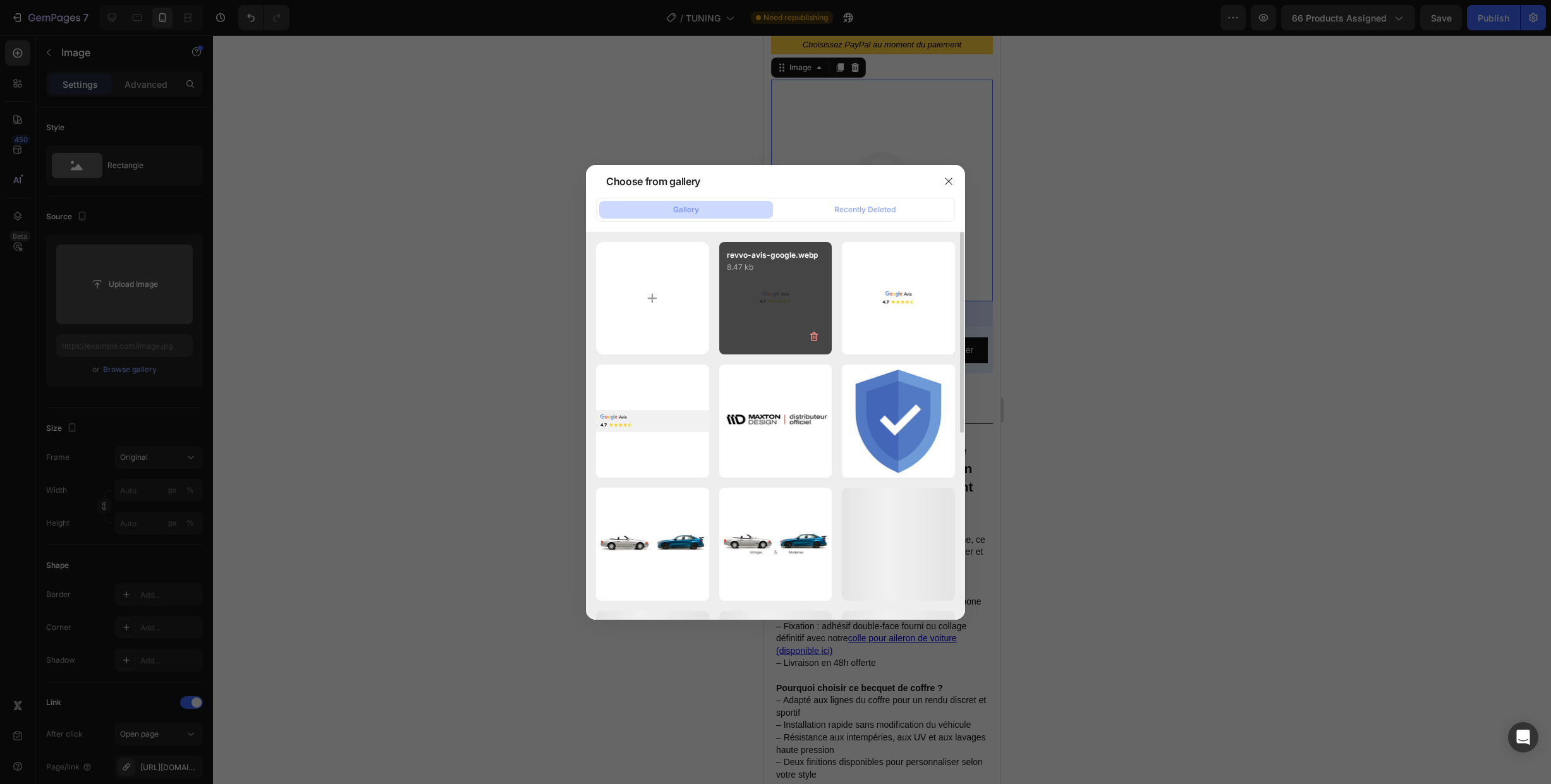
click at [774, 311] on div "revvo-avis-google.webp 8.47 kb" at bounding box center [776, 299] width 113 height 113
type input "[URL][DOMAIN_NAME]"
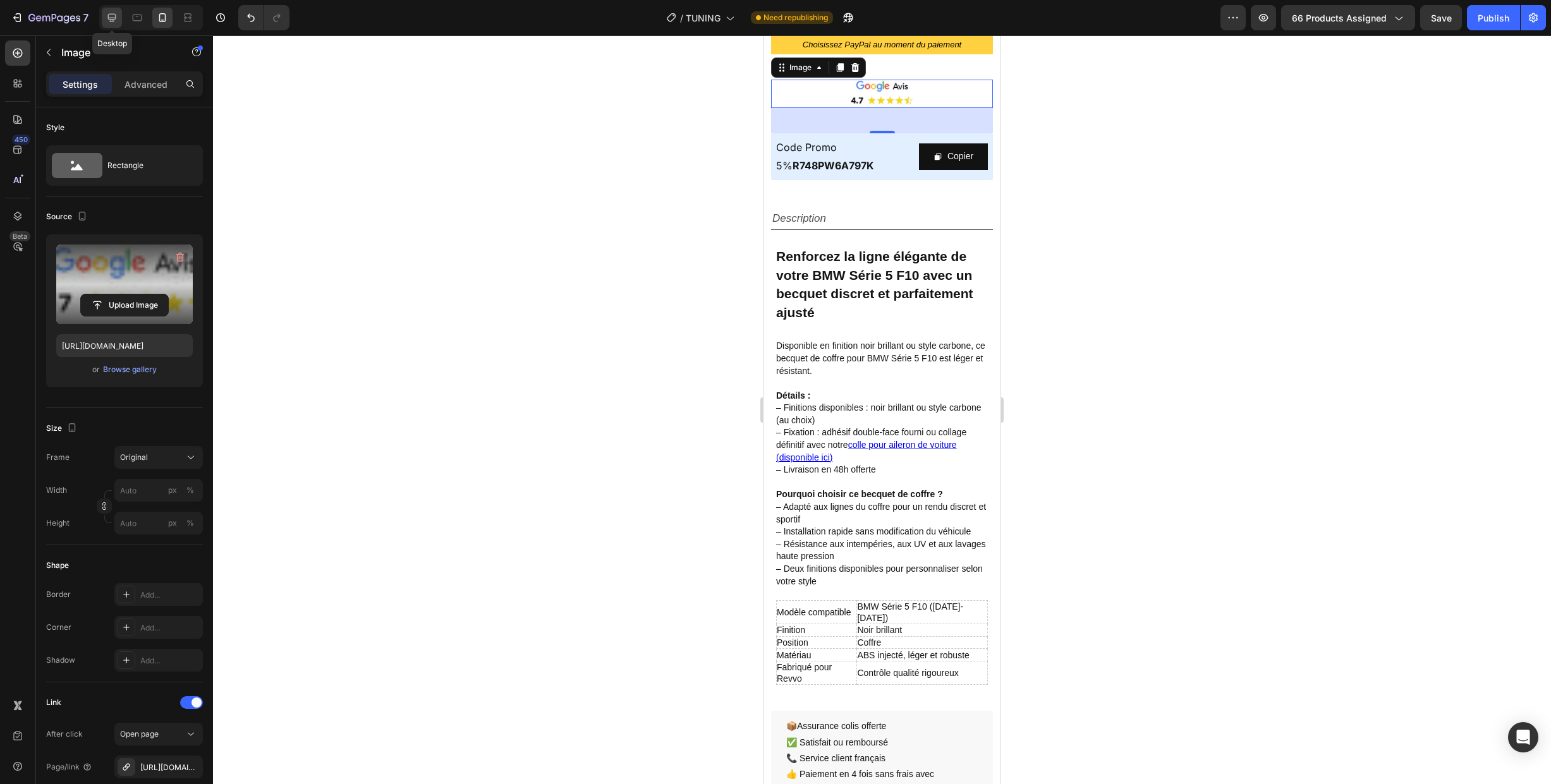
click at [108, 18] on icon at bounding box center [112, 18] width 13 height 13
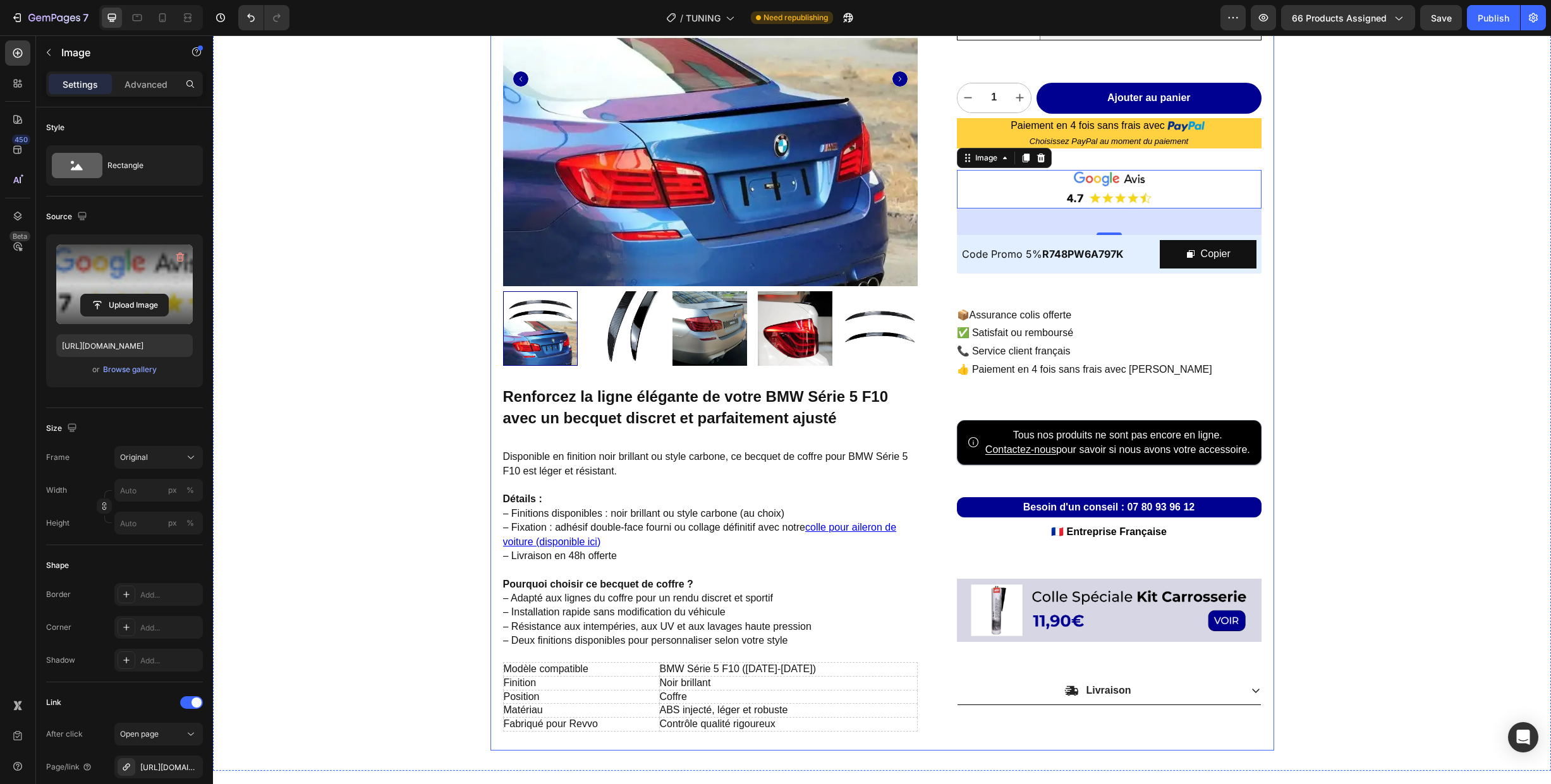
scroll to position [95, 0]
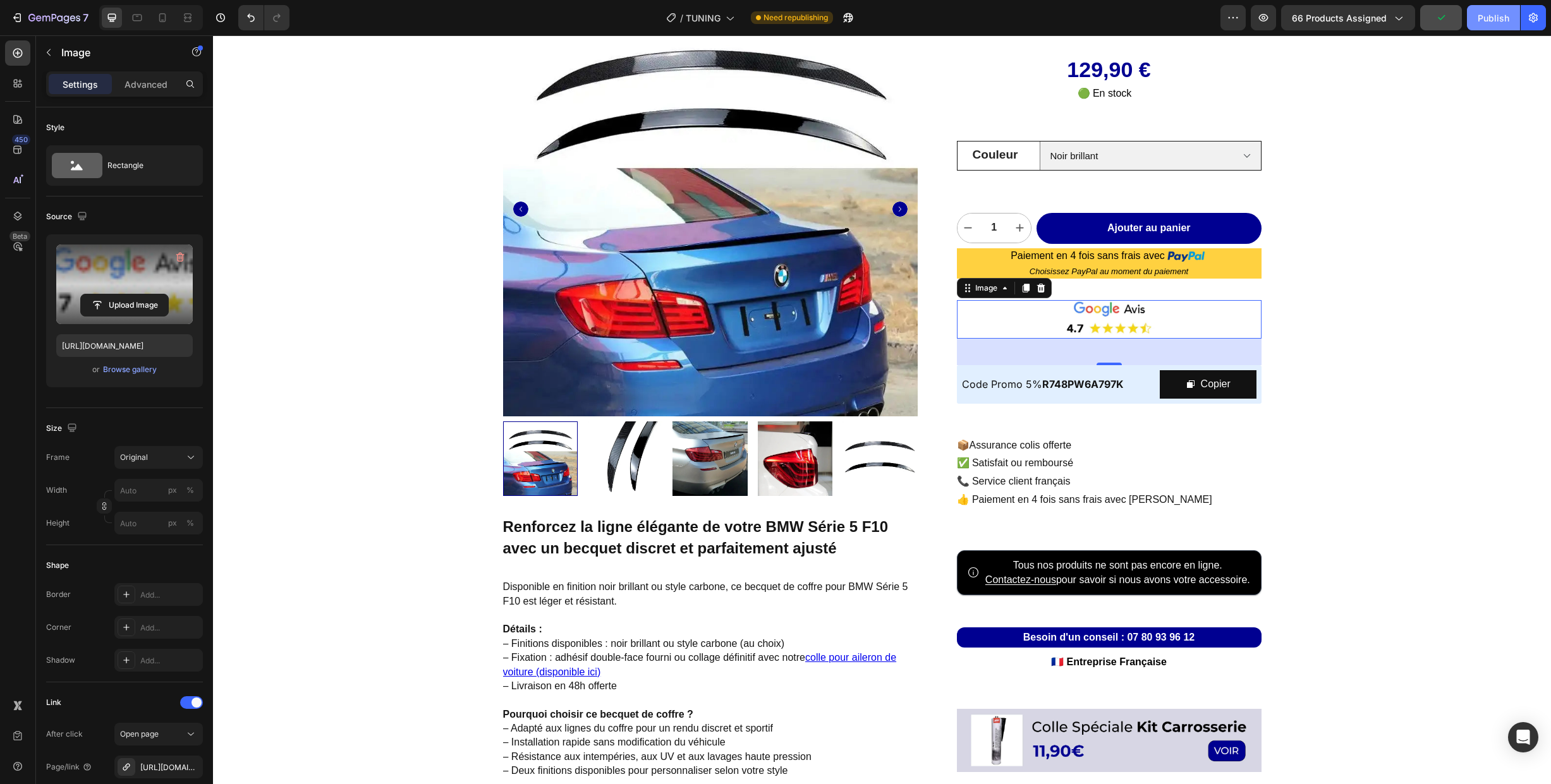
click at [1487, 21] on div "Publish" at bounding box center [1494, 18] width 32 height 13
click at [54, 16] on icon "button" at bounding box center [54, 18] width 52 height 11
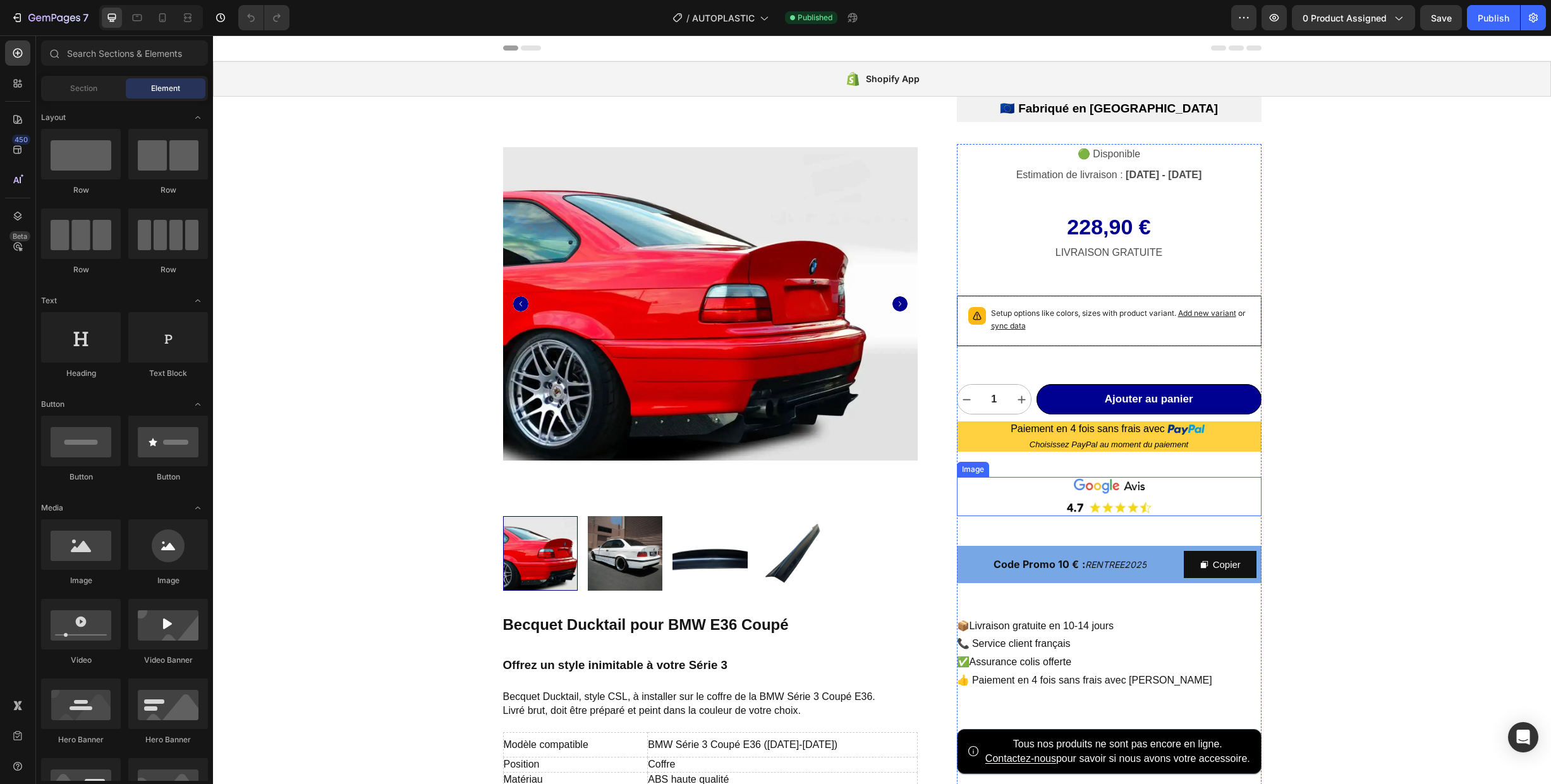
click at [1020, 499] on img at bounding box center [1110, 496] width 305 height 38
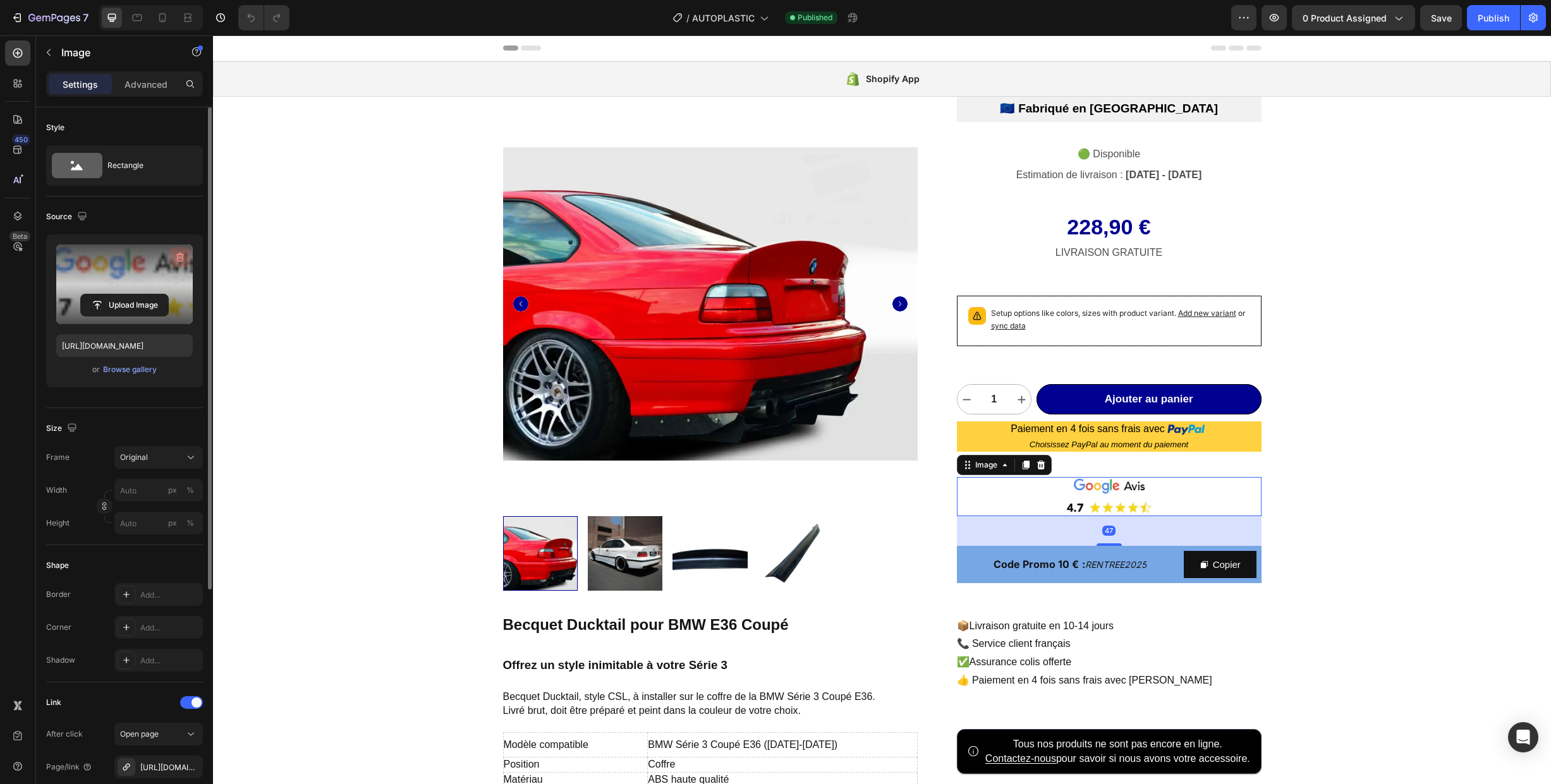
click at [183, 257] on icon "button" at bounding box center [181, 257] width 9 height 9
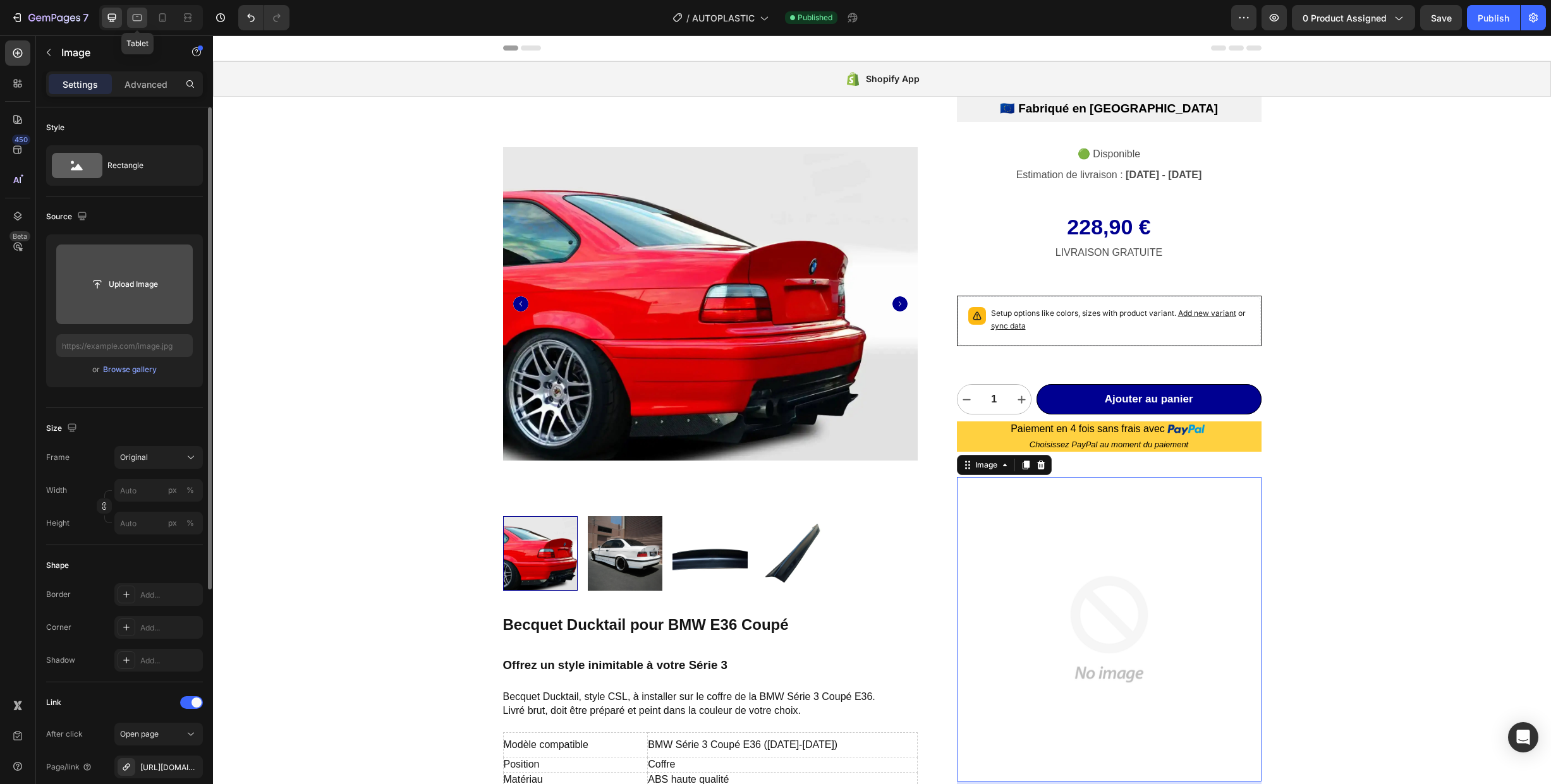
click at [139, 18] on icon at bounding box center [137, 18] width 13 height 13
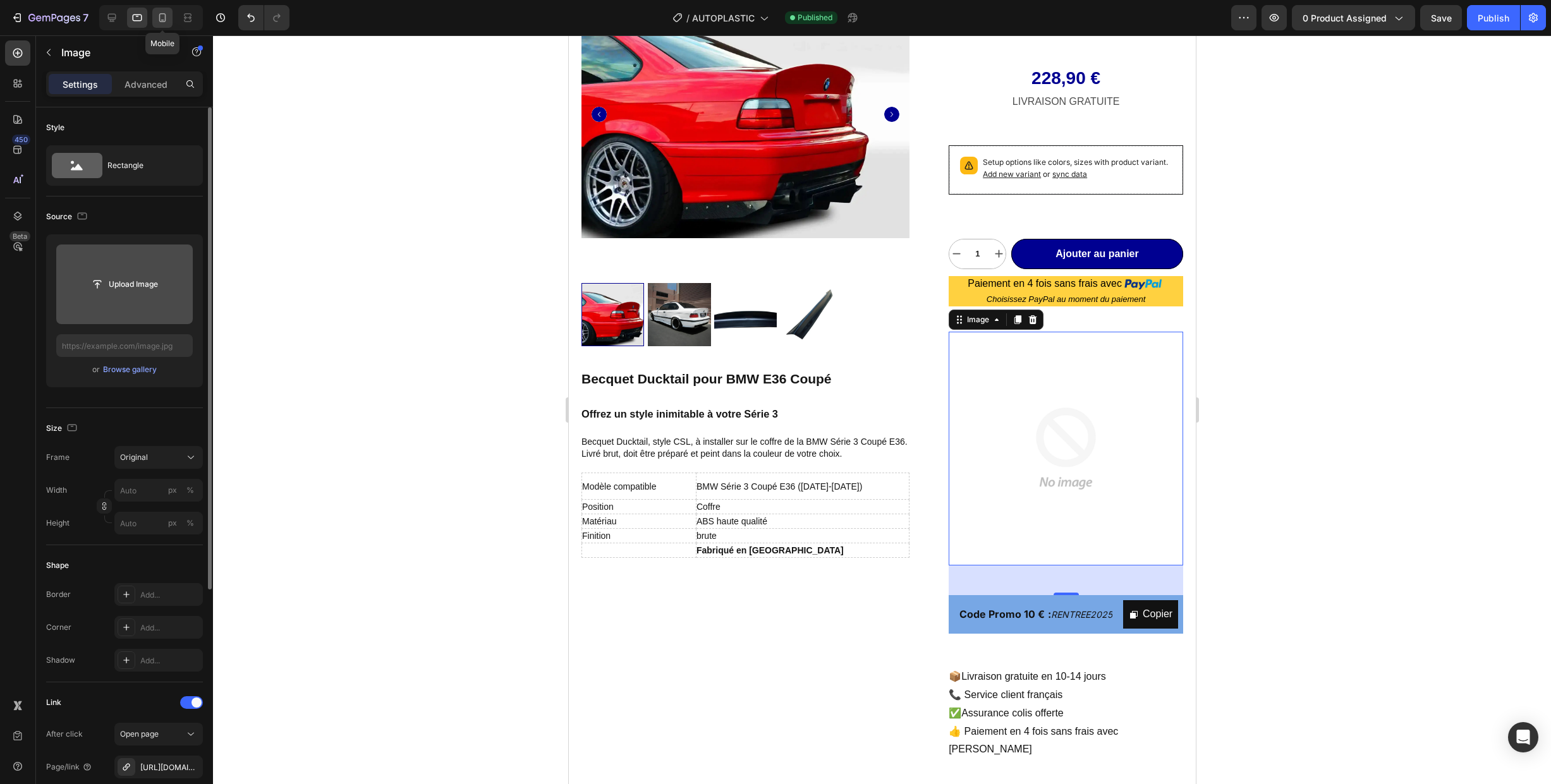
click at [162, 18] on icon at bounding box center [162, 18] width 13 height 13
type input "[URL][DOMAIN_NAME]"
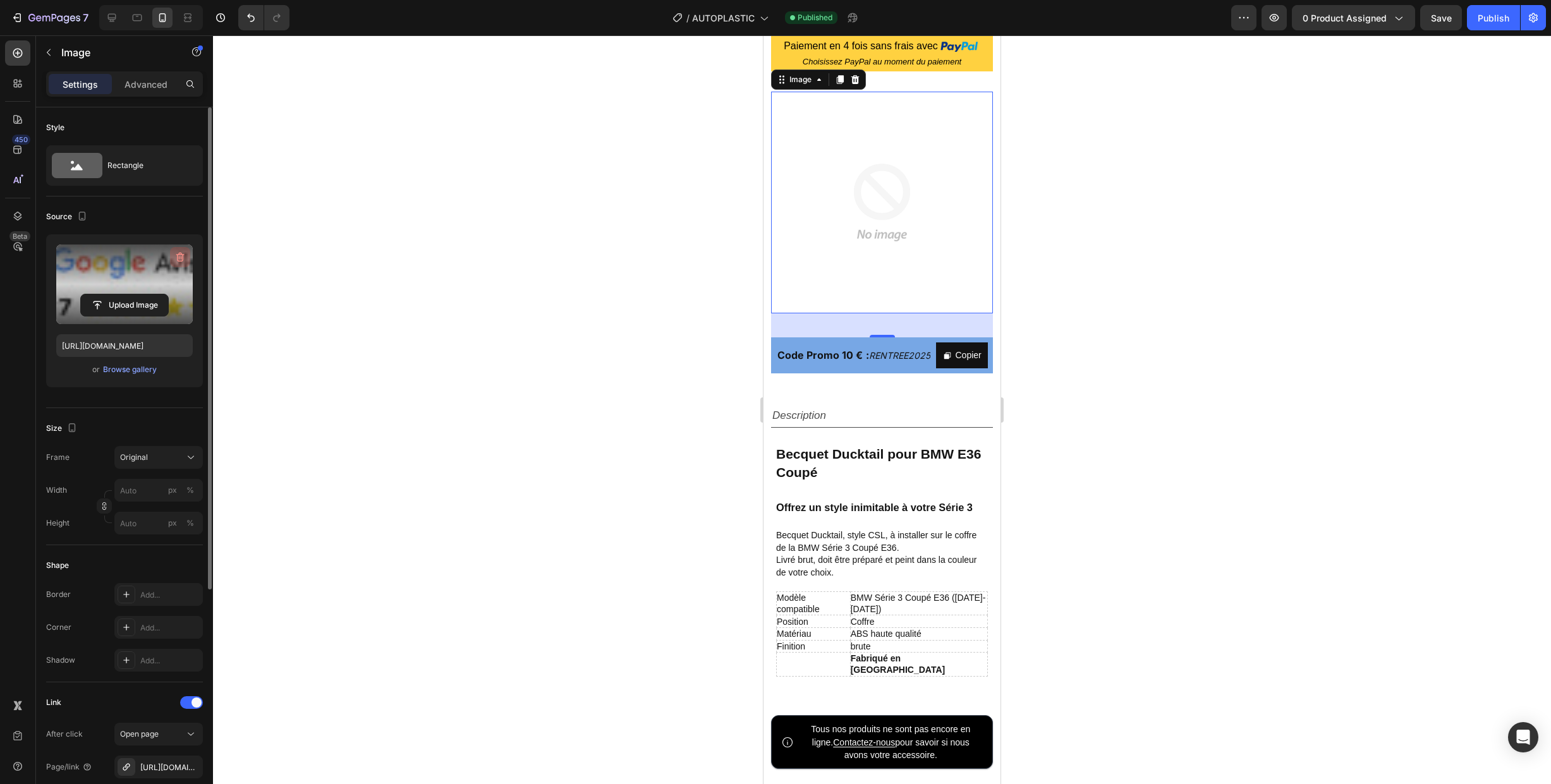
scroll to position [688, 0]
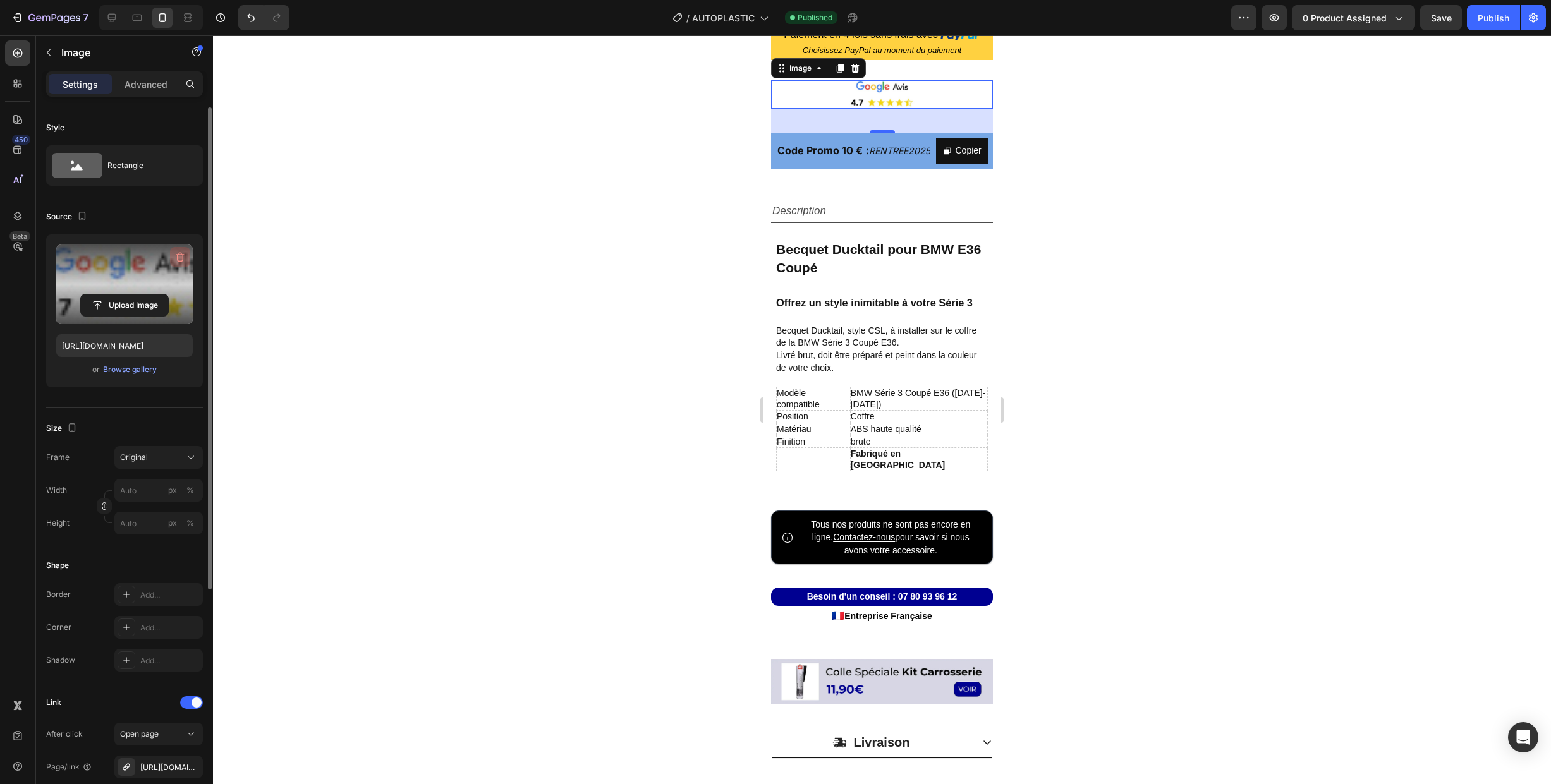
click at [180, 255] on icon "button" at bounding box center [180, 257] width 13 height 13
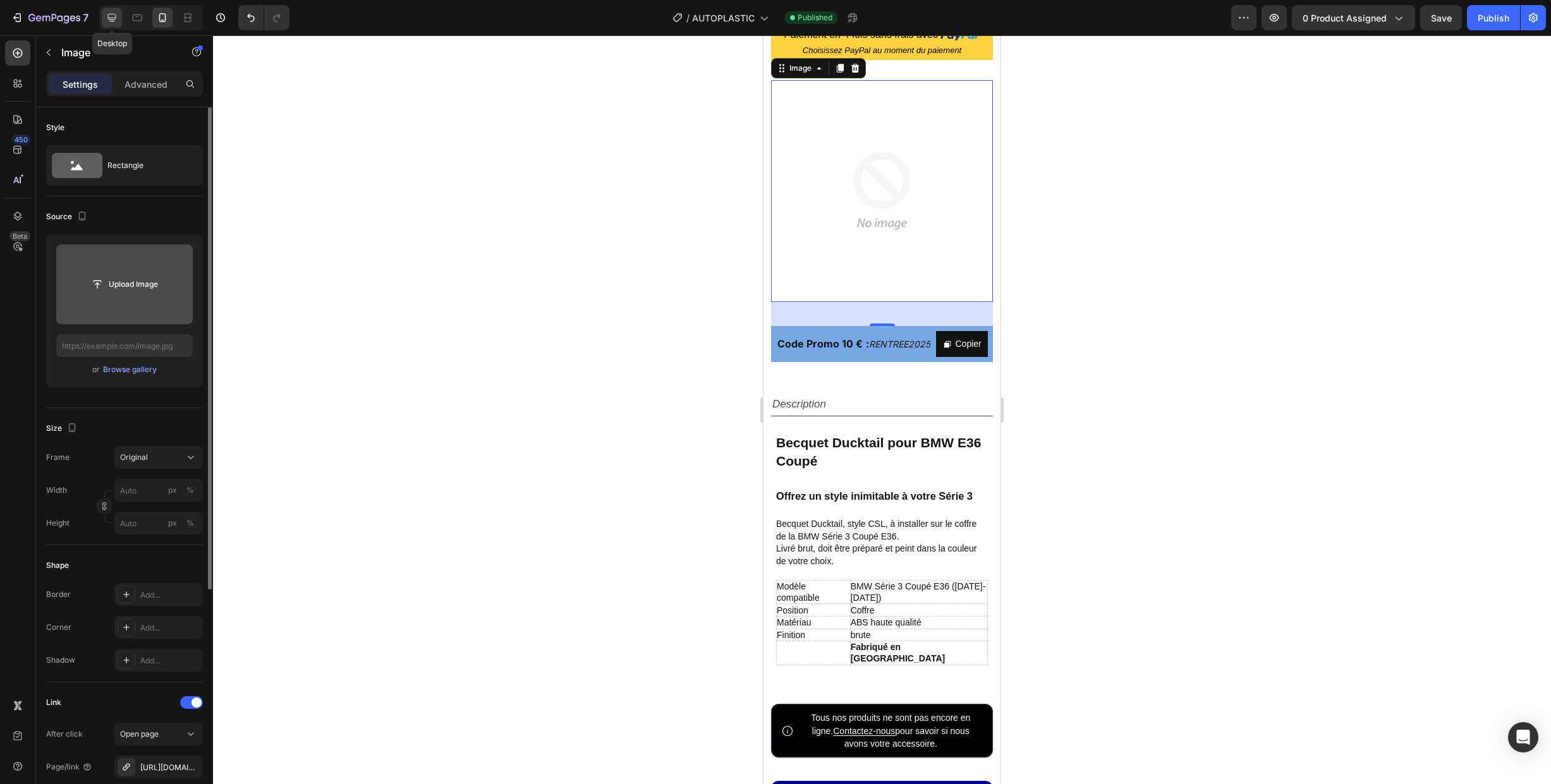
click at [110, 19] on icon at bounding box center [113, 18] width 9 height 8
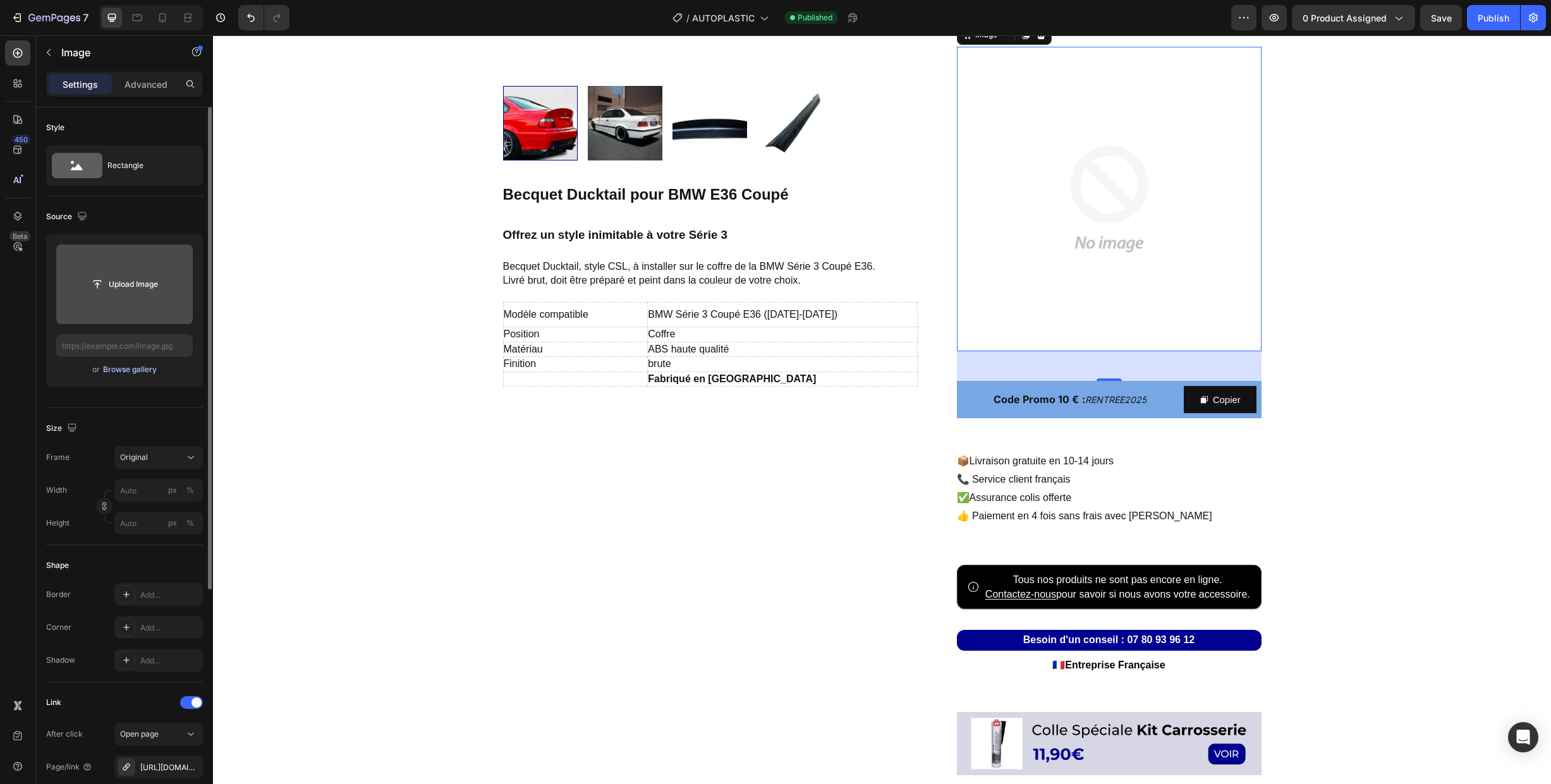
click at [125, 373] on div "Browse gallery" at bounding box center [130, 370] width 54 height 11
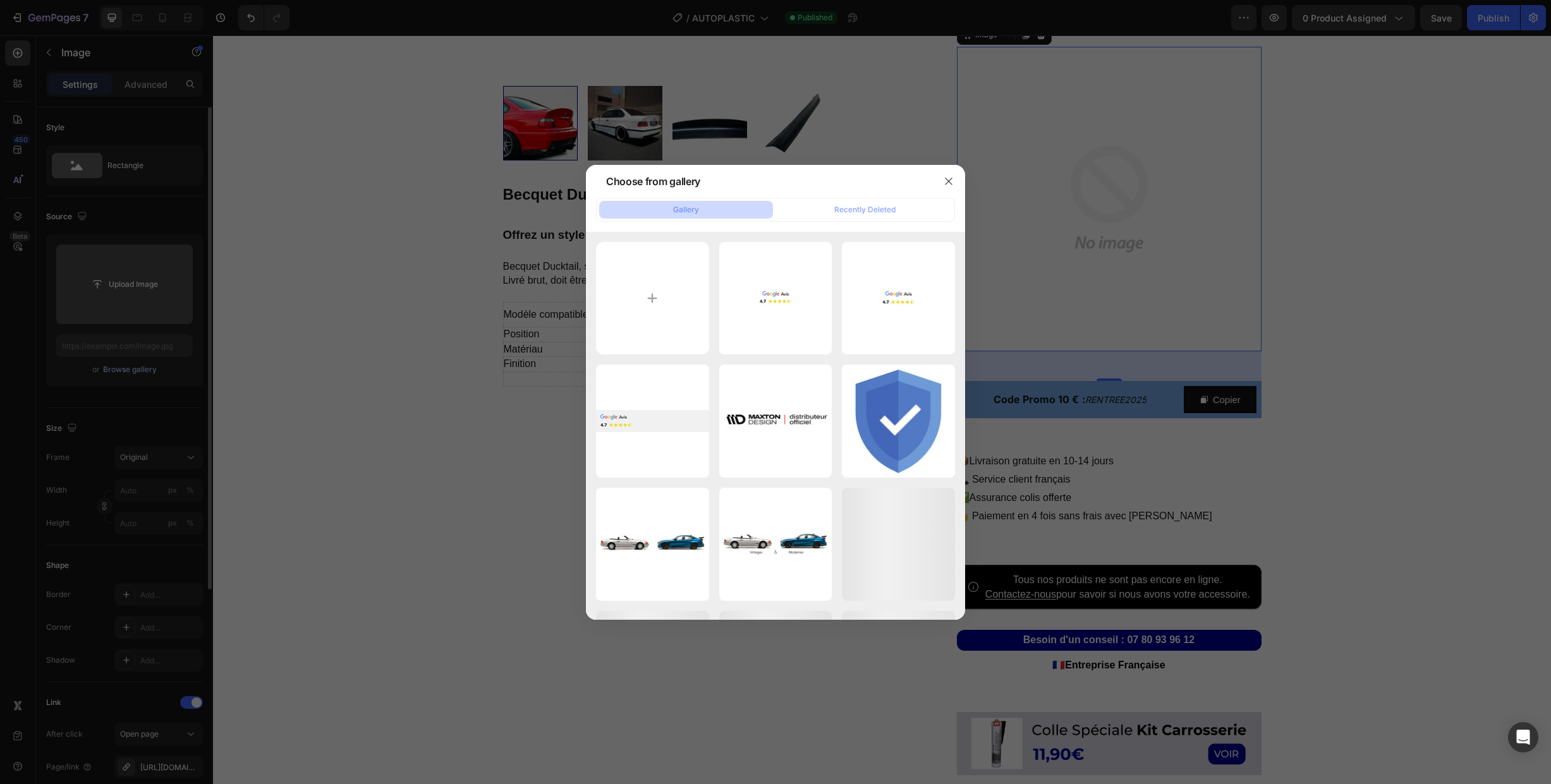
scroll to position [397, 0]
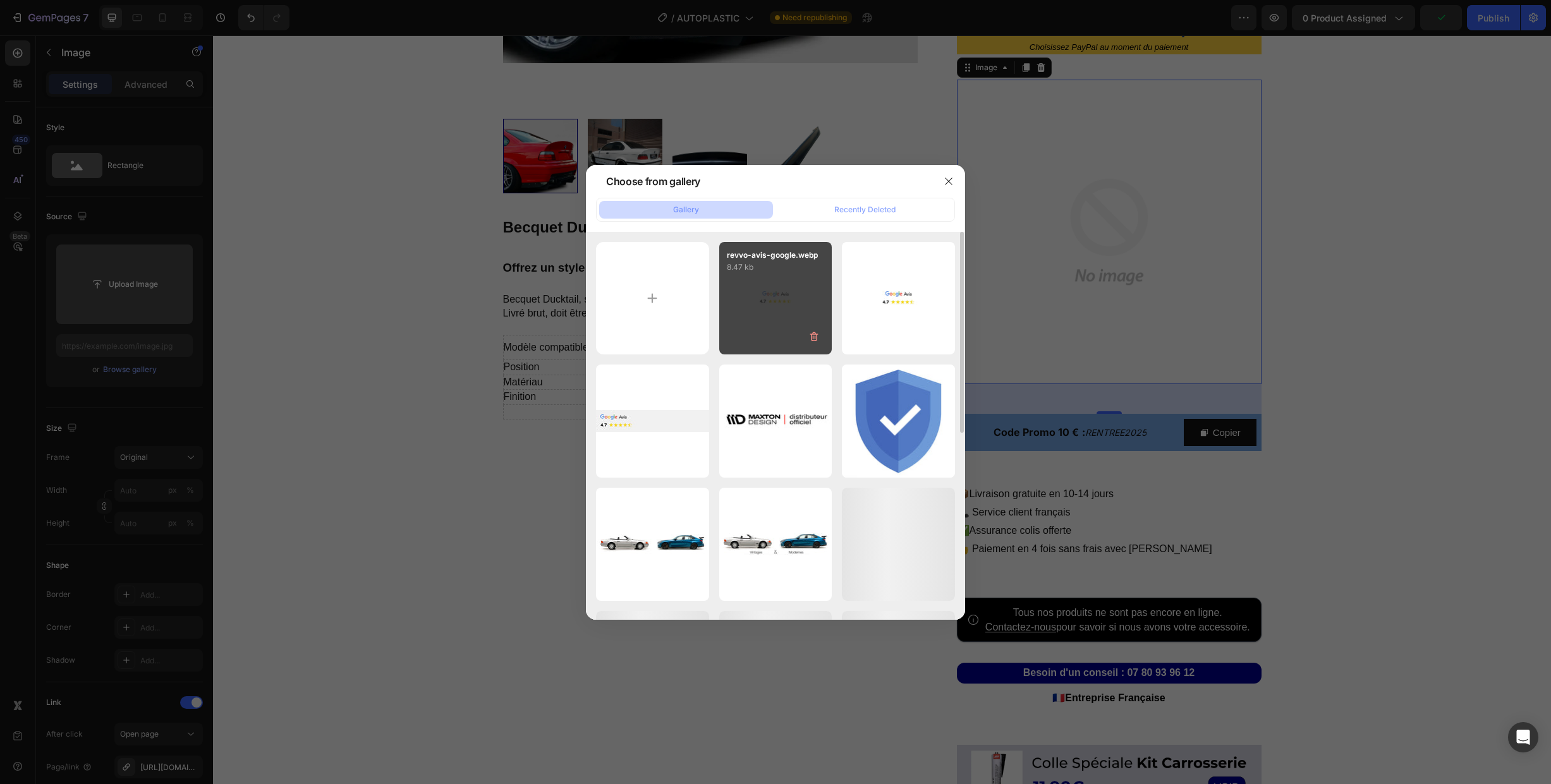
click at [750, 295] on div "revvo-avis-google.webp 8.47 kb" at bounding box center [776, 299] width 113 height 113
type input "[URL][DOMAIN_NAME]"
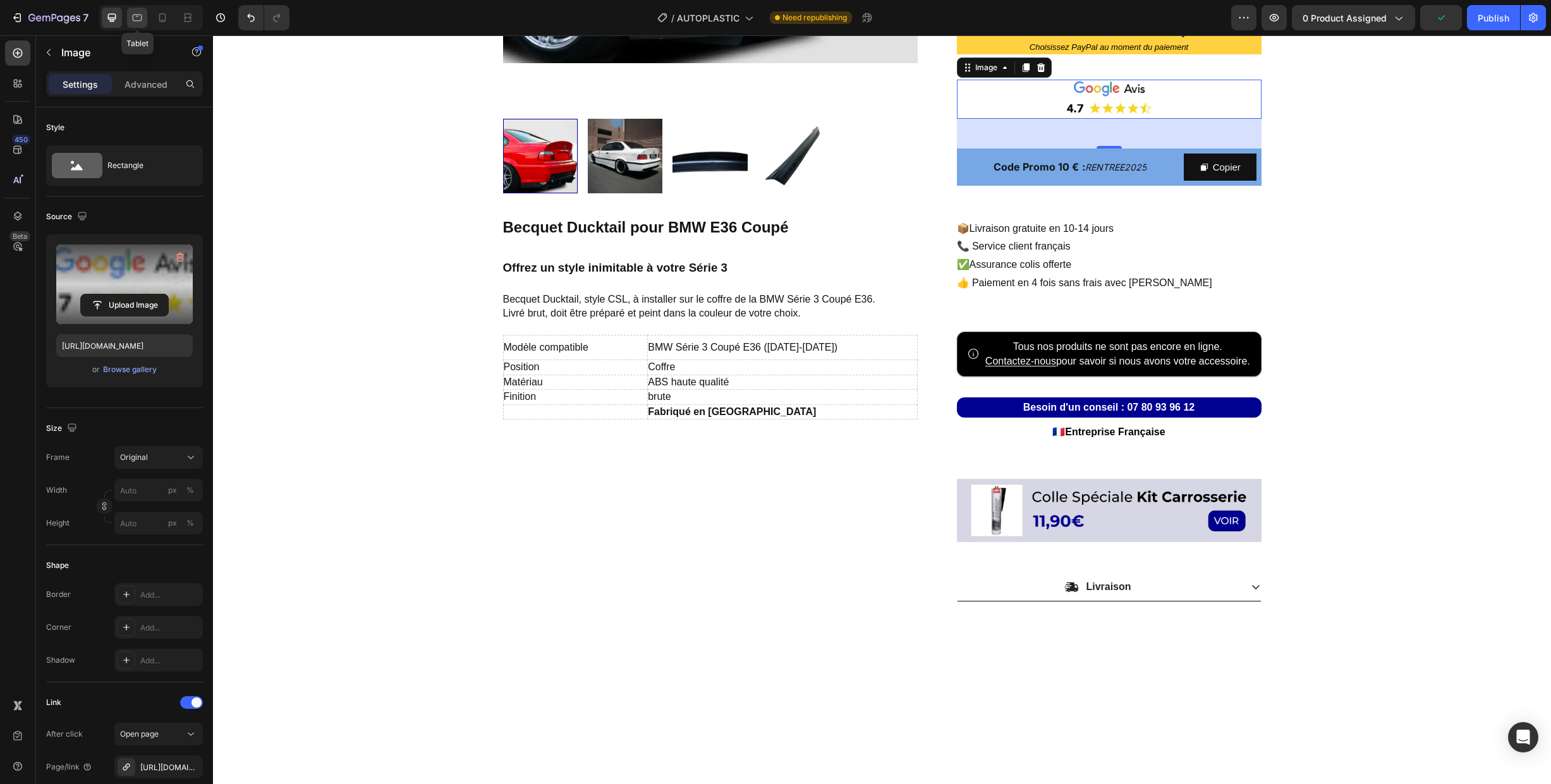
click at [140, 21] on icon at bounding box center [137, 18] width 9 height 7
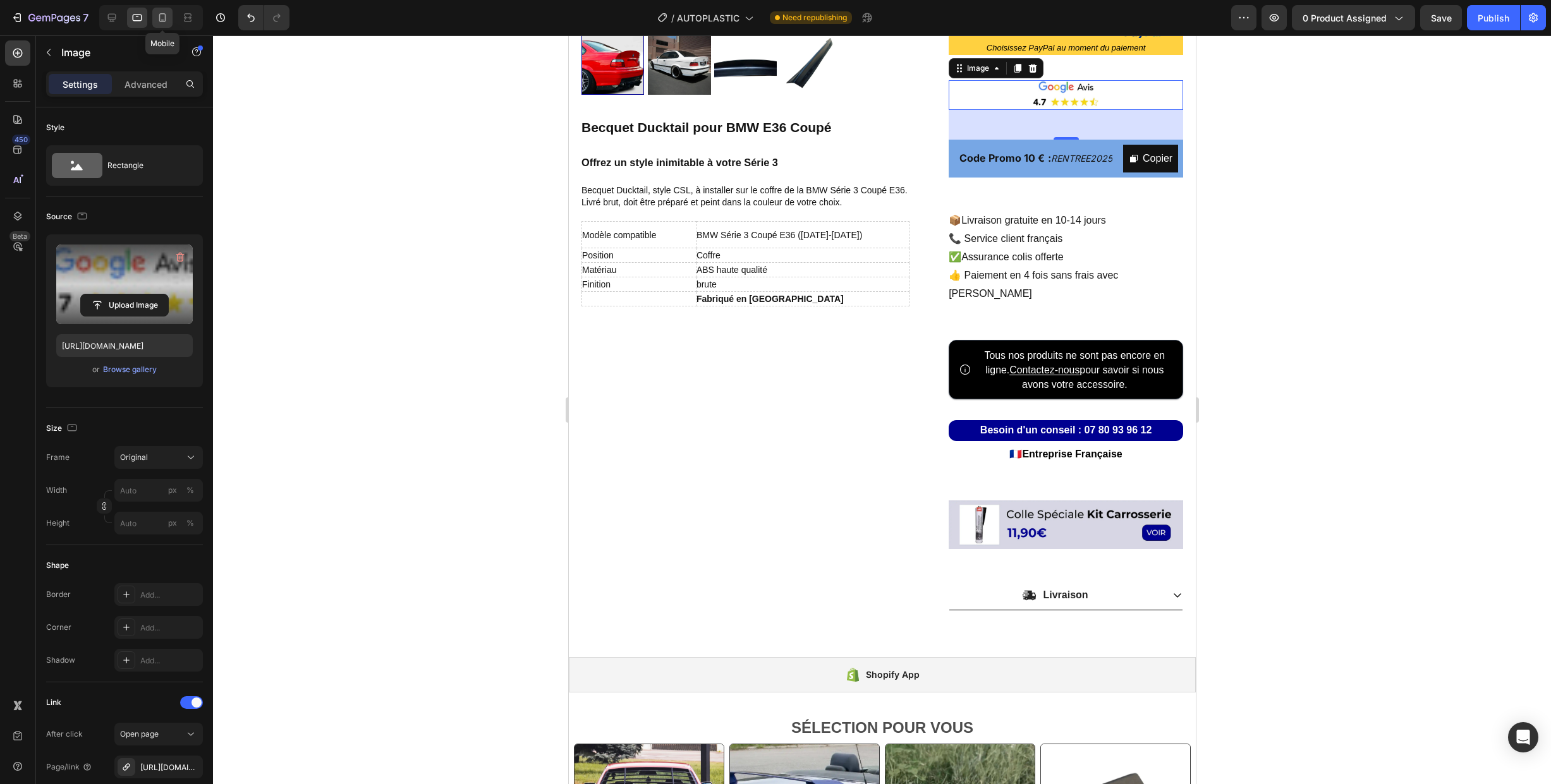
click at [162, 18] on icon at bounding box center [162, 18] width 13 height 13
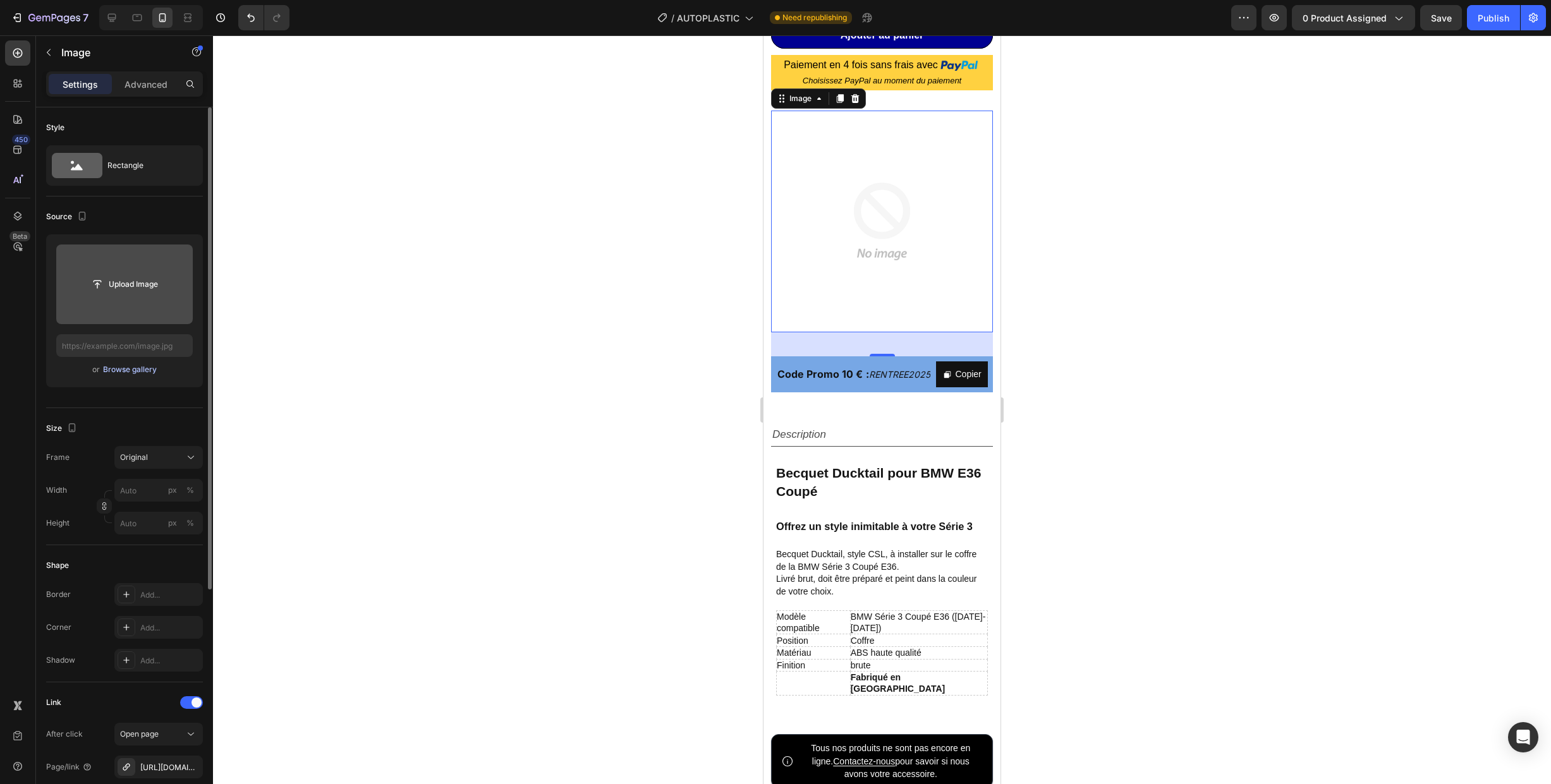
scroll to position [688, 0]
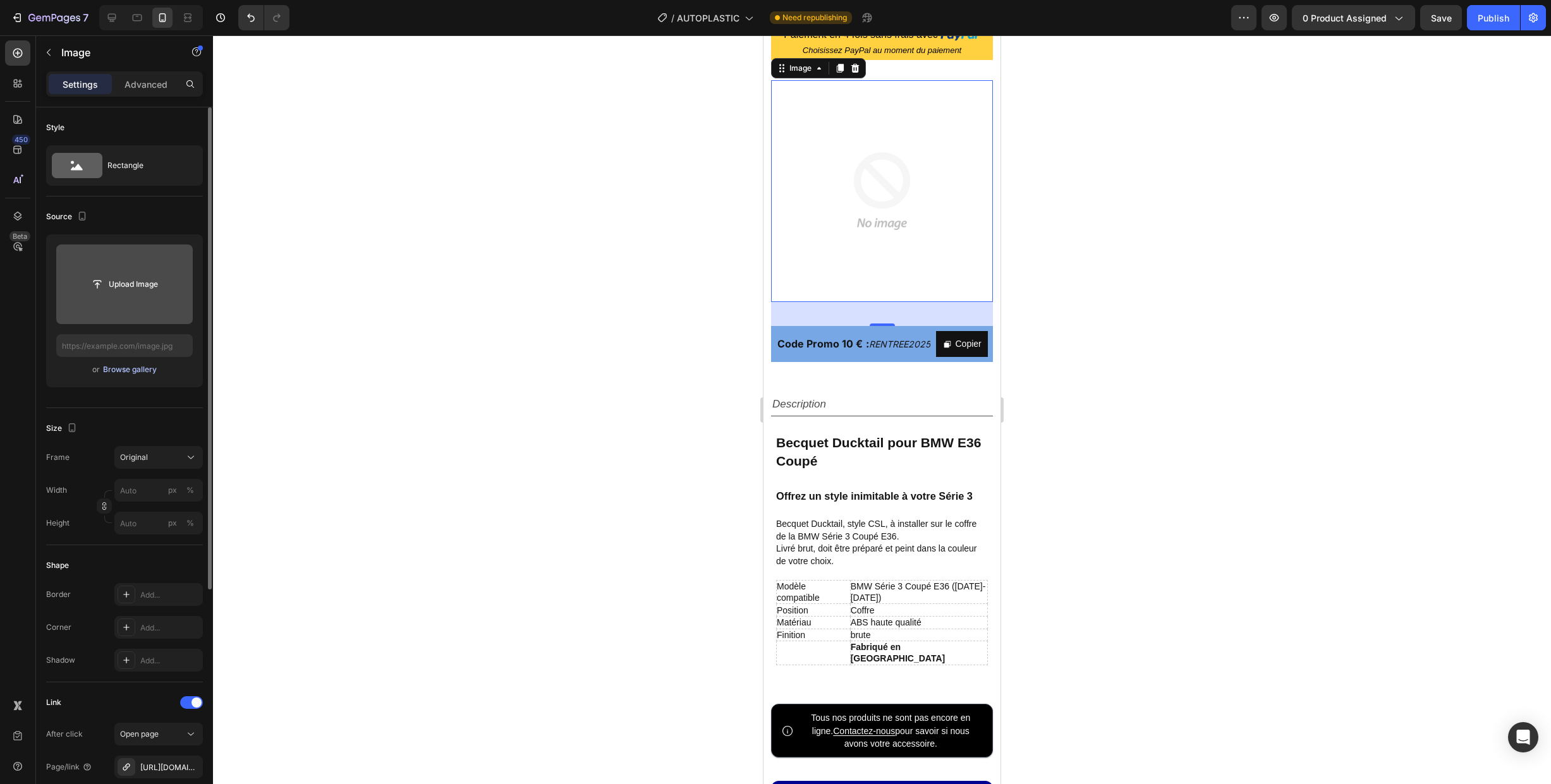
click at [130, 367] on div "Browse gallery" at bounding box center [130, 370] width 54 height 11
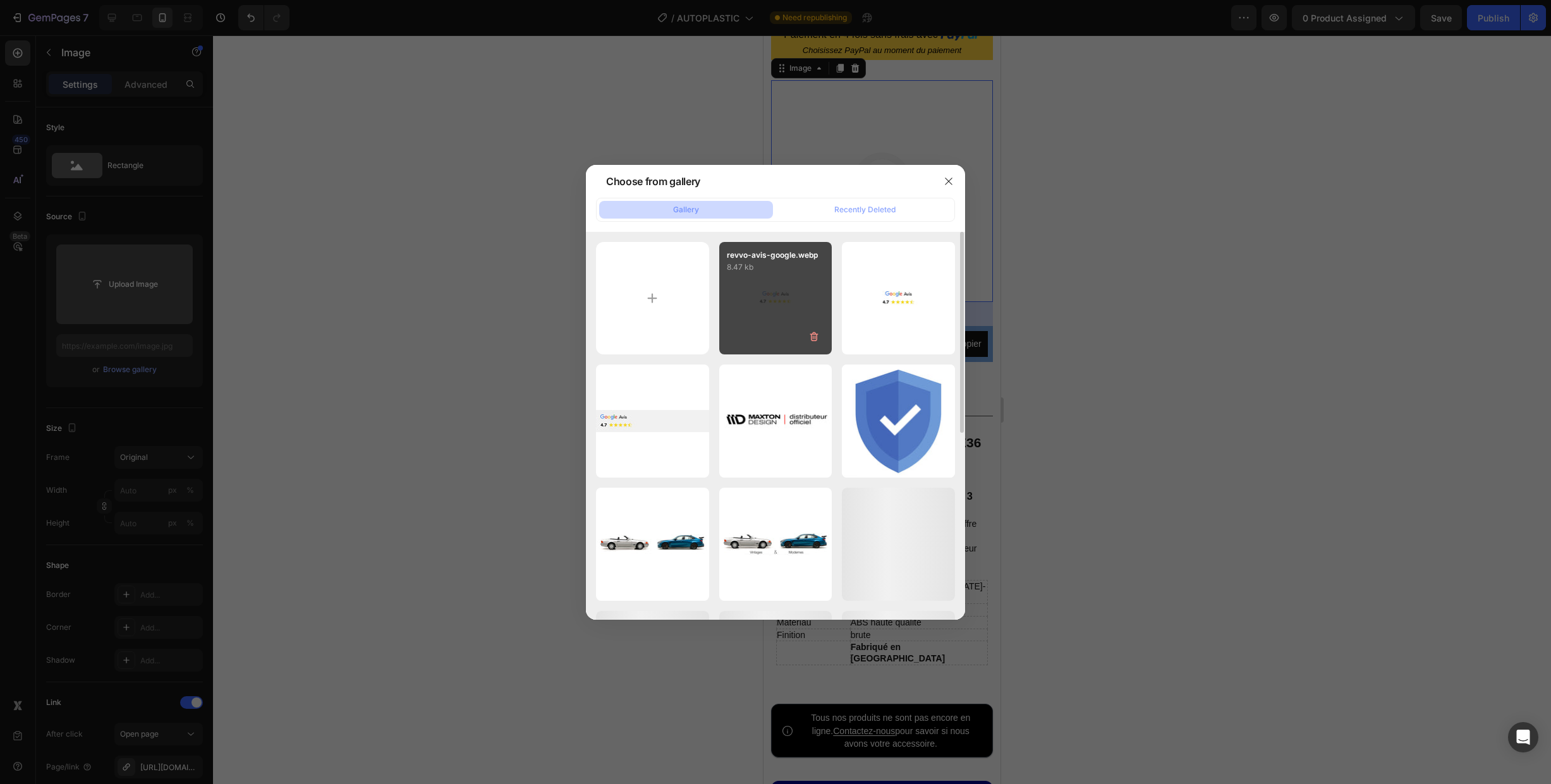
click at [772, 313] on div "revvo-avis-google.webp 8.47 kb" at bounding box center [776, 299] width 113 height 113
type input "[URL][DOMAIN_NAME]"
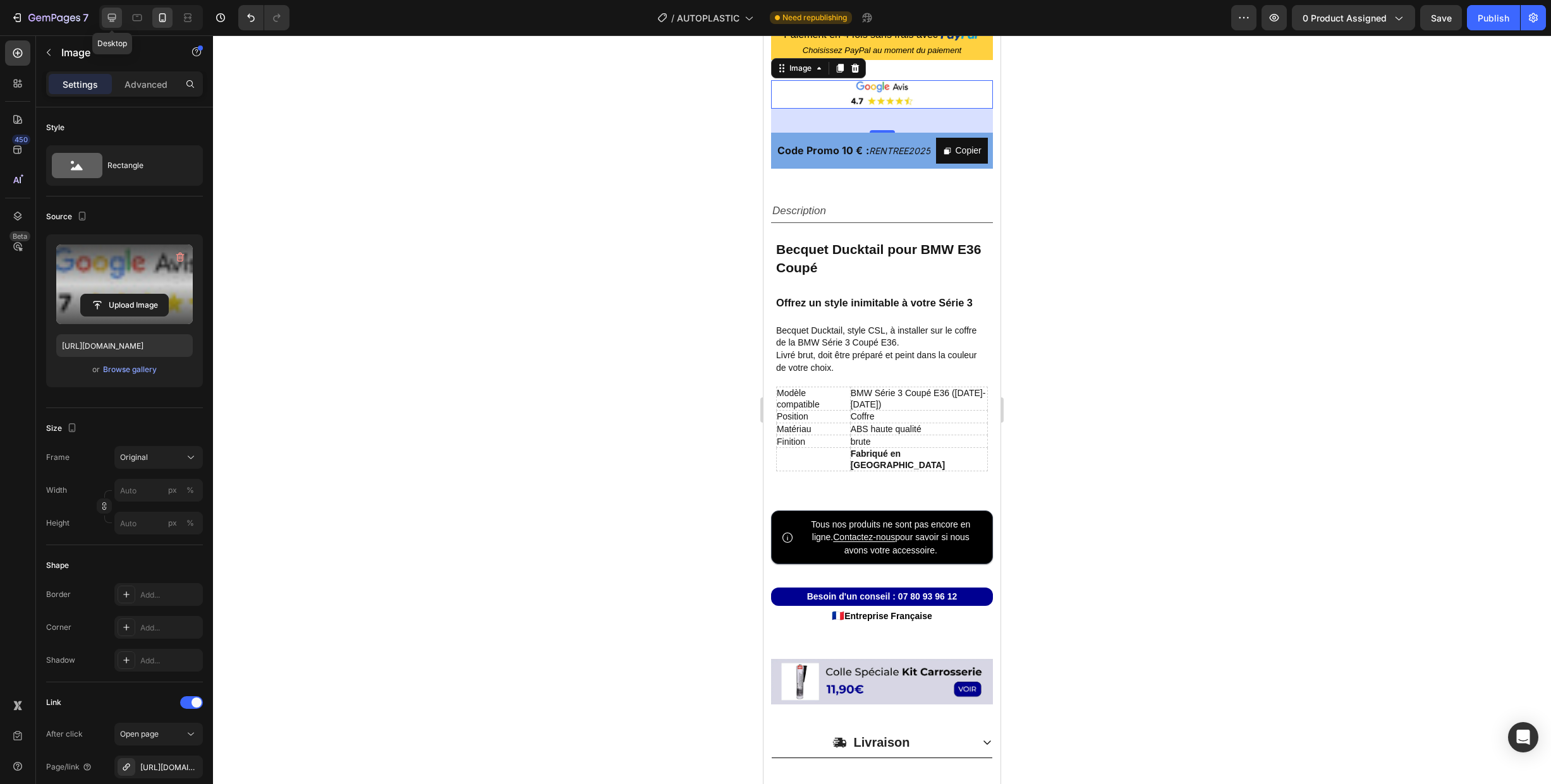
click at [111, 16] on icon at bounding box center [112, 18] width 13 height 13
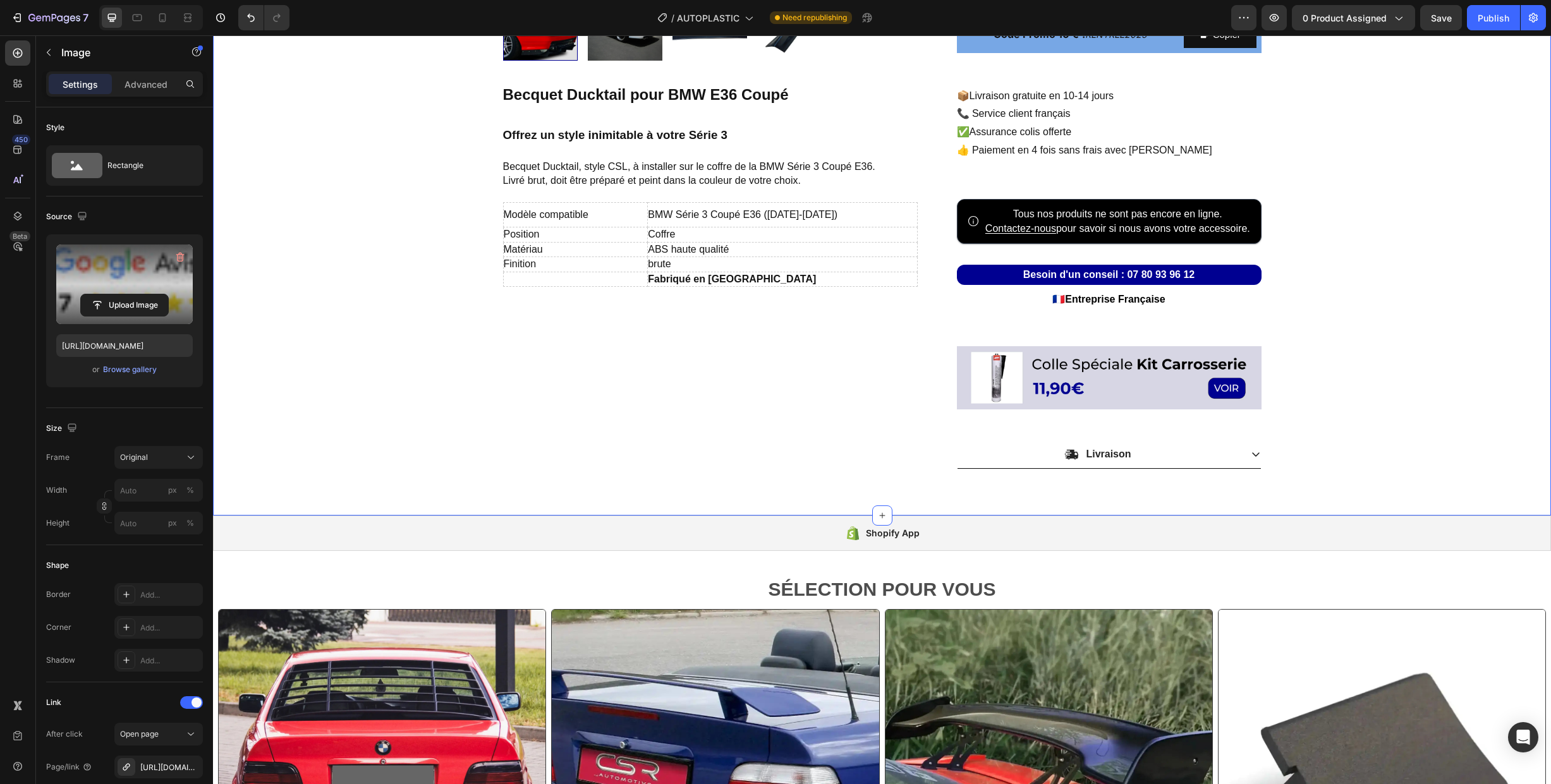
scroll to position [397, 0]
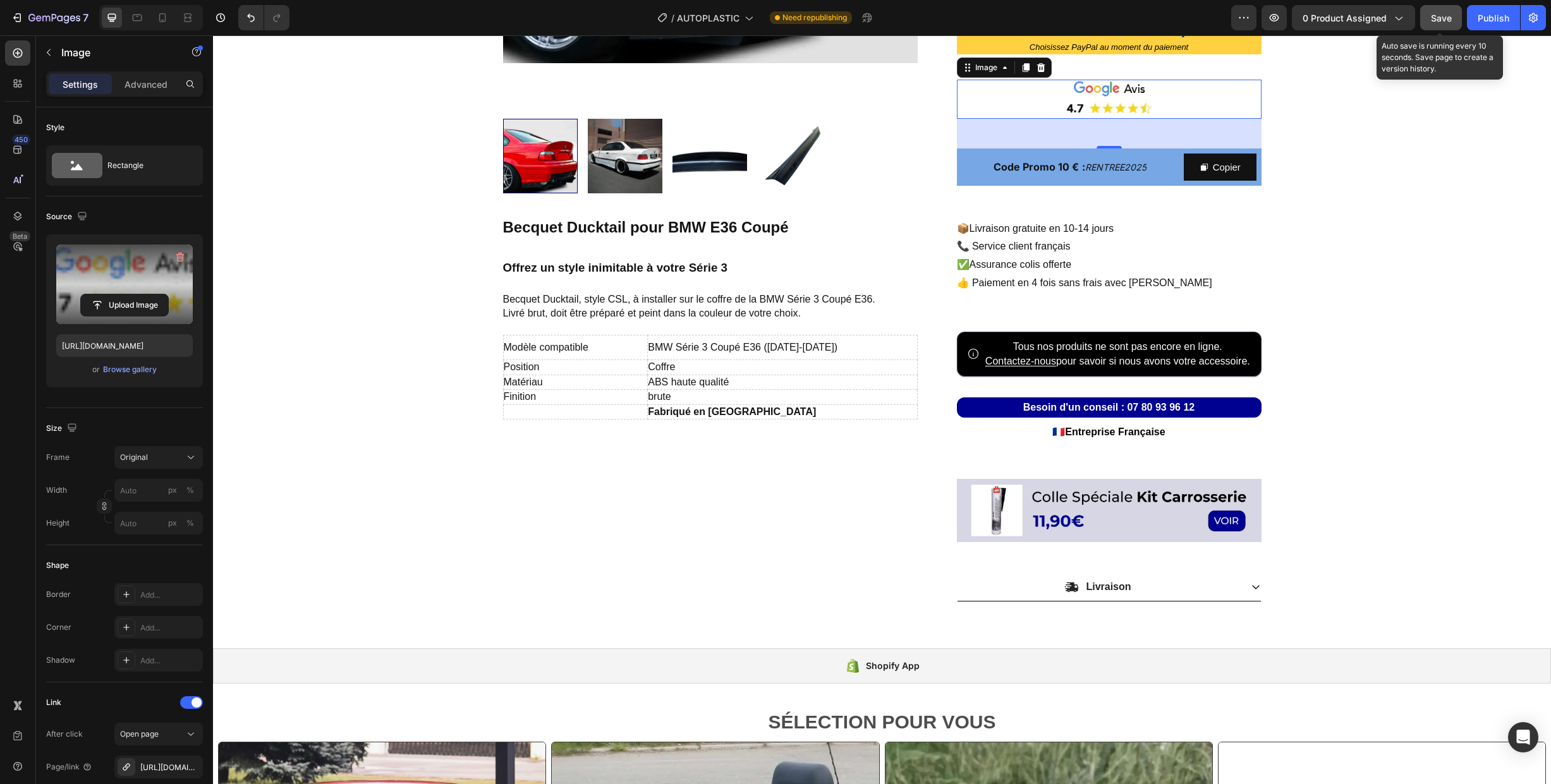
click at [1431, 25] on button "Save" at bounding box center [1440, 18] width 42 height 25
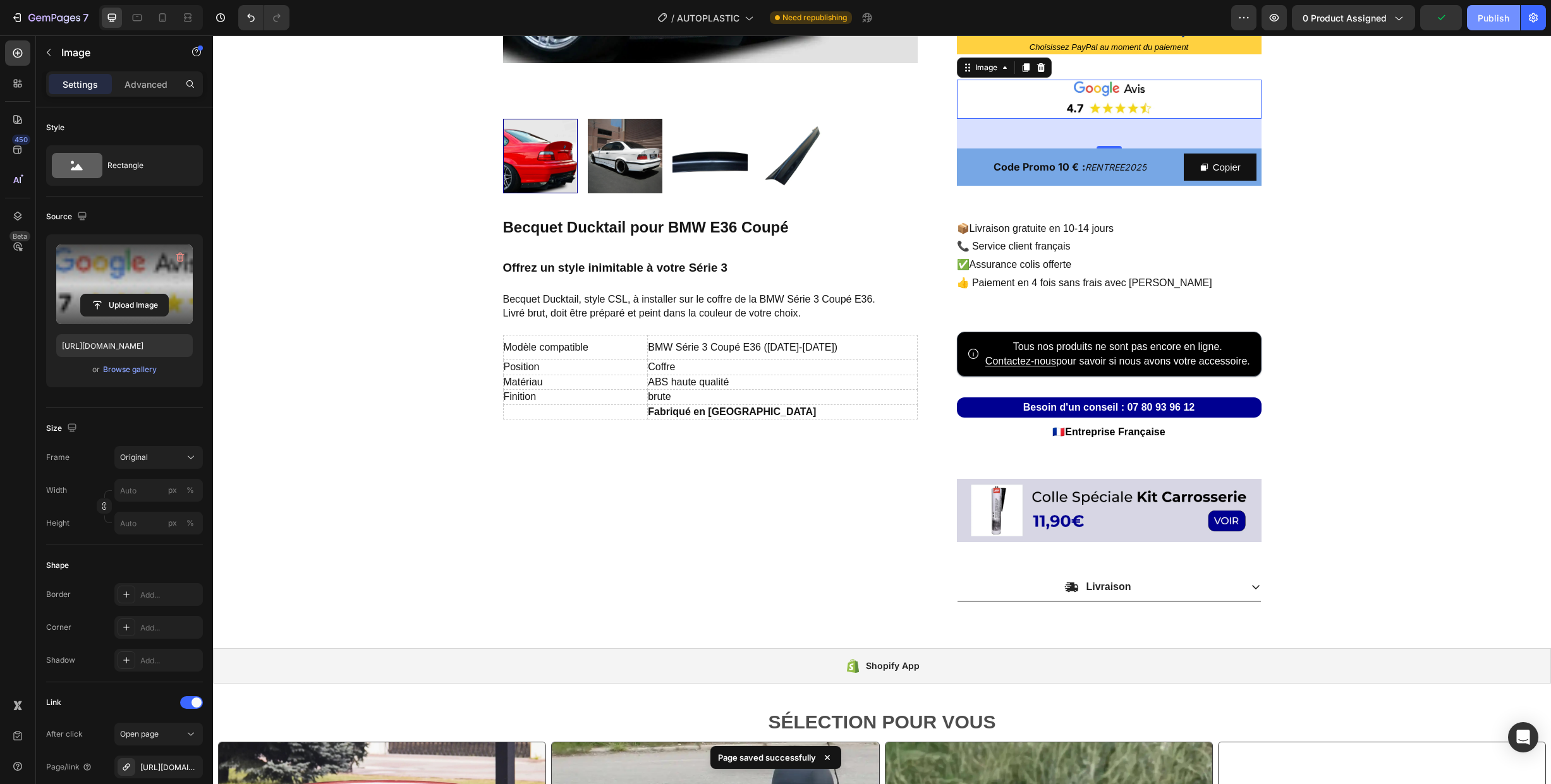
click at [1486, 23] on div "Publish" at bounding box center [1494, 18] width 32 height 13
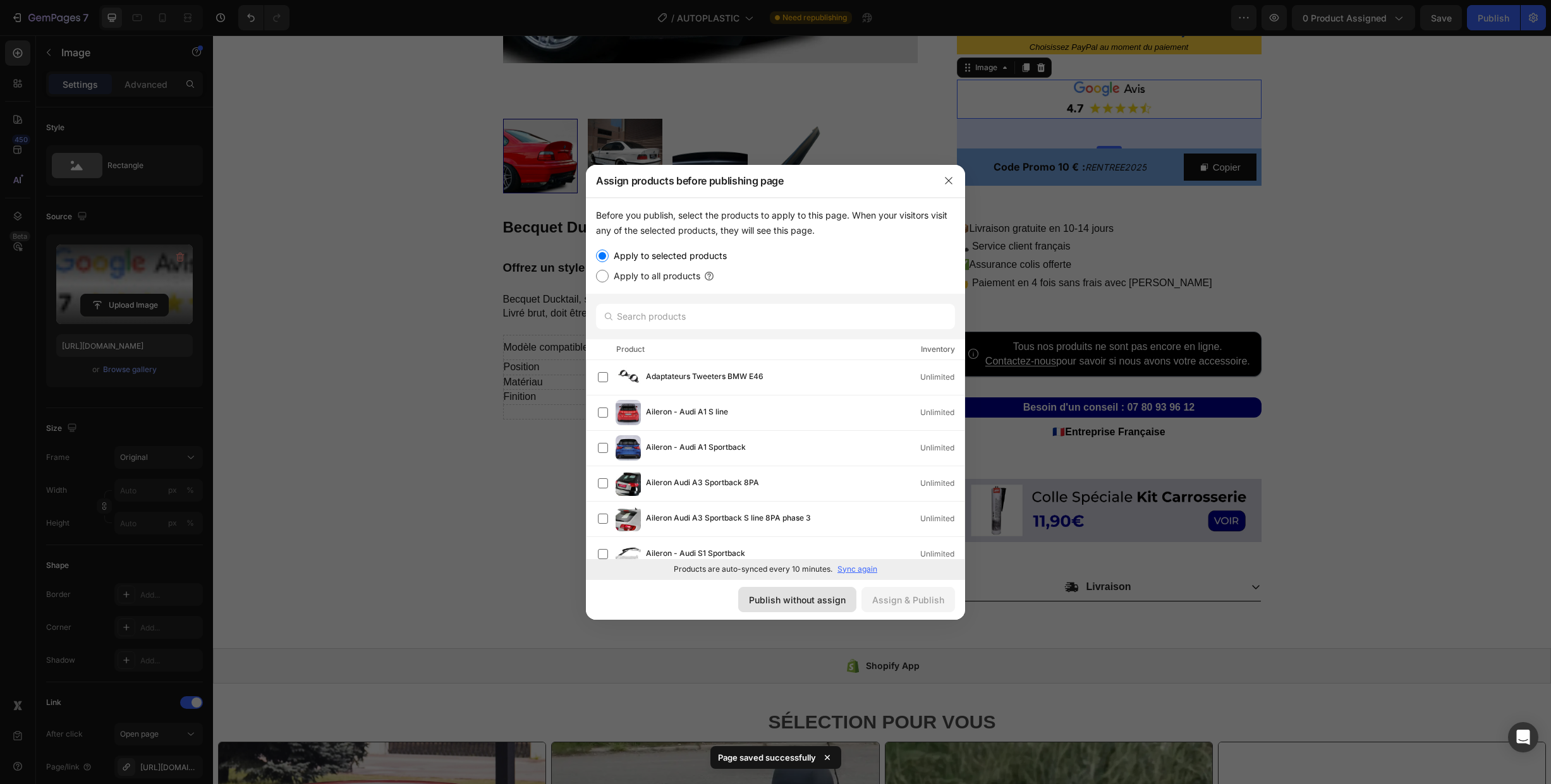
click at [810, 598] on div "Publish without assign" at bounding box center [797, 600] width 96 height 13
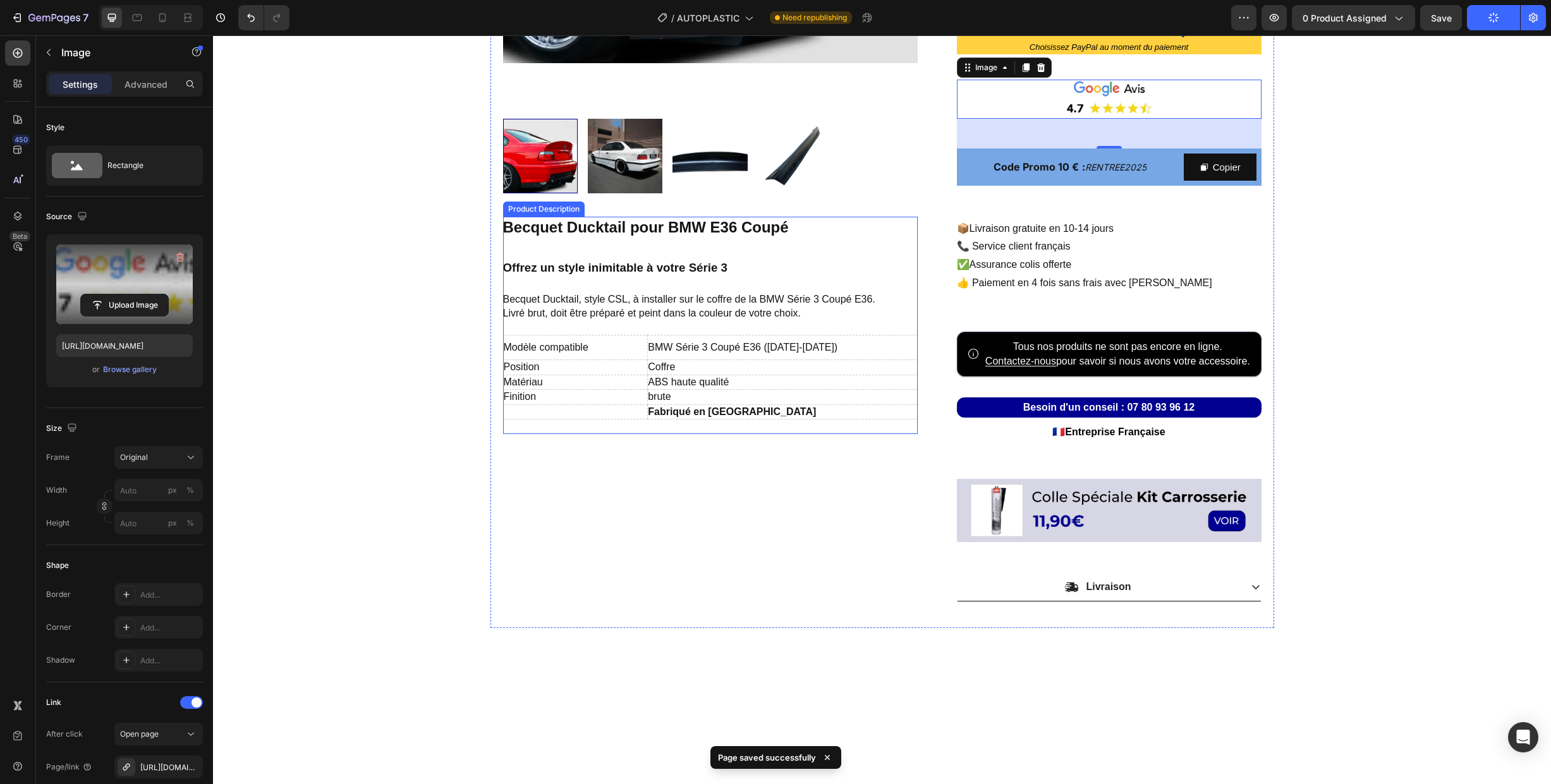
scroll to position [0, 0]
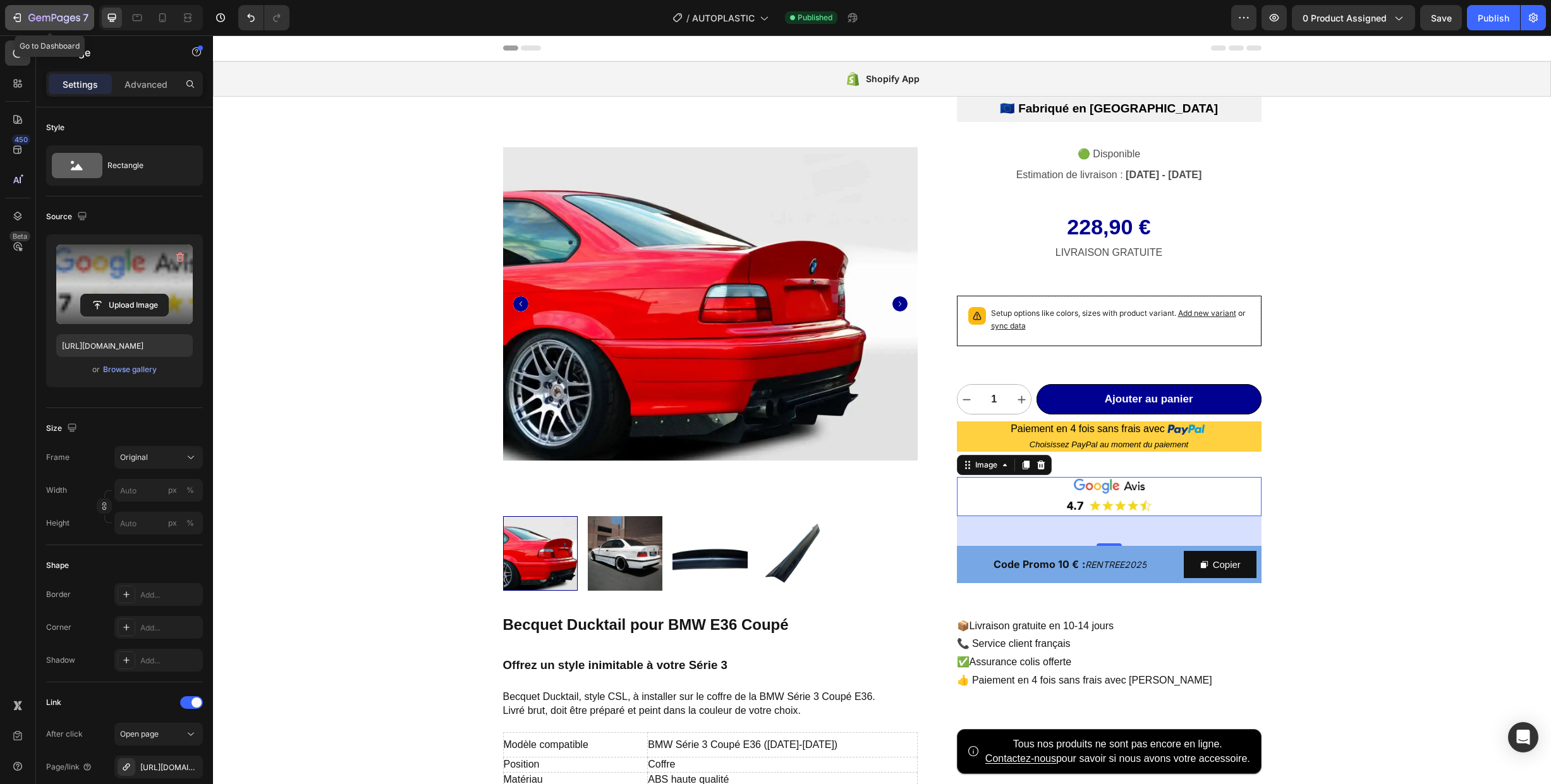
click at [57, 13] on icon "button" at bounding box center [54, 18] width 52 height 11
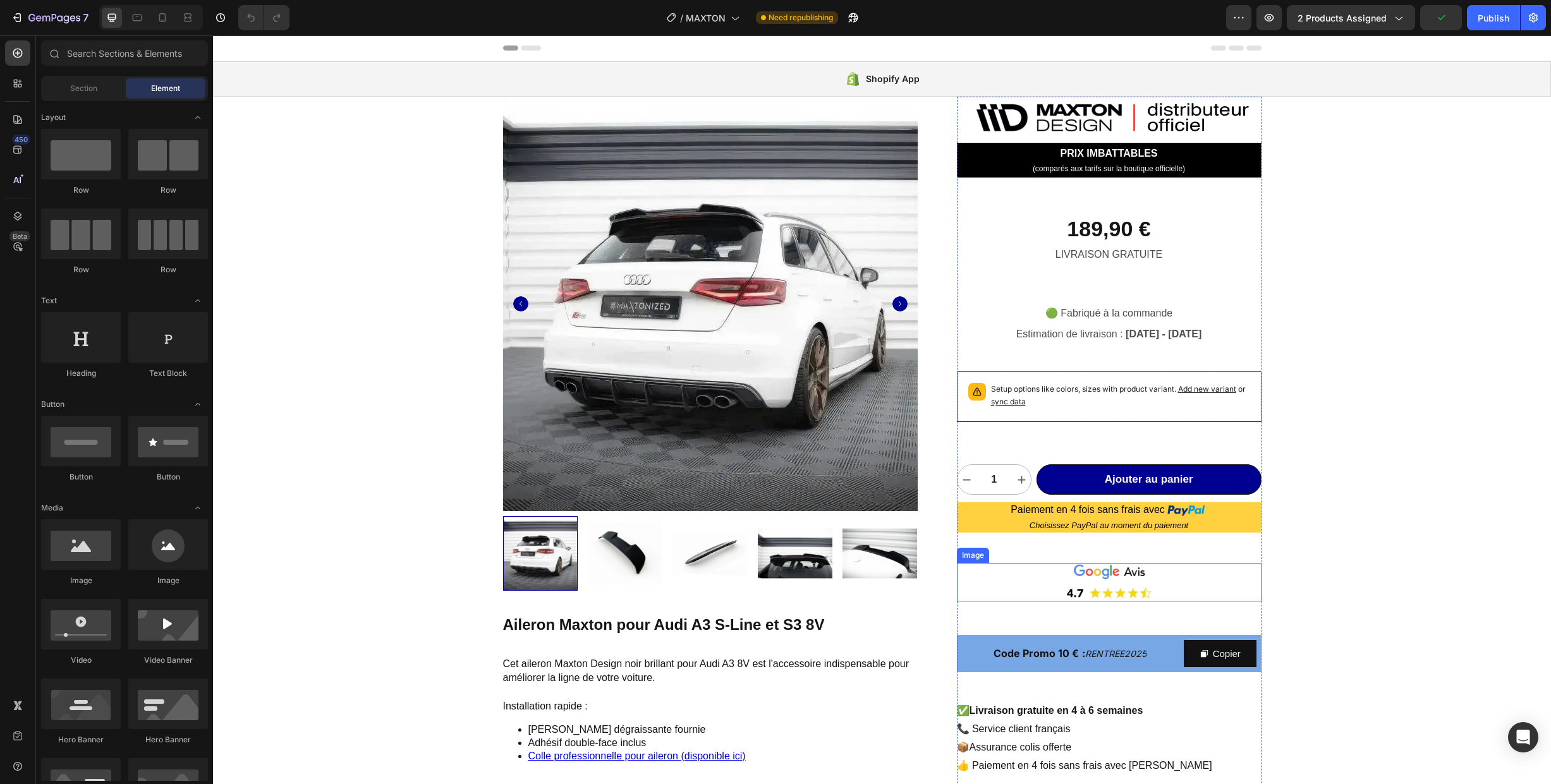
click at [1047, 581] on img at bounding box center [1110, 582] width 305 height 38
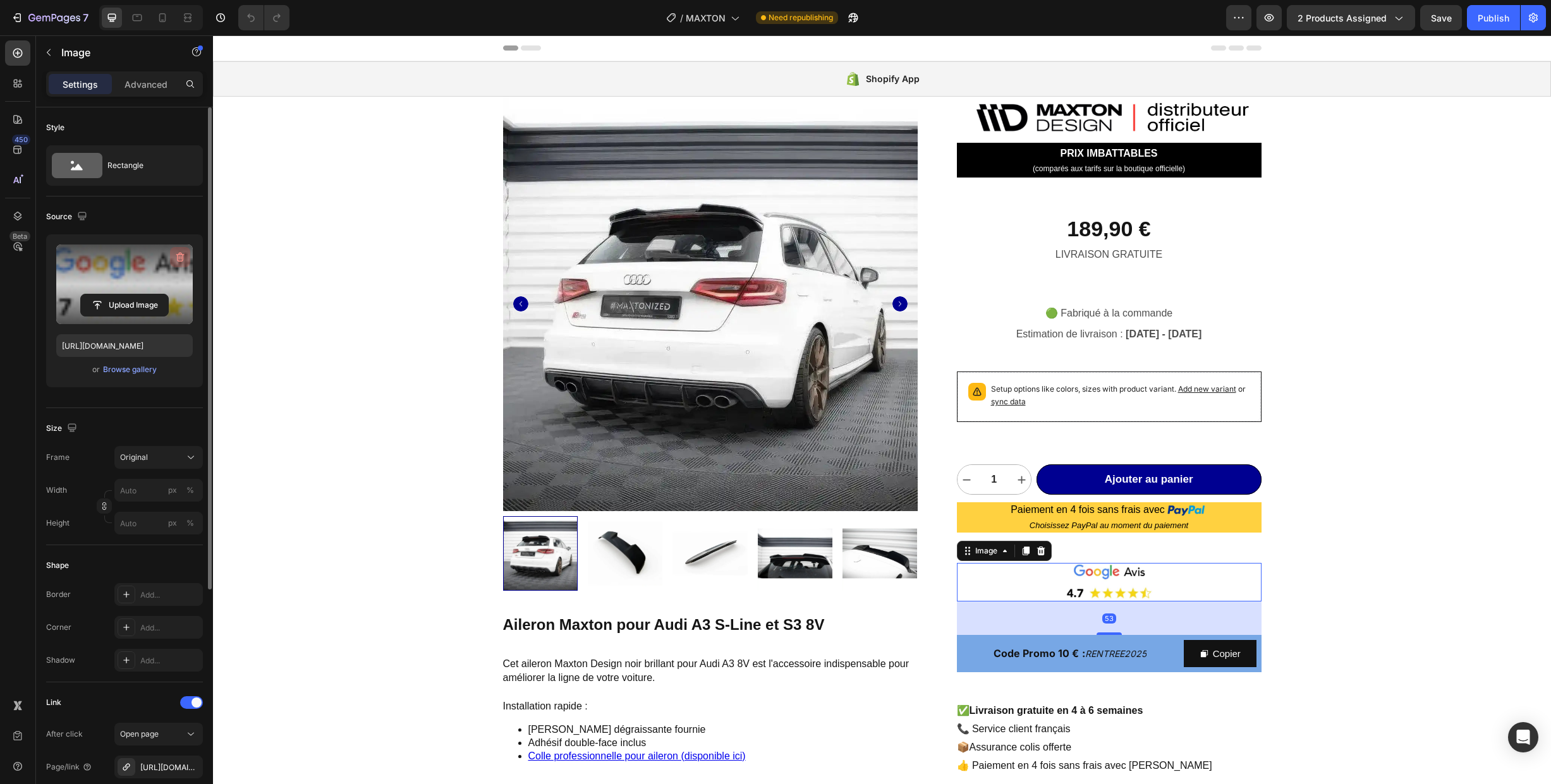
click at [183, 255] on icon "button" at bounding box center [181, 257] width 9 height 9
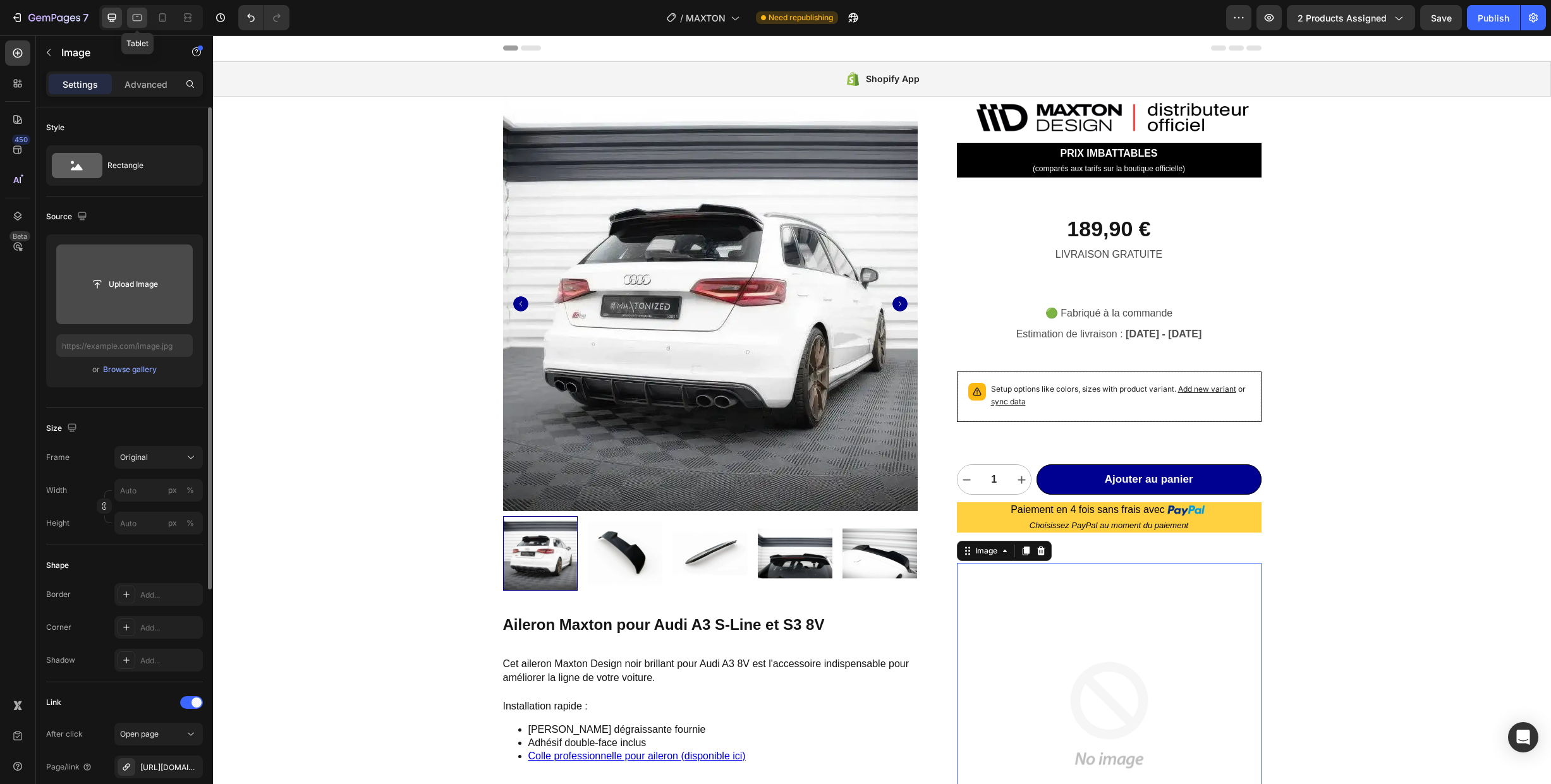
click at [132, 20] on icon at bounding box center [137, 18] width 13 height 13
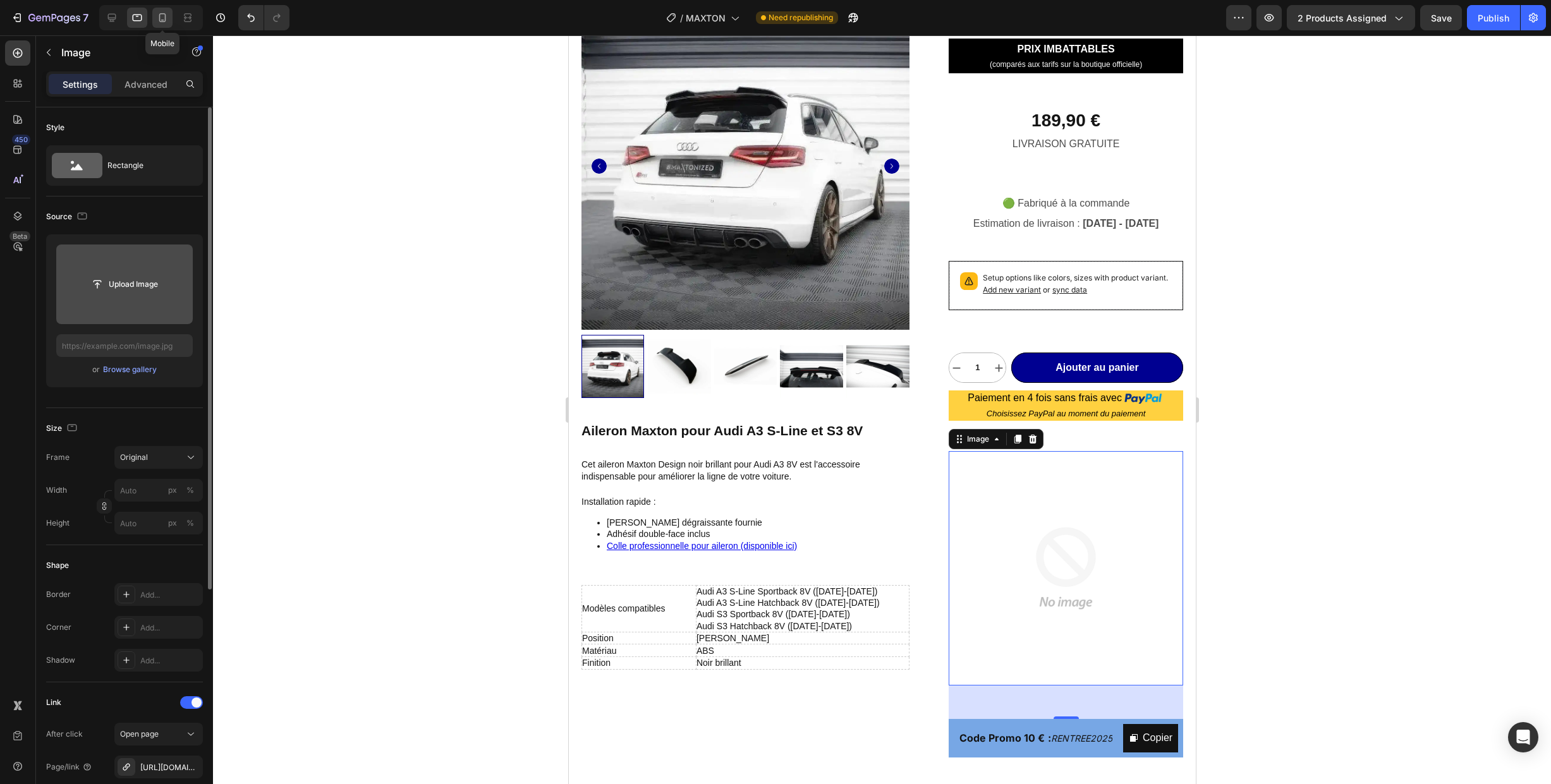
click at [160, 18] on icon at bounding box center [163, 18] width 7 height 8
type input "[URL][DOMAIN_NAME]"
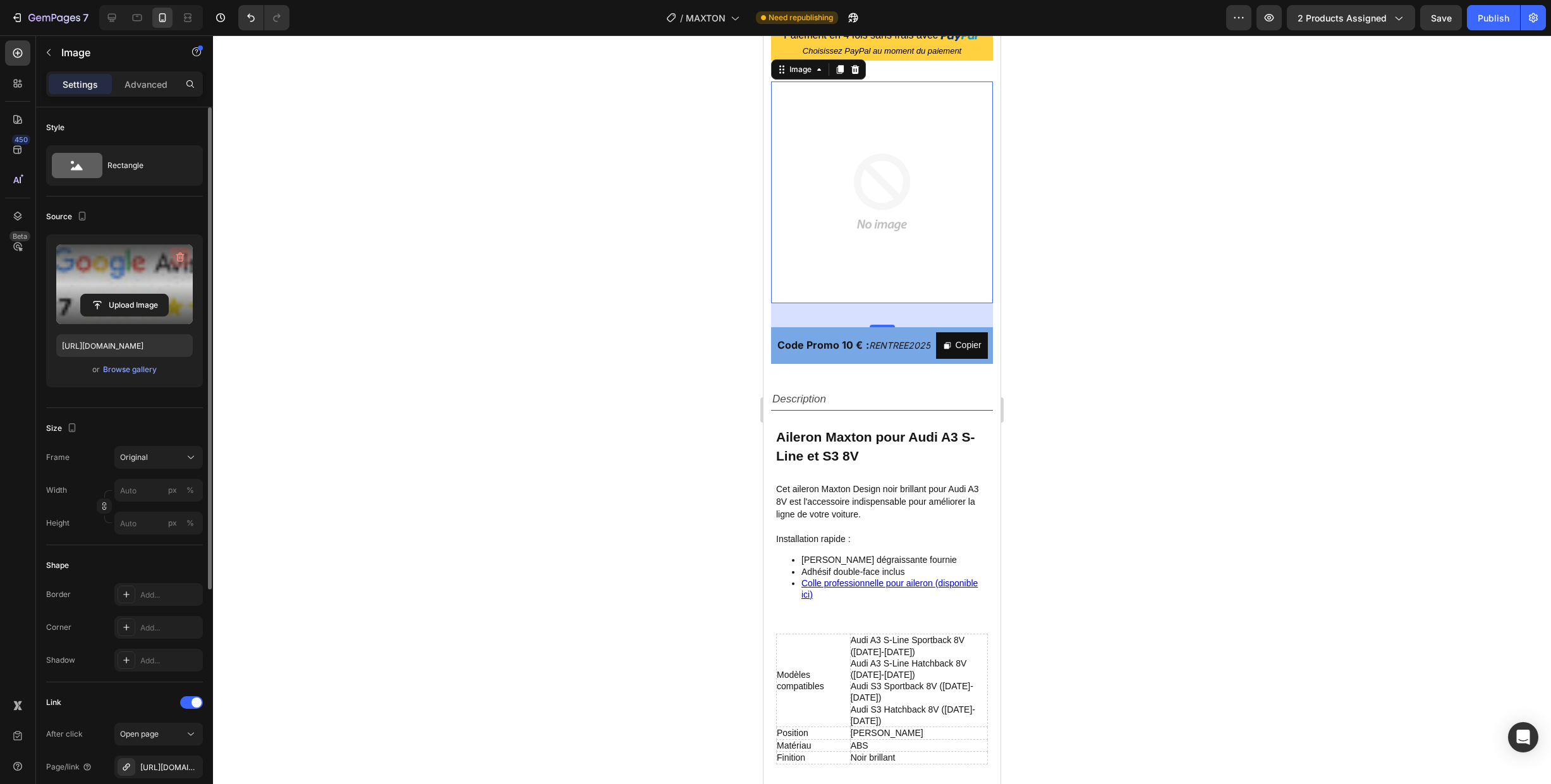
scroll to position [726, 0]
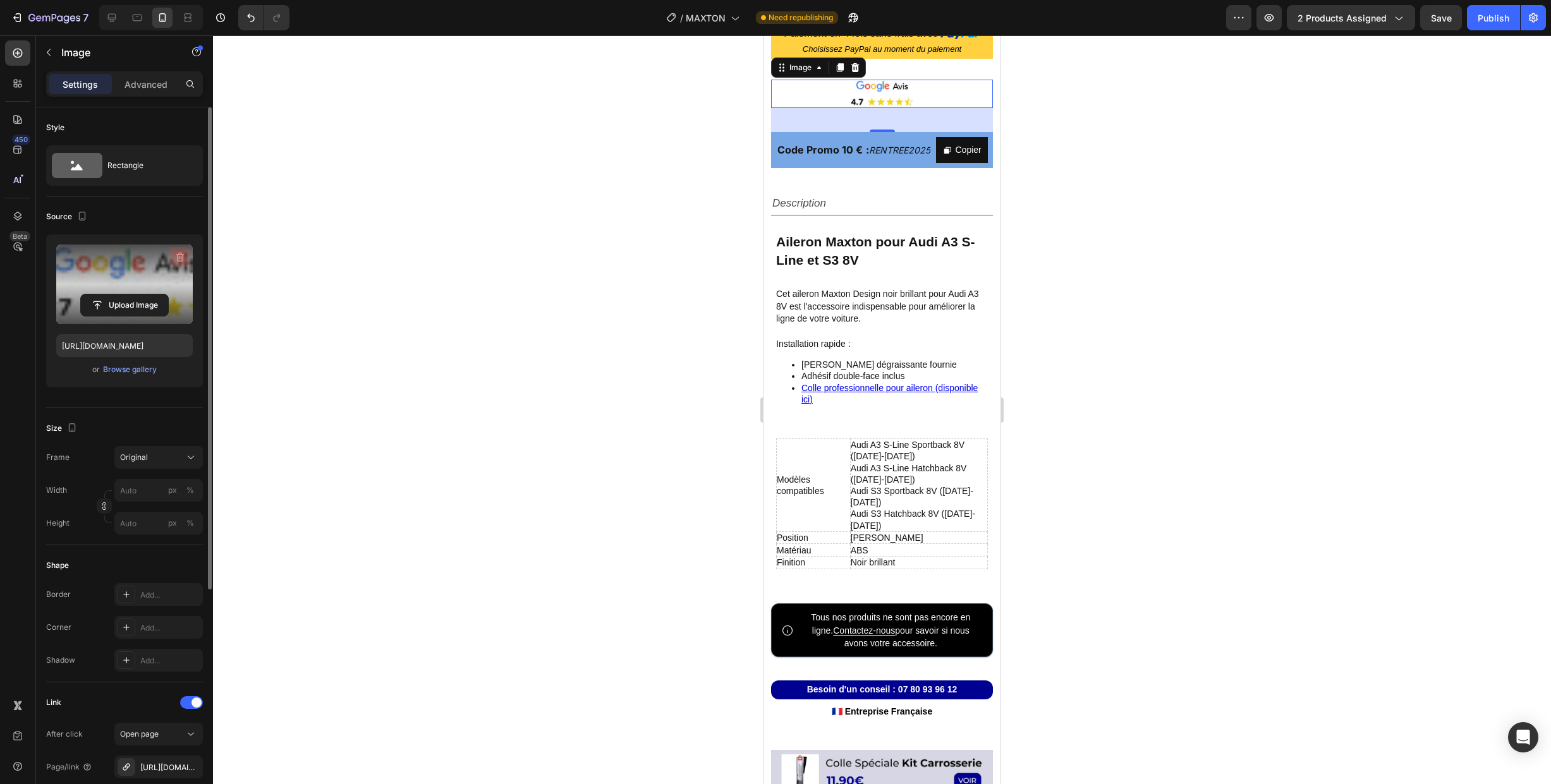
click at [181, 257] on icon "button" at bounding box center [180, 257] width 13 height 13
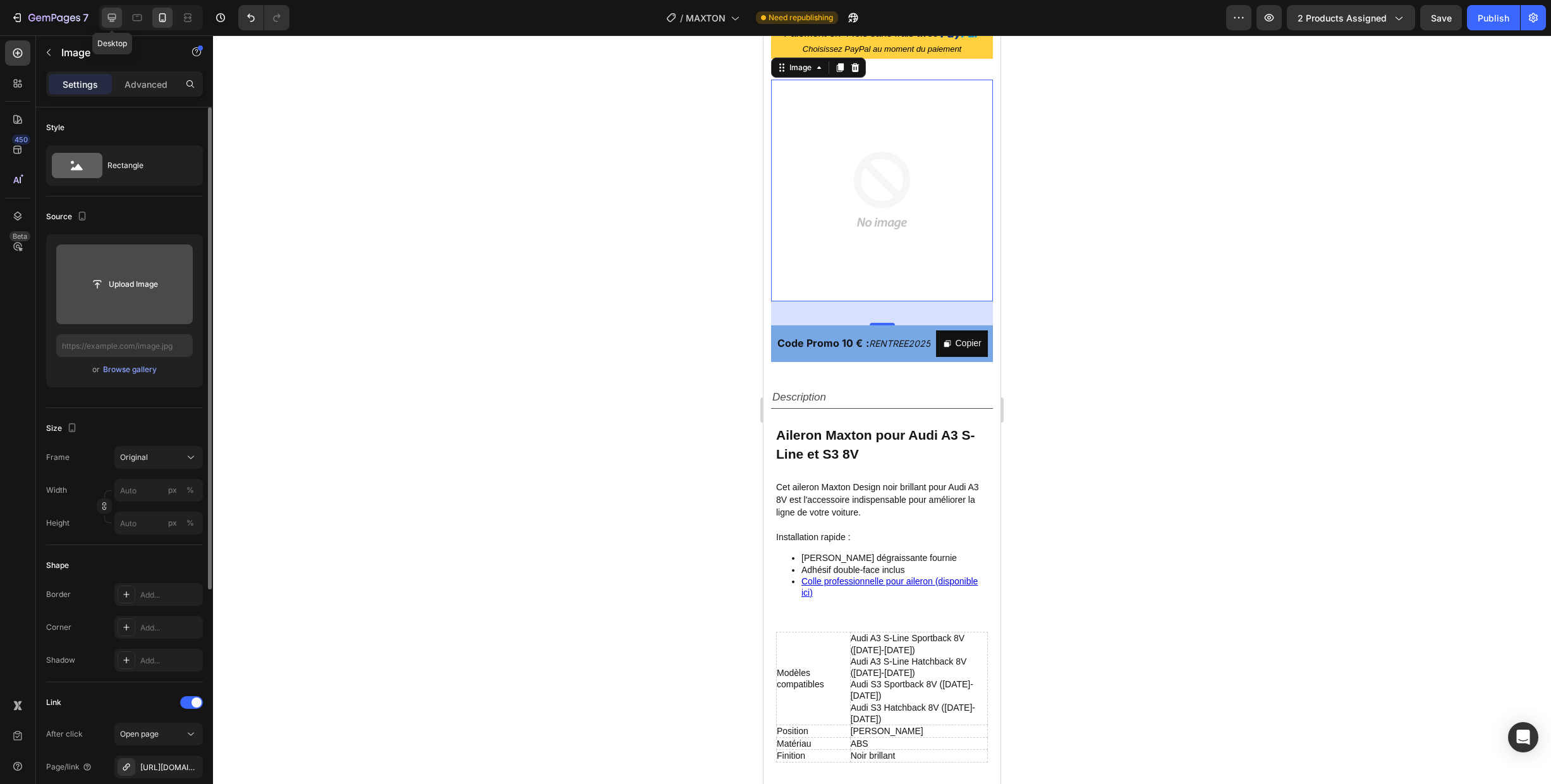
click at [113, 12] on icon at bounding box center [112, 18] width 13 height 13
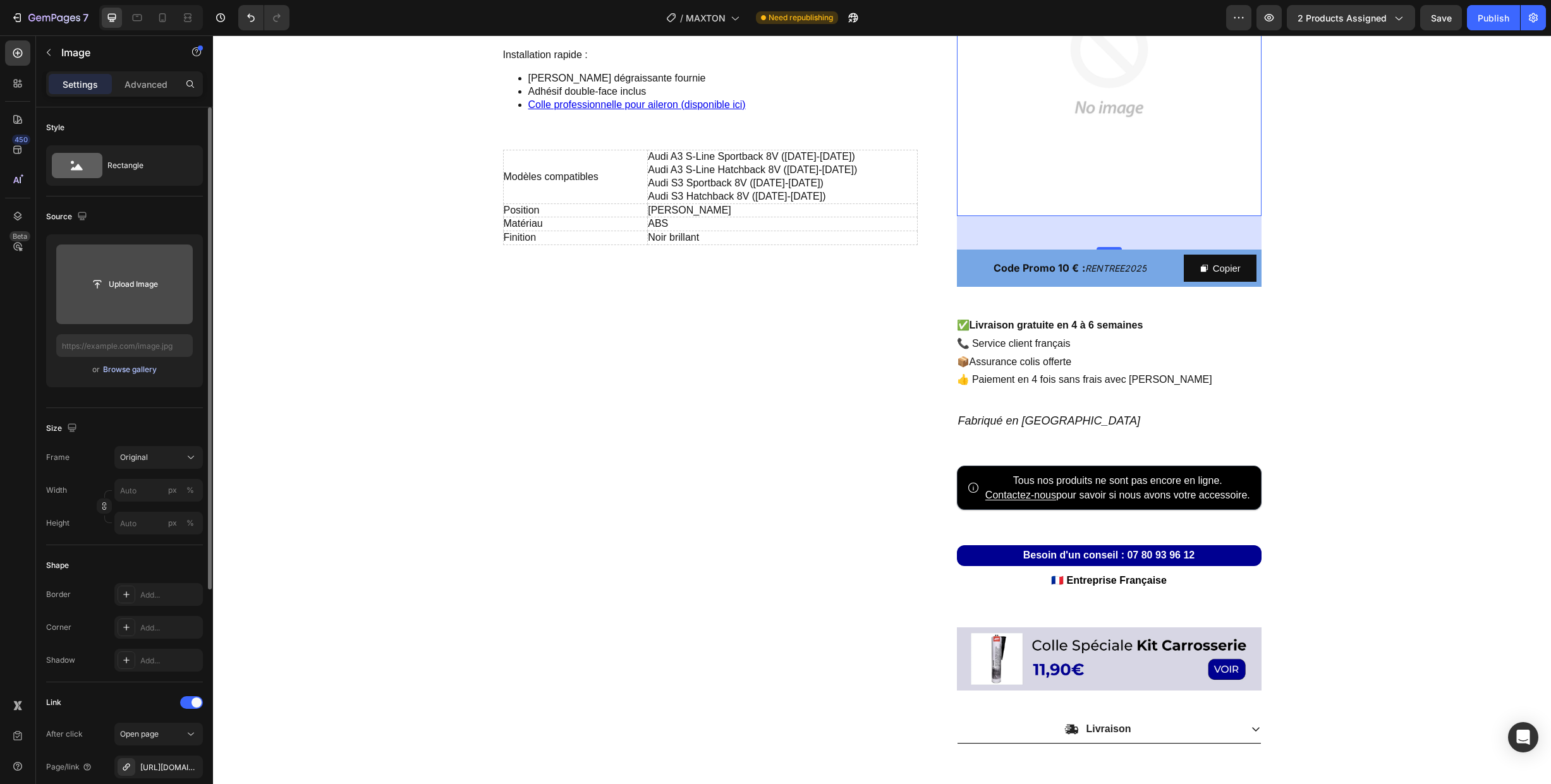
click at [132, 370] on div "Browse gallery" at bounding box center [130, 370] width 54 height 11
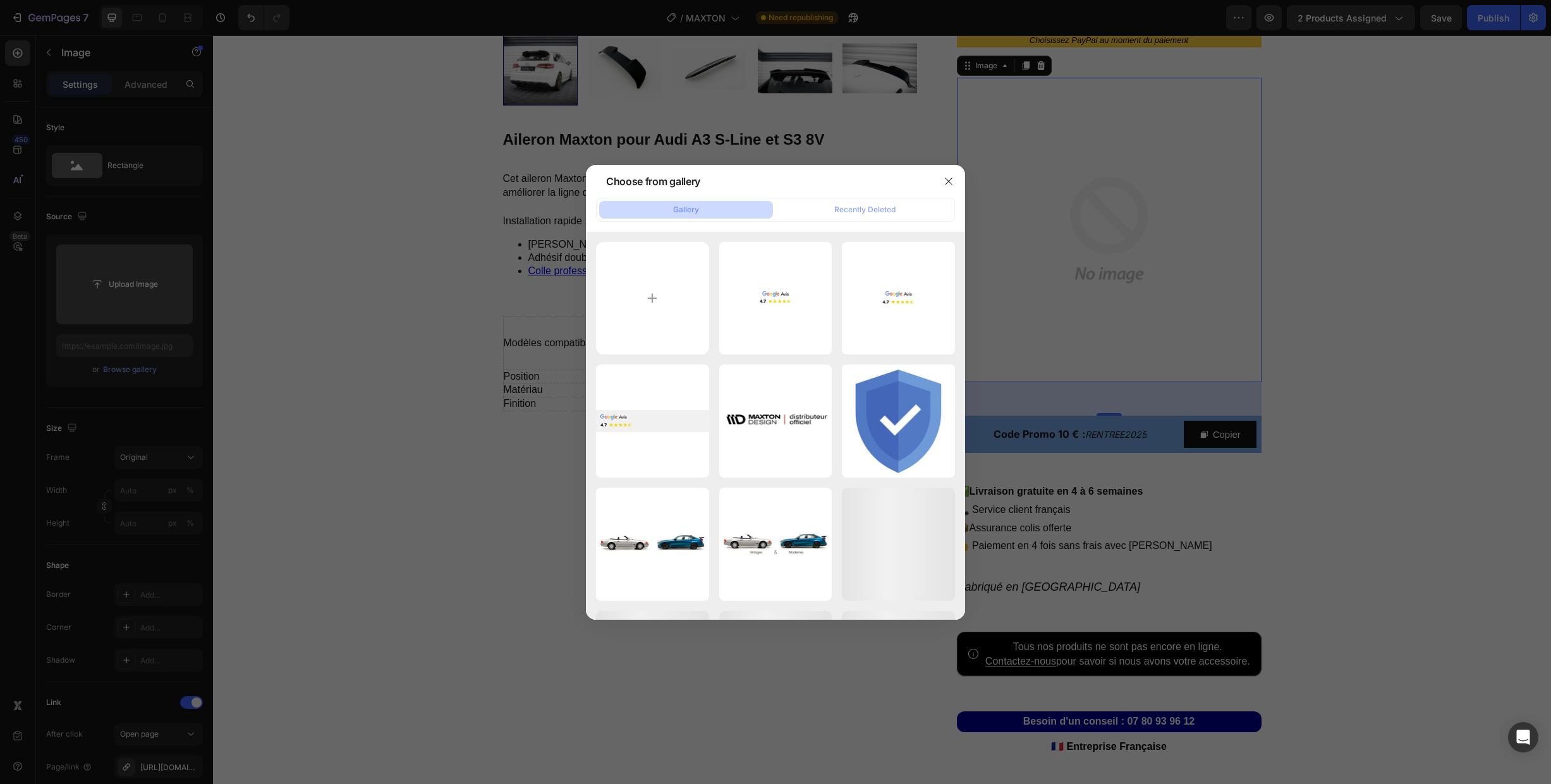
scroll to position [483, 0]
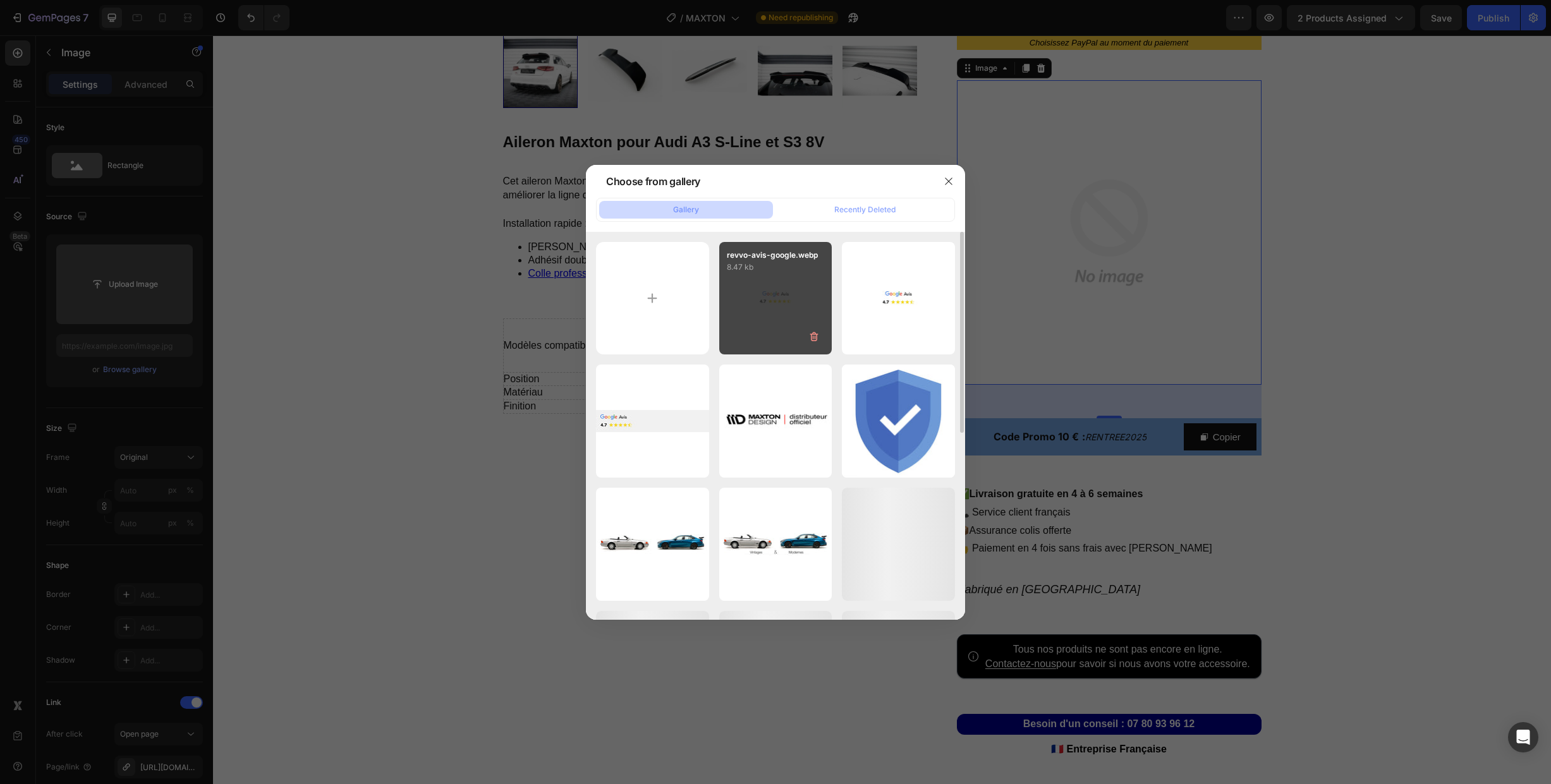
click at [765, 309] on div "revvo-avis-google.webp 8.47 kb" at bounding box center [776, 299] width 113 height 113
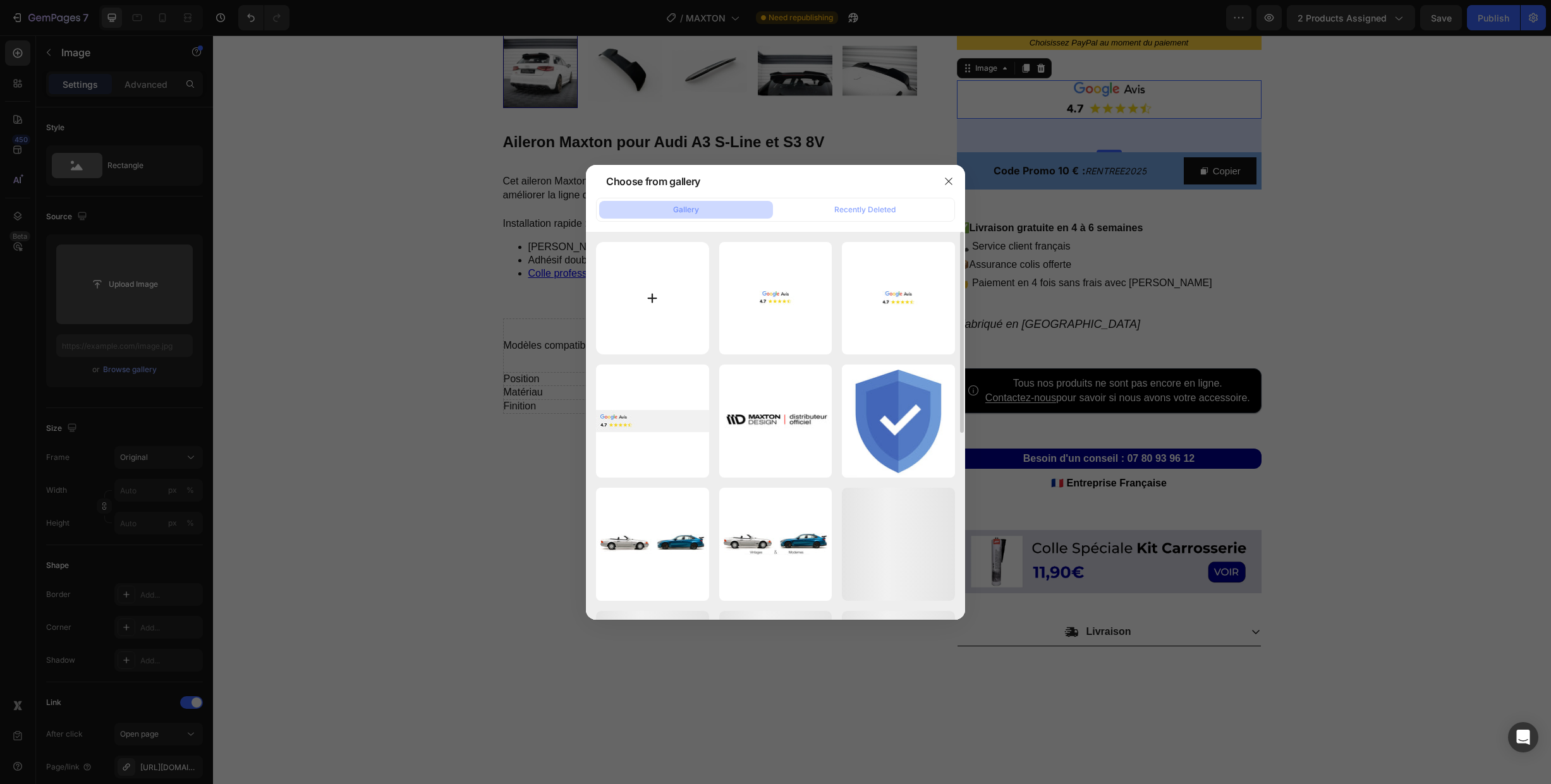
type input "[URL][DOMAIN_NAME]"
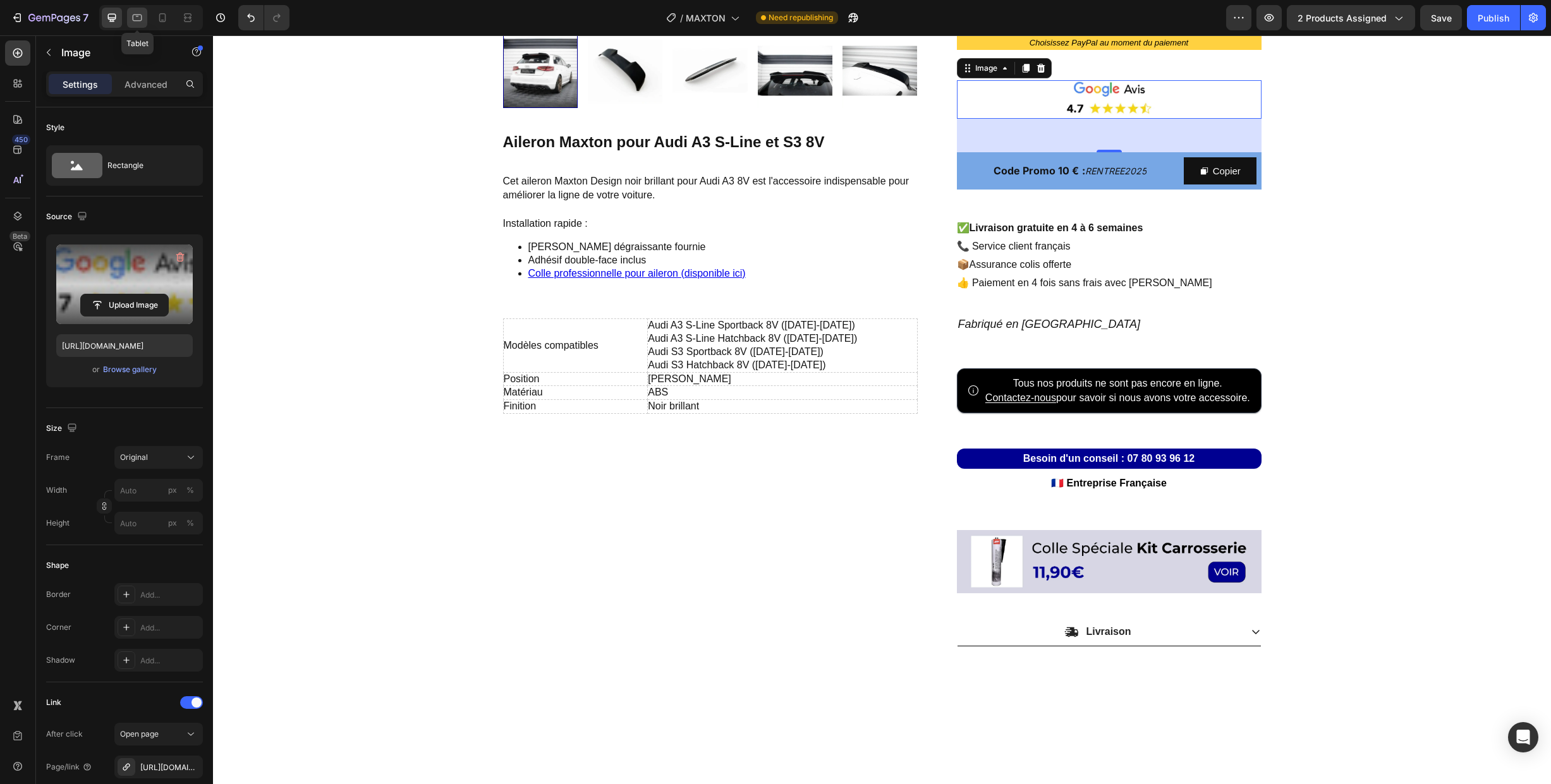
click at [135, 16] on icon at bounding box center [137, 18] width 13 height 13
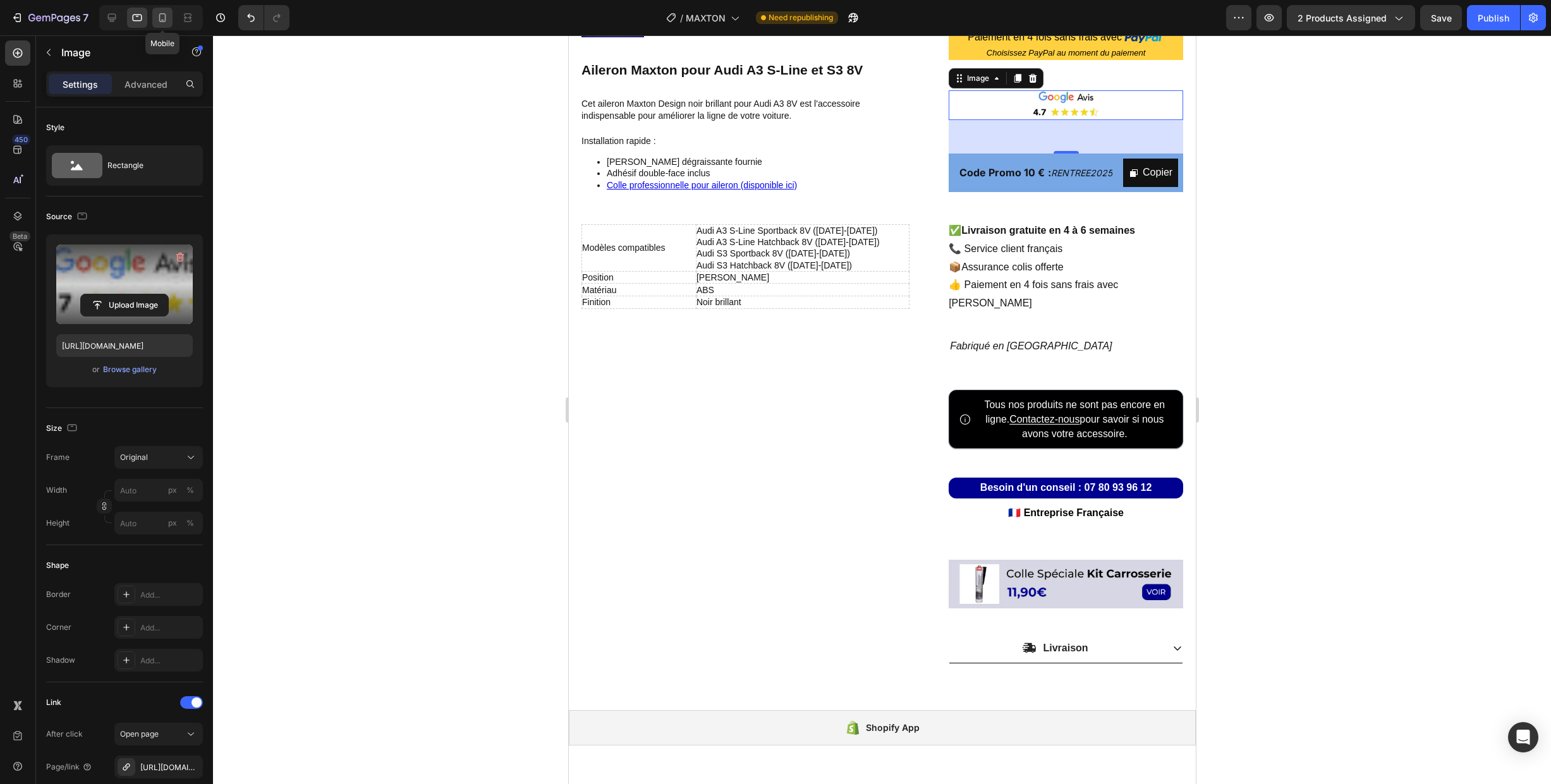
click at [163, 17] on icon at bounding box center [162, 18] width 13 height 13
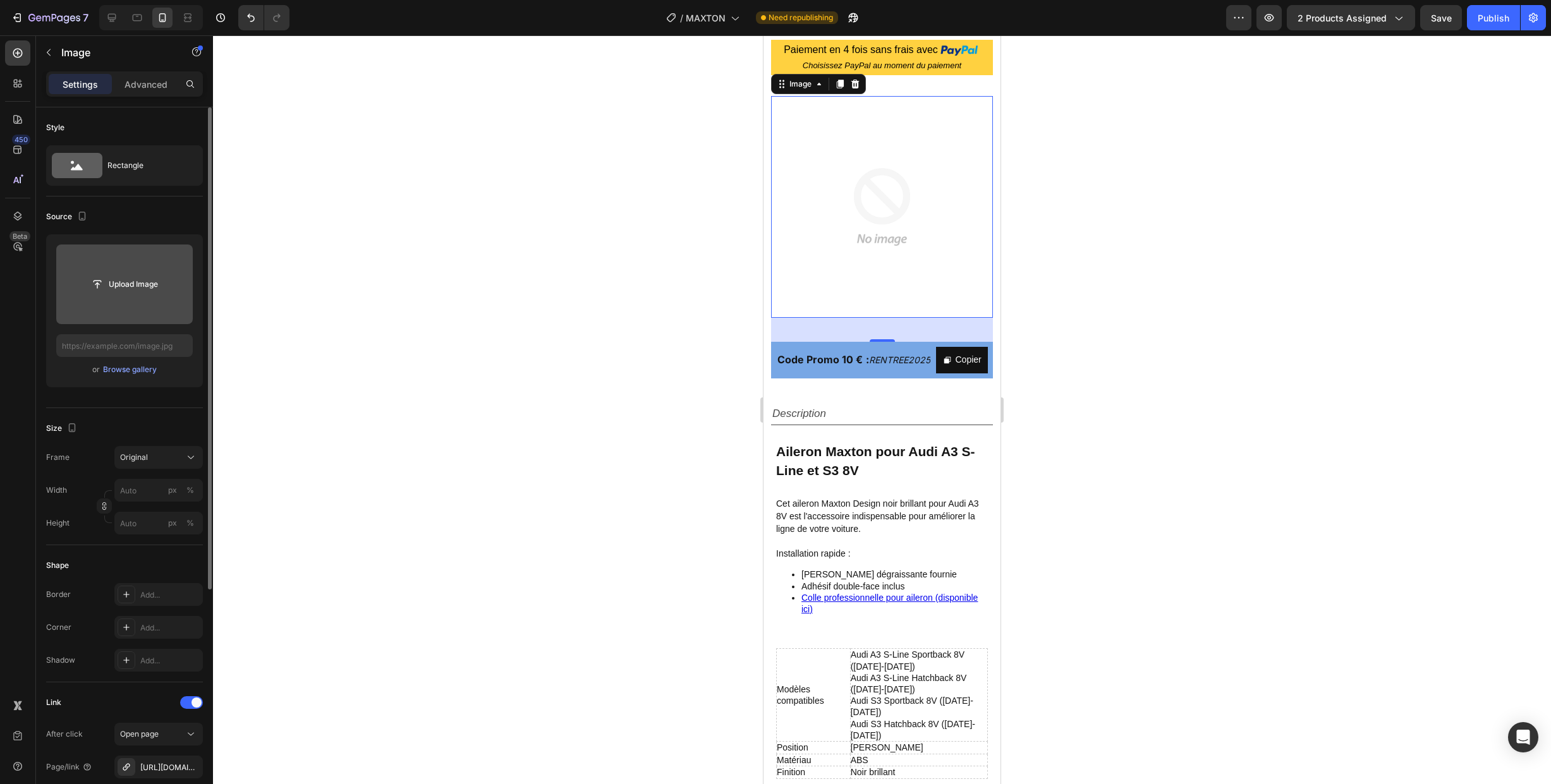
scroll to position [726, 0]
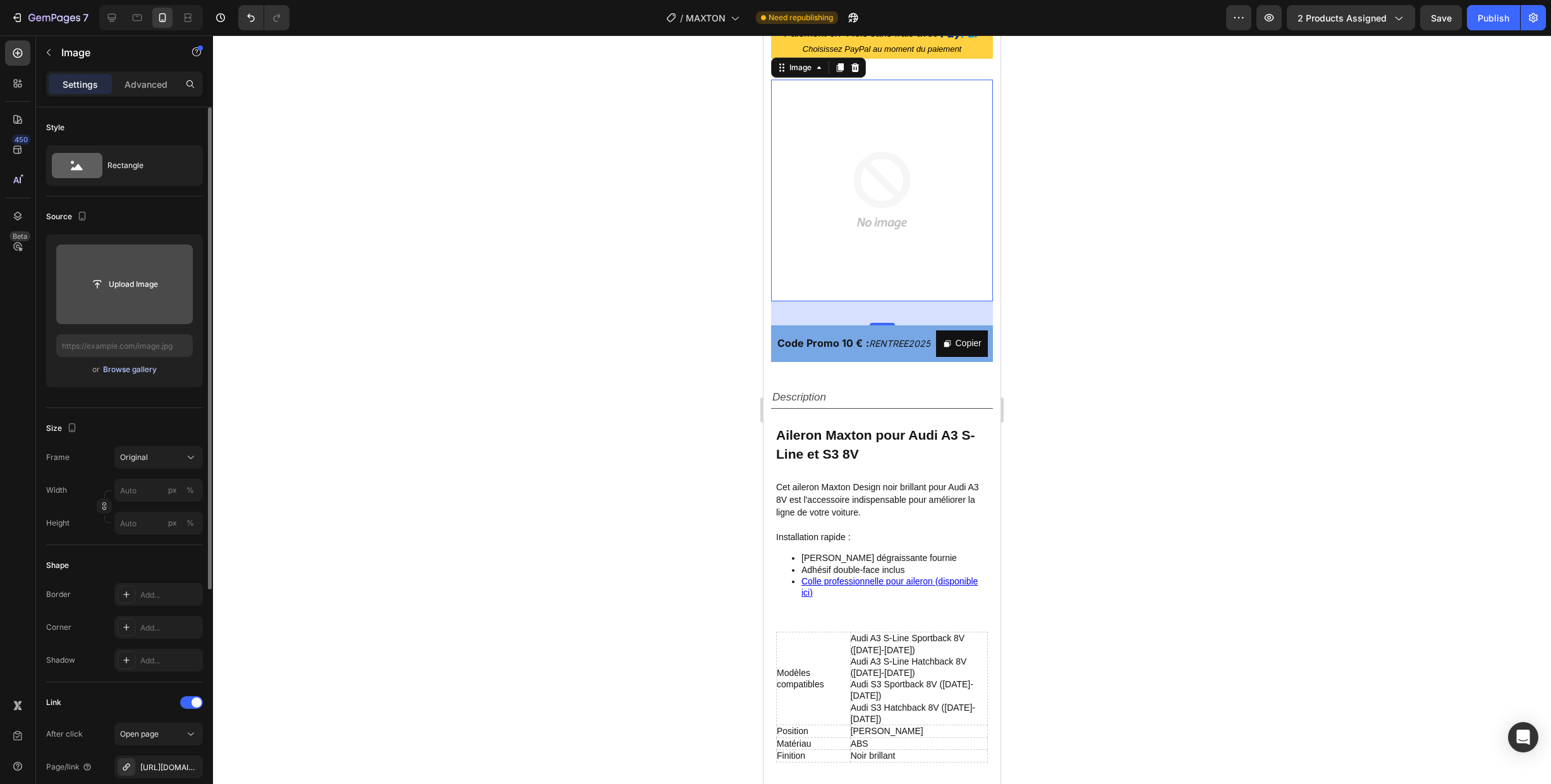
click at [125, 375] on button "Browse gallery" at bounding box center [130, 370] width 55 height 13
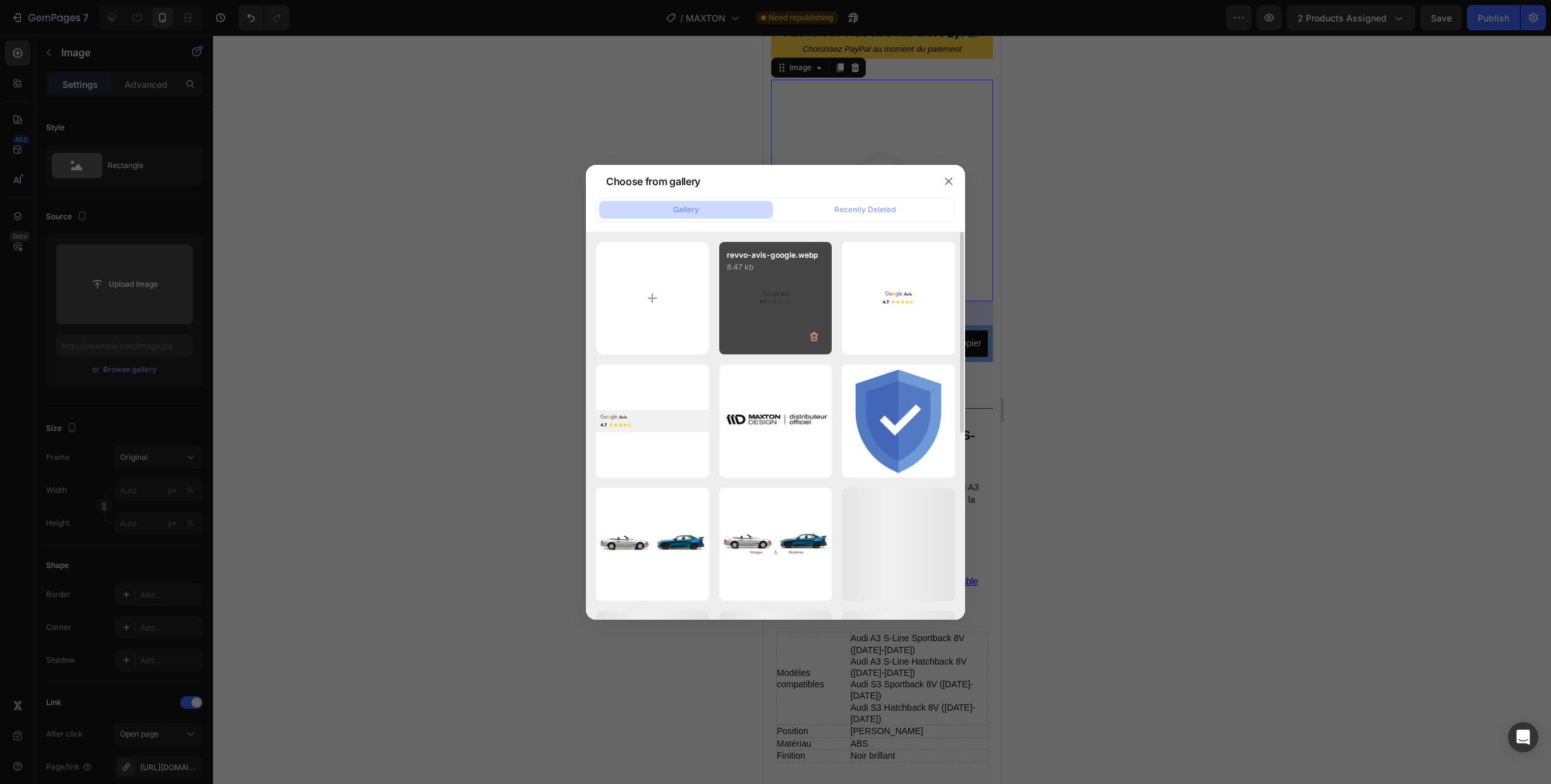
click at [754, 319] on div "revvo-avis-google.webp 8.47 kb" at bounding box center [776, 299] width 113 height 113
type input "[URL][DOMAIN_NAME]"
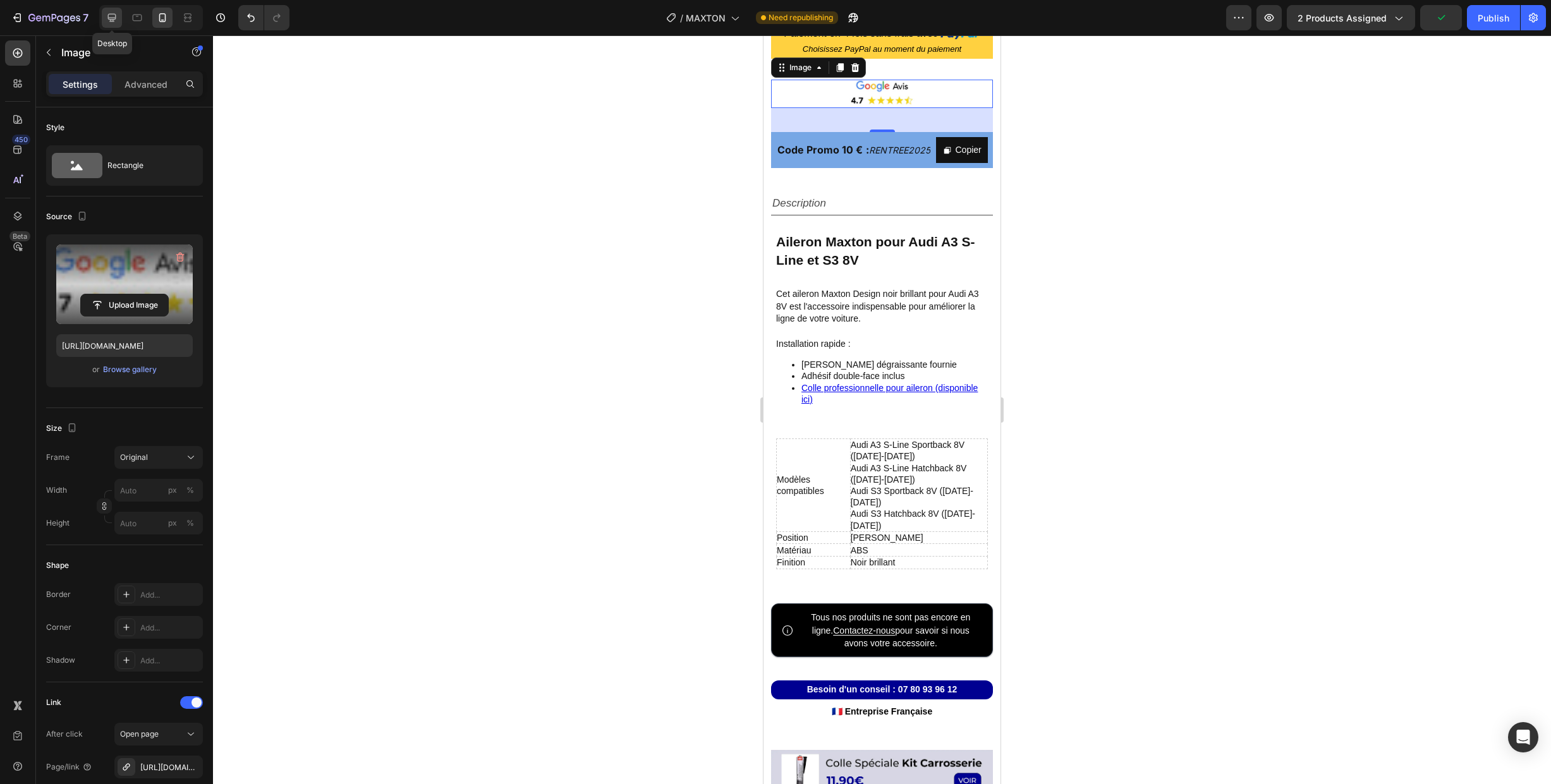
click at [118, 21] on icon at bounding box center [112, 18] width 13 height 13
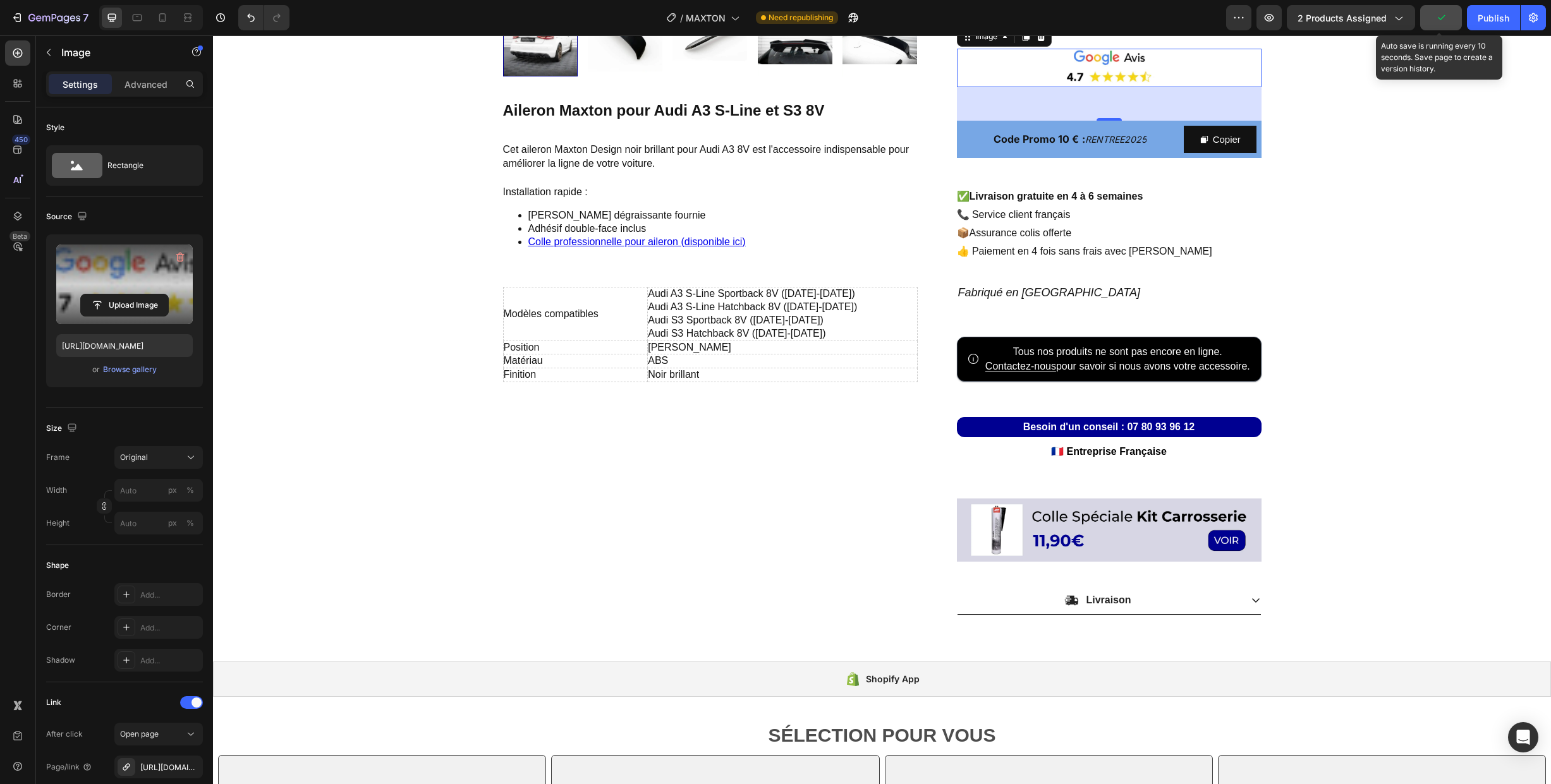
scroll to position [483, 0]
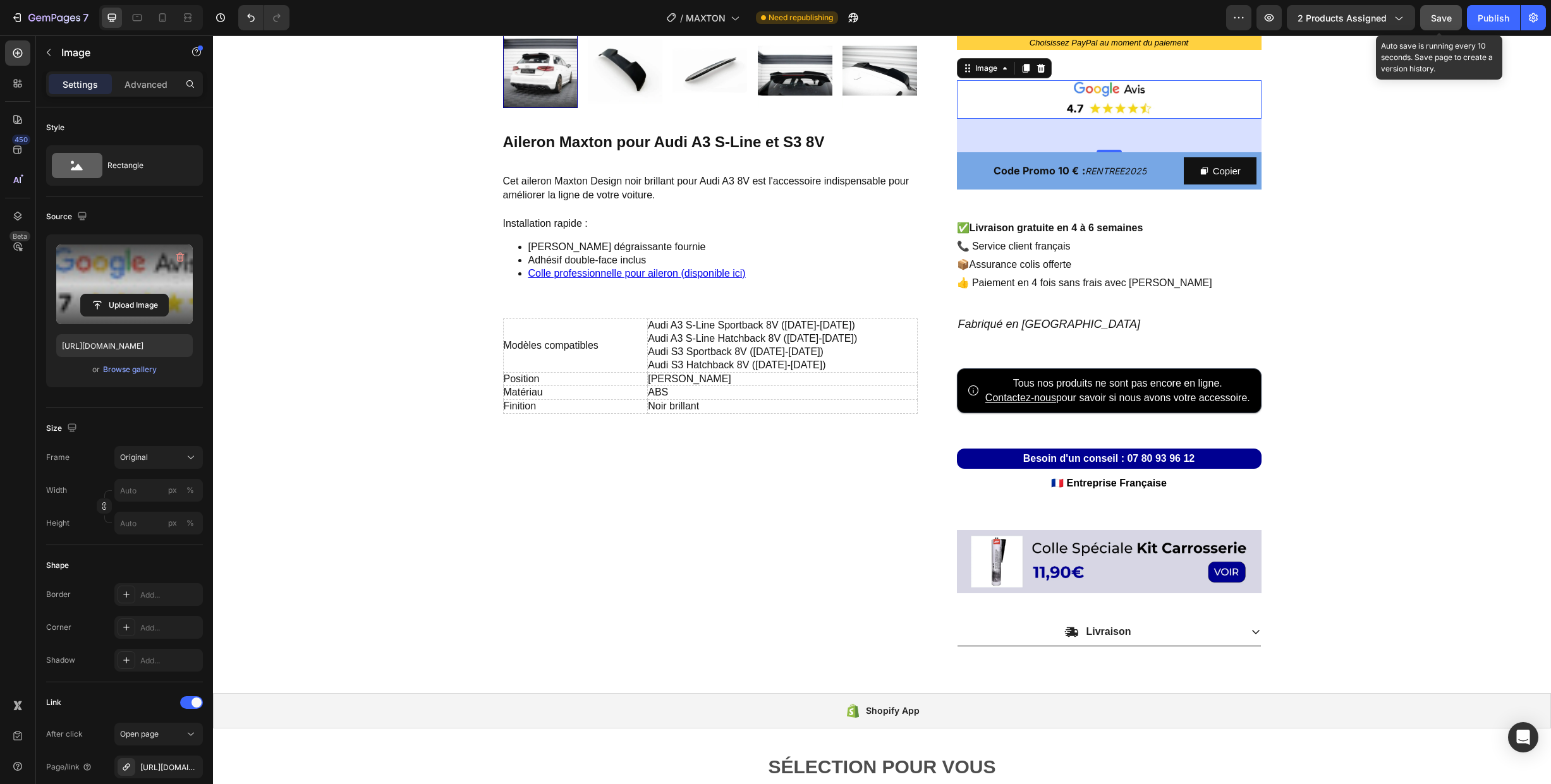
click at [1440, 20] on span "Save" at bounding box center [1441, 18] width 21 height 11
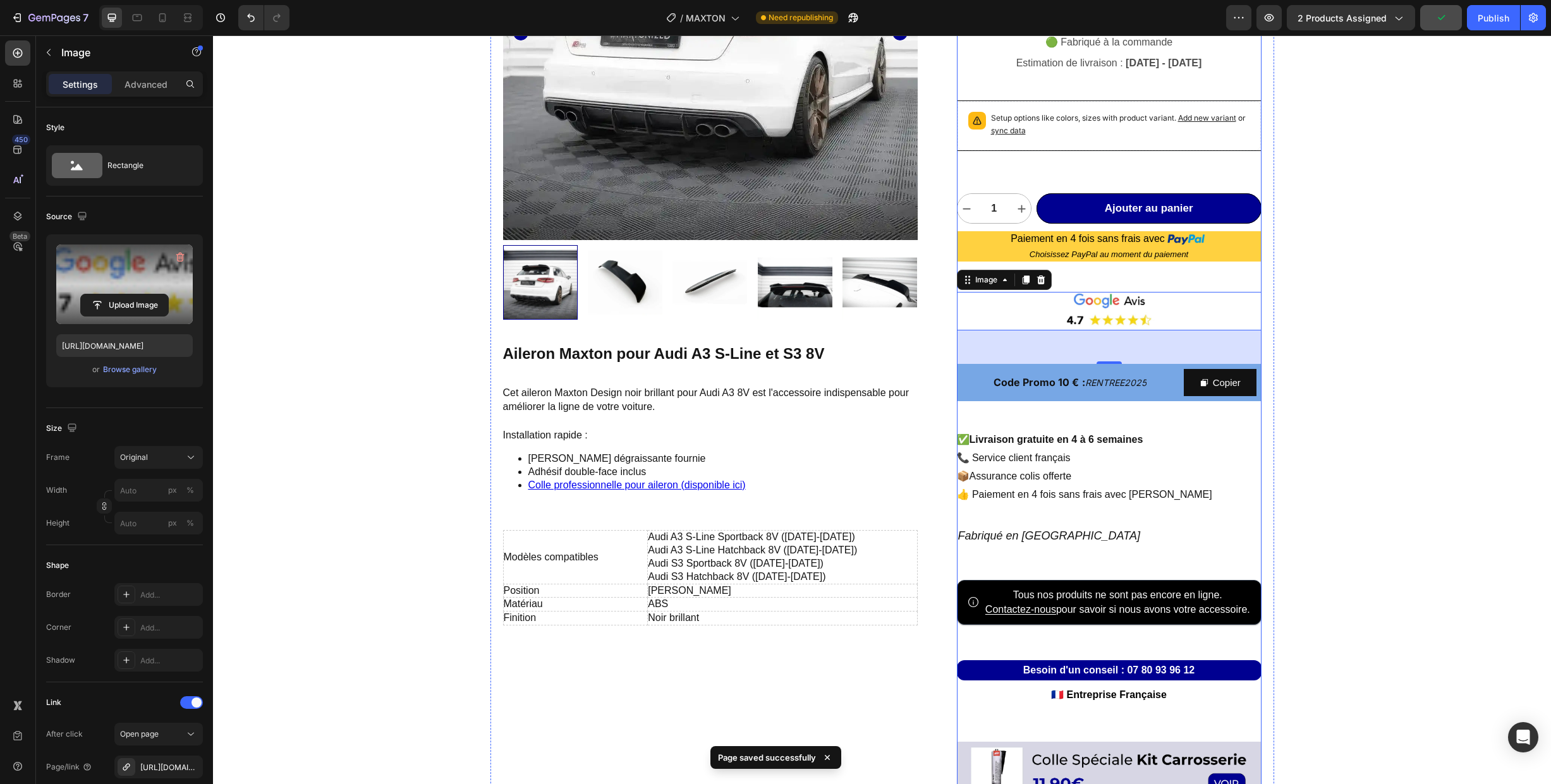
scroll to position [207, 0]
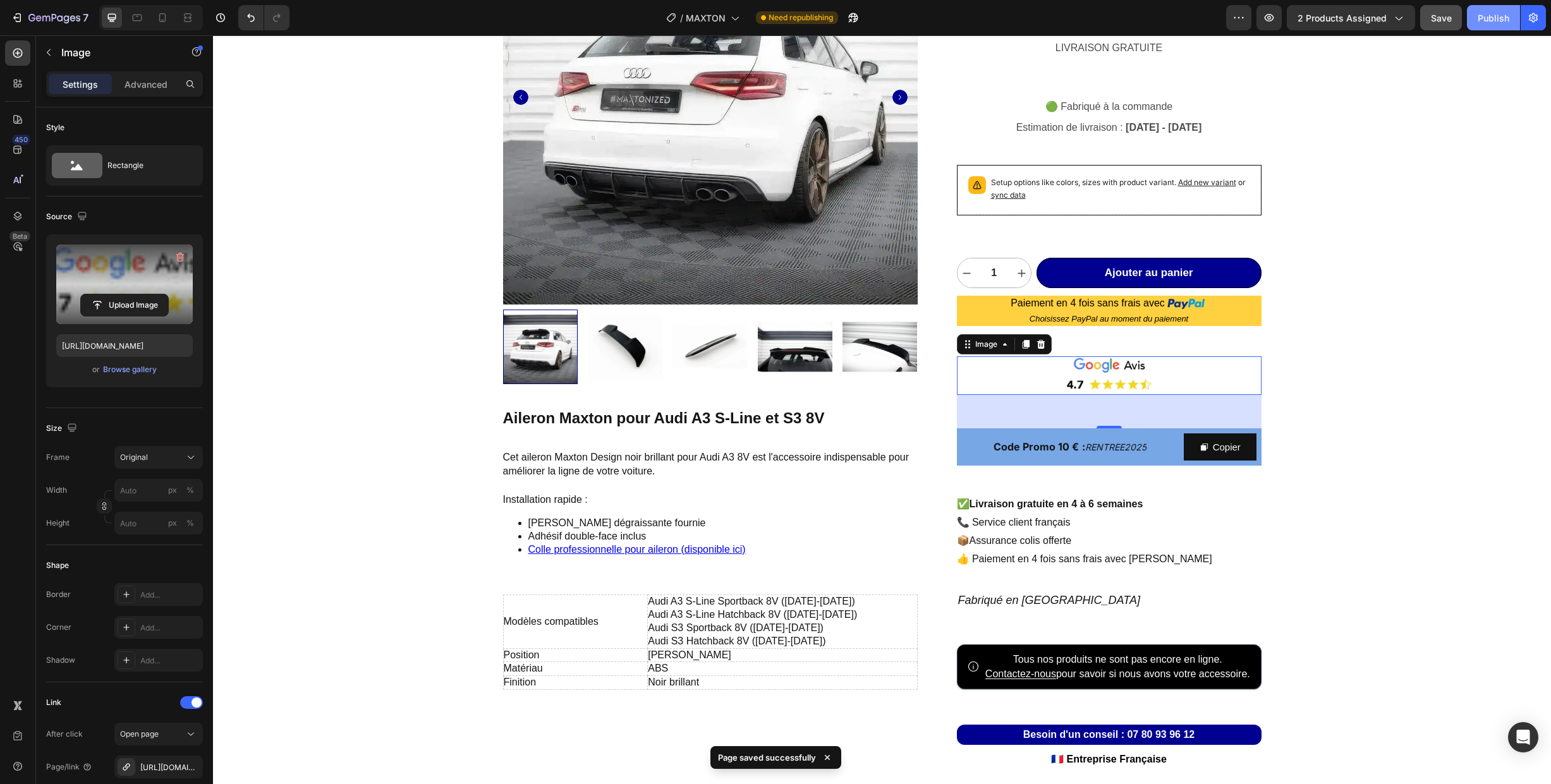
click at [1494, 23] on div "Publish" at bounding box center [1494, 18] width 32 height 13
click at [40, 16] on icon "button" at bounding box center [39, 18] width 6 height 6
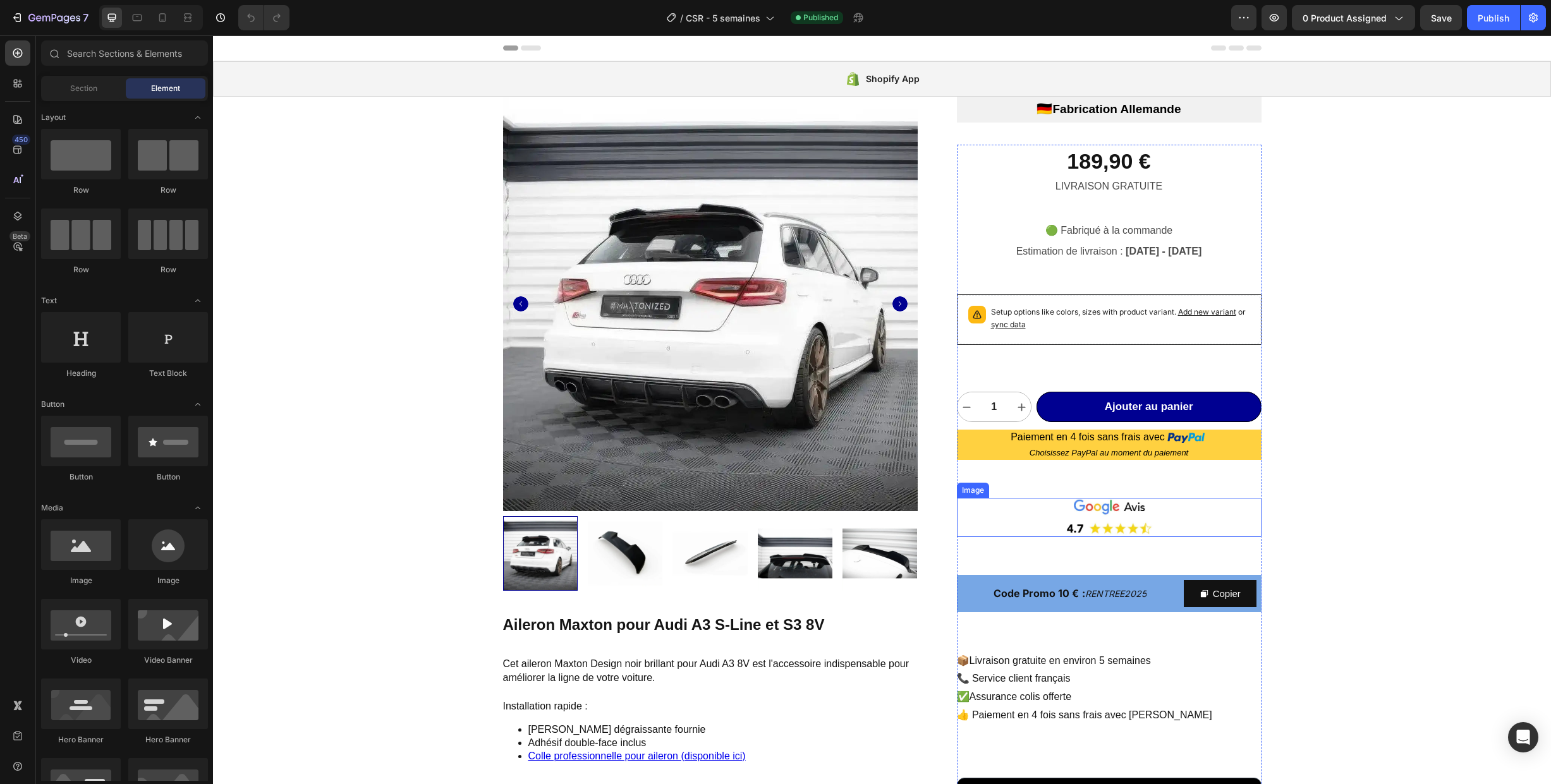
click at [1028, 521] on img at bounding box center [1110, 517] width 305 height 38
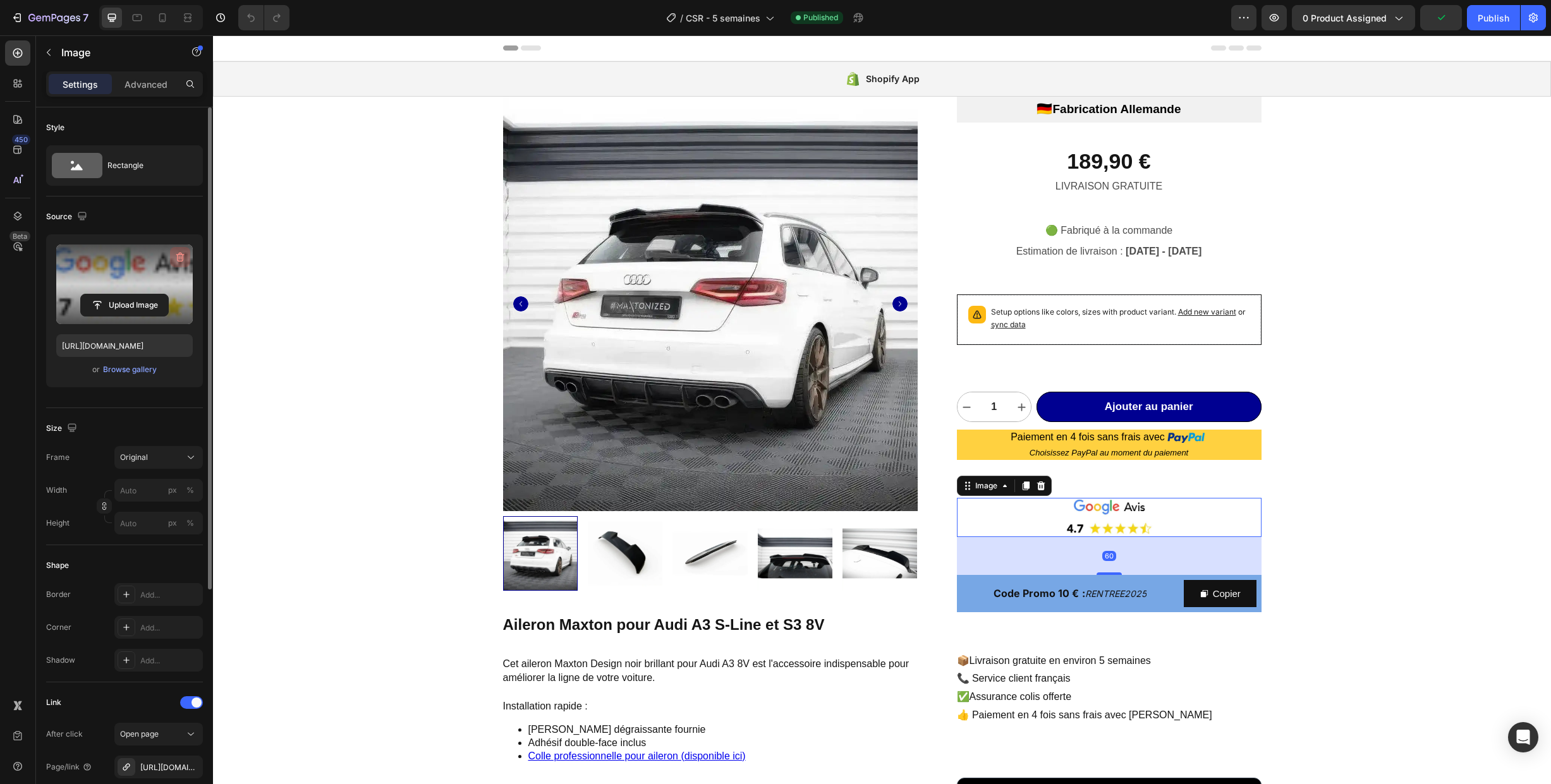
click at [181, 256] on icon "button" at bounding box center [180, 257] width 13 height 13
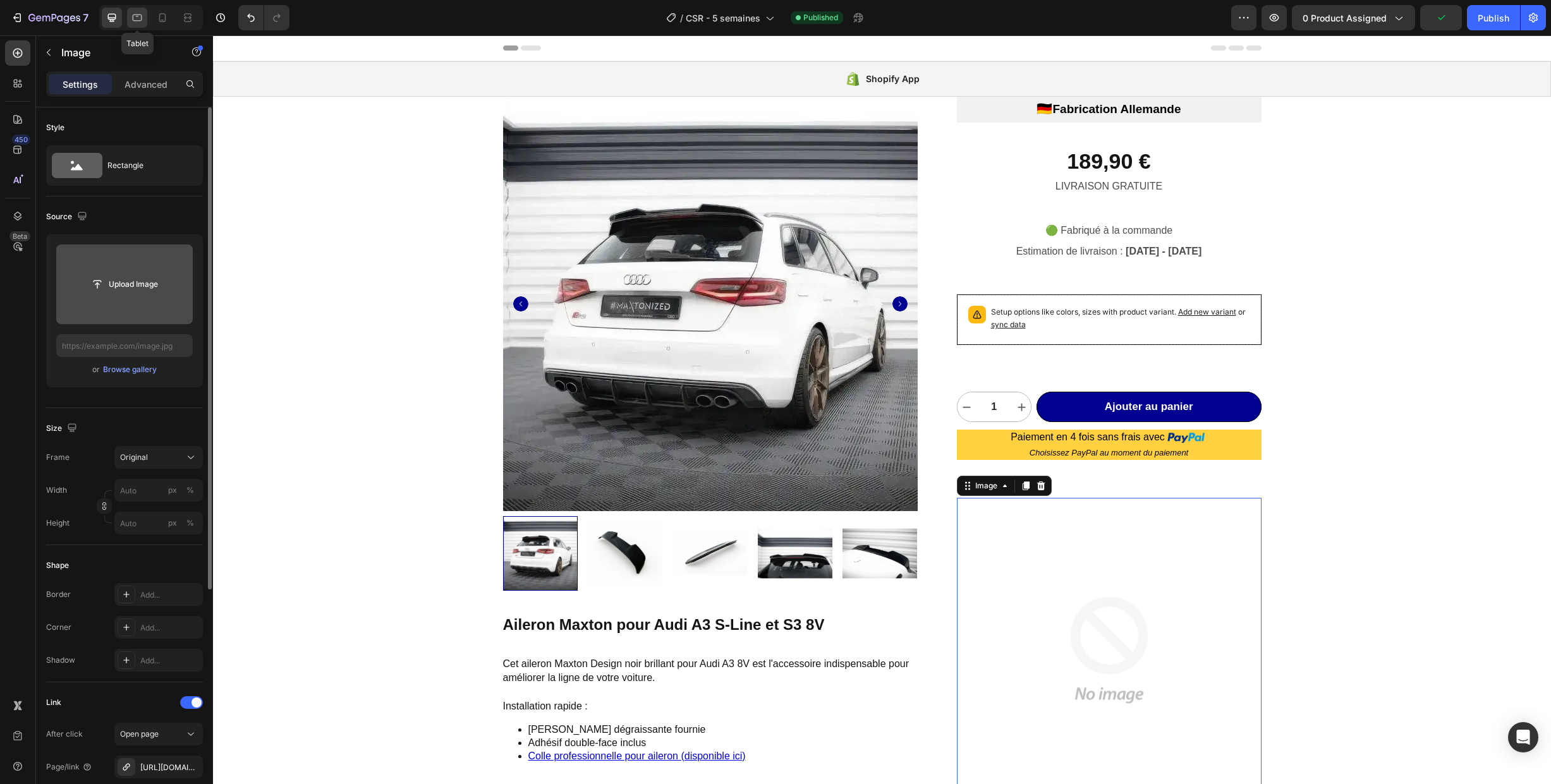
click at [140, 18] on icon at bounding box center [137, 18] width 13 height 13
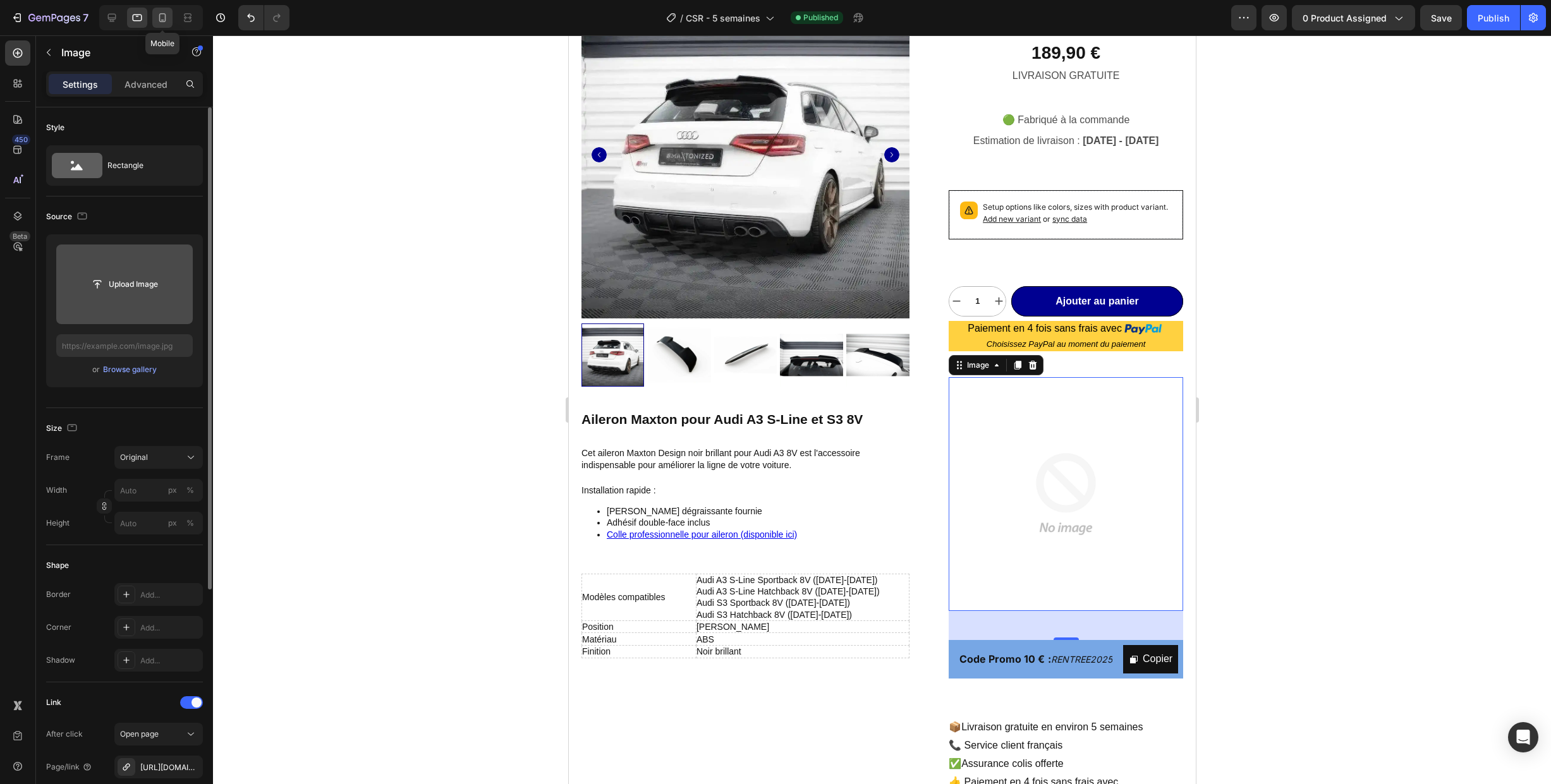
click at [162, 20] on icon at bounding box center [163, 18] width 7 height 8
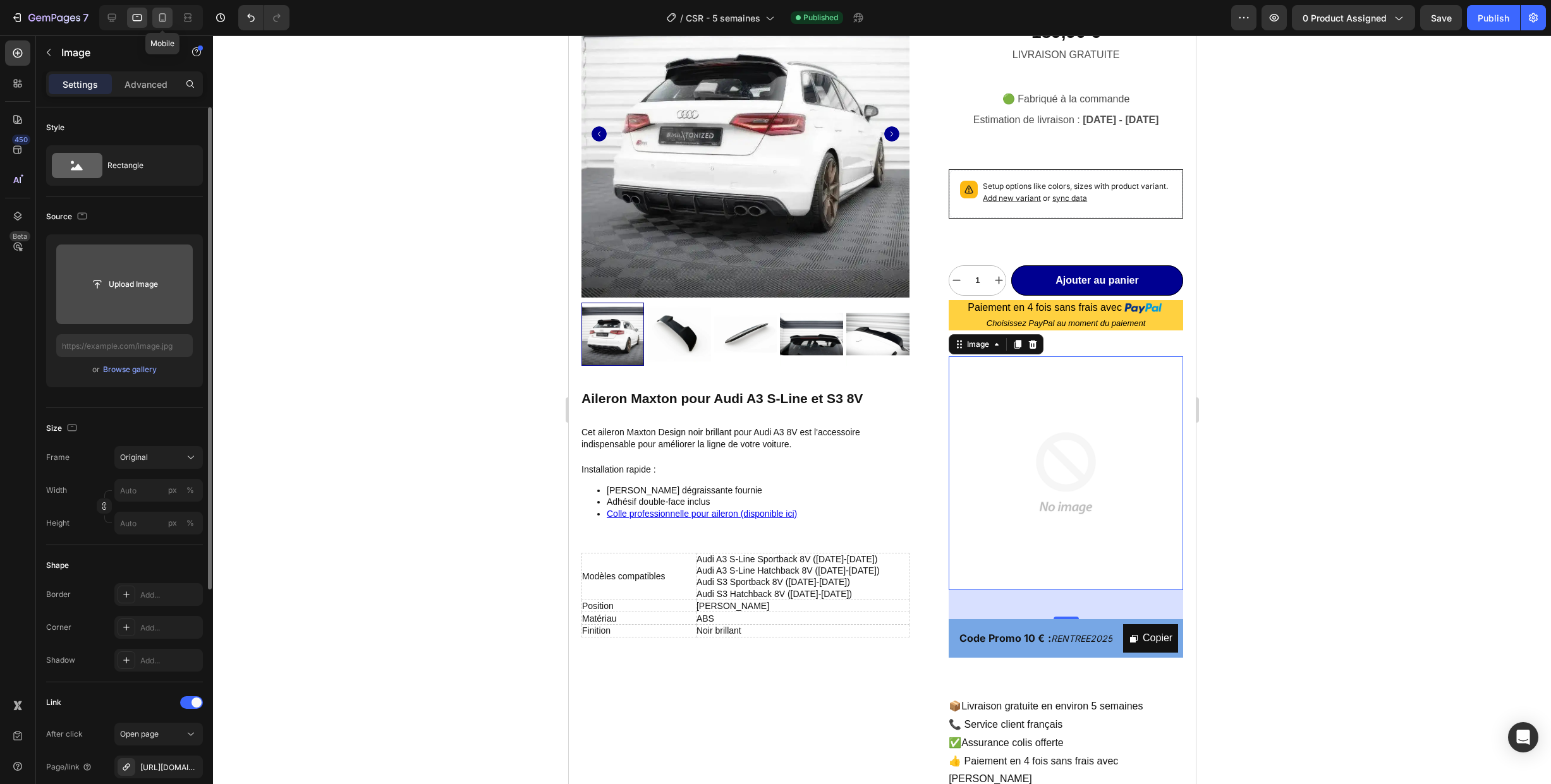
type input "[URL][DOMAIN_NAME]"
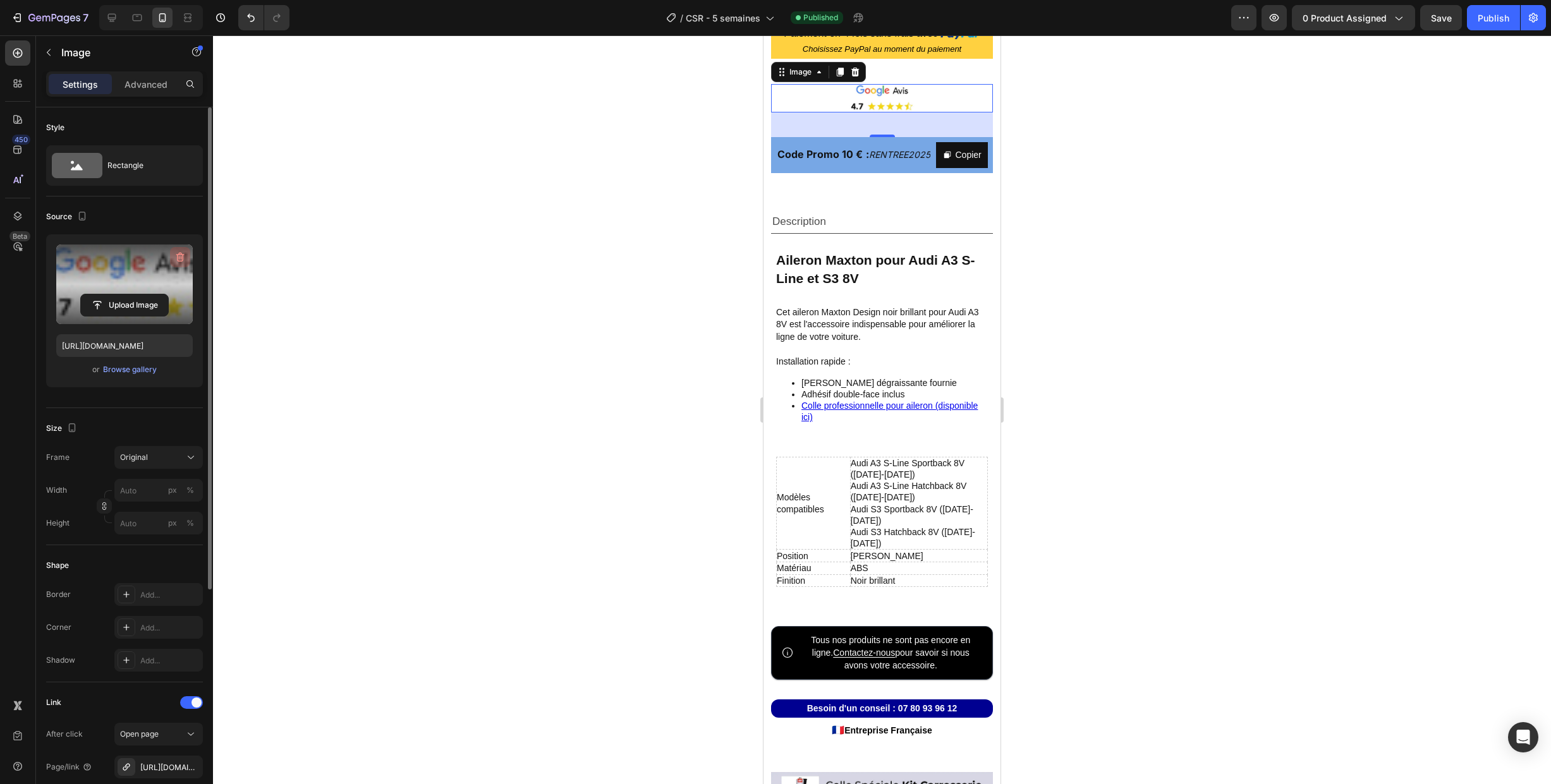
scroll to position [695, 0]
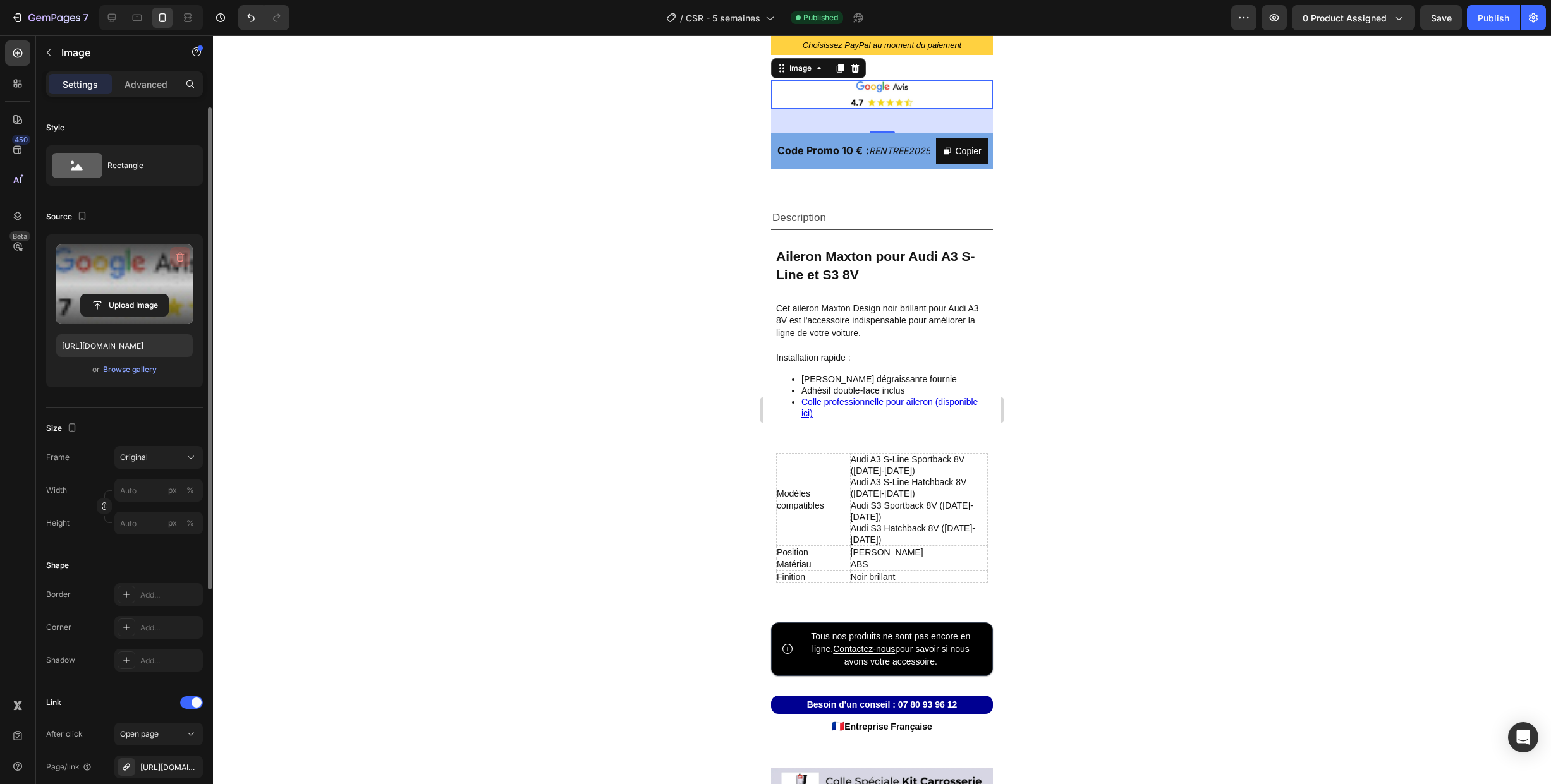
click at [181, 257] on icon "button" at bounding box center [181, 257] width 1 height 4
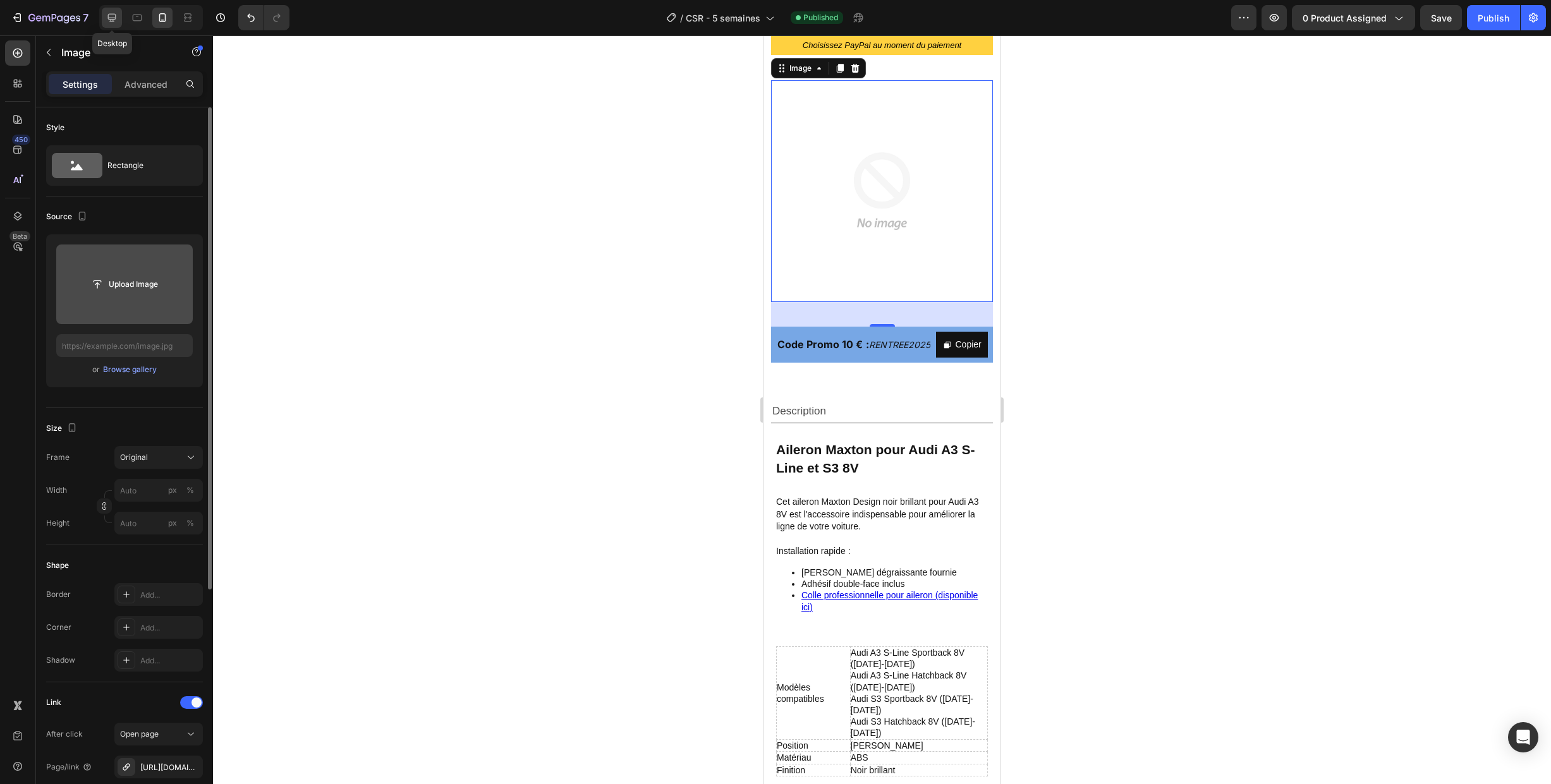
click at [111, 21] on icon at bounding box center [113, 18] width 9 height 8
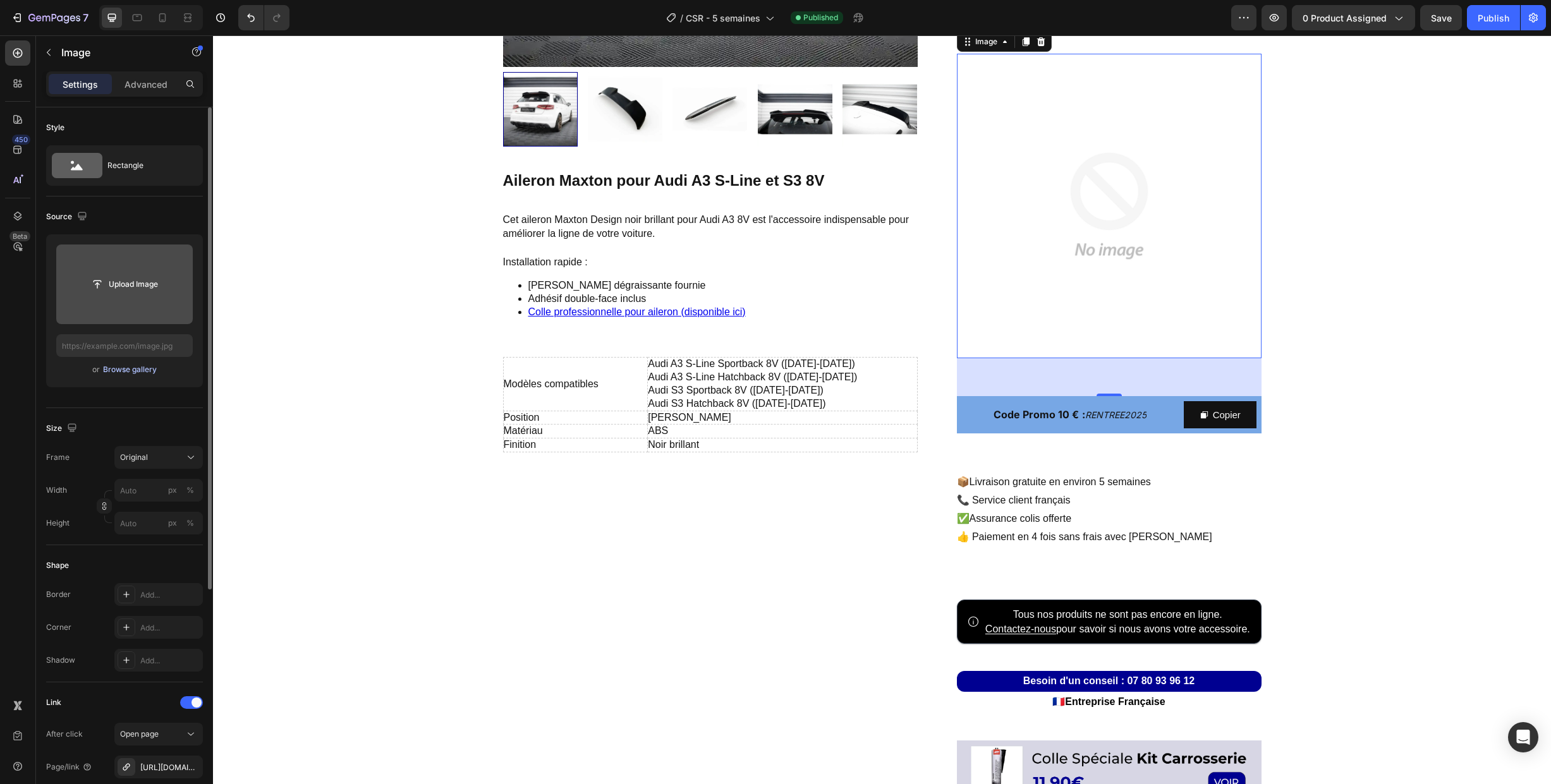
scroll to position [418, 0]
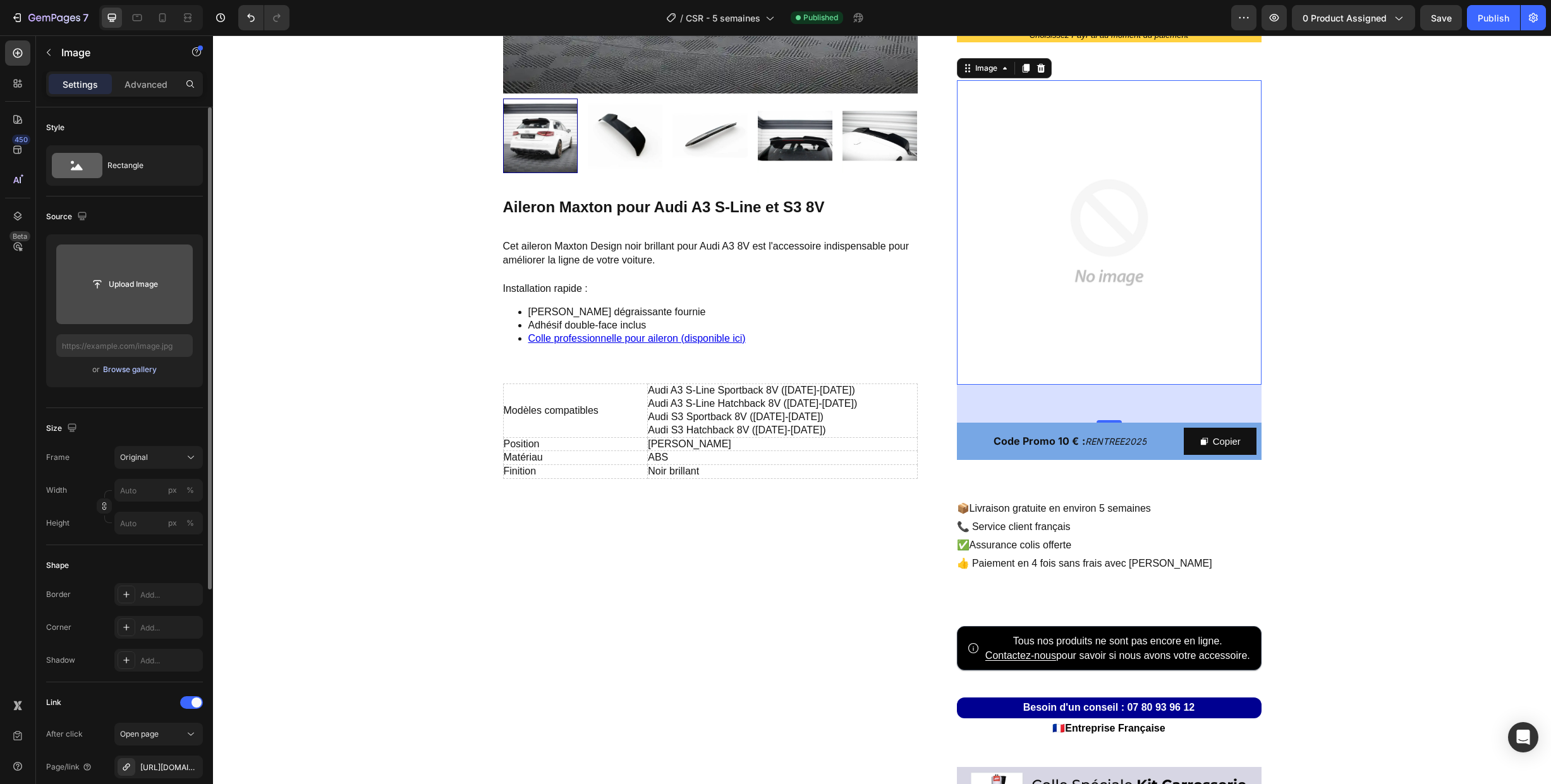
click at [122, 370] on div "Browse gallery" at bounding box center [130, 370] width 54 height 11
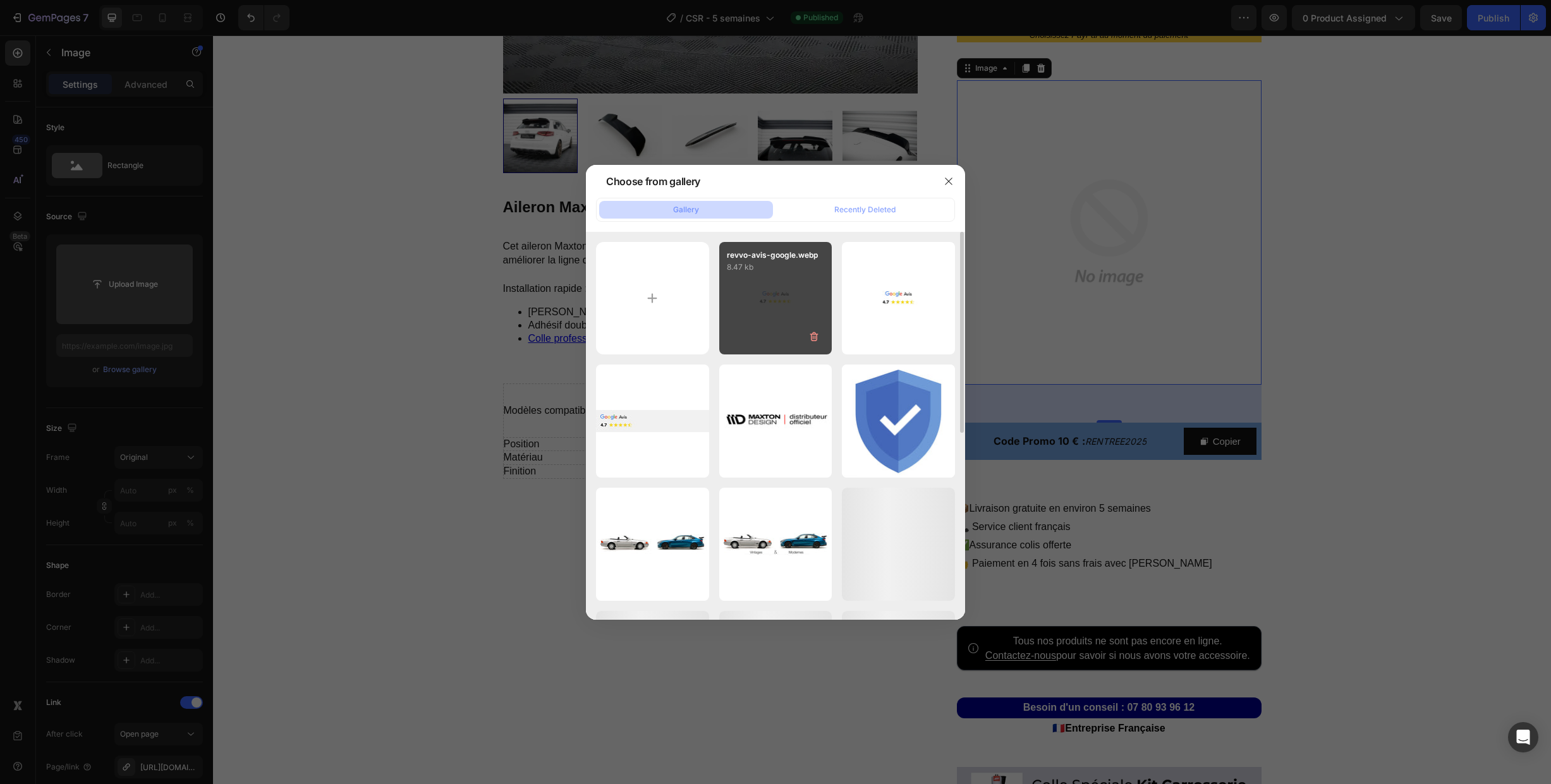
click at [752, 299] on div "revvo-avis-google.webp 8.47 kb" at bounding box center [776, 299] width 113 height 113
type input "[URL][DOMAIN_NAME]"
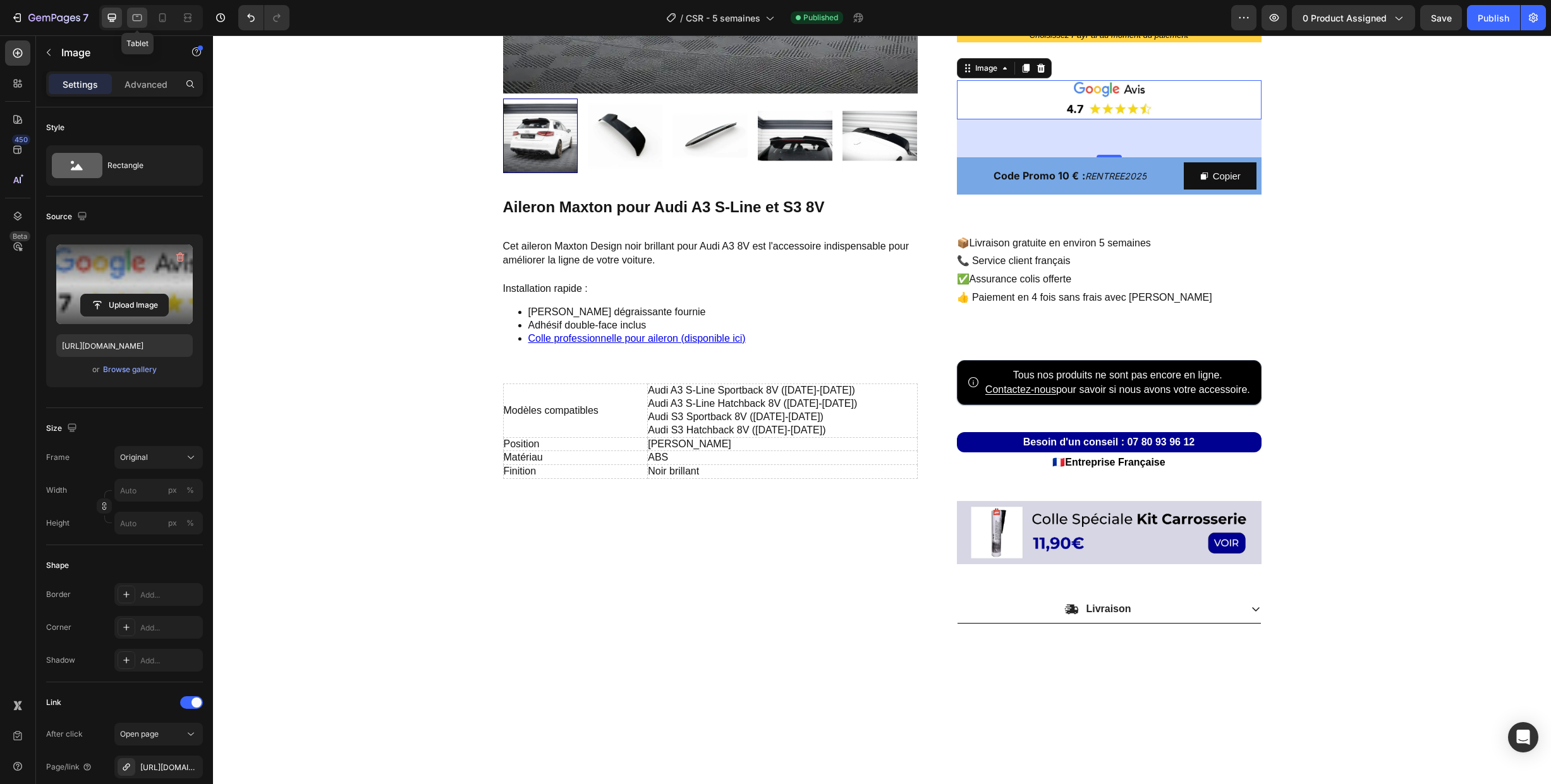
click at [137, 17] on icon at bounding box center [137, 18] width 13 height 13
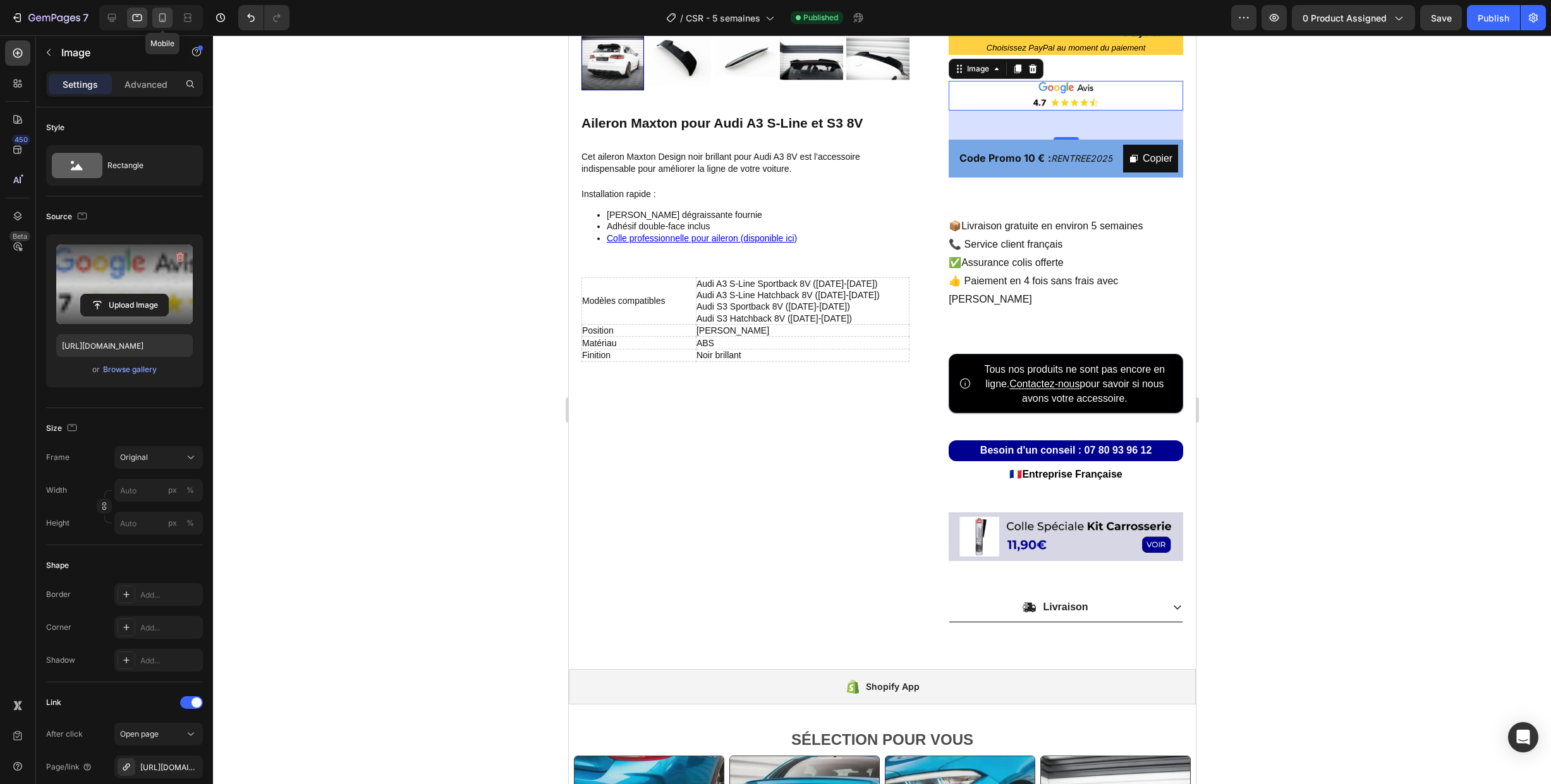
click at [164, 18] on icon at bounding box center [162, 18] width 13 height 13
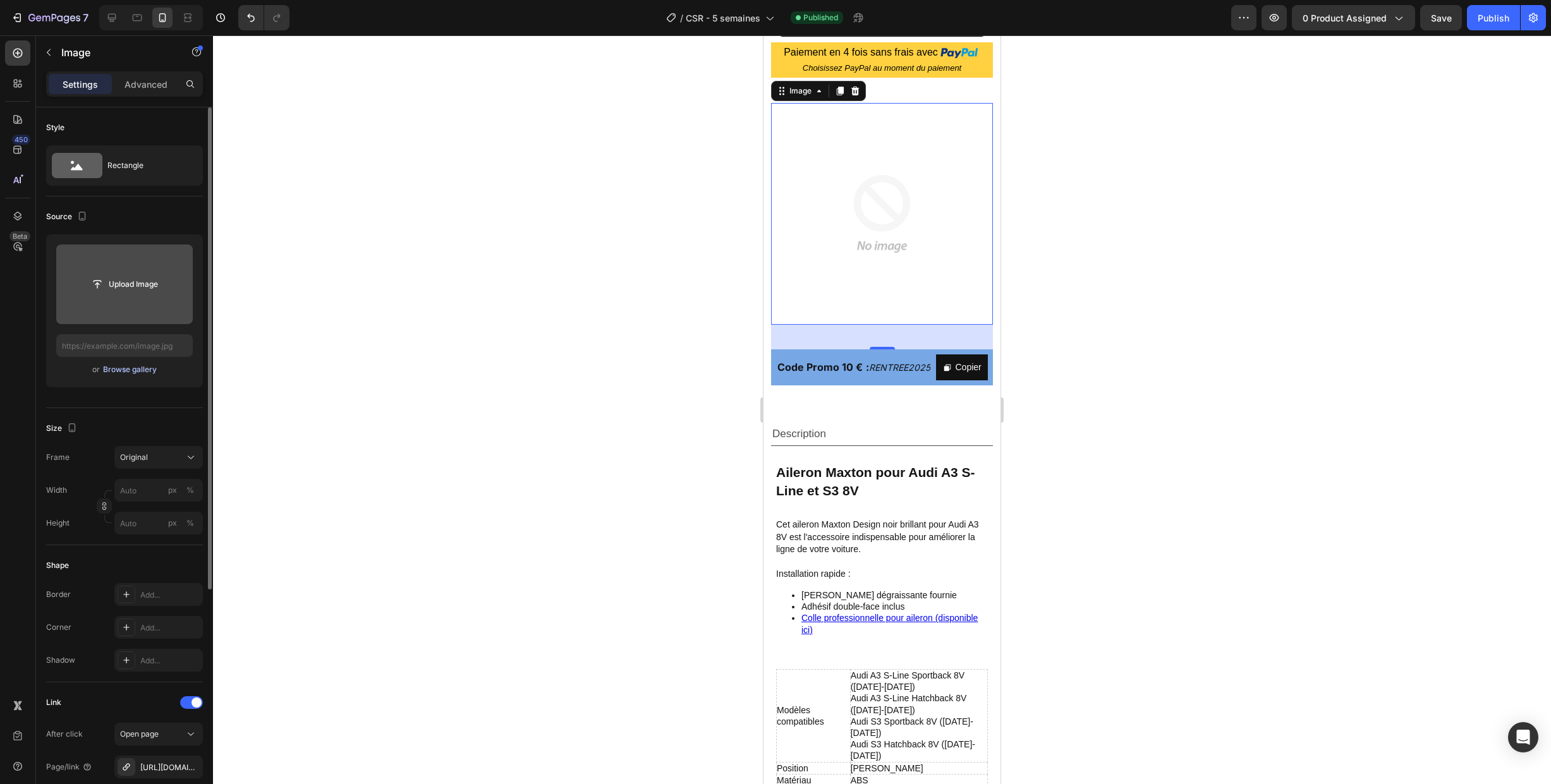
scroll to position [695, 0]
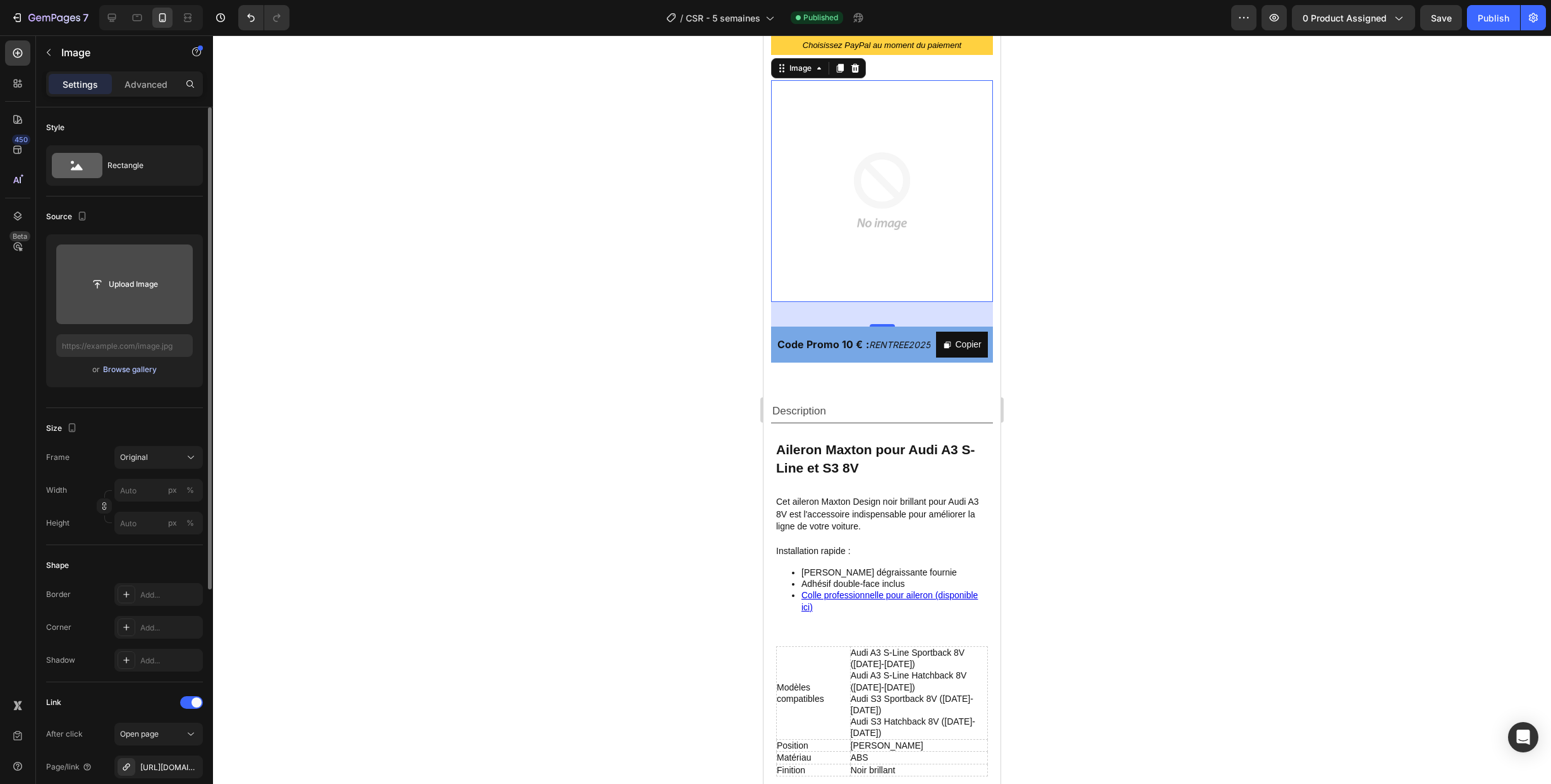
click at [125, 369] on div "Browse gallery" at bounding box center [130, 370] width 54 height 11
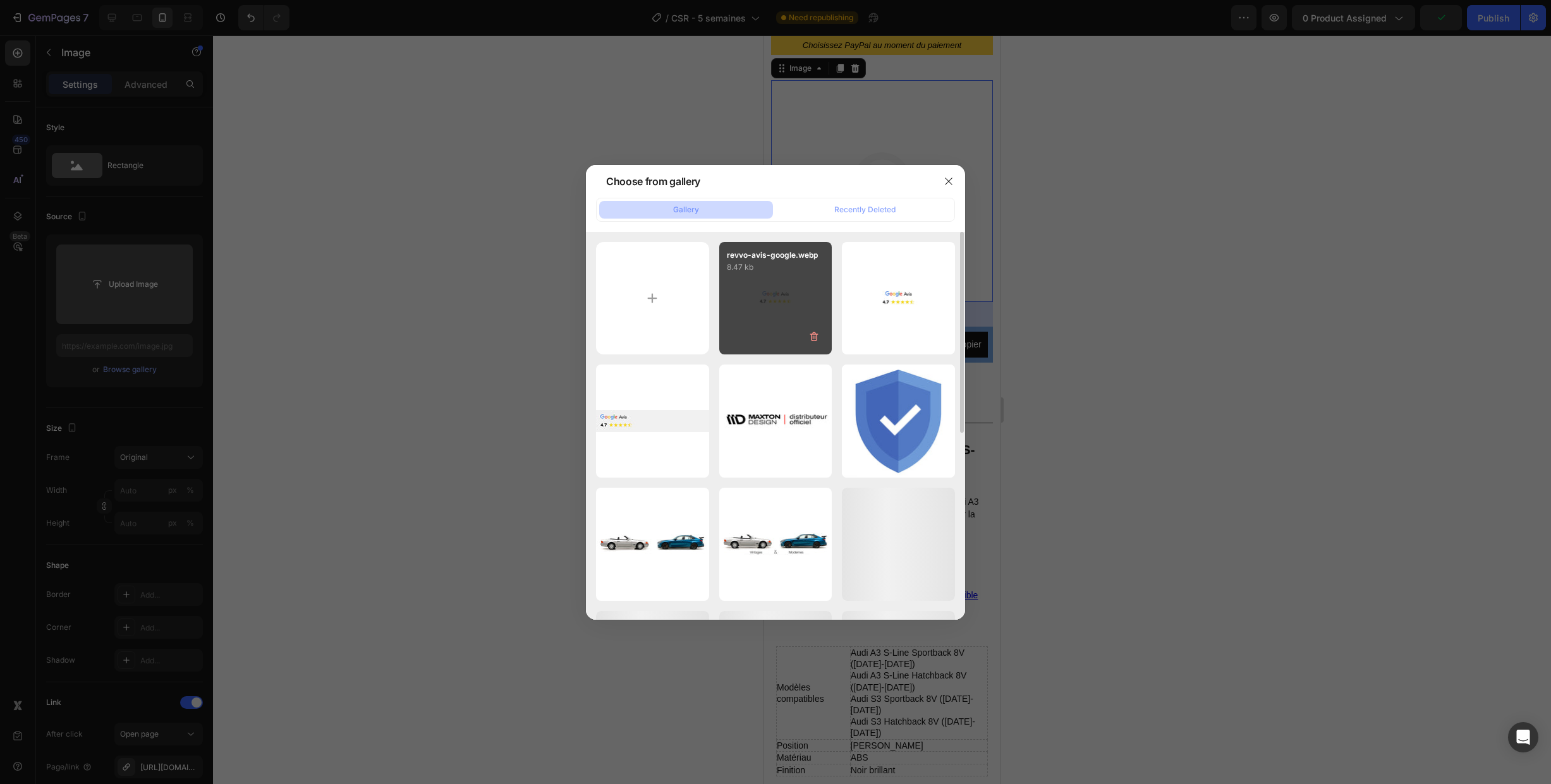
click at [748, 302] on div "revvo-avis-google.webp 8.47 kb" at bounding box center [776, 299] width 113 height 113
type input "[URL][DOMAIN_NAME]"
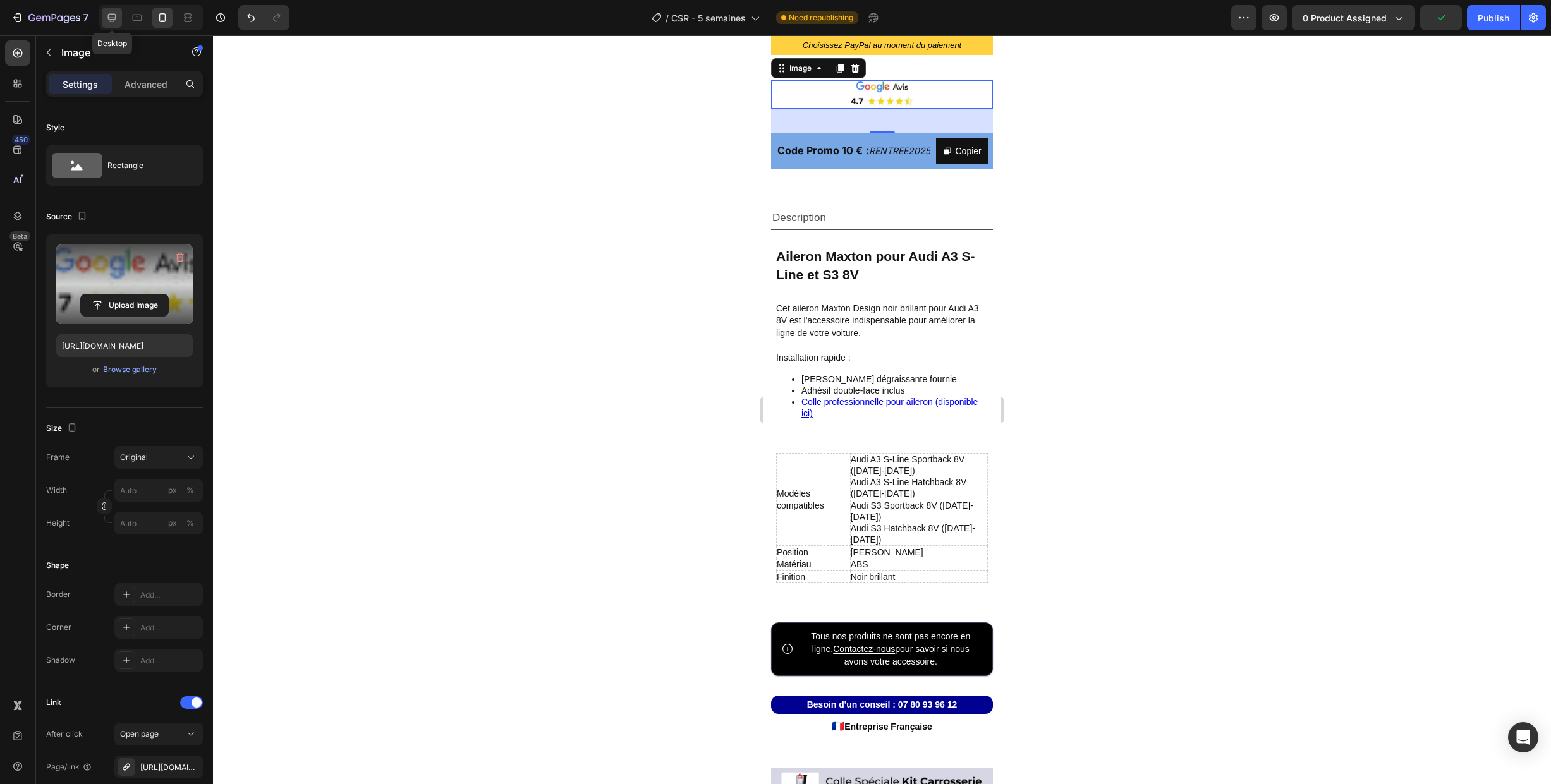
click at [111, 15] on icon at bounding box center [112, 18] width 13 height 13
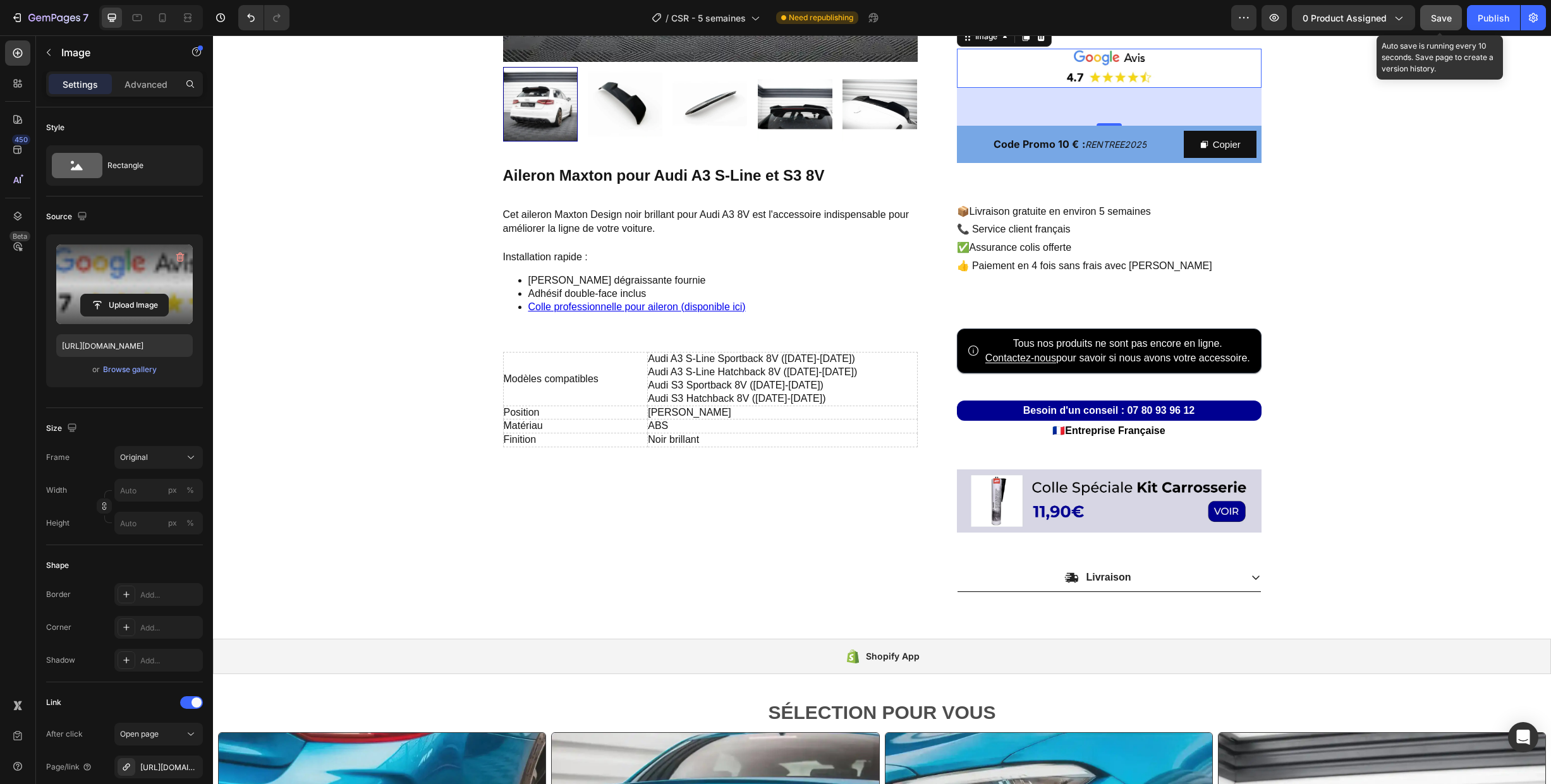
scroll to position [418, 0]
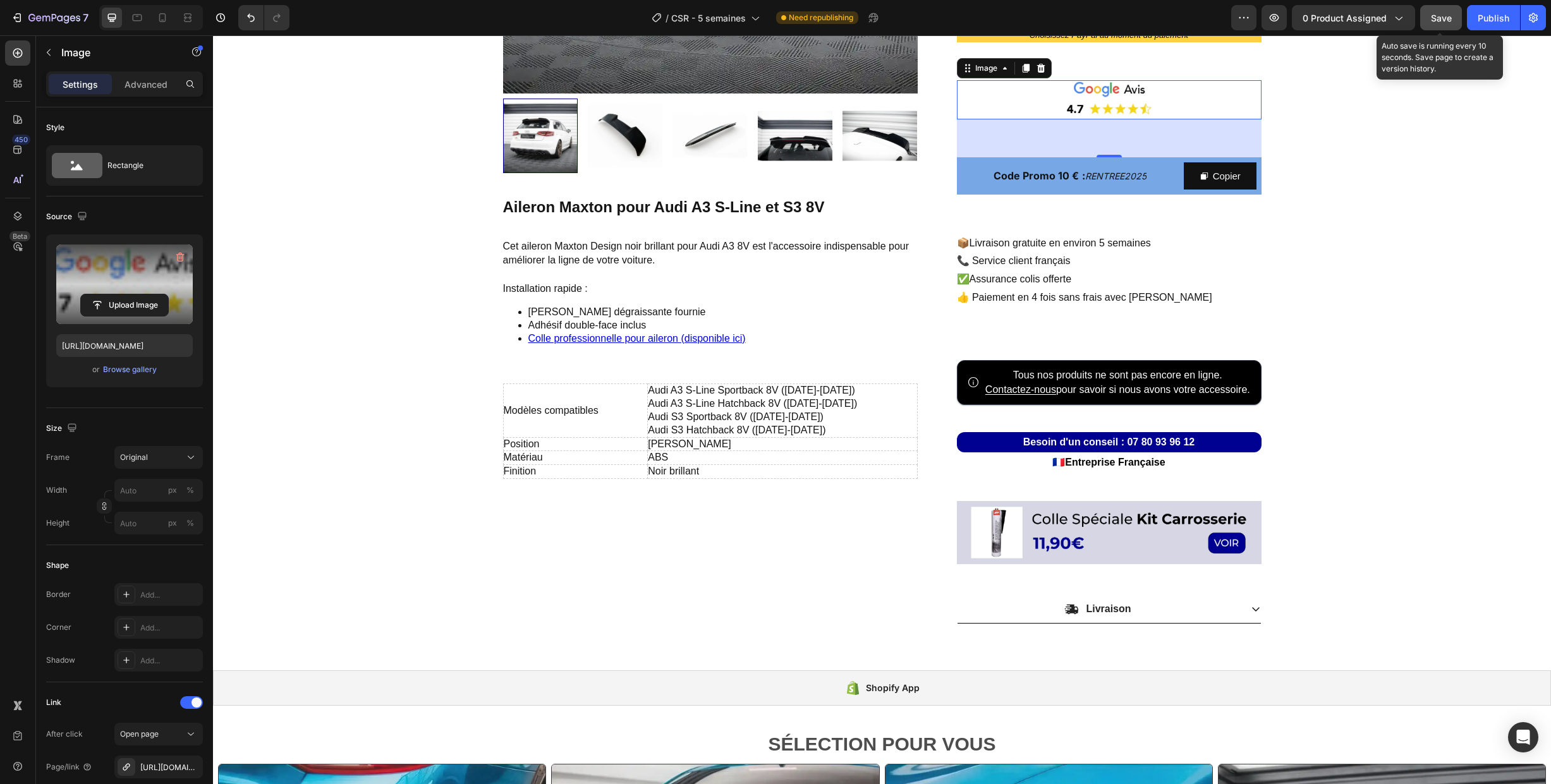
click at [1440, 16] on span "Save" at bounding box center [1441, 18] width 21 height 11
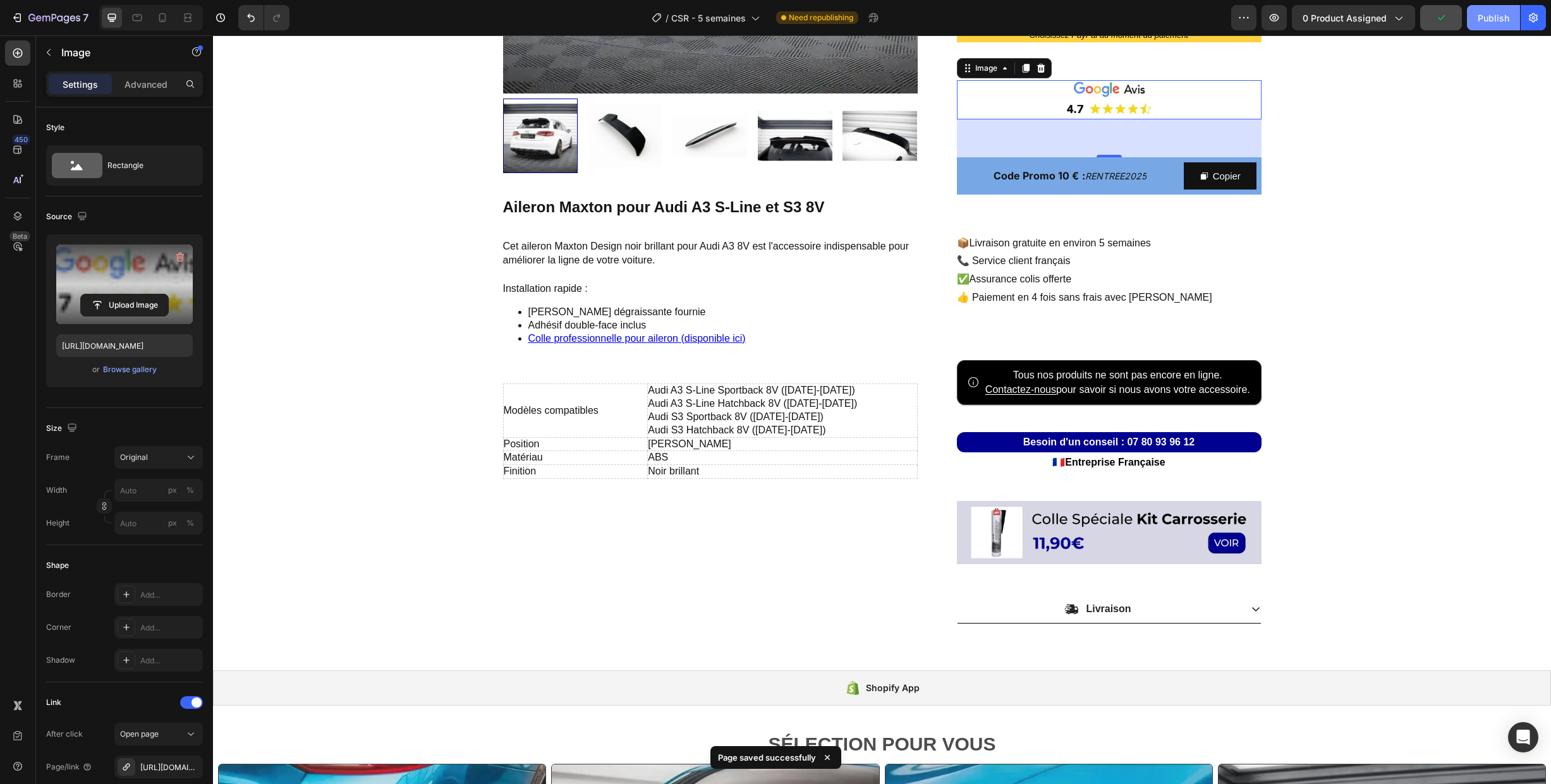
click at [1479, 20] on div "Publish" at bounding box center [1494, 18] width 32 height 13
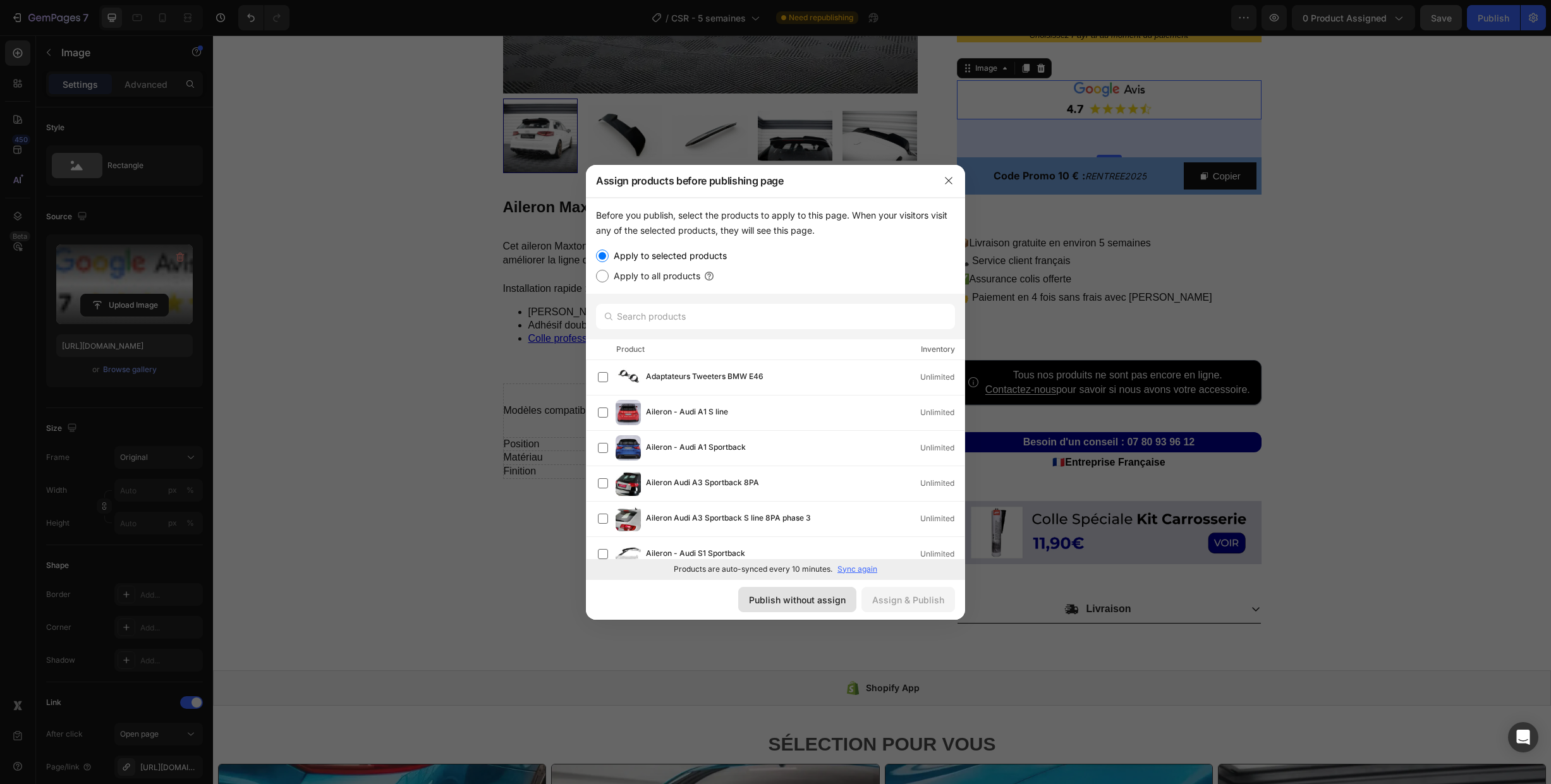
click at [780, 599] on div "Publish without assign" at bounding box center [797, 600] width 96 height 13
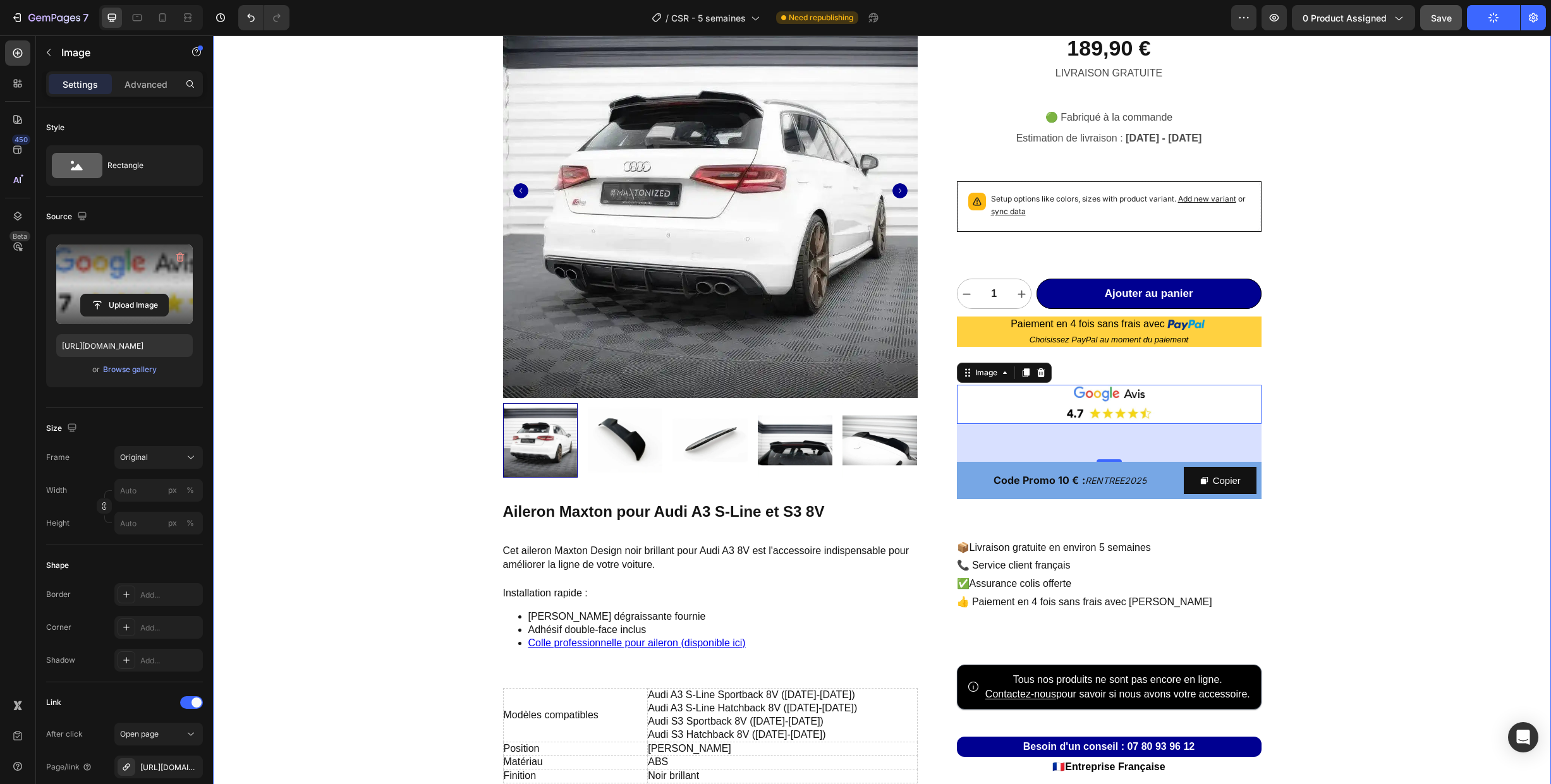
scroll to position [0, 0]
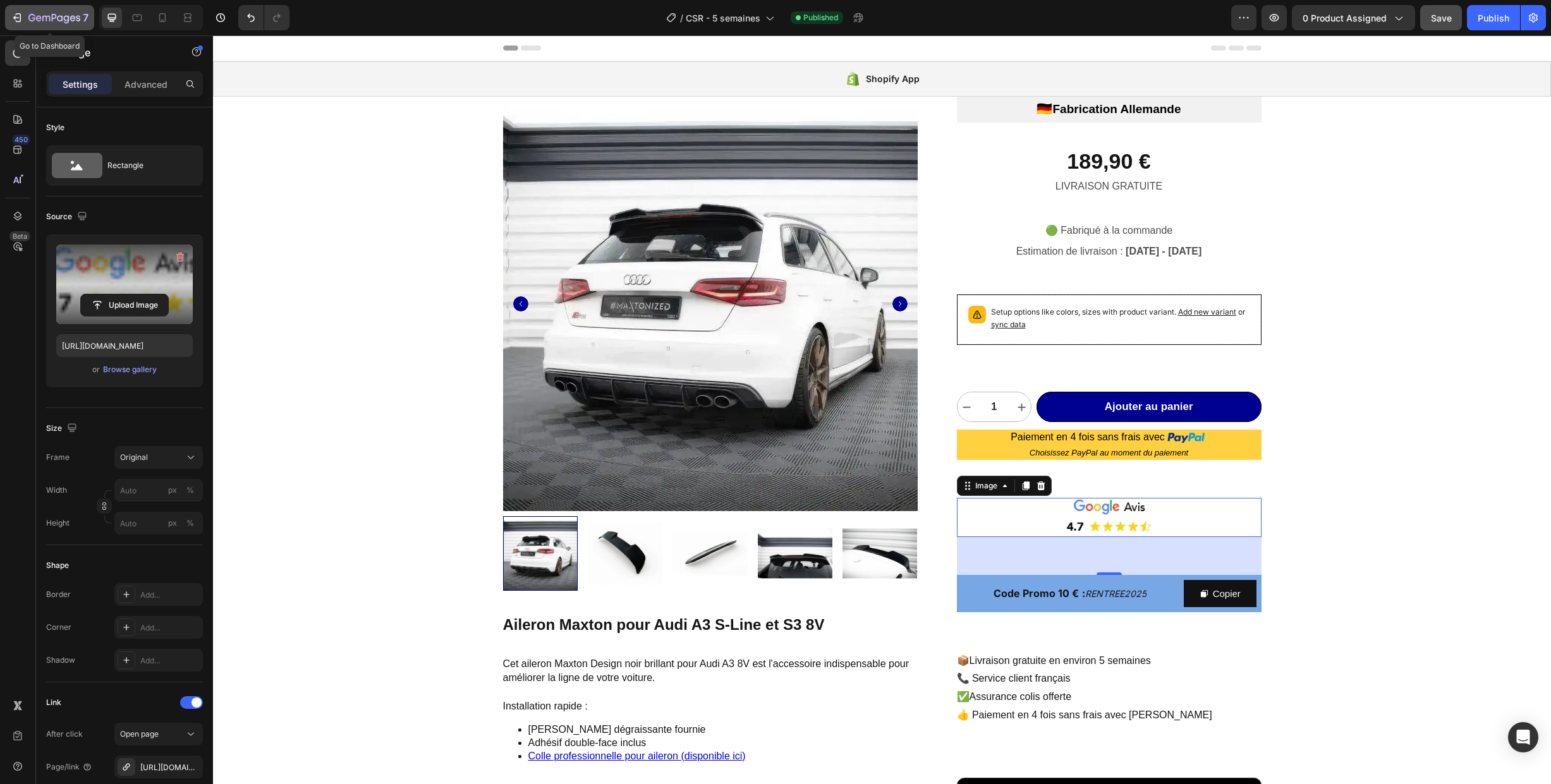
click at [56, 19] on icon "button" at bounding box center [54, 18] width 52 height 11
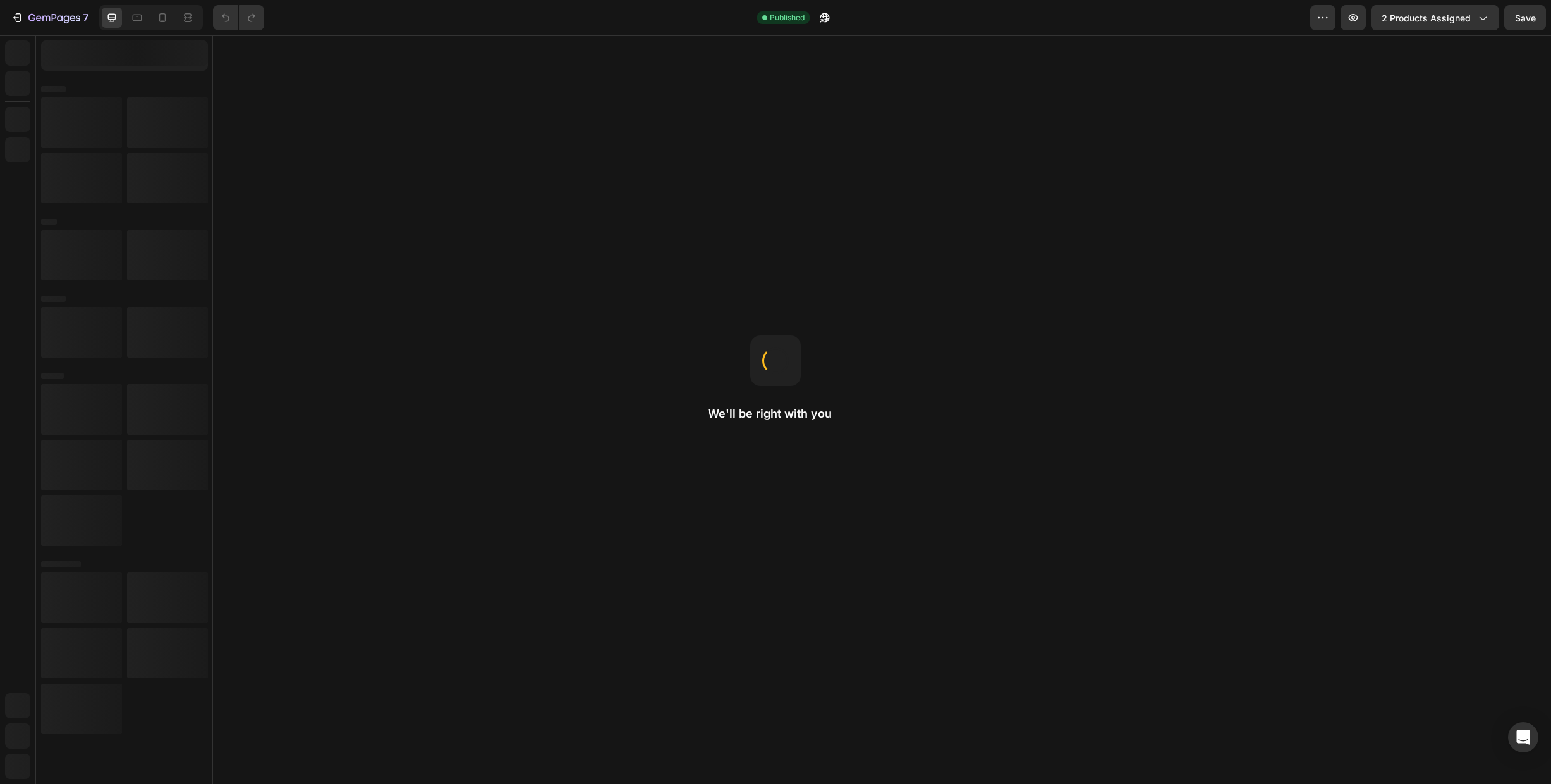
select select "Modèle A"
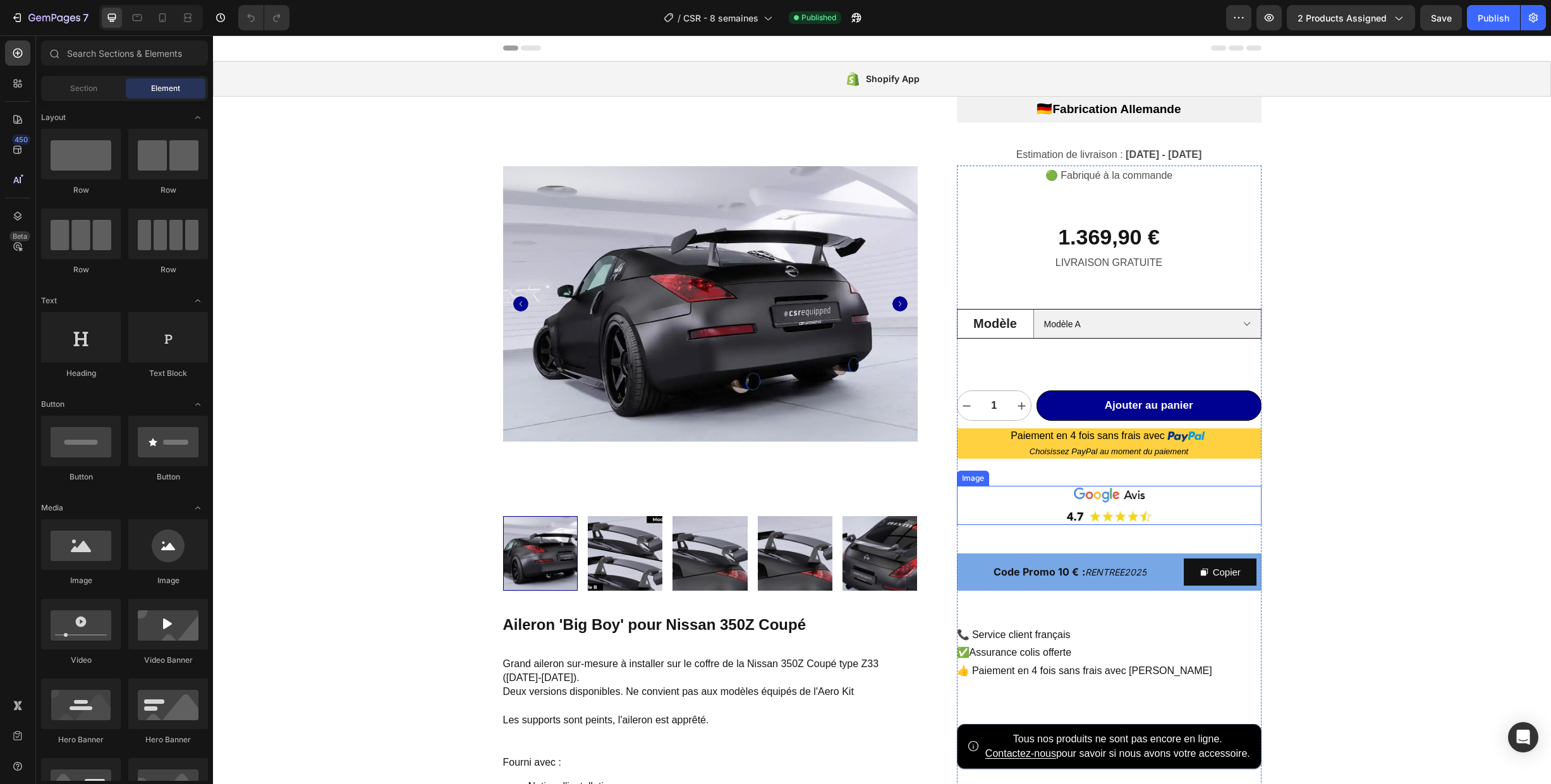
click at [1025, 499] on img at bounding box center [1110, 505] width 305 height 38
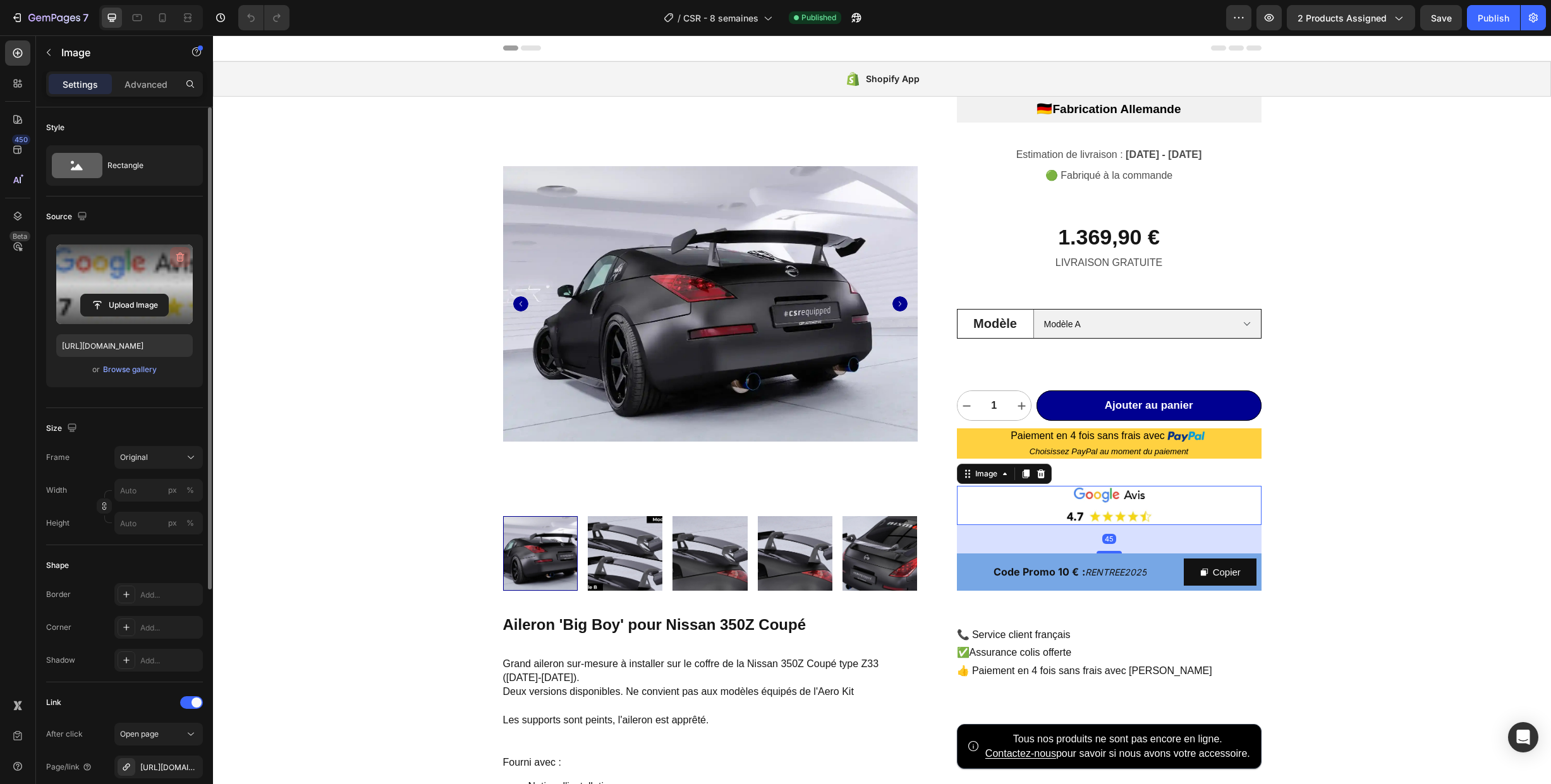
click at [179, 254] on icon "button" at bounding box center [181, 257] width 9 height 9
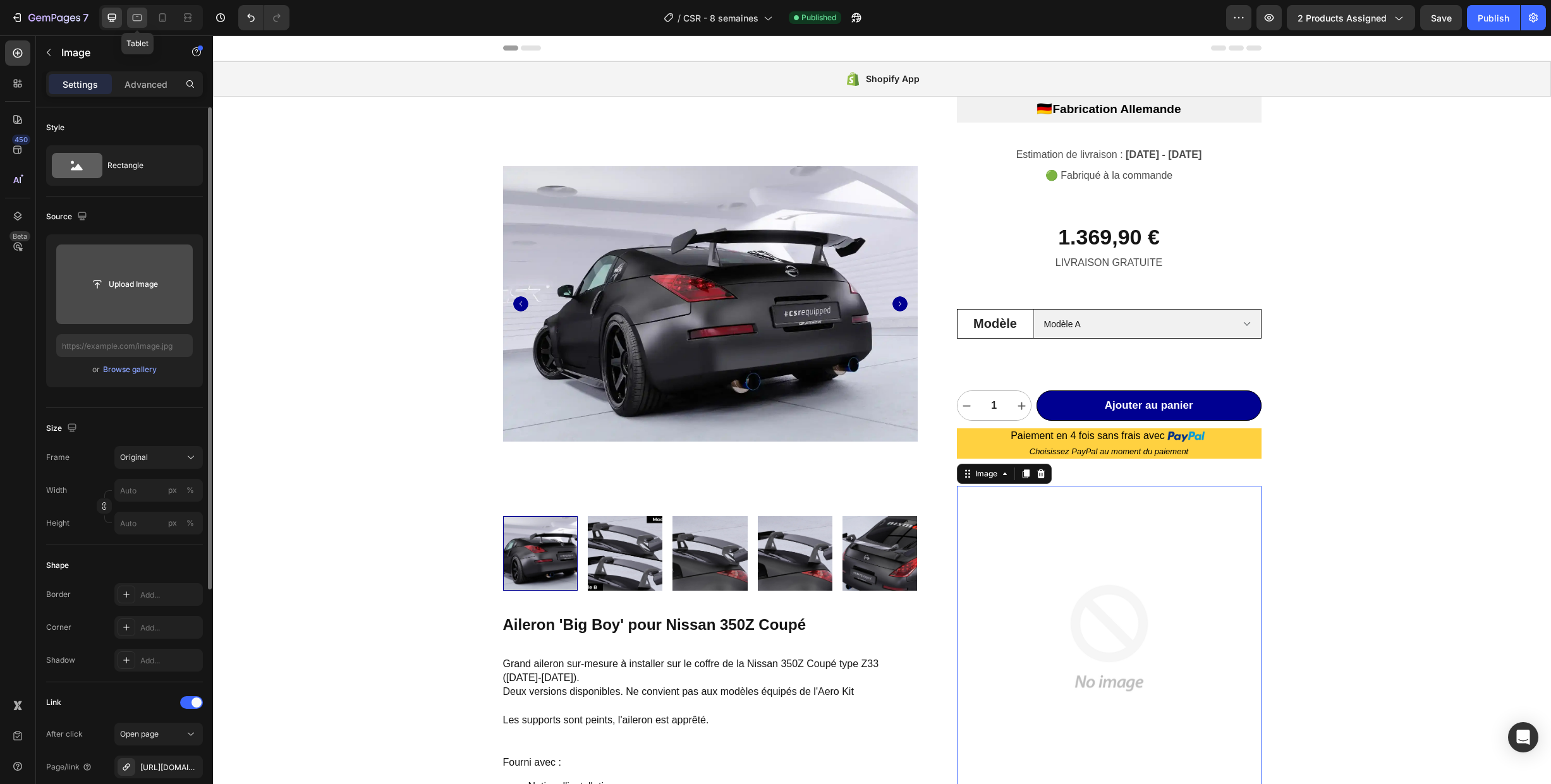
click at [132, 21] on icon at bounding box center [137, 18] width 13 height 13
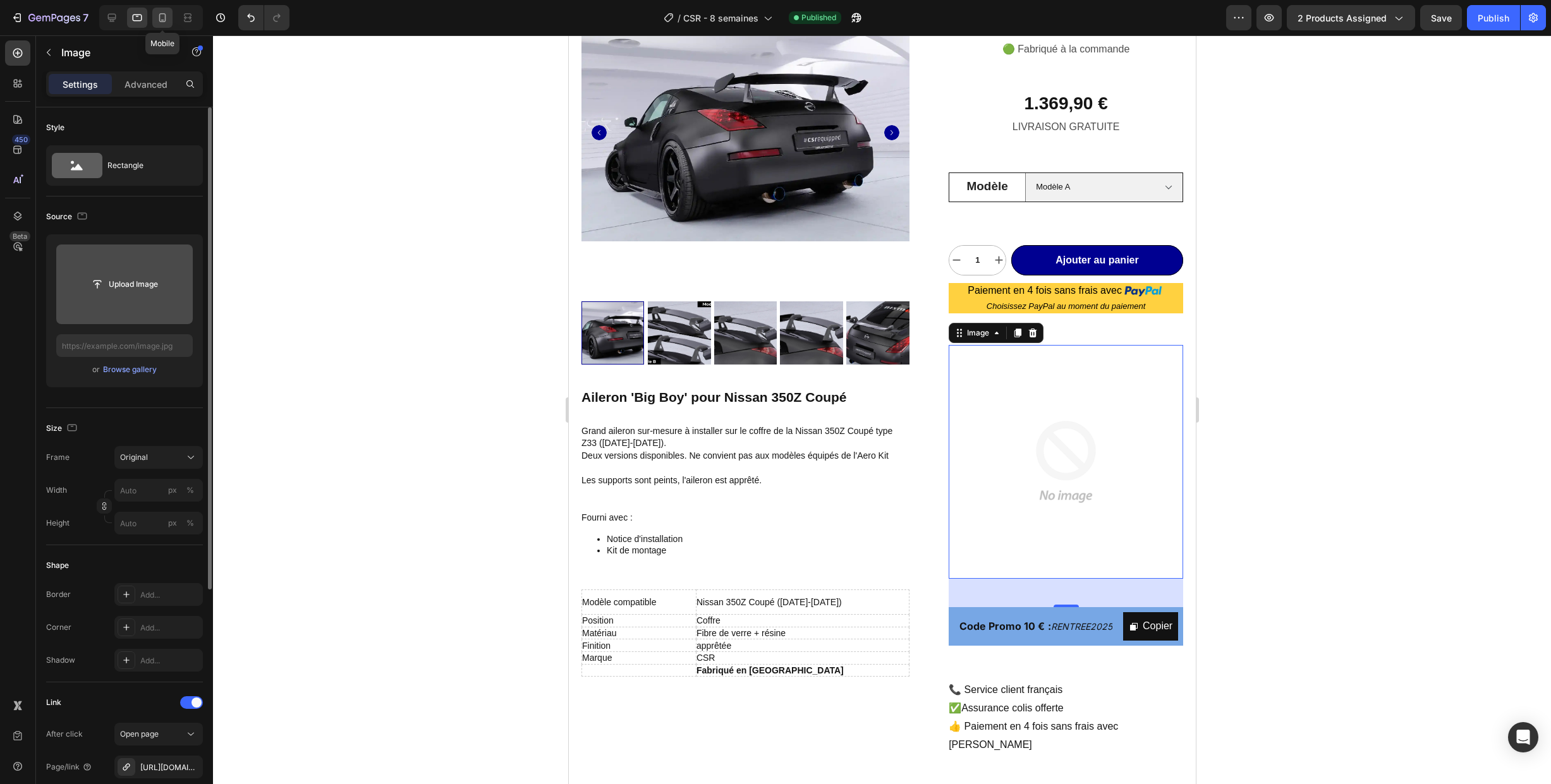
click at [163, 17] on icon at bounding box center [162, 18] width 13 height 13
type input "[URL][DOMAIN_NAME]"
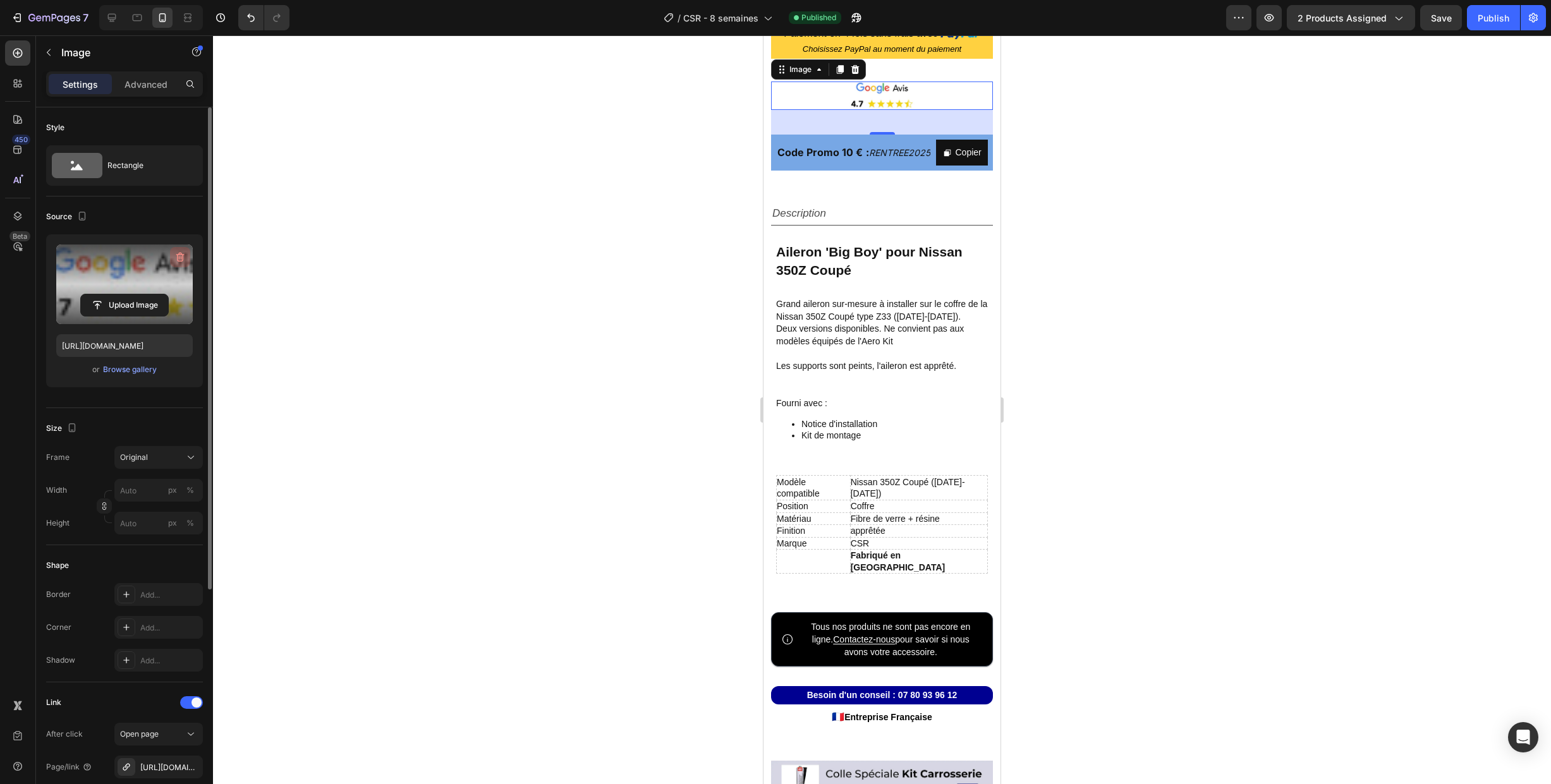
scroll to position [682, 0]
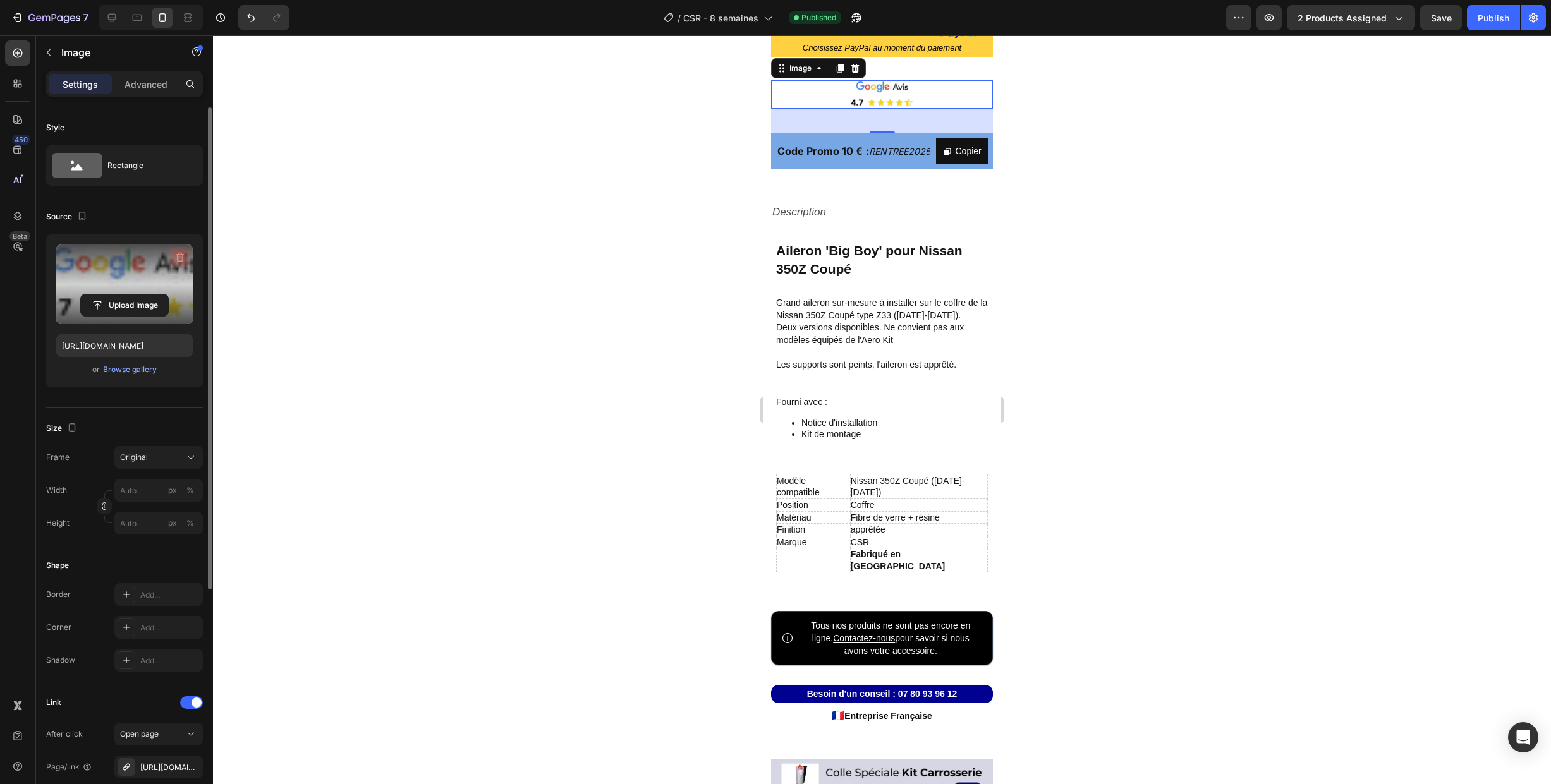
click at [178, 259] on icon "button" at bounding box center [181, 257] width 9 height 9
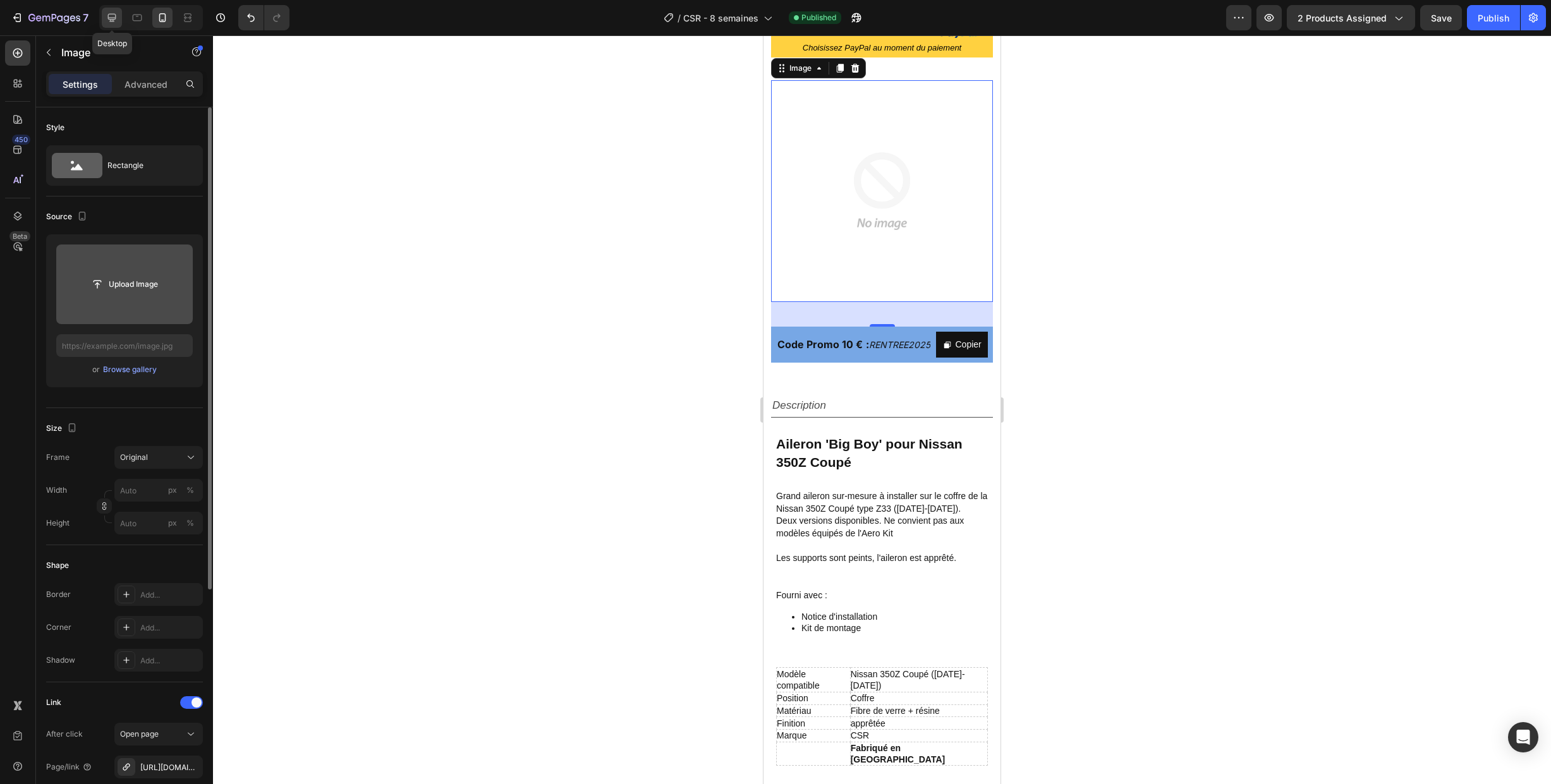
click at [113, 16] on icon at bounding box center [112, 18] width 13 height 13
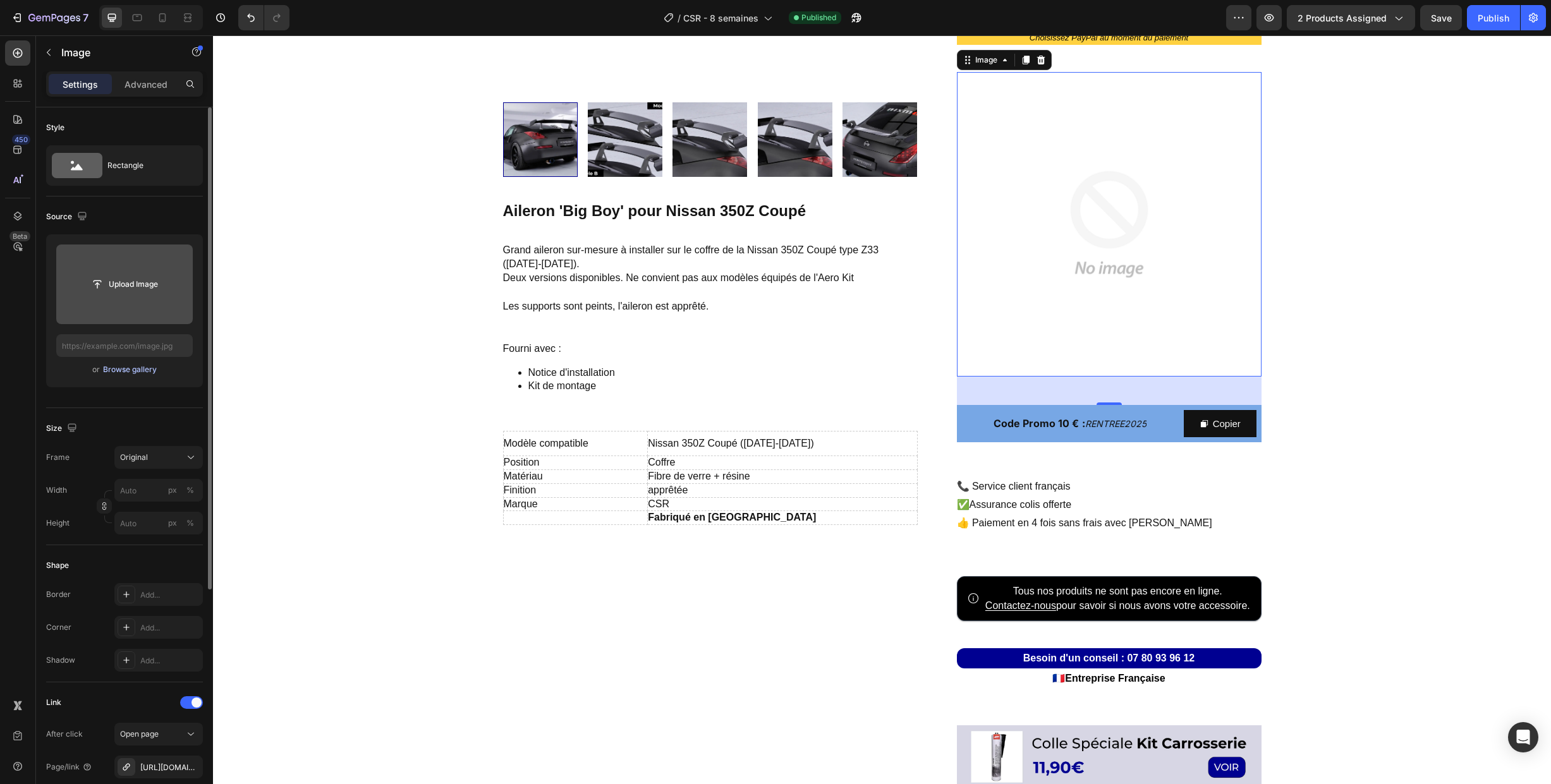
click at [120, 372] on div "Browse gallery" at bounding box center [130, 370] width 54 height 11
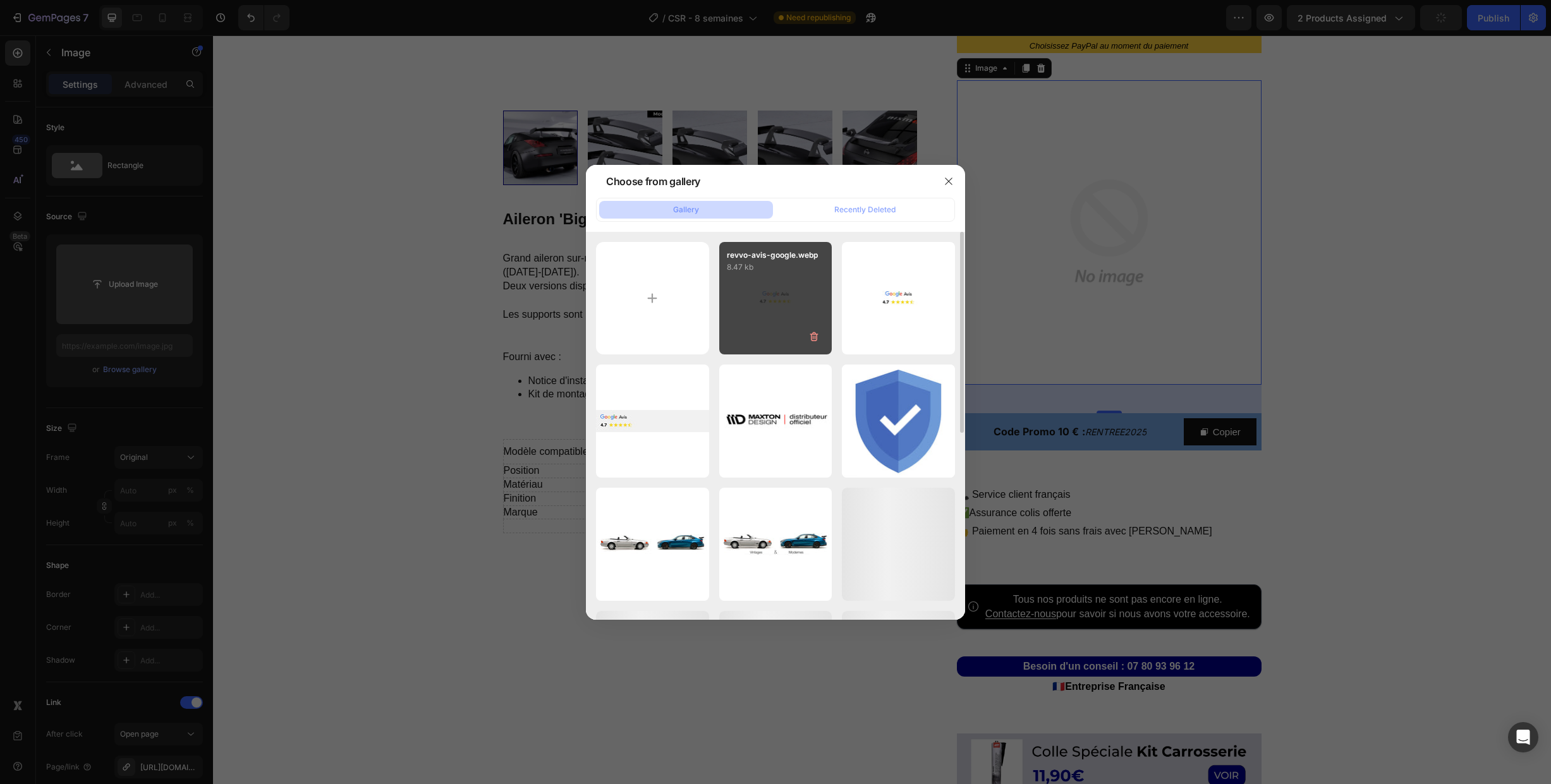
click at [764, 302] on div "revvo-avis-google.webp 8.47 kb" at bounding box center [776, 299] width 113 height 113
type input "[URL][DOMAIN_NAME]"
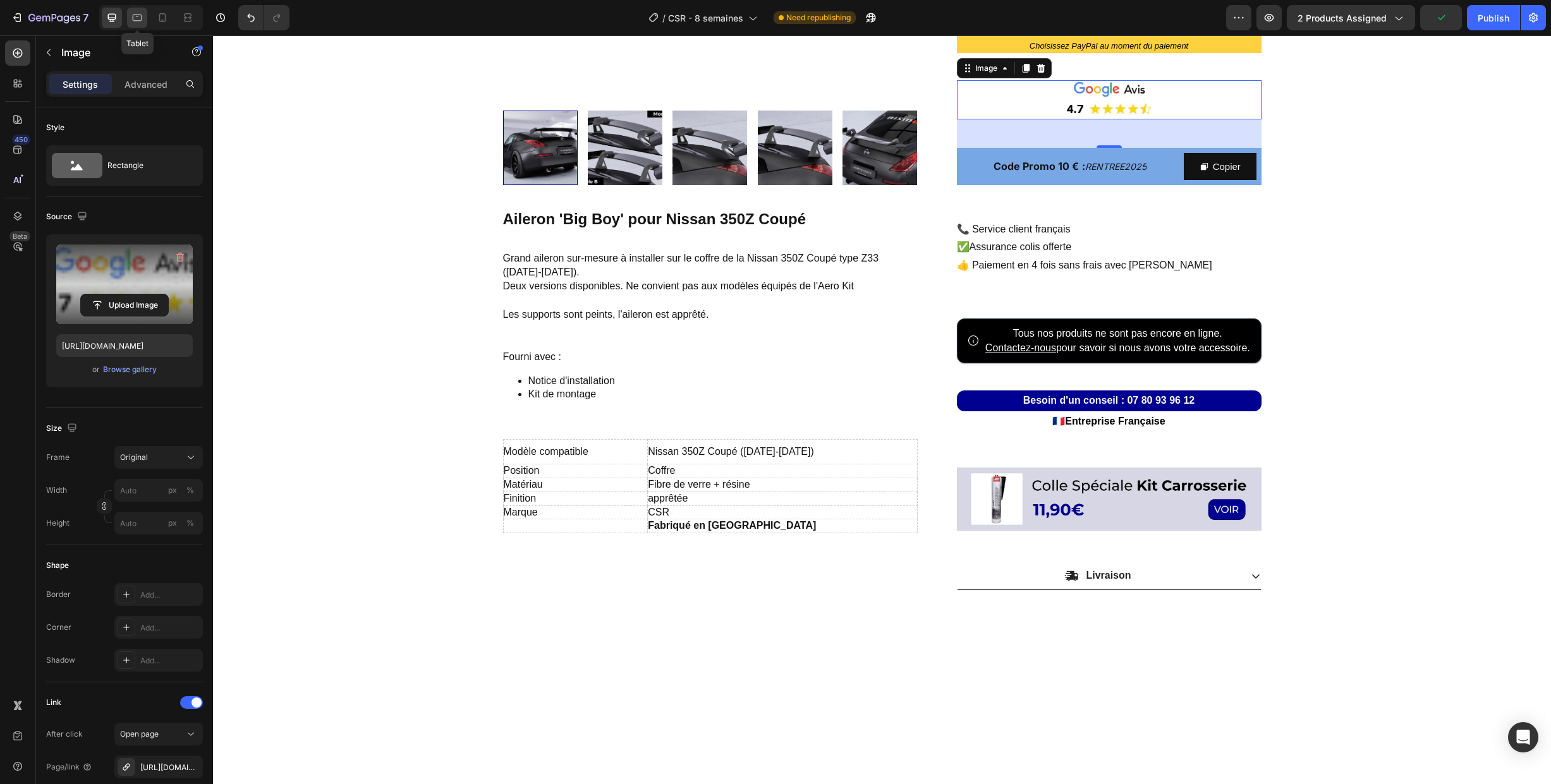
click at [129, 21] on div at bounding box center [137, 18] width 21 height 21
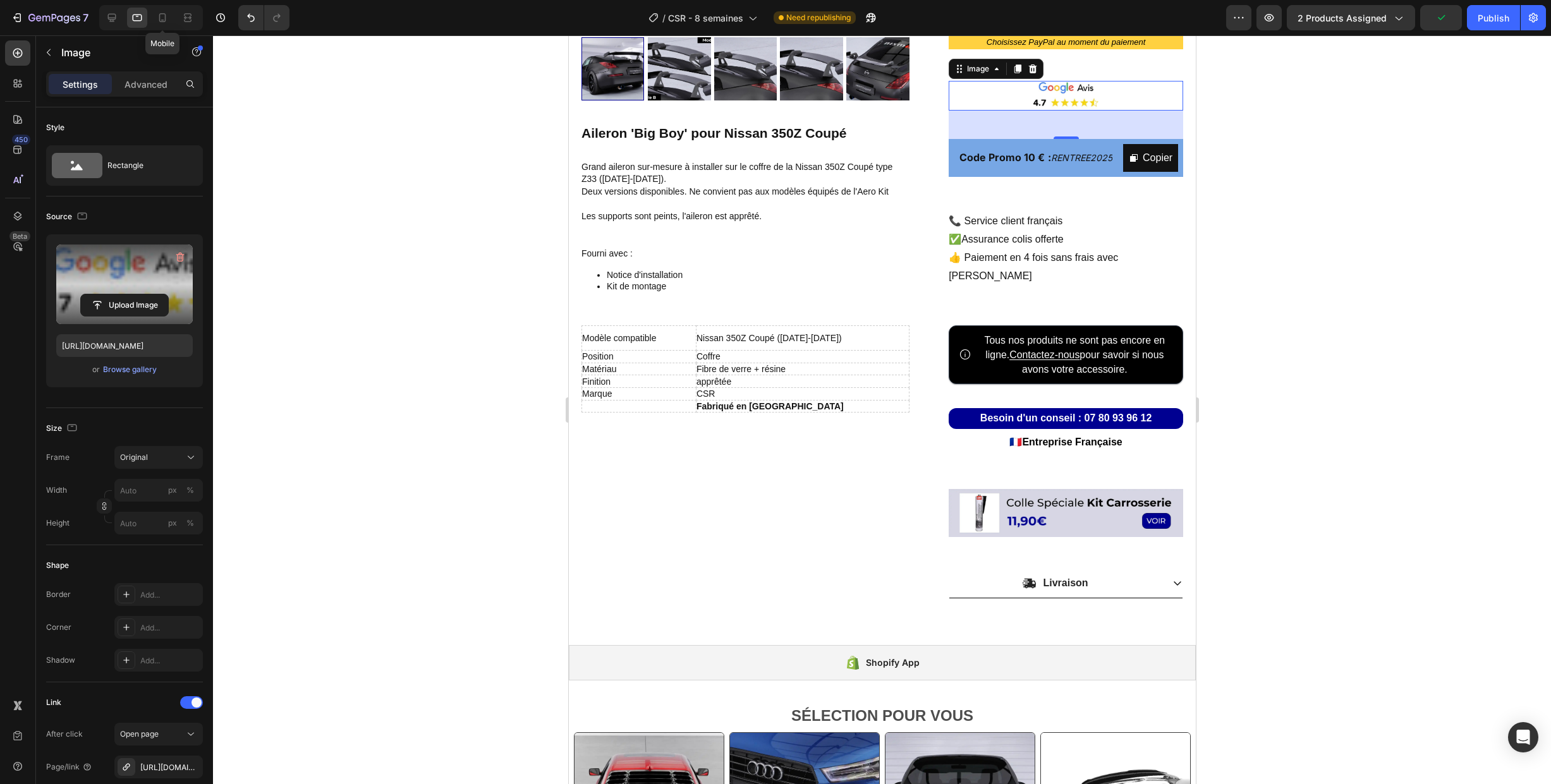
click at [162, 19] on icon at bounding box center [162, 18] width 13 height 13
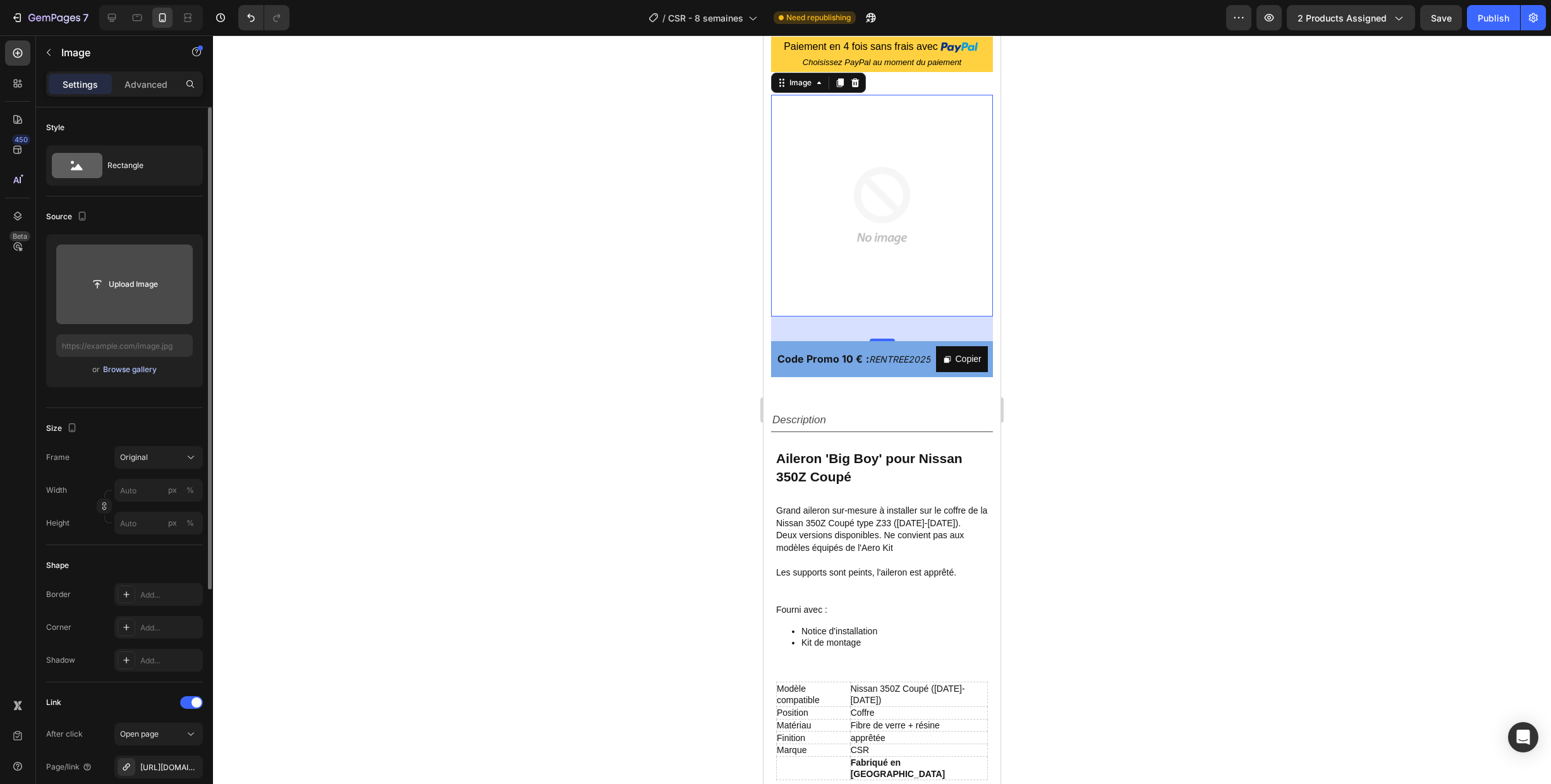
scroll to position [682, 0]
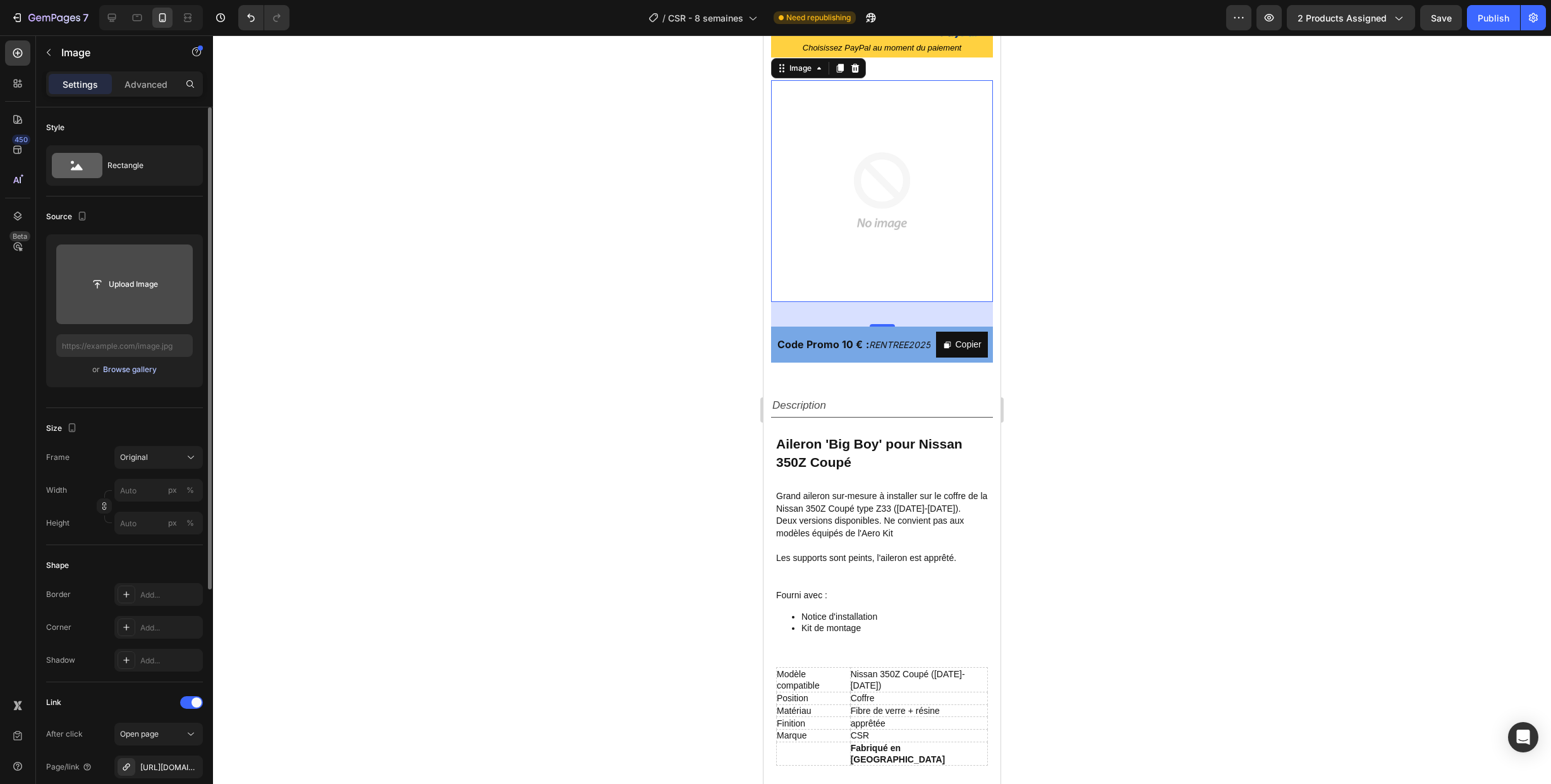
click at [123, 371] on div "Browse gallery" at bounding box center [130, 370] width 54 height 11
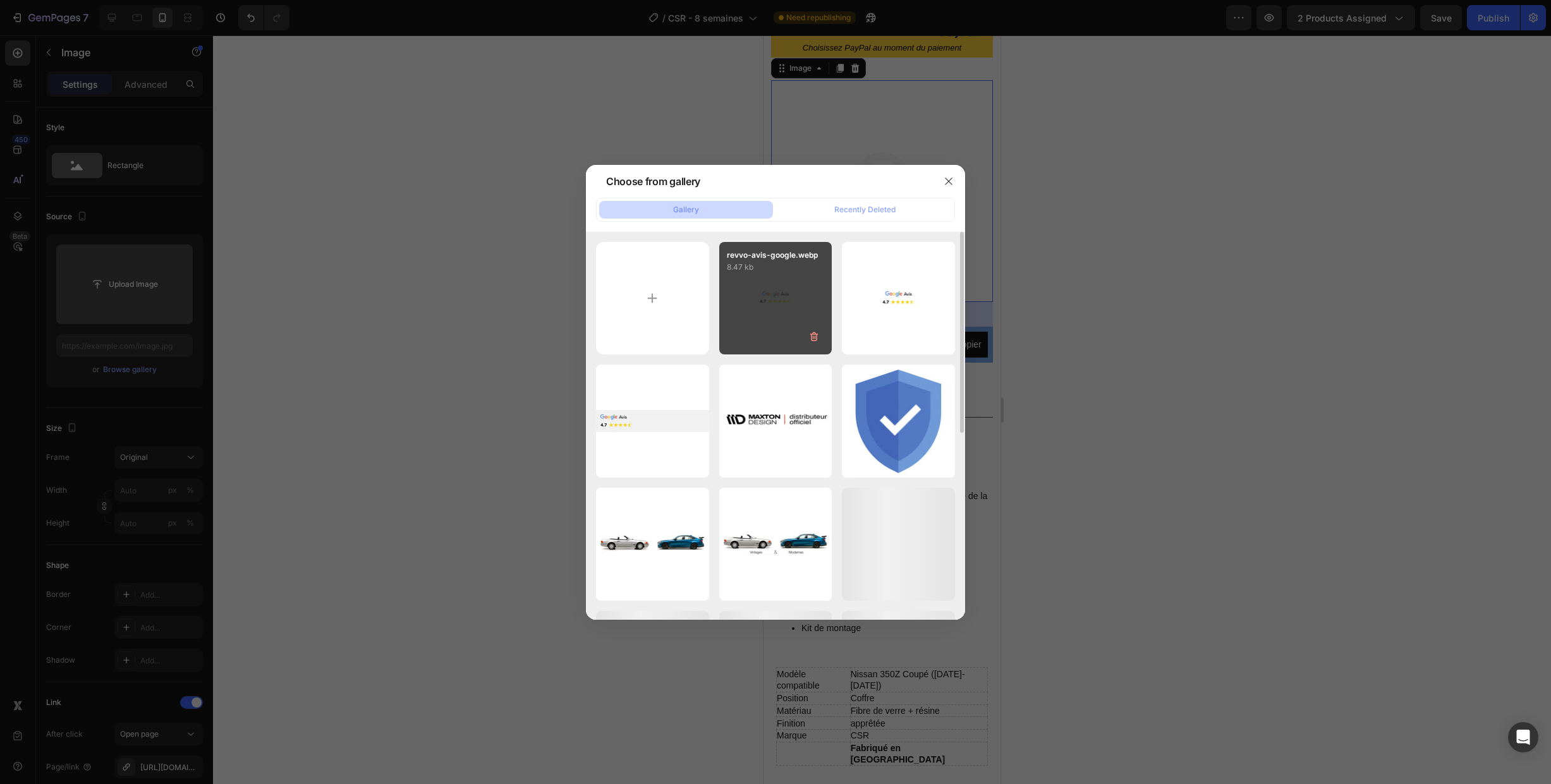
click at [745, 298] on div "revvo-avis-google.webp 8.47 kb" at bounding box center [776, 299] width 113 height 113
type input "[URL][DOMAIN_NAME]"
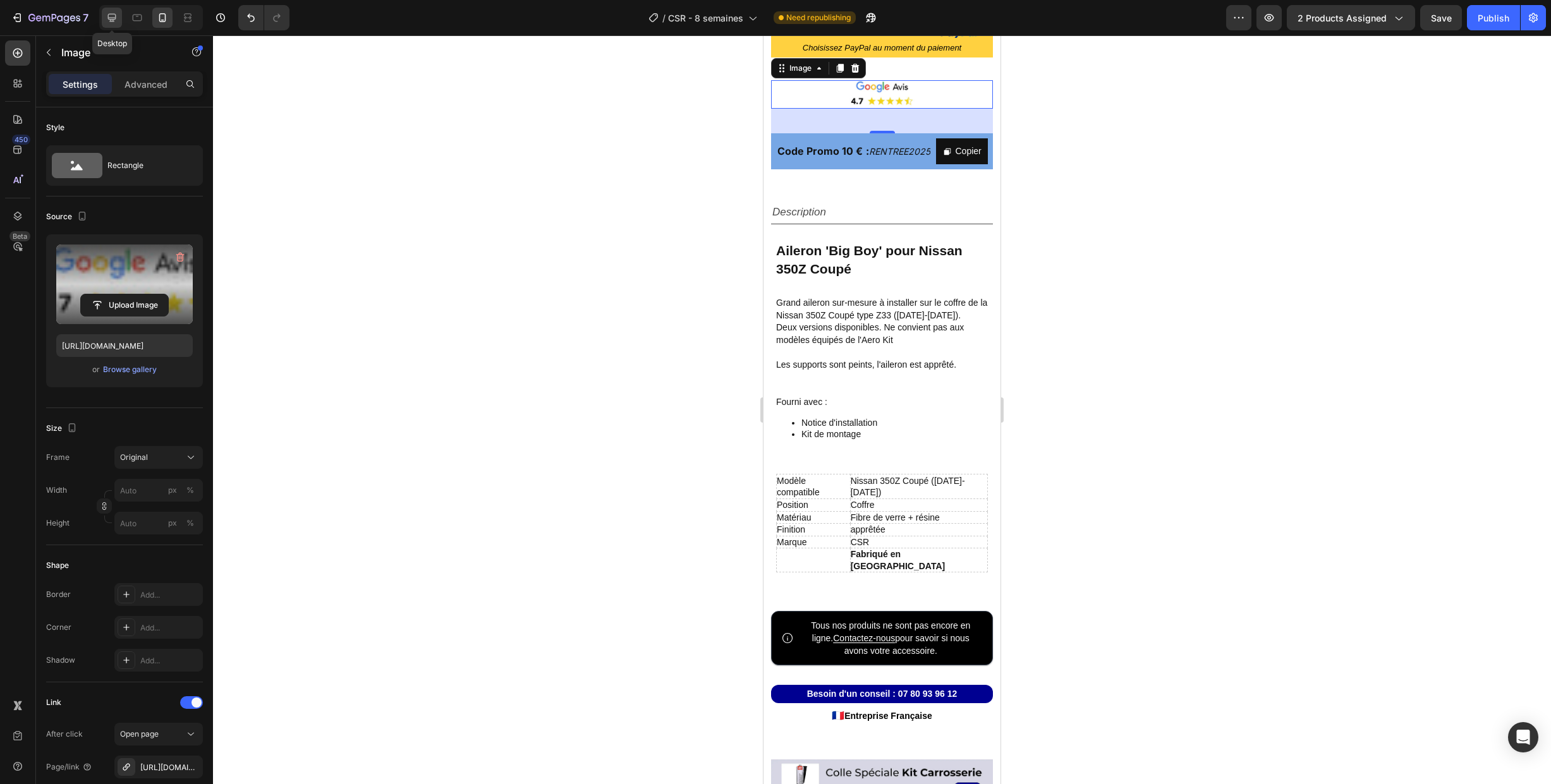
click at [114, 17] on icon at bounding box center [112, 18] width 13 height 13
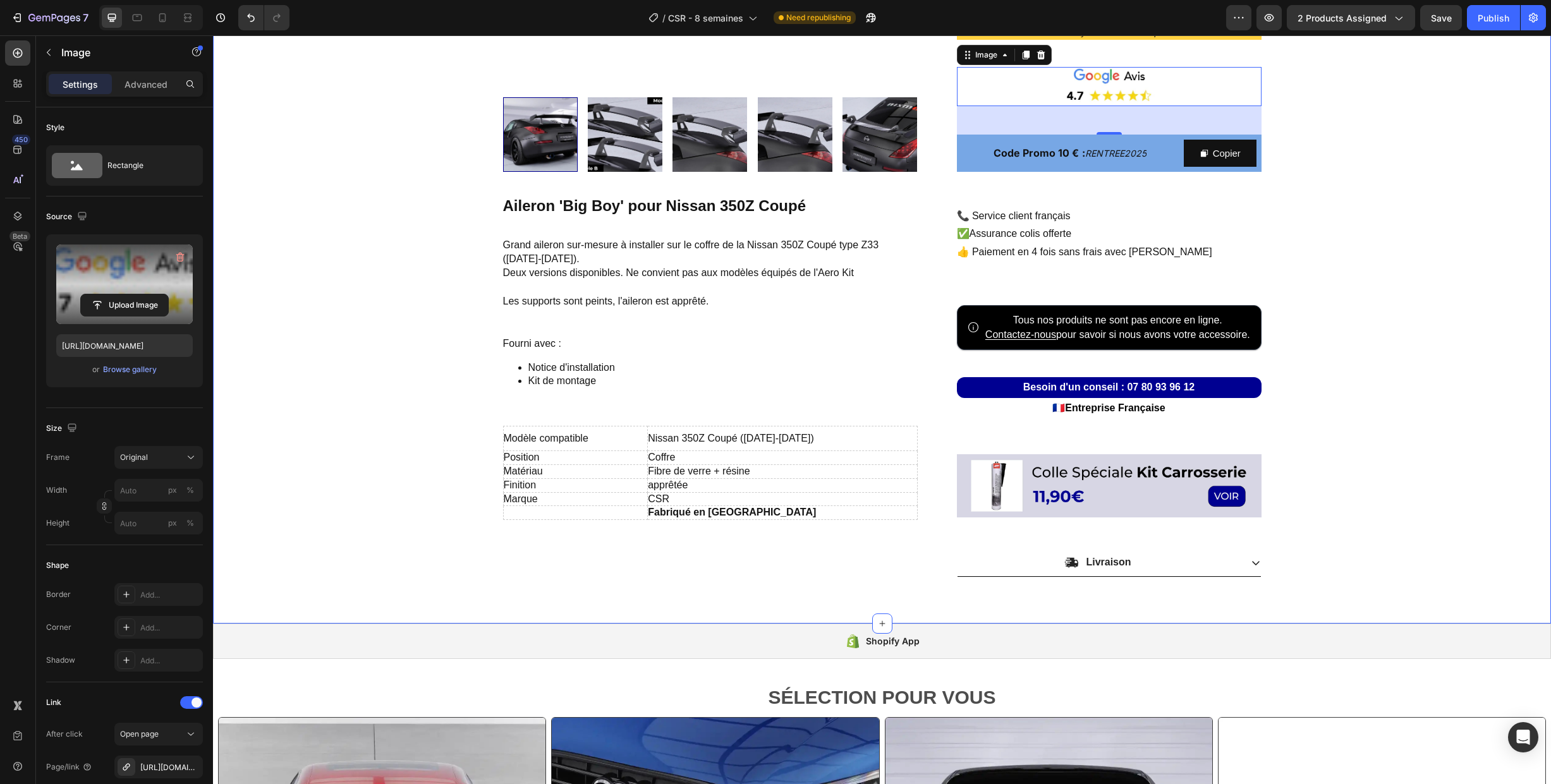
scroll to position [406, 0]
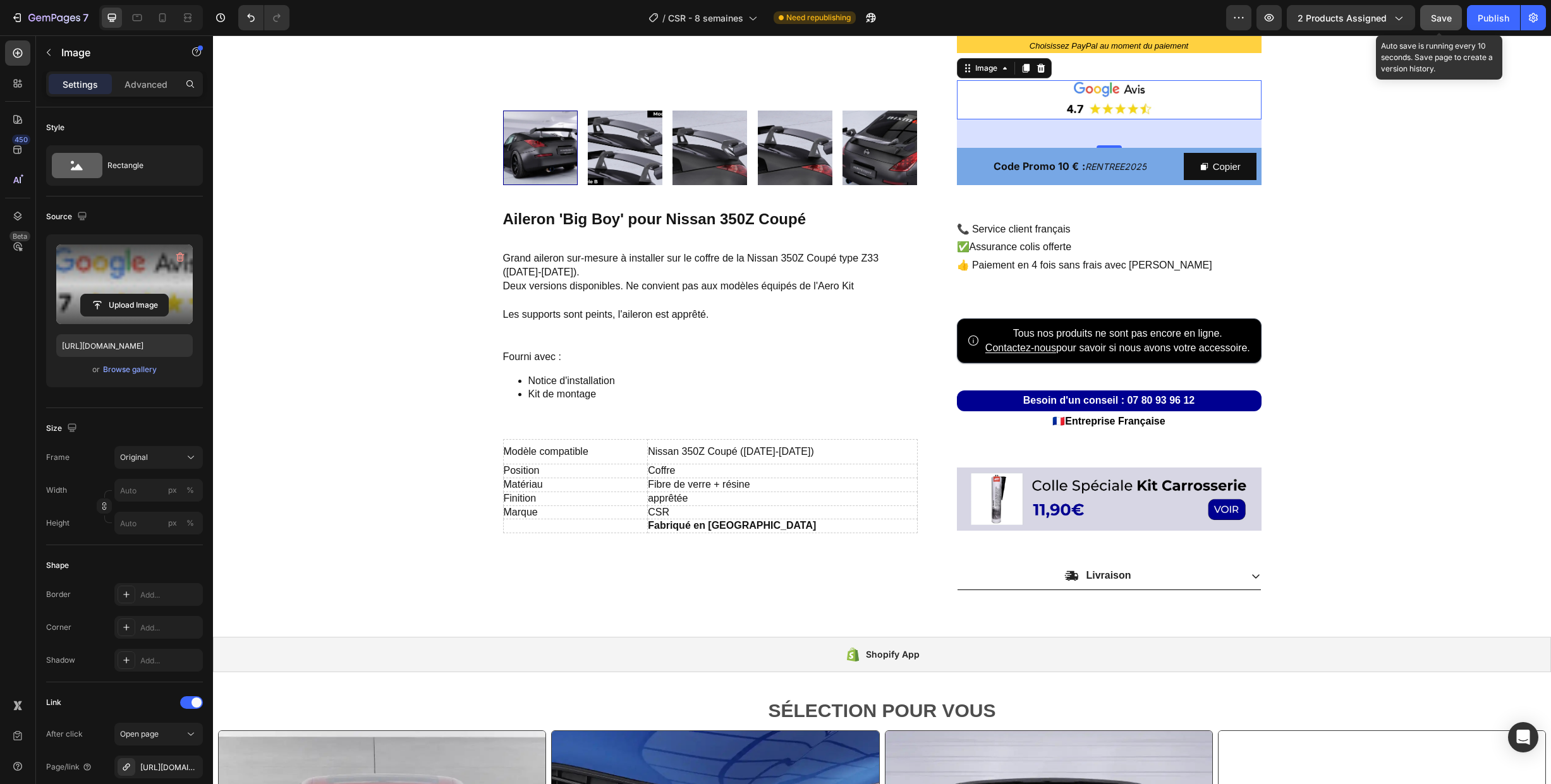
click at [1429, 23] on button "Save" at bounding box center [1440, 18] width 42 height 25
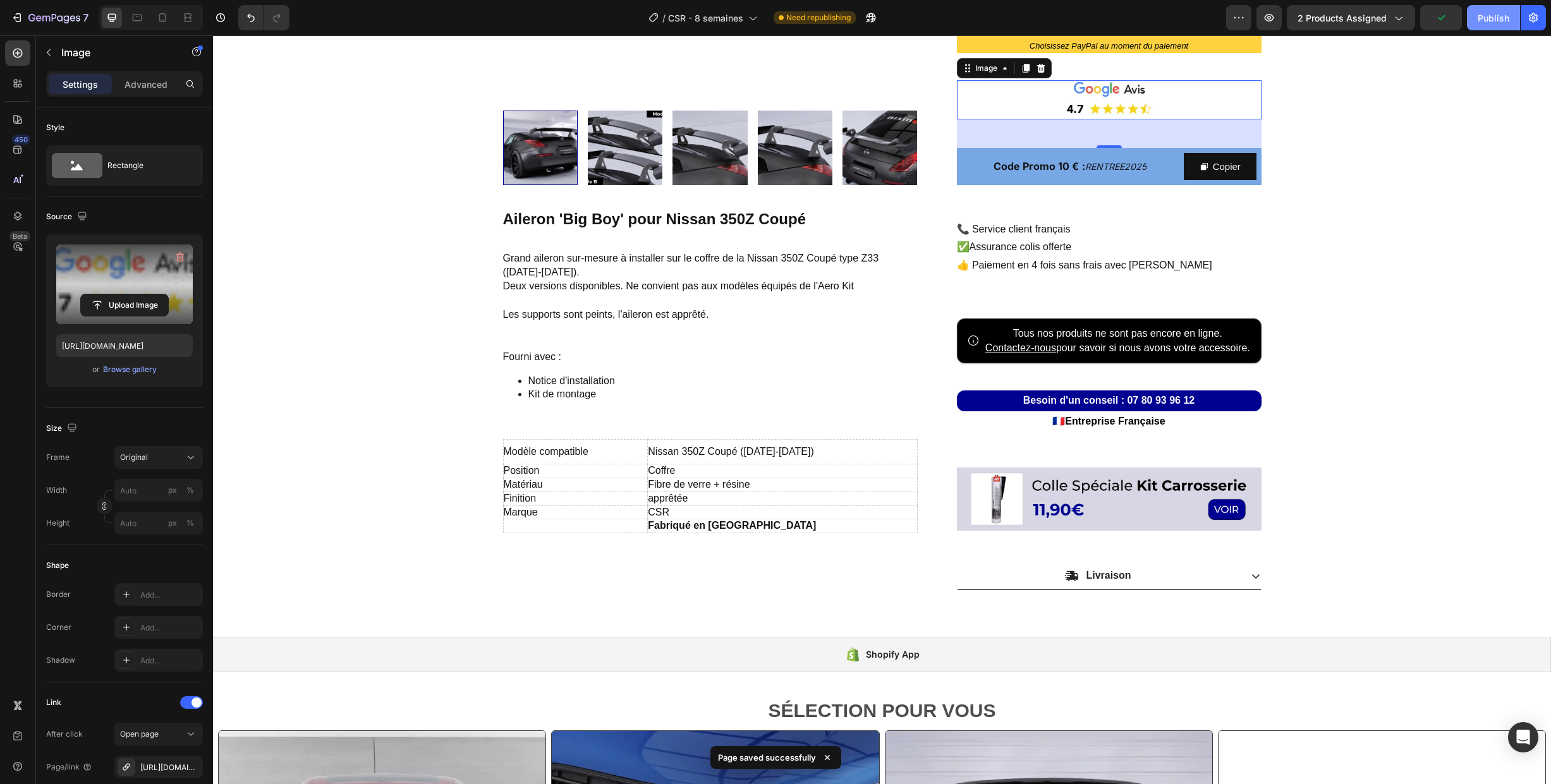
click at [1486, 18] on div "Publish" at bounding box center [1494, 18] width 32 height 13
click at [53, 14] on icon "button" at bounding box center [54, 18] width 52 height 11
